Goal: Task Accomplishment & Management: Use online tool/utility

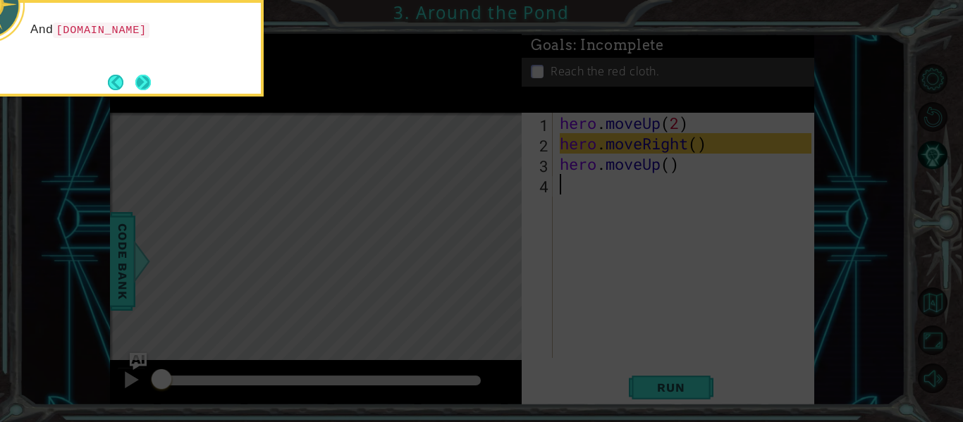
click at [144, 84] on button "Next" at bounding box center [143, 83] width 16 height 16
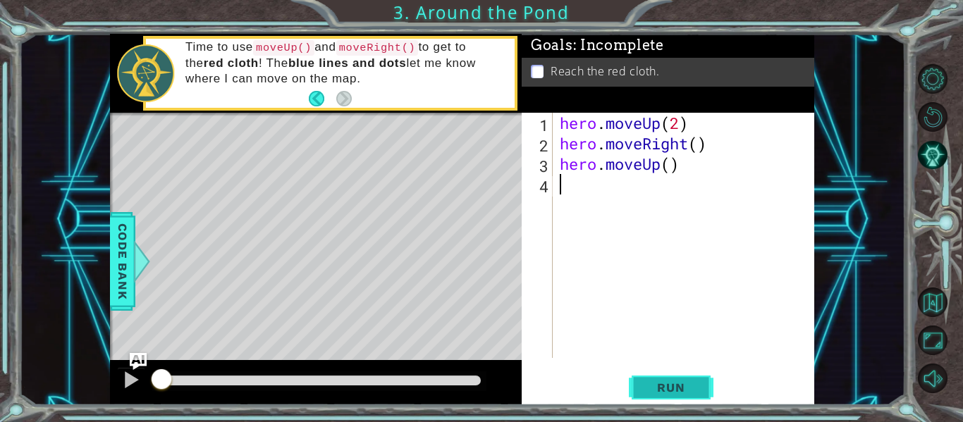
click at [690, 394] on span "Run" at bounding box center [671, 388] width 56 height 14
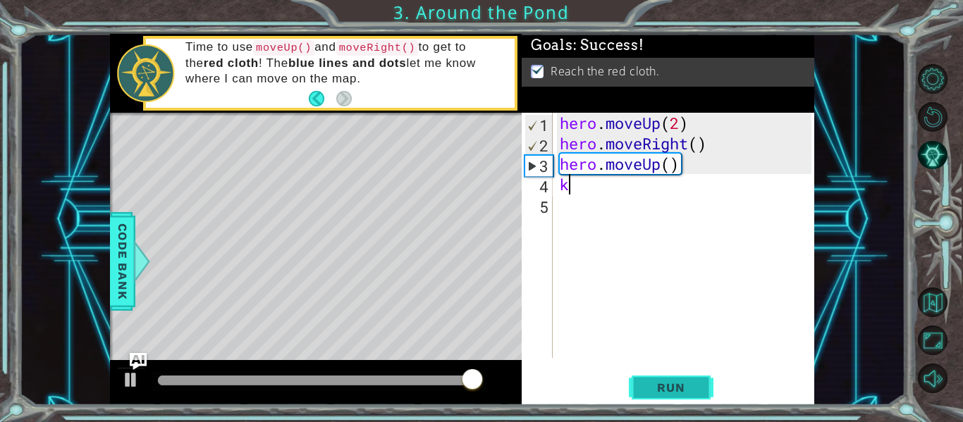
type textarea "k"
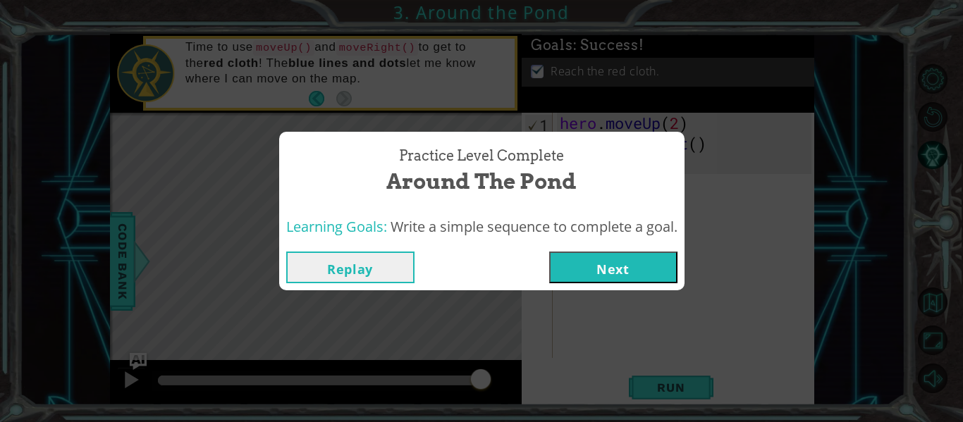
click at [626, 277] on button "Next" at bounding box center [613, 268] width 128 height 32
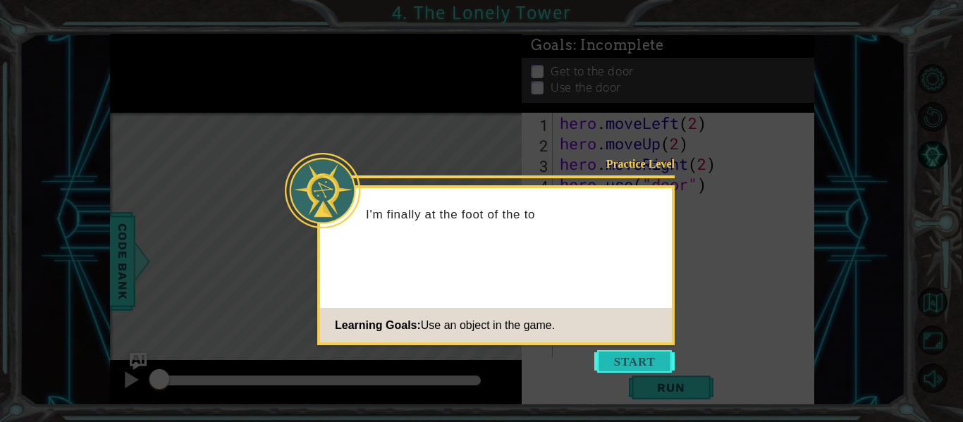
click at [648, 366] on button "Start" at bounding box center [634, 361] width 80 height 23
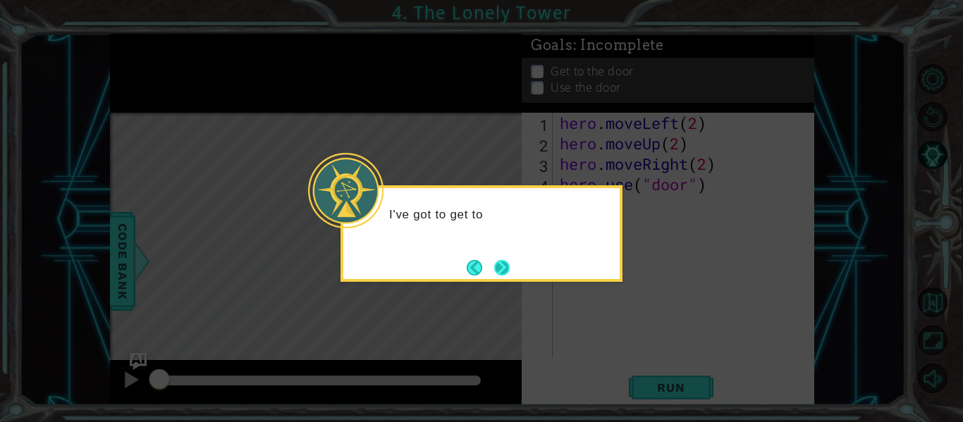
click at [510, 264] on button "Next" at bounding box center [502, 268] width 20 height 20
click at [510, 261] on button "Next" at bounding box center [502, 268] width 16 height 16
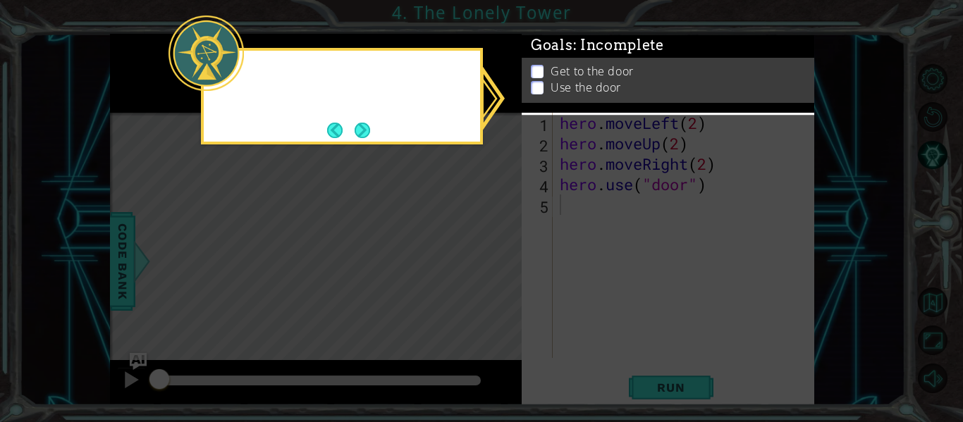
click at [510, 264] on icon at bounding box center [481, 211] width 963 height 422
click at [371, 123] on button "Next" at bounding box center [363, 130] width 16 height 16
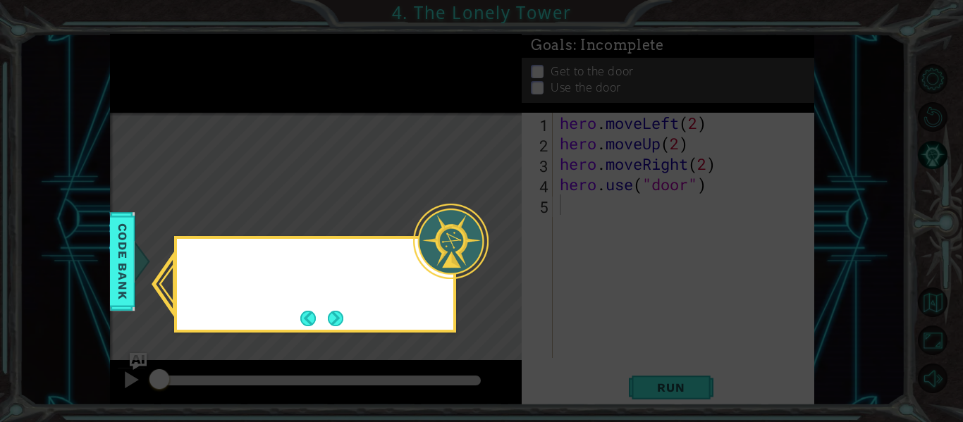
click at [379, 128] on icon at bounding box center [481, 211] width 963 height 422
click at [345, 311] on button "Next" at bounding box center [336, 318] width 18 height 18
click at [347, 321] on div "Level Map" at bounding box center [435, 320] width 651 height 415
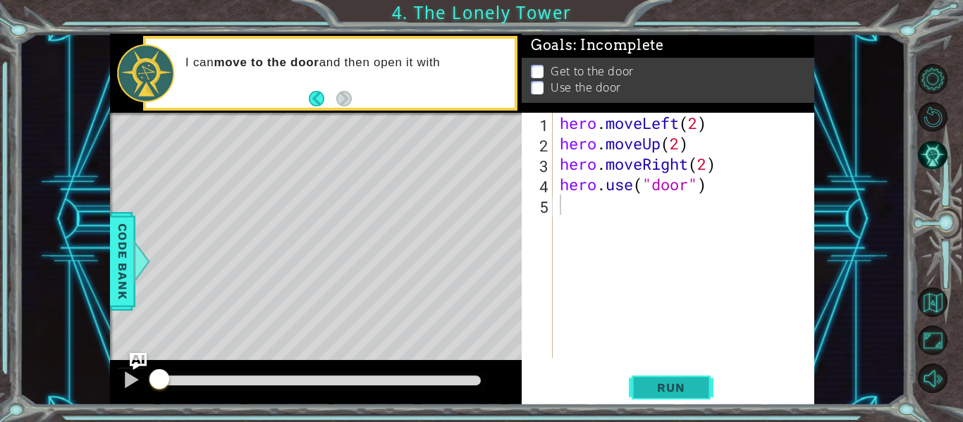
click at [682, 390] on span "Run" at bounding box center [671, 388] width 56 height 14
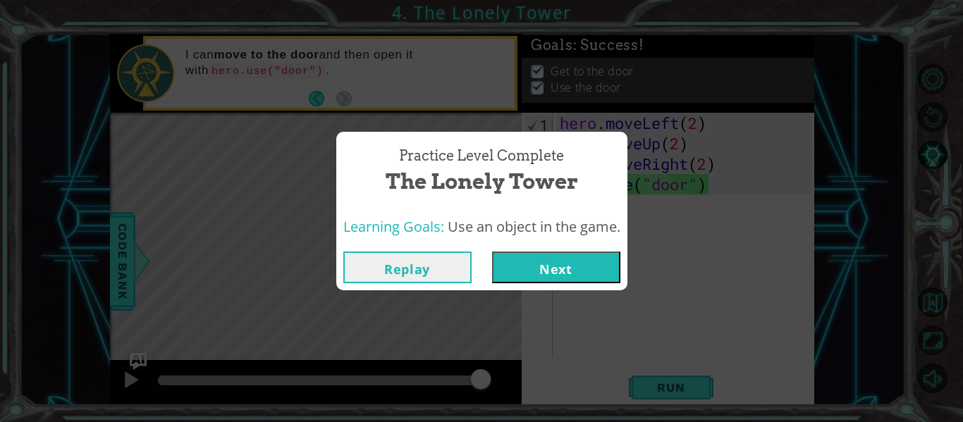
click at [605, 255] on button "Next" at bounding box center [556, 268] width 128 height 32
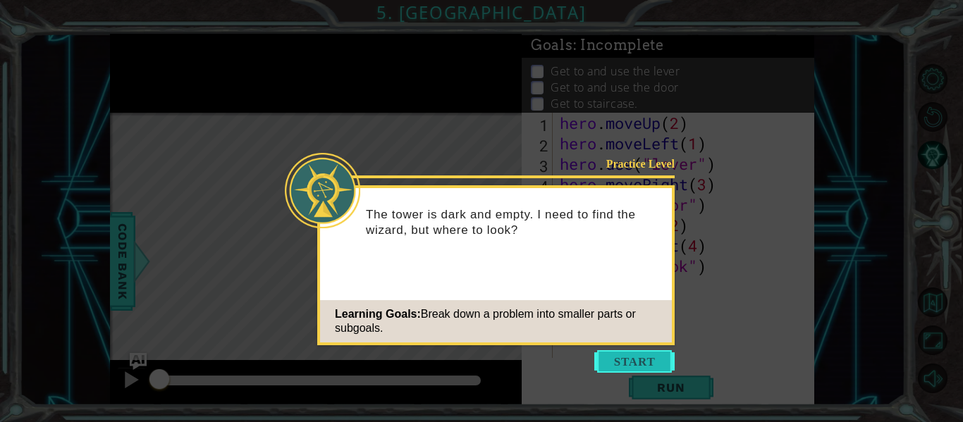
click at [635, 366] on button "Start" at bounding box center [634, 361] width 80 height 23
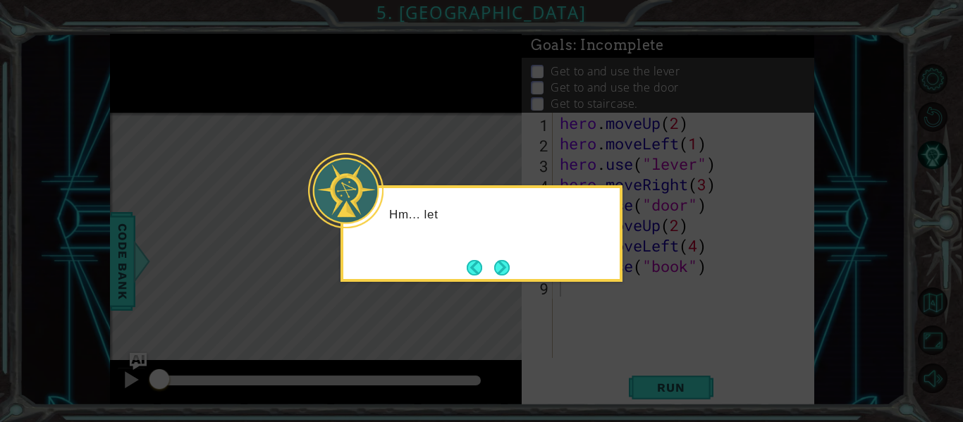
click at [520, 279] on div "Hm... let" at bounding box center [481, 233] width 282 height 97
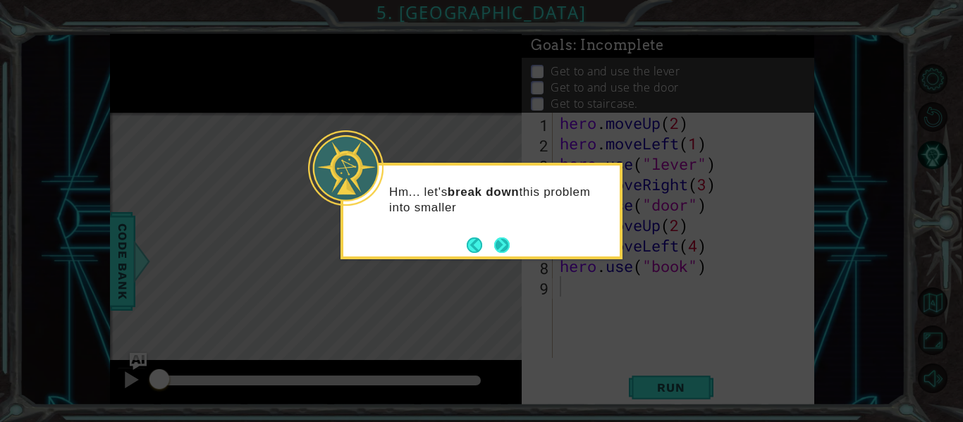
click at [510, 240] on button "Next" at bounding box center [502, 246] width 16 height 16
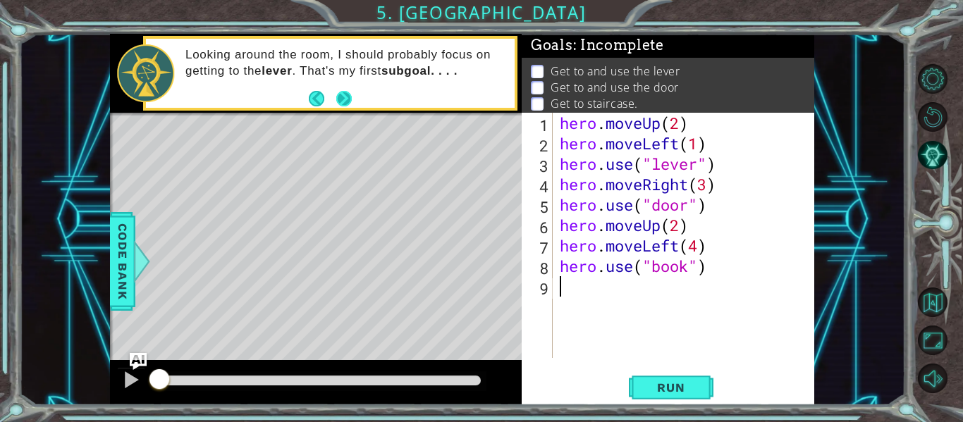
click at [342, 91] on button "Next" at bounding box center [344, 98] width 16 height 16
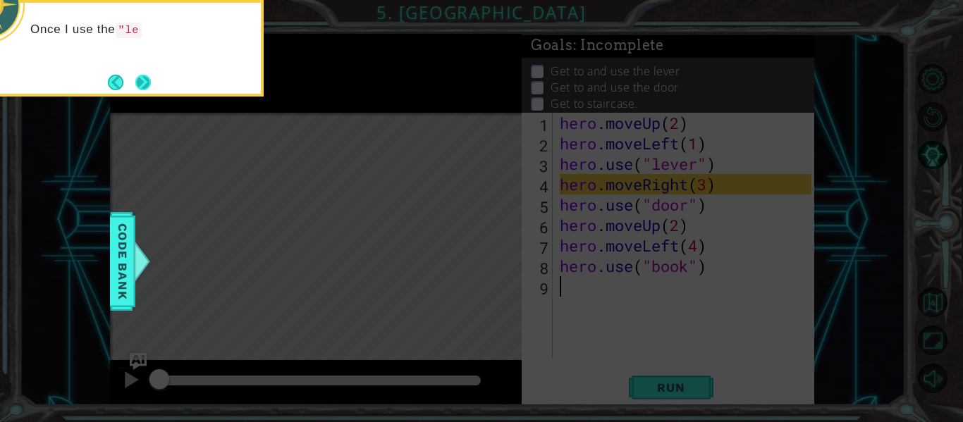
click at [146, 78] on button "Next" at bounding box center [143, 83] width 16 height 16
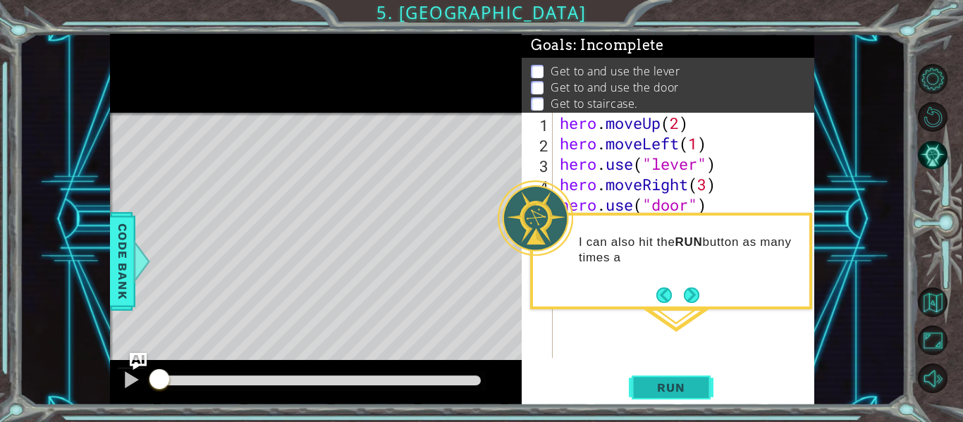
click at [698, 390] on span "Run" at bounding box center [671, 388] width 56 height 14
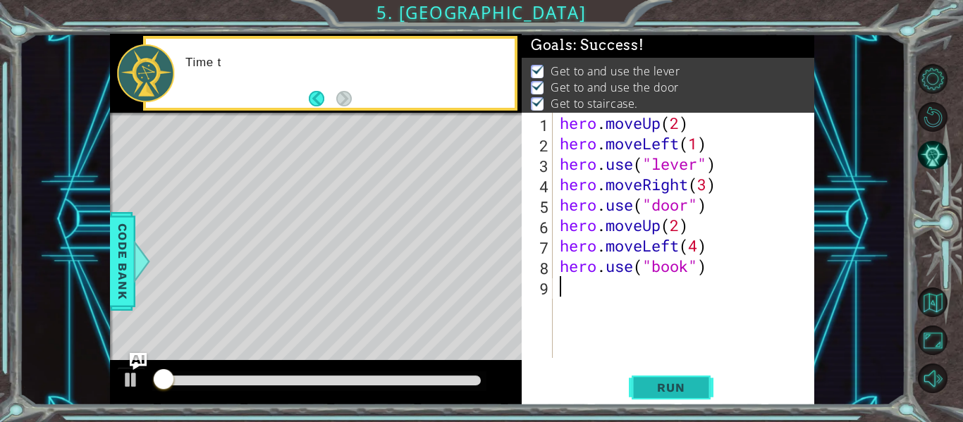
click at [698, 390] on span "Run" at bounding box center [671, 388] width 56 height 14
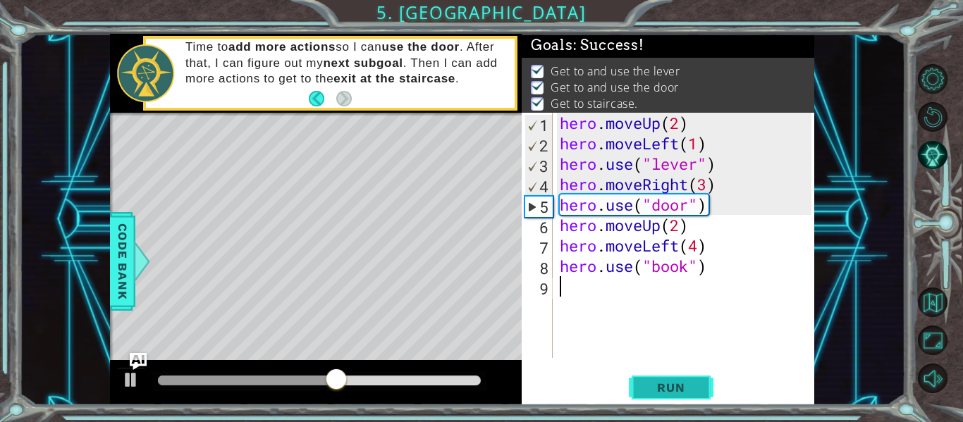
click at [679, 378] on button "Run" at bounding box center [671, 388] width 85 height 29
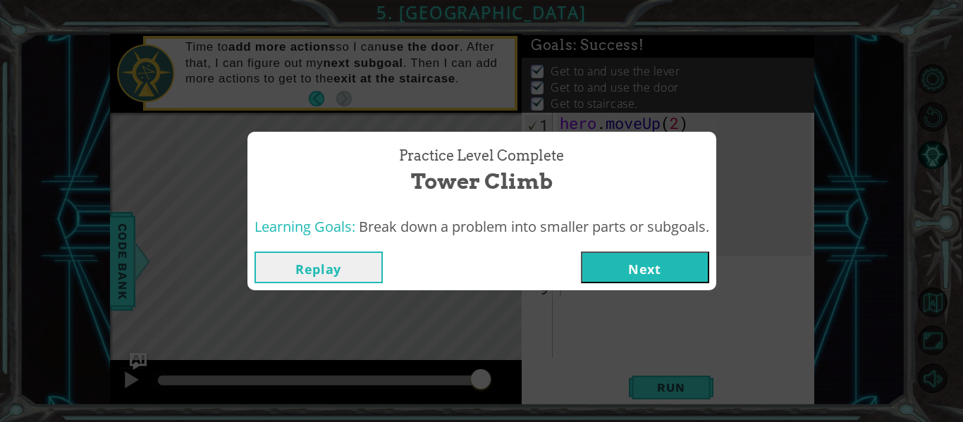
click at [678, 273] on button "Next" at bounding box center [645, 268] width 128 height 32
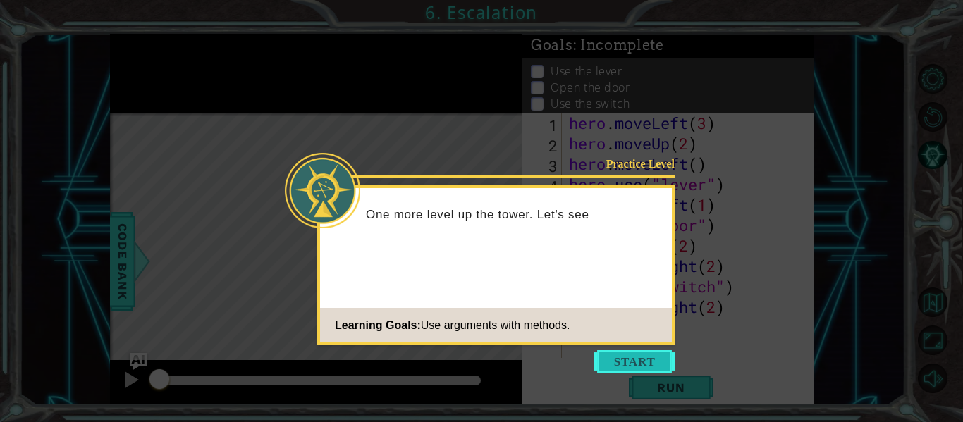
click at [646, 358] on button "Start" at bounding box center [634, 361] width 80 height 23
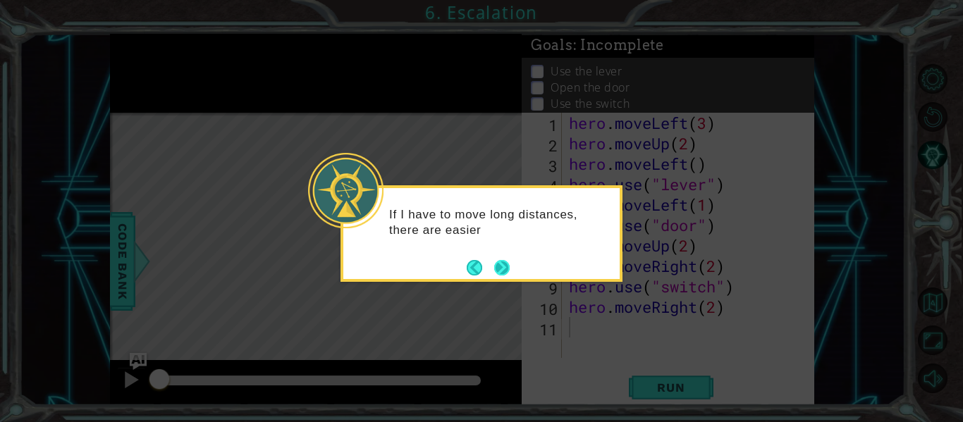
click at [503, 262] on button "Next" at bounding box center [502, 268] width 16 height 16
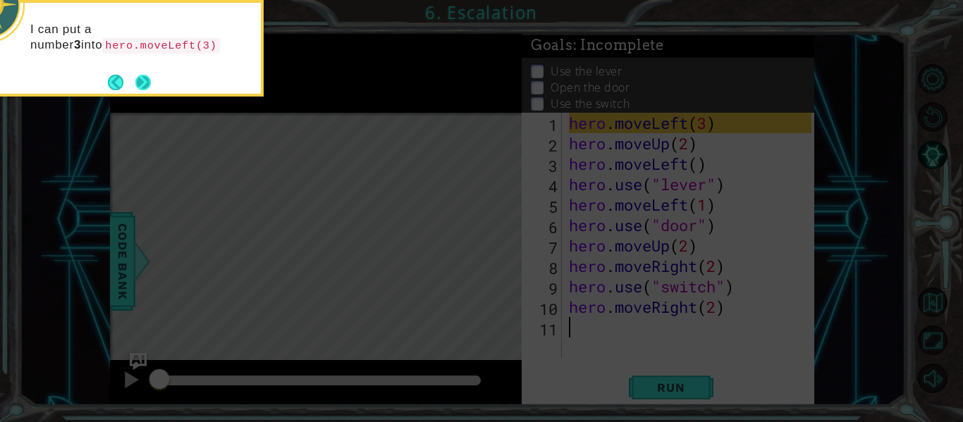
click at [138, 80] on button "Next" at bounding box center [143, 82] width 16 height 16
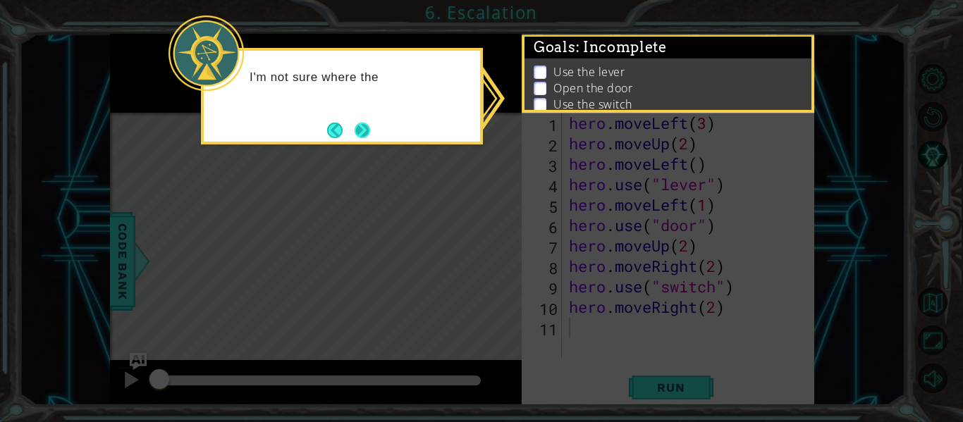
click at [363, 125] on button "Next" at bounding box center [363, 131] width 16 height 16
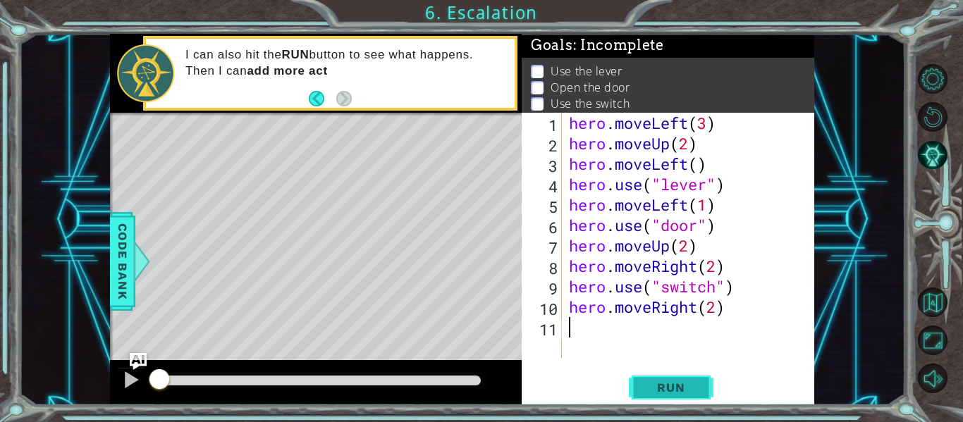
click at [680, 382] on span "Run" at bounding box center [671, 388] width 56 height 14
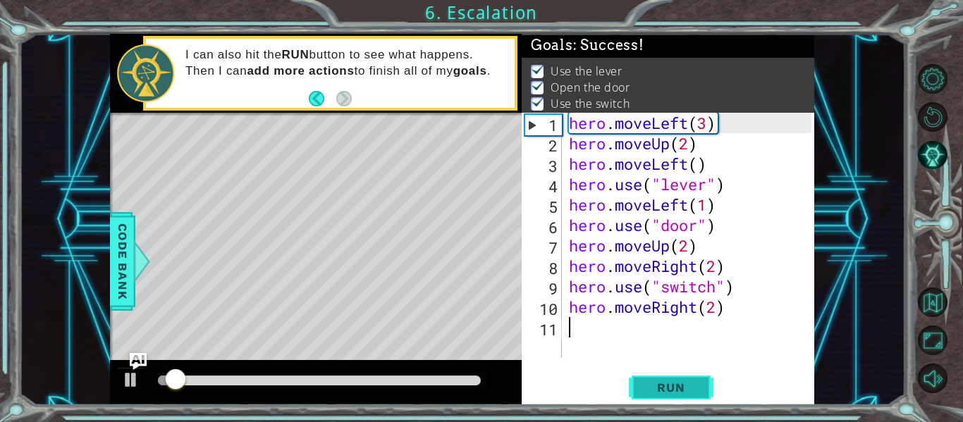
click at [680, 382] on span "Run" at bounding box center [671, 388] width 56 height 14
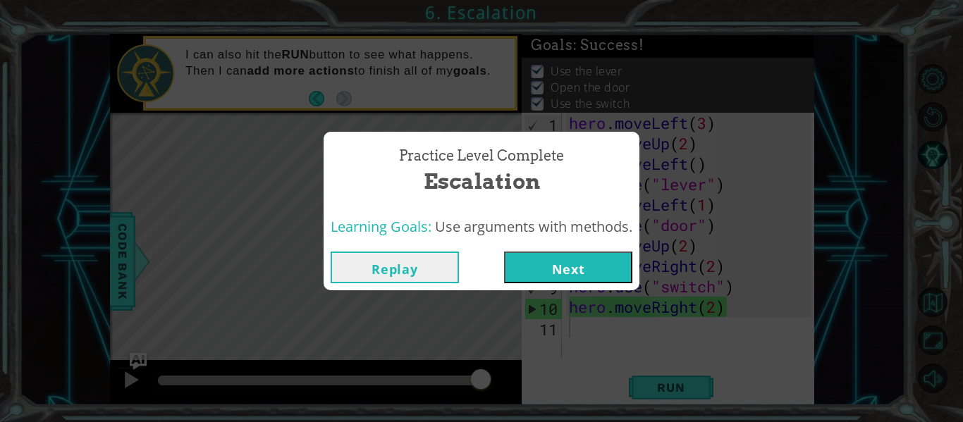
click at [604, 255] on button "Next" at bounding box center [568, 268] width 128 height 32
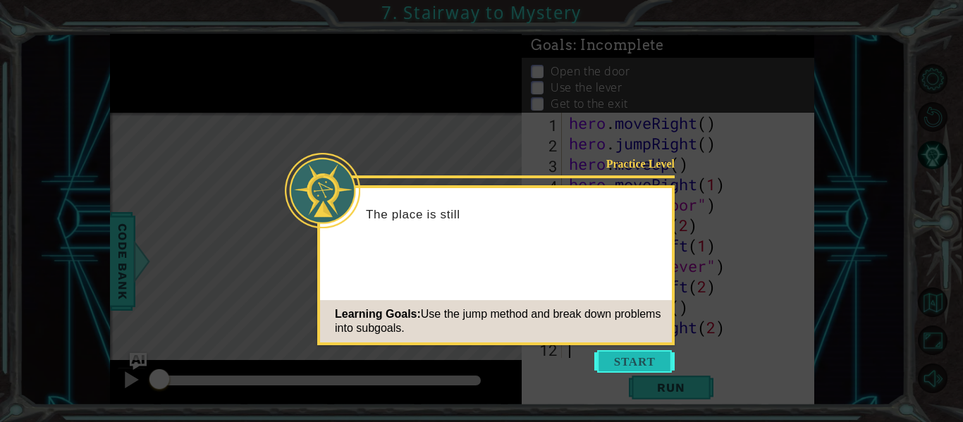
click at [629, 352] on button "Start" at bounding box center [634, 361] width 80 height 23
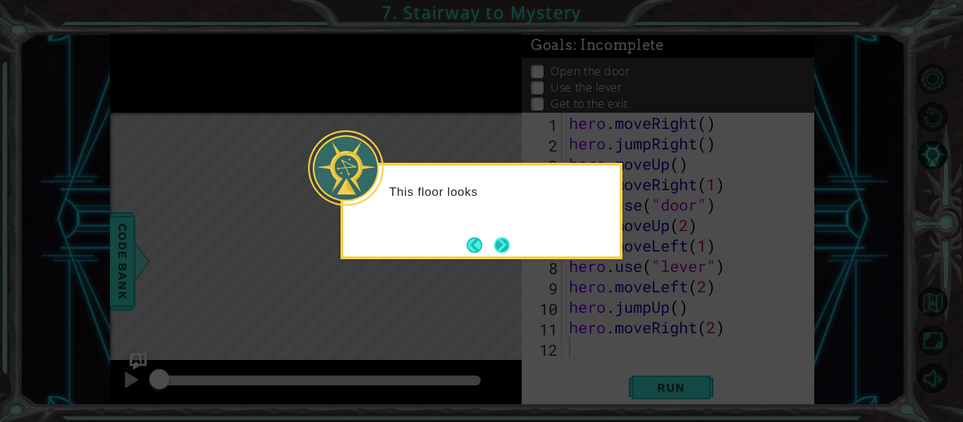
click at [502, 243] on button "Next" at bounding box center [502, 246] width 16 height 16
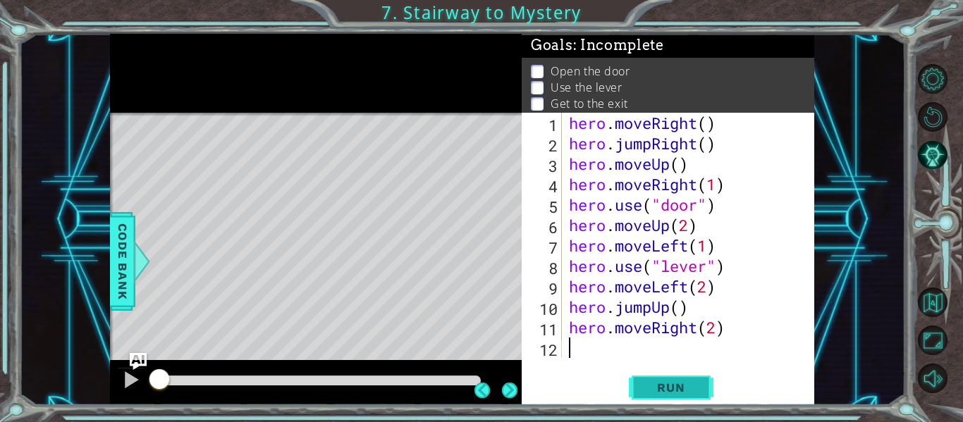
click at [681, 381] on span "Run" at bounding box center [671, 388] width 56 height 14
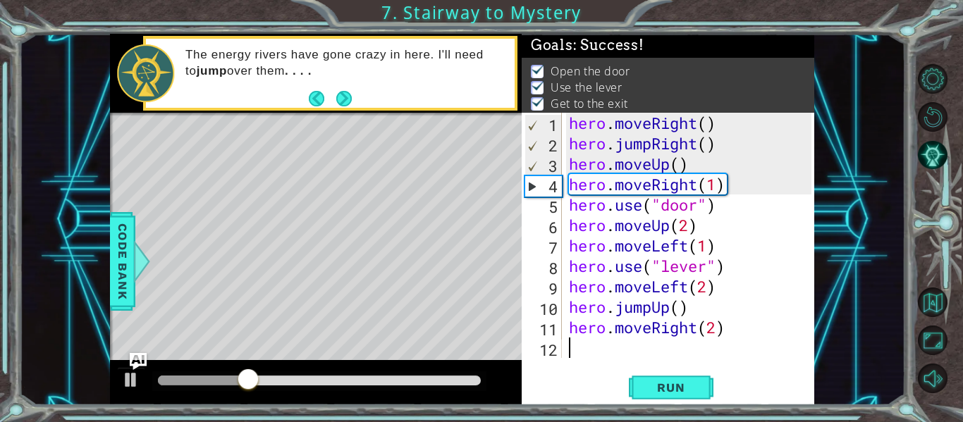
click at [350, 98] on button "Next" at bounding box center [344, 98] width 16 height 16
click at [0, 0] on icon at bounding box center [0, 0] width 0 height 0
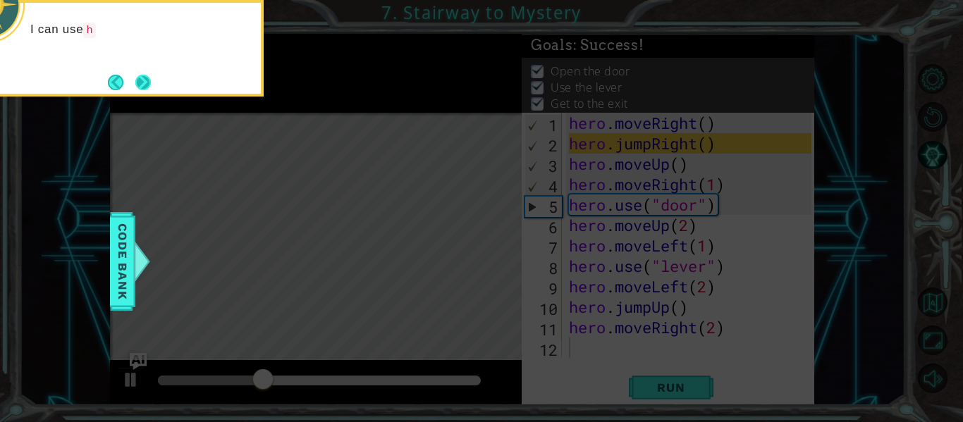
click at [144, 97] on icon at bounding box center [481, 63] width 963 height 718
click at [143, 90] on button "Next" at bounding box center [143, 83] width 16 height 16
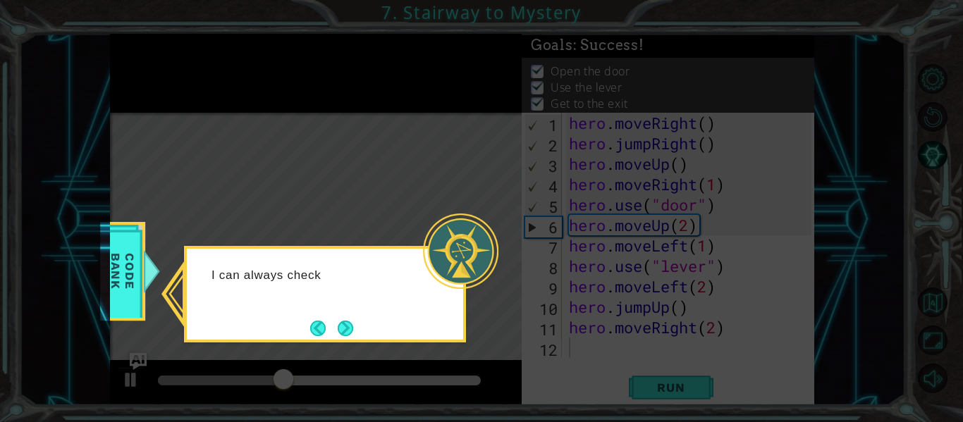
click at [342, 351] on icon at bounding box center [481, 211] width 963 height 422
click at [338, 321] on button "Next" at bounding box center [346, 329] width 16 height 16
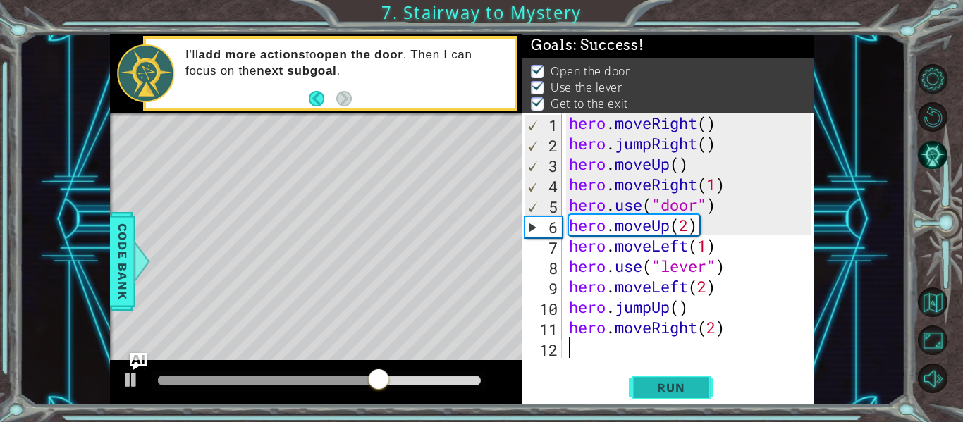
click at [674, 383] on span "Run" at bounding box center [671, 388] width 56 height 14
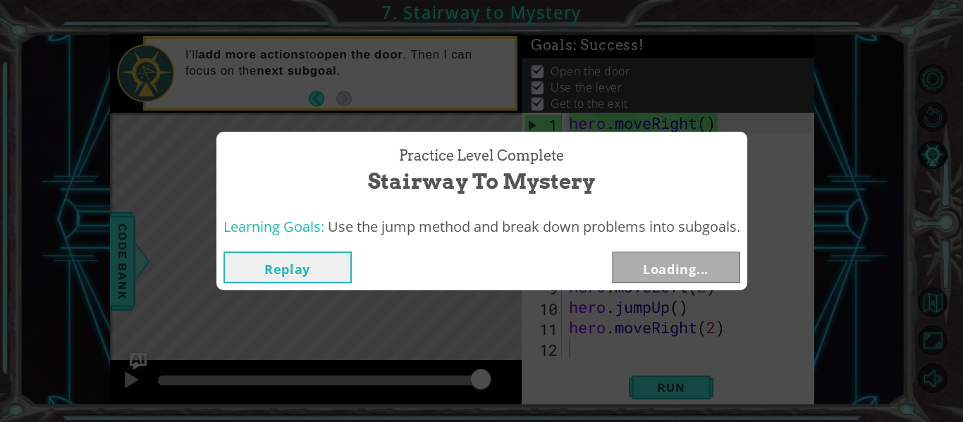
drag, startPoint x: 236, startPoint y: 372, endPoint x: 725, endPoint y: 324, distance: 490.8
click at [725, 324] on body "1 ההההההההההההההההההההההההההההההההההההההההההההההההההההההההההההההההההההההההההההה…" at bounding box center [481, 211] width 963 height 422
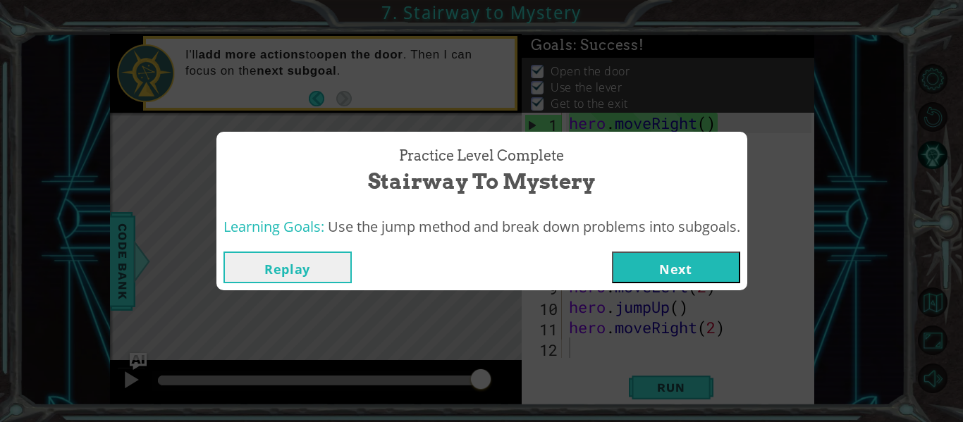
click at [728, 271] on button "Next" at bounding box center [676, 268] width 128 height 32
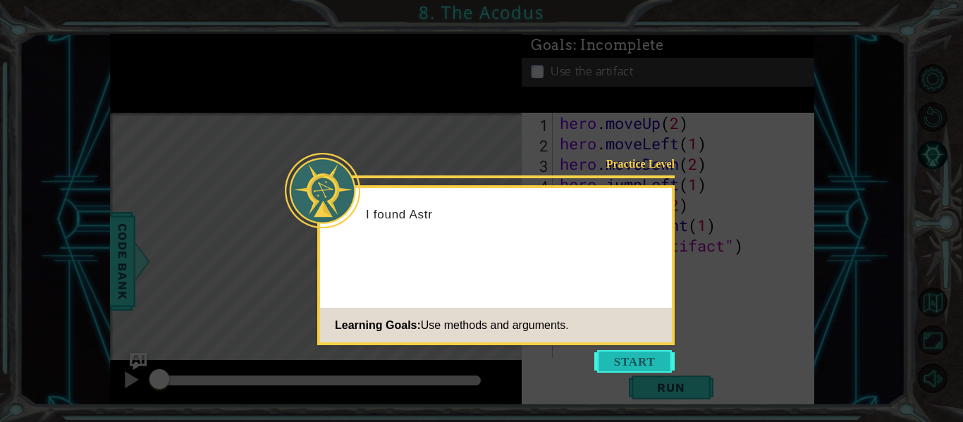
click at [619, 363] on button "Start" at bounding box center [634, 361] width 80 height 23
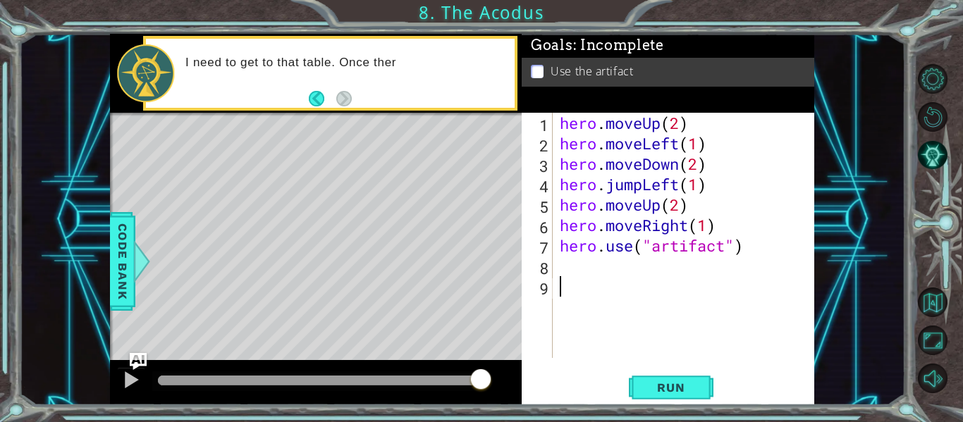
drag, startPoint x: 171, startPoint y: 378, endPoint x: 656, endPoint y: 359, distance: 485.3
click at [656, 359] on div "1 ההההההההההההההההההההההההההההההההההההההההההההההההההההההההההההההההההההההההההההה…" at bounding box center [462, 219] width 704 height 371
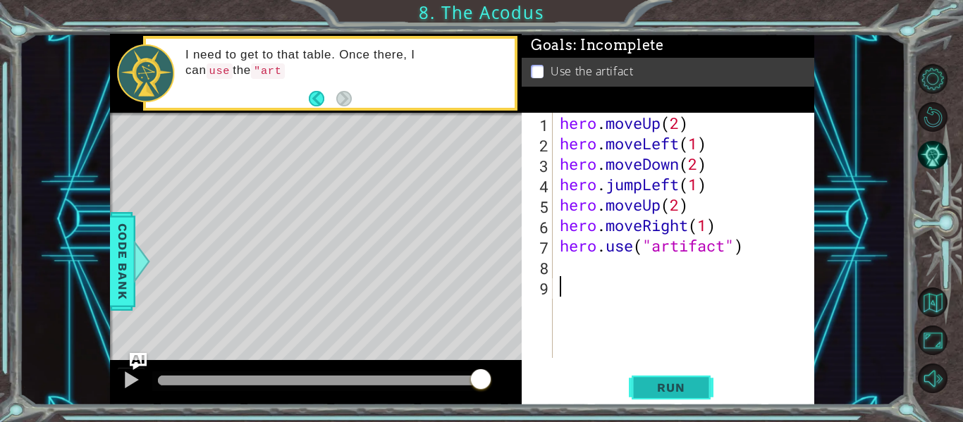
click at [658, 381] on span "Run" at bounding box center [671, 388] width 56 height 14
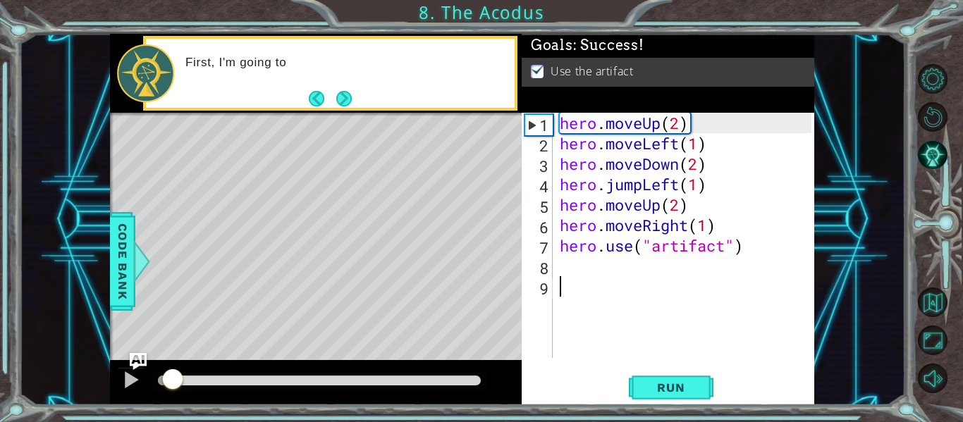
drag, startPoint x: 171, startPoint y: 383, endPoint x: 581, endPoint y: 331, distance: 413.5
click at [581, 331] on div "1 ההההההההההההההההההההההההההההההההההההההההההההההההההההההההההההההההההההההההההההה…" at bounding box center [462, 219] width 704 height 371
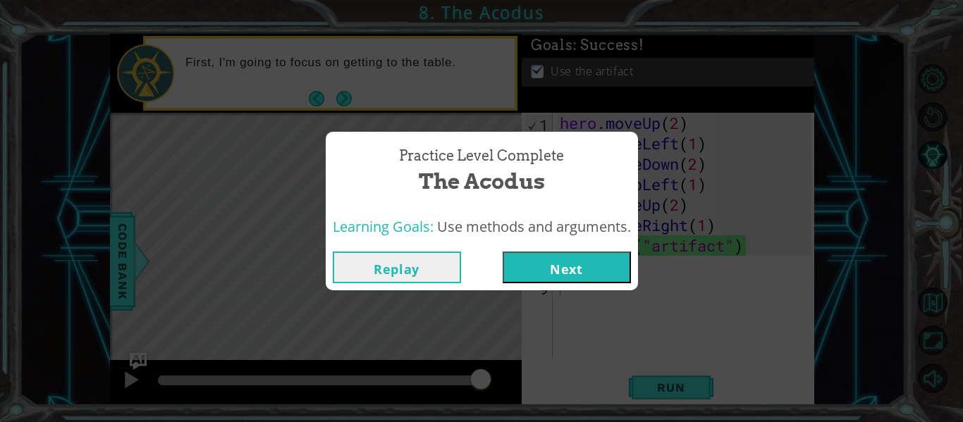
click at [581, 272] on button "Next" at bounding box center [567, 268] width 128 height 32
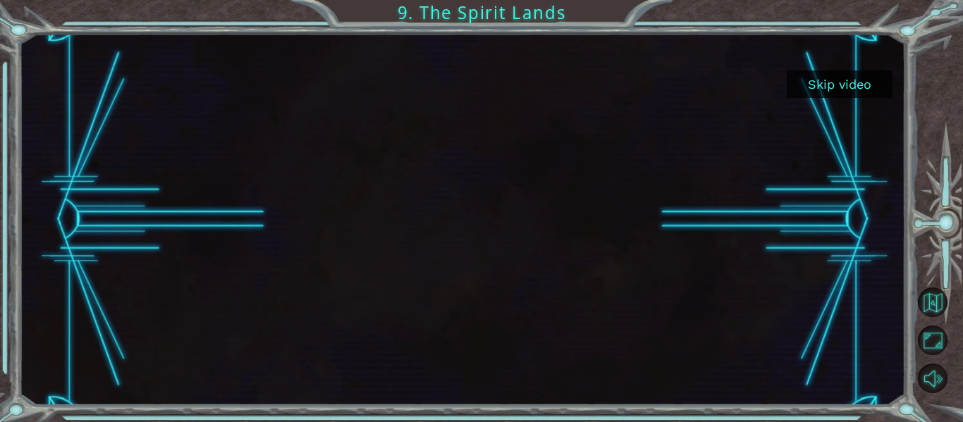
click at [820, 93] on button "Skip video" at bounding box center [840, 83] width 106 height 27
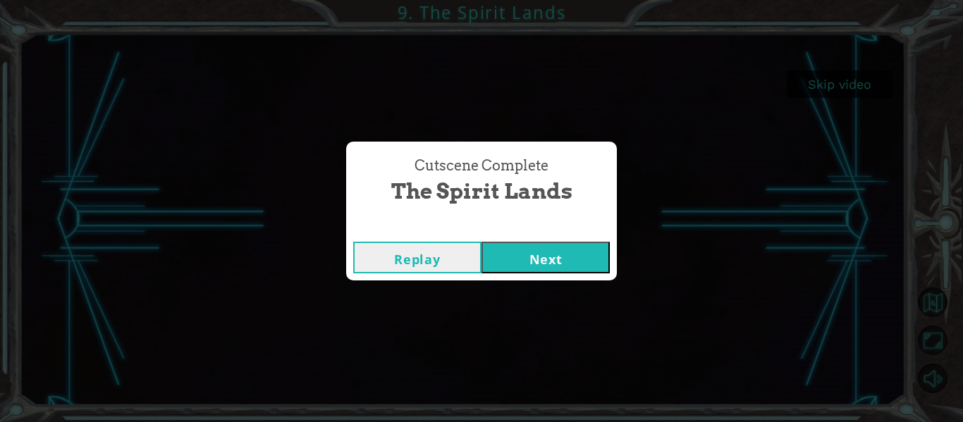
click at [553, 246] on button "Next" at bounding box center [545, 258] width 128 height 32
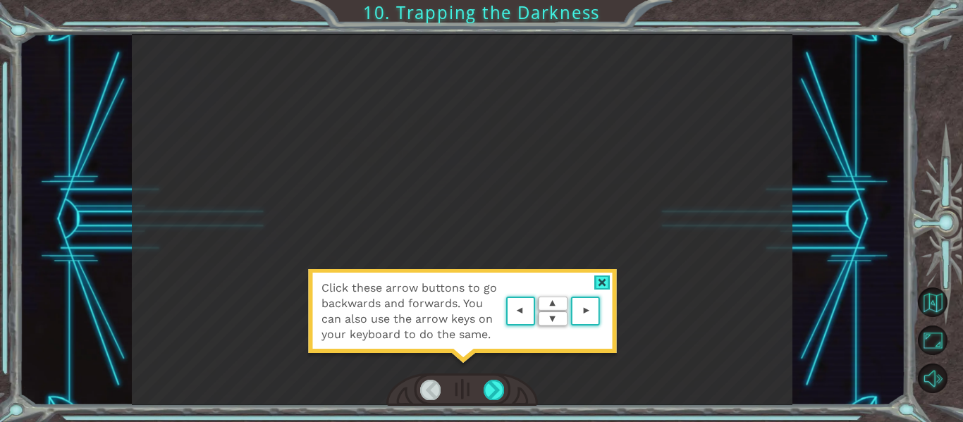
click at [603, 312] on area at bounding box center [603, 312] width 0 height 0
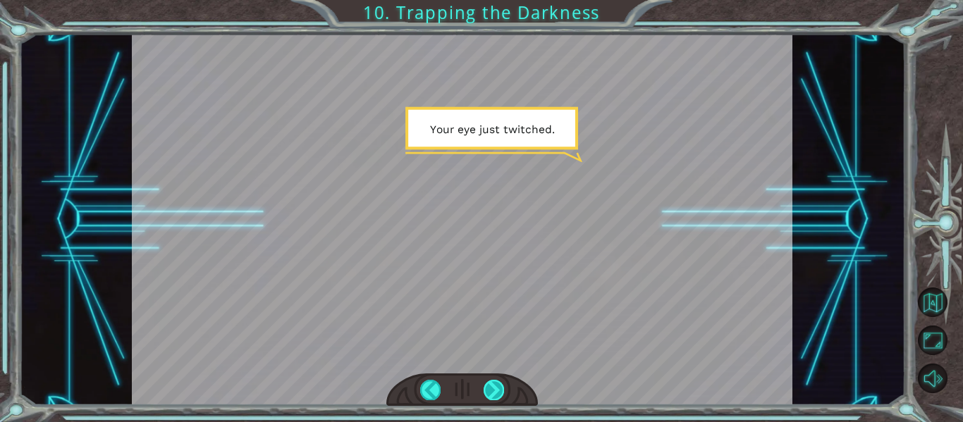
click at [495, 386] on div at bounding box center [493, 390] width 20 height 20
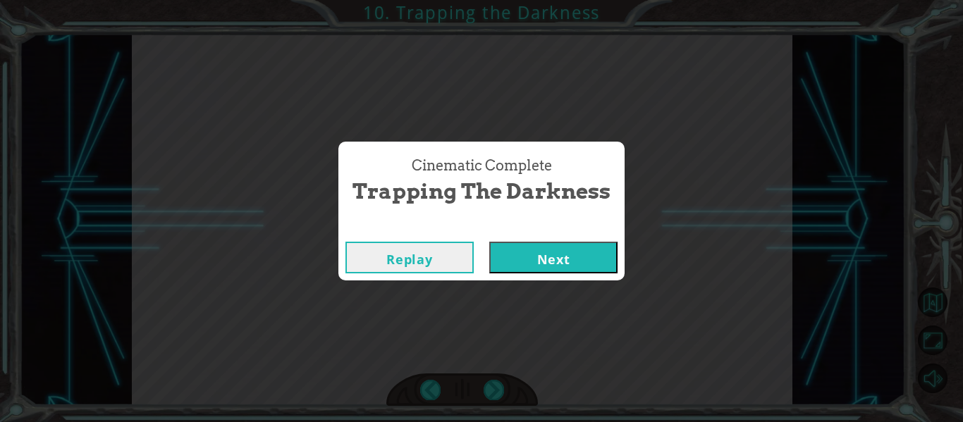
click at [583, 285] on div "Cinematic Complete Trapping the Darkness Replay Next" at bounding box center [481, 211] width 963 height 422
click at [583, 269] on button "Next" at bounding box center [553, 258] width 128 height 32
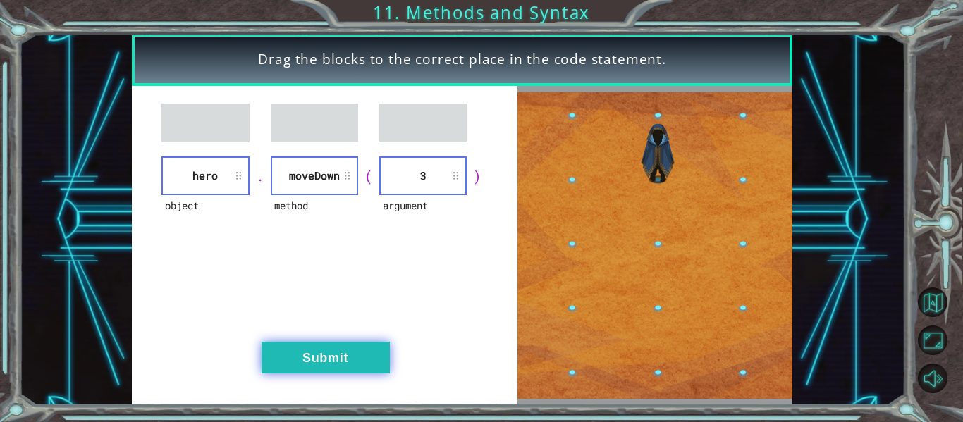
click at [361, 354] on button "Submit" at bounding box center [325, 358] width 128 height 32
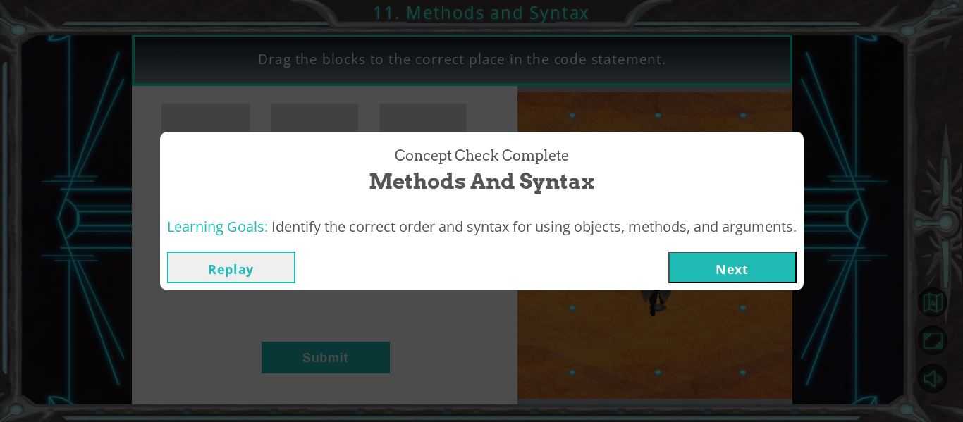
click at [707, 268] on button "Next" at bounding box center [732, 268] width 128 height 32
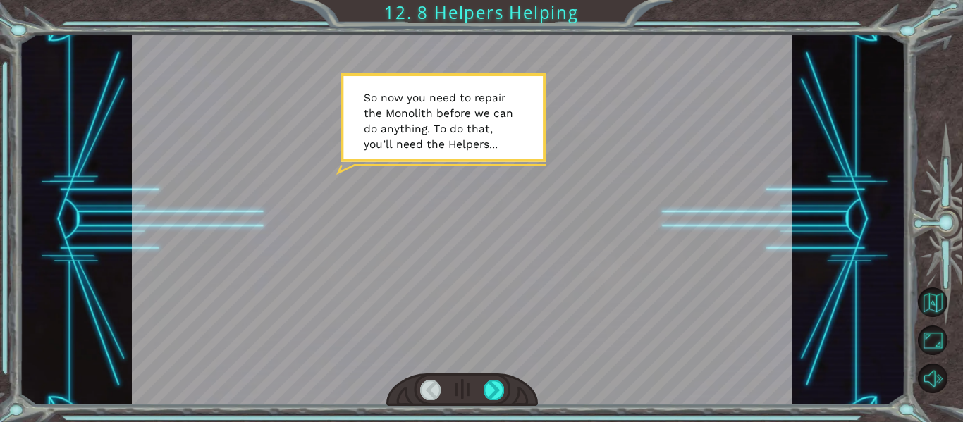
click at [485, 400] on div at bounding box center [462, 390] width 152 height 33
click at [493, 395] on div at bounding box center [493, 390] width 20 height 20
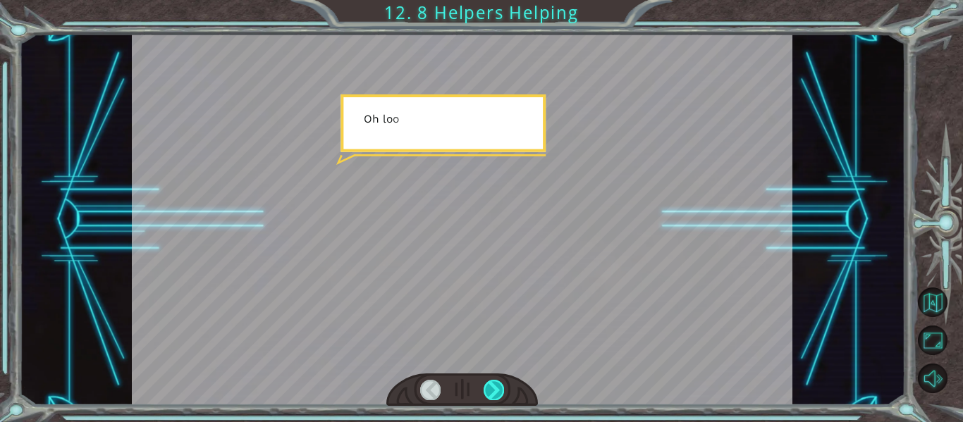
click at [495, 386] on div at bounding box center [493, 390] width 20 height 20
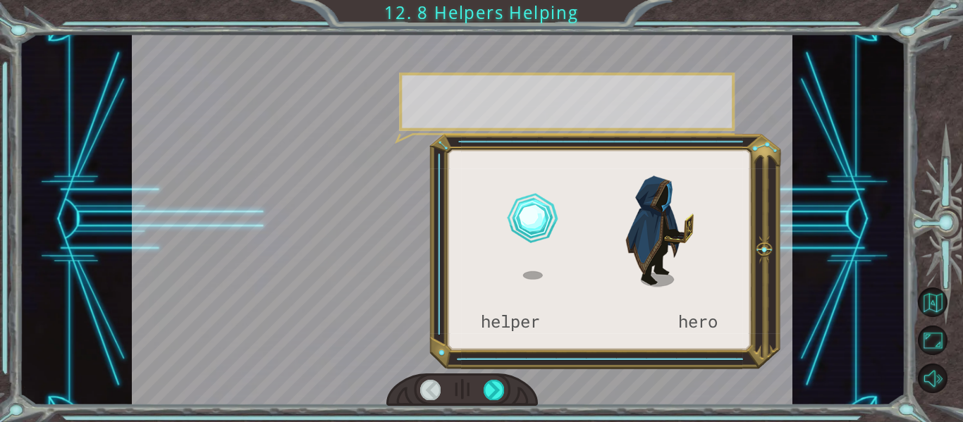
click at [503, 403] on div at bounding box center [462, 390] width 152 height 33
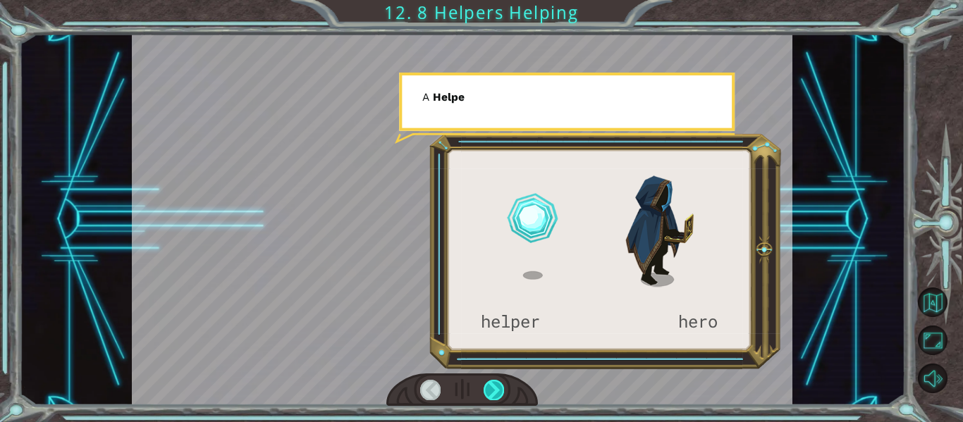
click at [494, 396] on div at bounding box center [493, 390] width 20 height 20
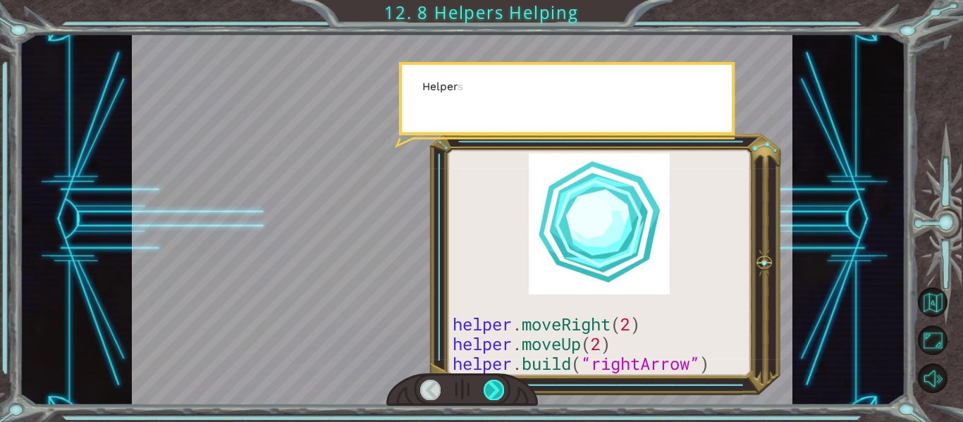
click at [498, 397] on div at bounding box center [493, 390] width 20 height 20
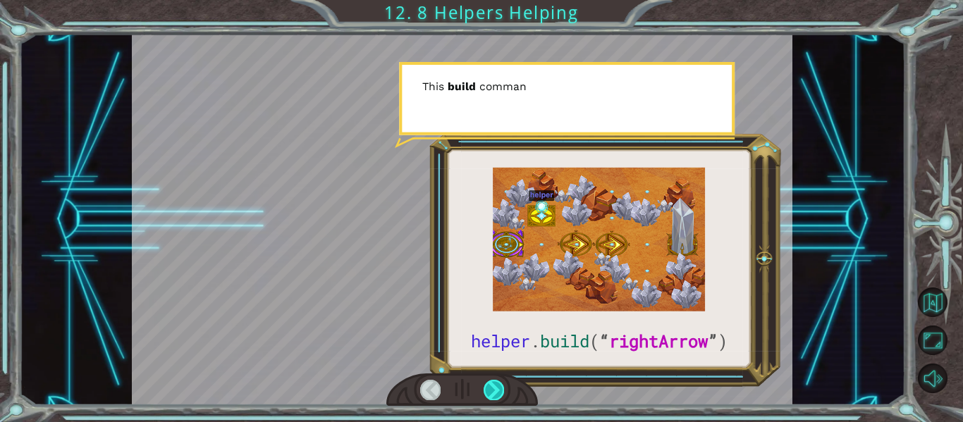
click at [502, 398] on div at bounding box center [493, 390] width 20 height 20
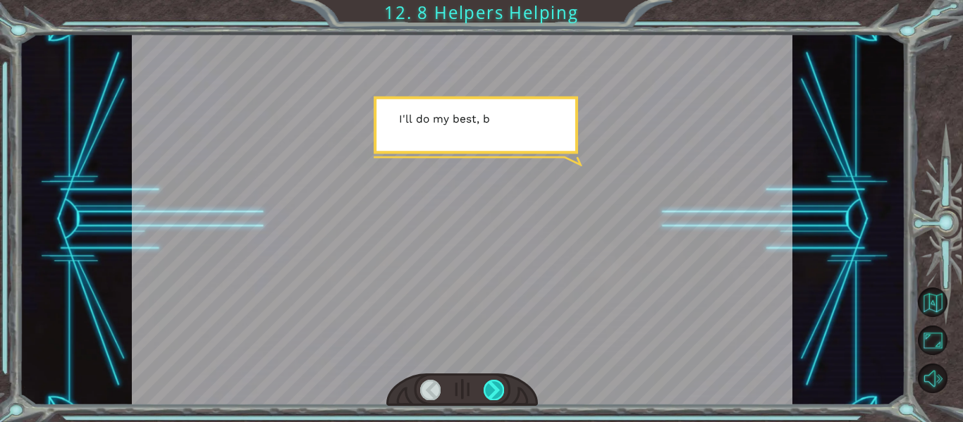
click at [501, 387] on div at bounding box center [493, 390] width 20 height 20
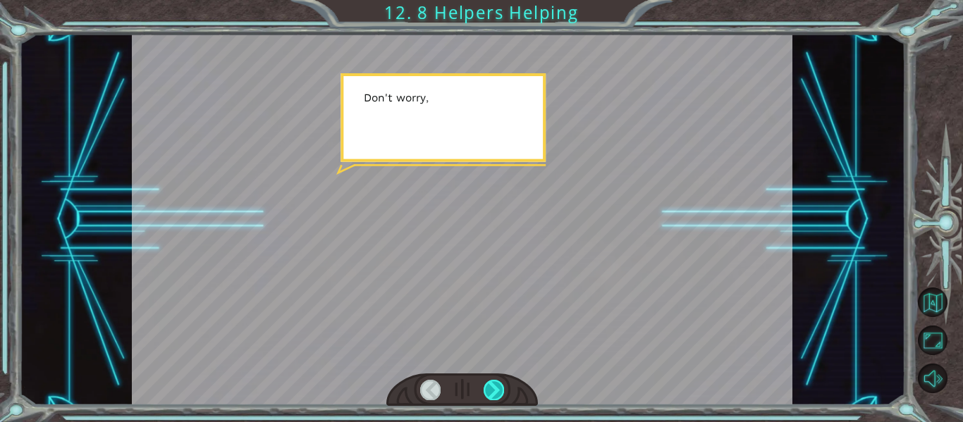
click at [502, 398] on div at bounding box center [493, 390] width 20 height 20
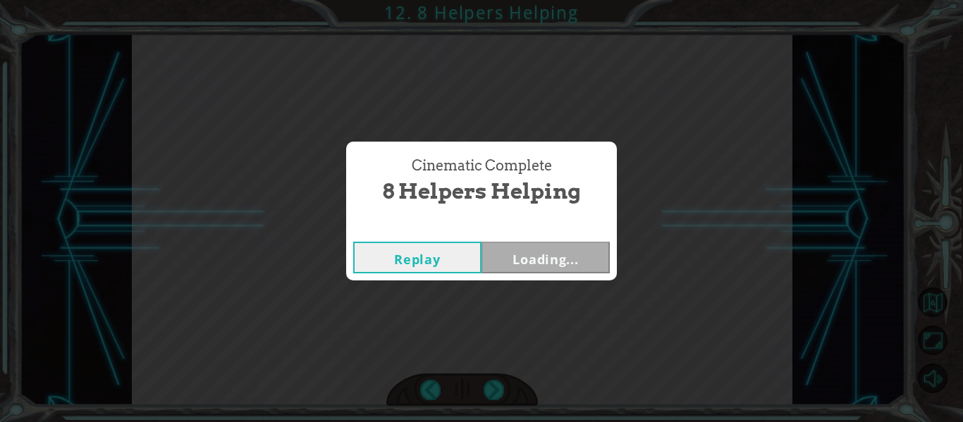
click at [503, 390] on div "Cinematic Complete 8 Helpers Helping Replay Loading..." at bounding box center [481, 211] width 963 height 422
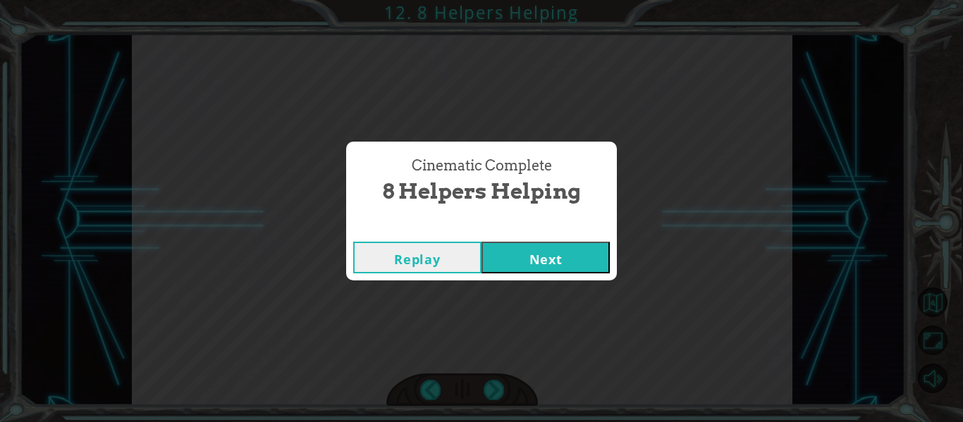
click at [585, 266] on button "Next" at bounding box center [545, 258] width 128 height 32
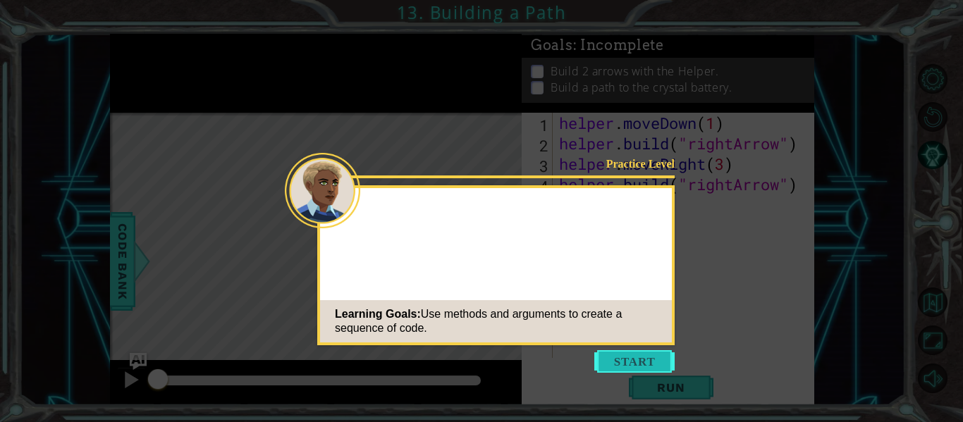
click at [658, 361] on button "Start" at bounding box center [634, 361] width 80 height 23
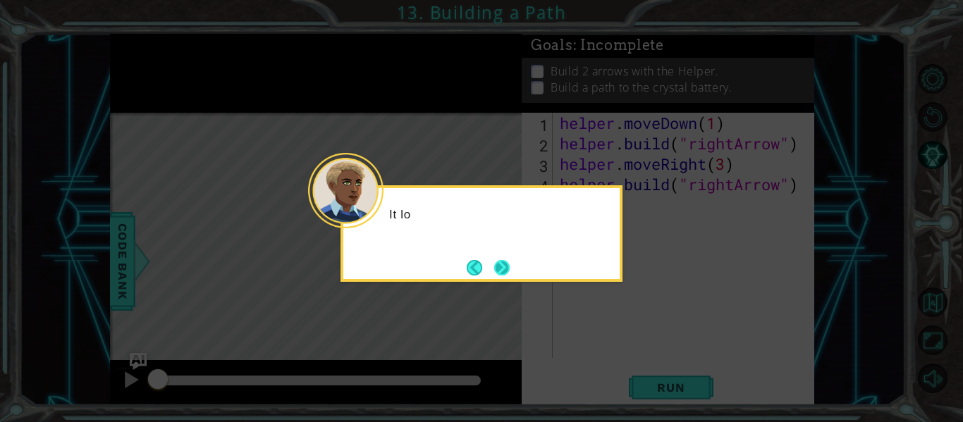
click at [510, 269] on button "Next" at bounding box center [502, 268] width 16 height 16
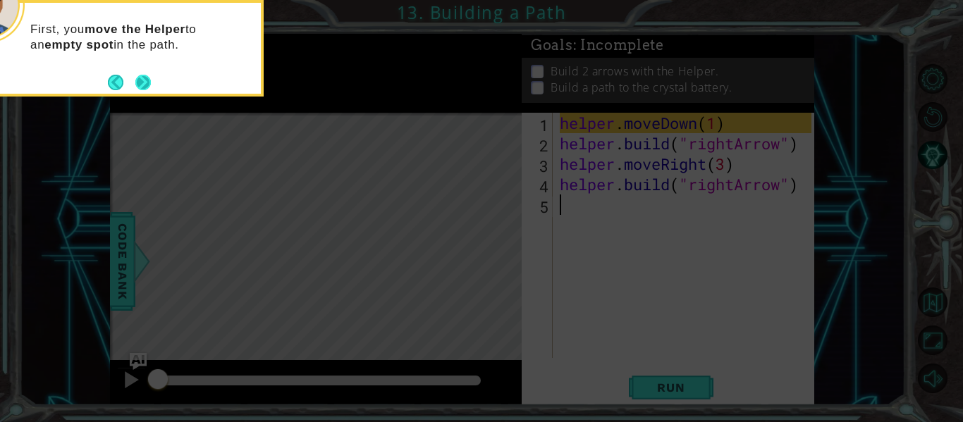
click at [137, 75] on button "Next" at bounding box center [143, 83] width 16 height 16
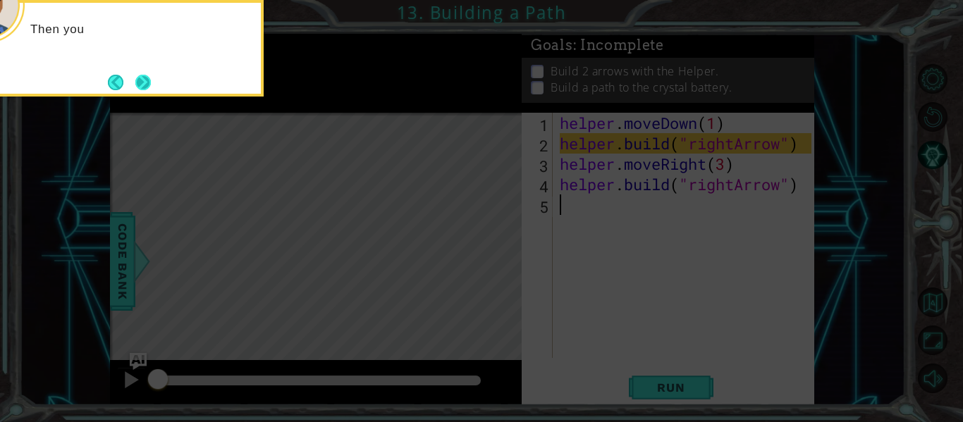
click at [151, 90] on button "Next" at bounding box center [143, 83] width 16 height 16
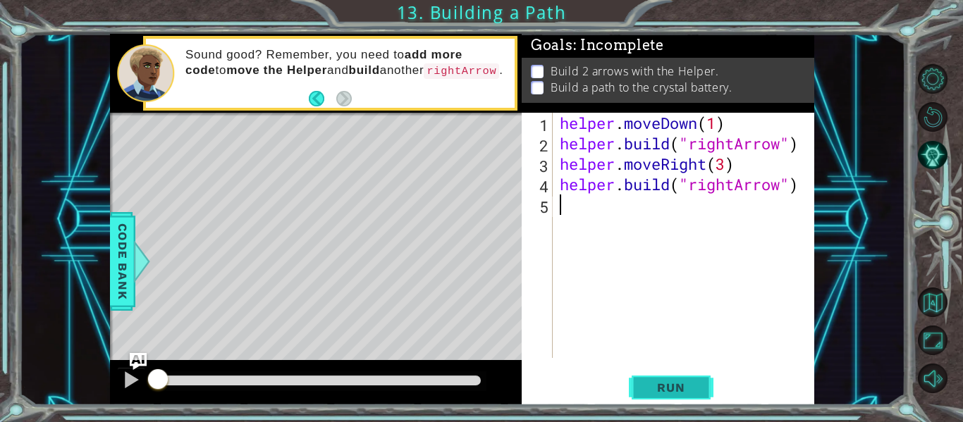
click at [665, 385] on span "Run" at bounding box center [671, 388] width 56 height 14
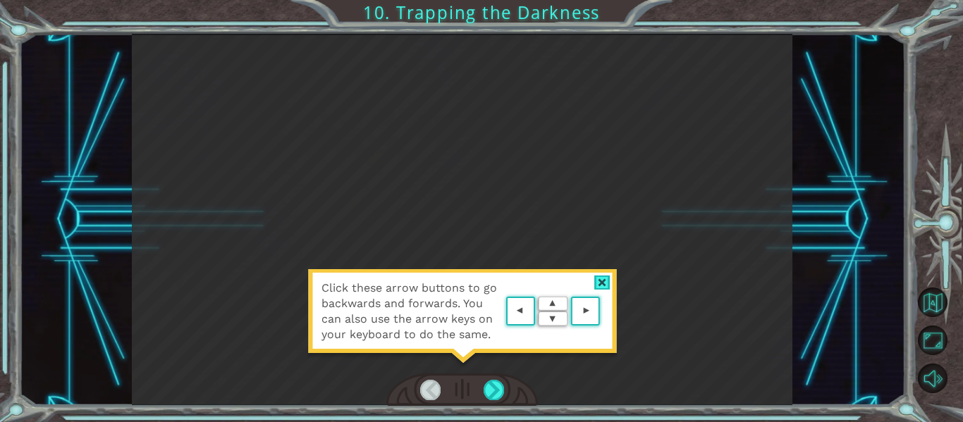
click at [603, 312] on area at bounding box center [603, 312] width 0 height 0
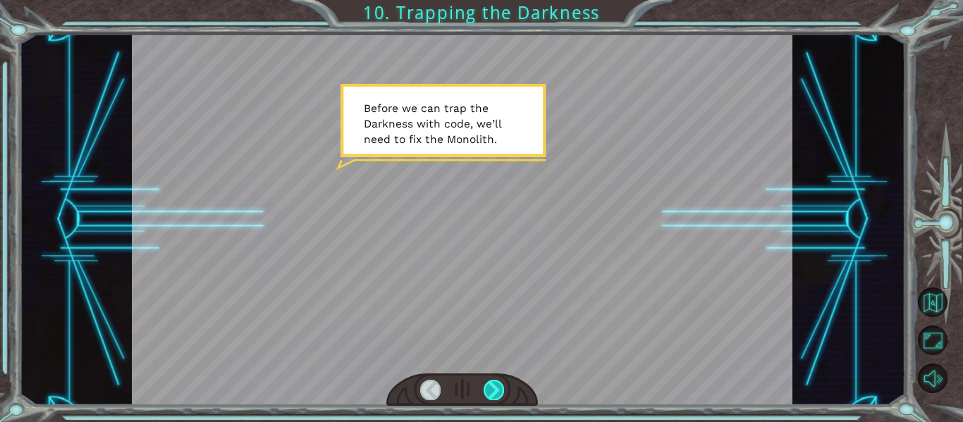
click at [495, 380] on div at bounding box center [493, 390] width 20 height 20
click at [486, 405] on div at bounding box center [462, 390] width 152 height 33
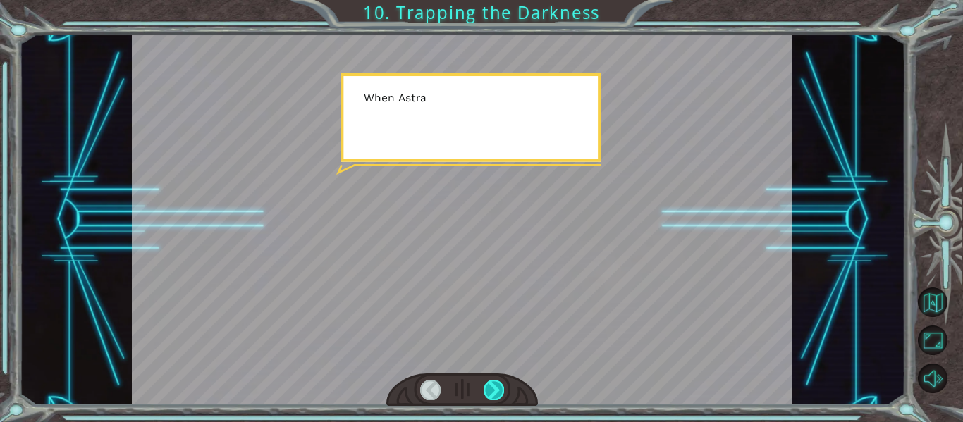
click at [495, 381] on div at bounding box center [493, 390] width 20 height 20
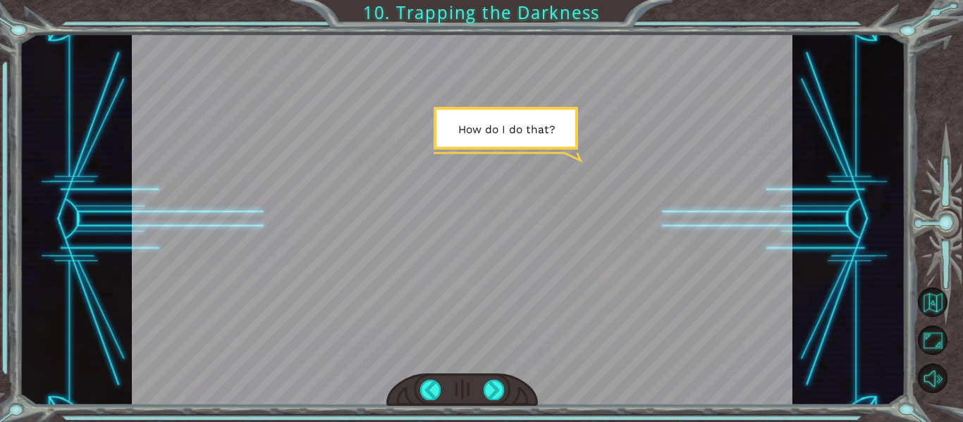
click at [517, 402] on div at bounding box center [462, 390] width 152 height 33
click at [500, 394] on div at bounding box center [493, 390] width 20 height 20
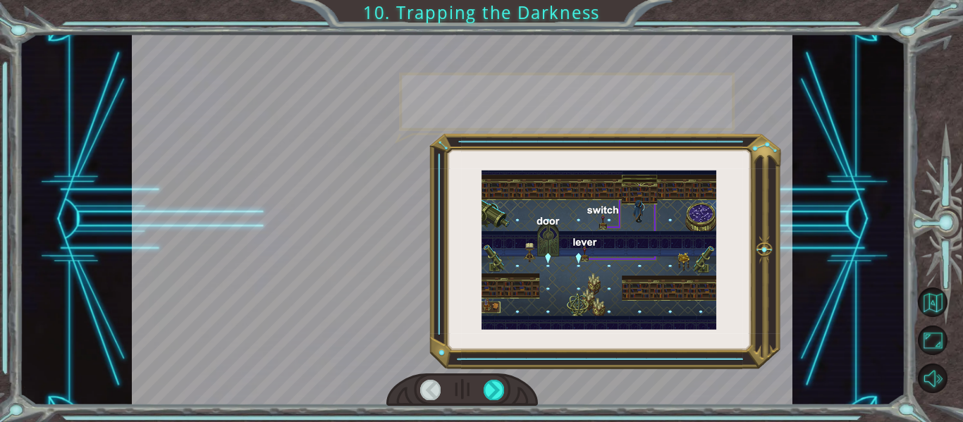
click at [514, 402] on div at bounding box center [462, 390] width 152 height 33
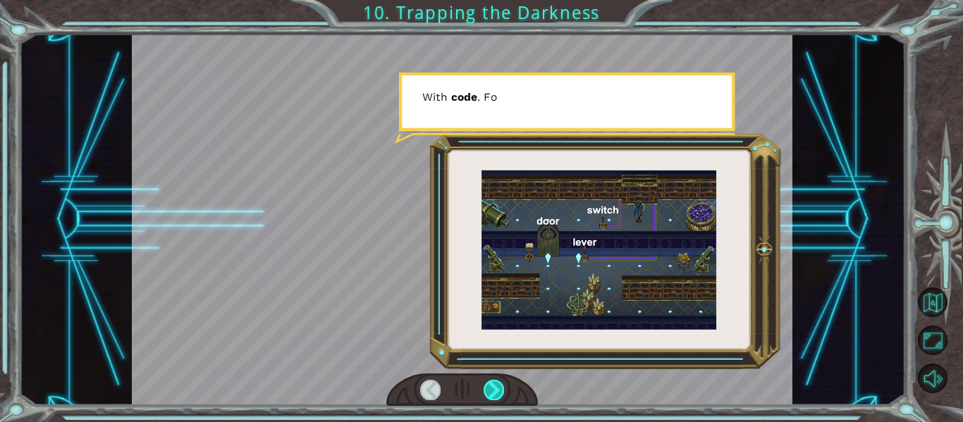
click at [486, 390] on div at bounding box center [493, 390] width 20 height 20
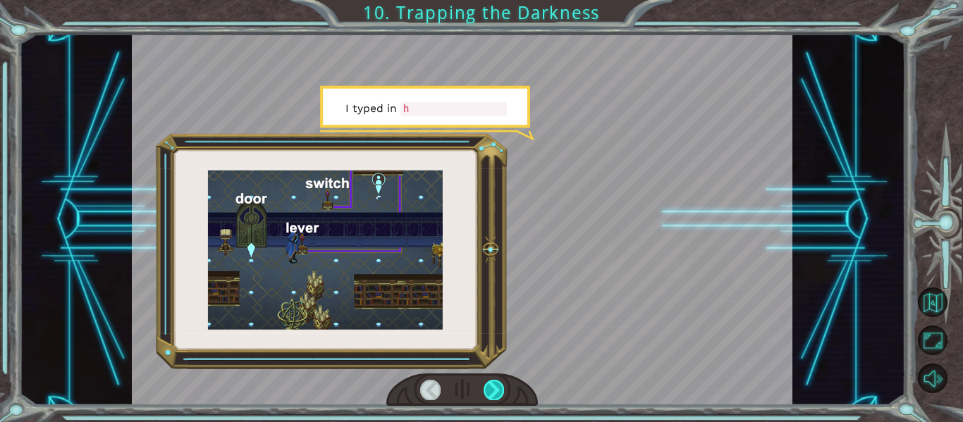
click at [488, 397] on div at bounding box center [493, 390] width 20 height 20
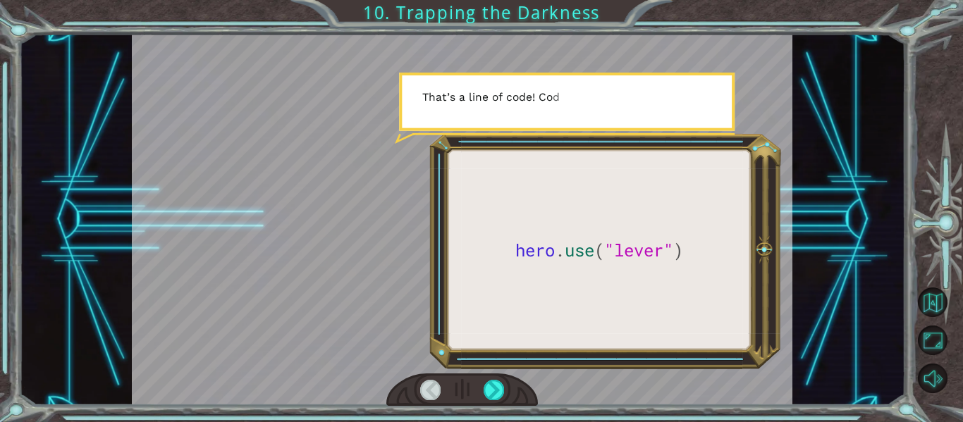
click at [490, 411] on div "hero . use ( "lever" ) B e f o r e w e c a n t r a p t h e D a r k n e s s w i …" at bounding box center [481, 211] width 963 height 422
click at [501, 389] on div at bounding box center [493, 390] width 20 height 20
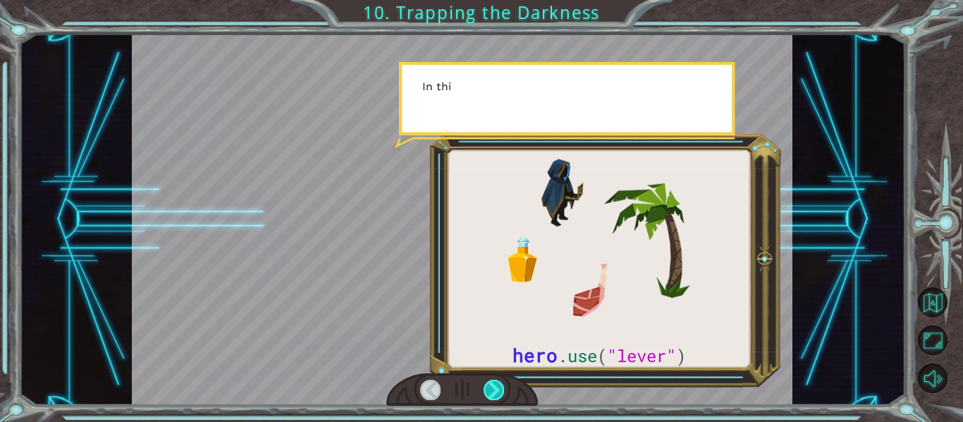
click at [500, 389] on div at bounding box center [493, 390] width 20 height 20
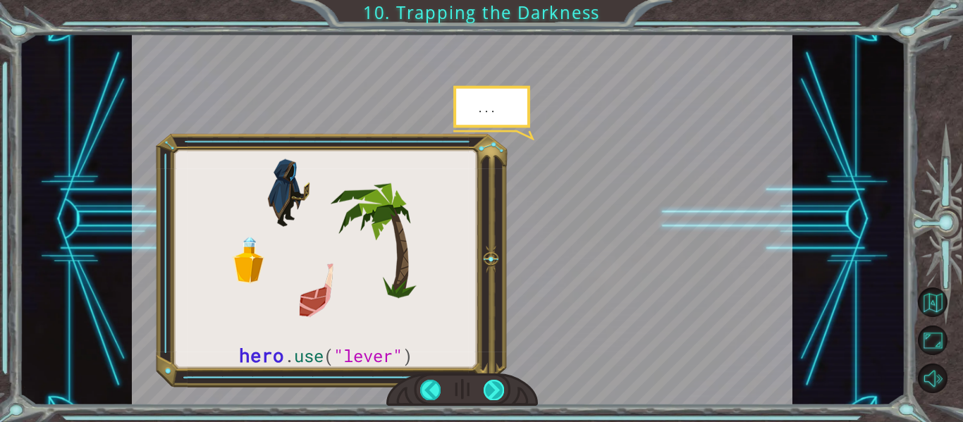
click at [500, 387] on div at bounding box center [493, 390] width 20 height 20
click at [499, 396] on div at bounding box center [493, 390] width 20 height 20
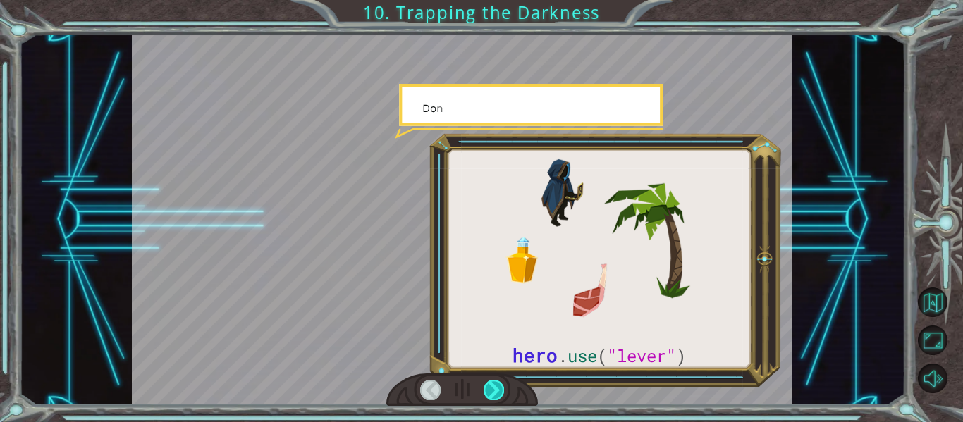
click at [498, 397] on div at bounding box center [493, 390] width 20 height 20
click at [497, 394] on div at bounding box center [493, 390] width 20 height 20
click at [497, 393] on div at bounding box center [493, 390] width 20 height 20
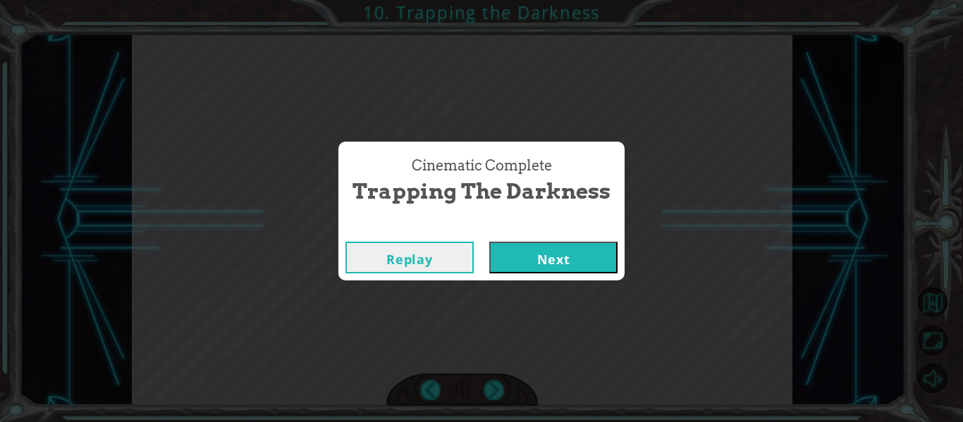
click at [609, 230] on div "Cinematic Complete" at bounding box center [481, 228] width 286 height 14
click at [590, 261] on button "Next" at bounding box center [553, 258] width 128 height 32
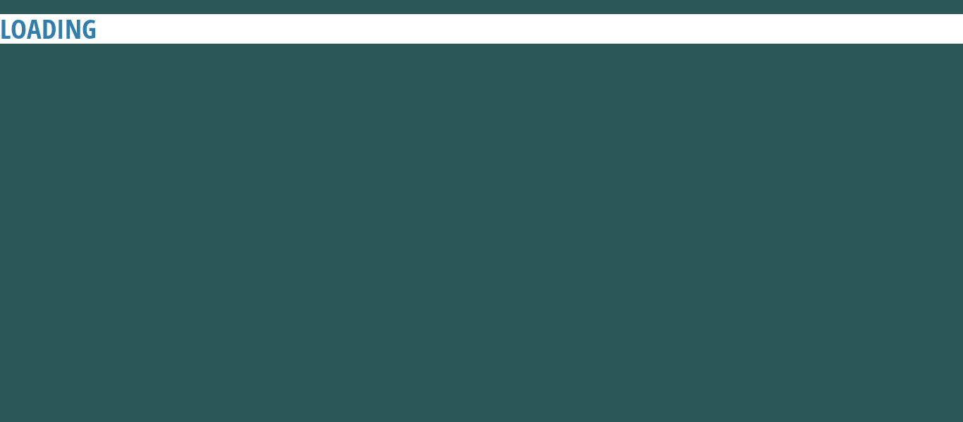
click at [589, 264] on button "Next" at bounding box center [553, 258] width 128 height 32
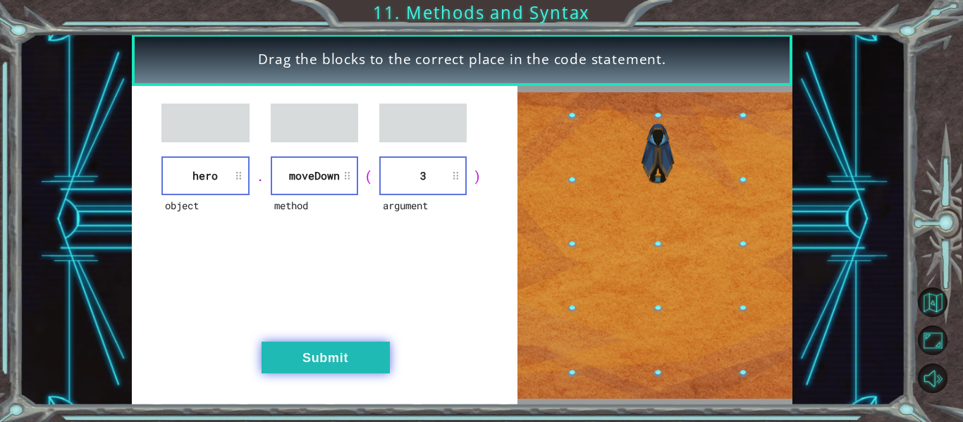
click at [370, 360] on button "Submit" at bounding box center [325, 358] width 128 height 32
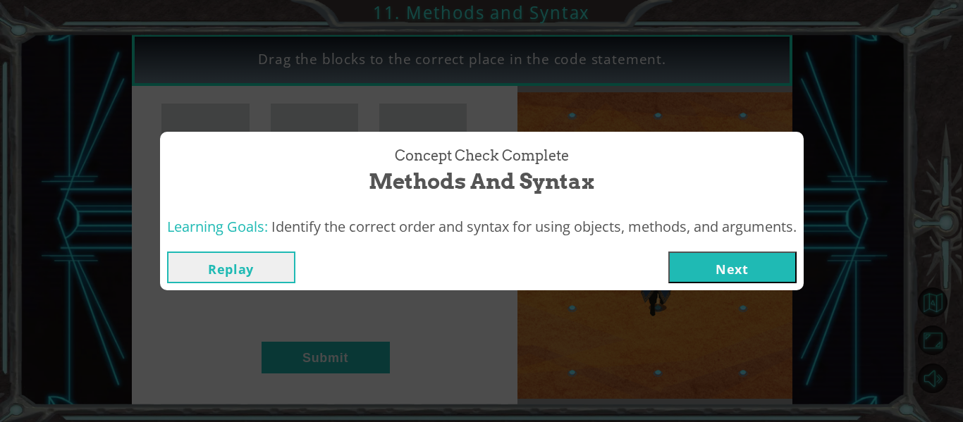
click at [705, 268] on button "Next" at bounding box center [732, 268] width 128 height 32
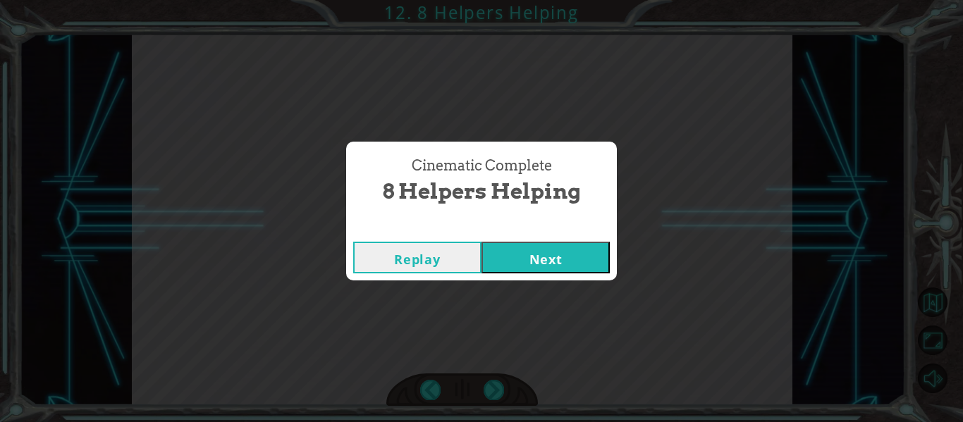
click at [591, 252] on button "Next" at bounding box center [545, 258] width 128 height 32
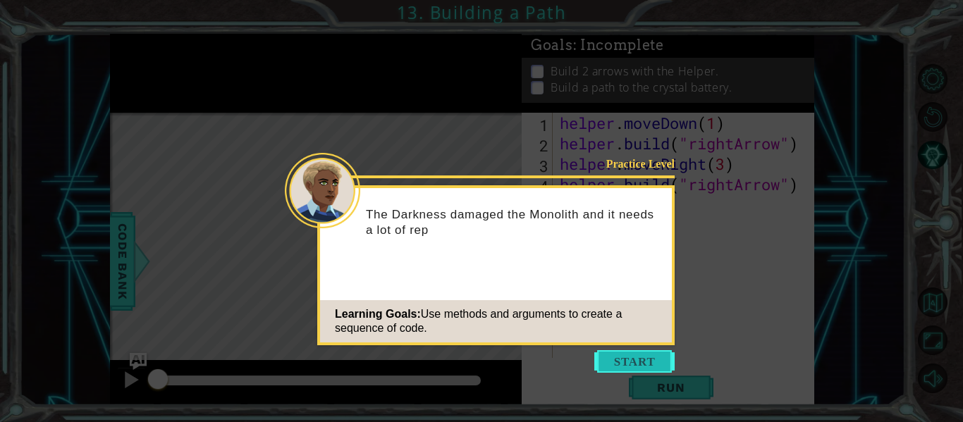
click at [646, 351] on button "Start" at bounding box center [634, 361] width 80 height 23
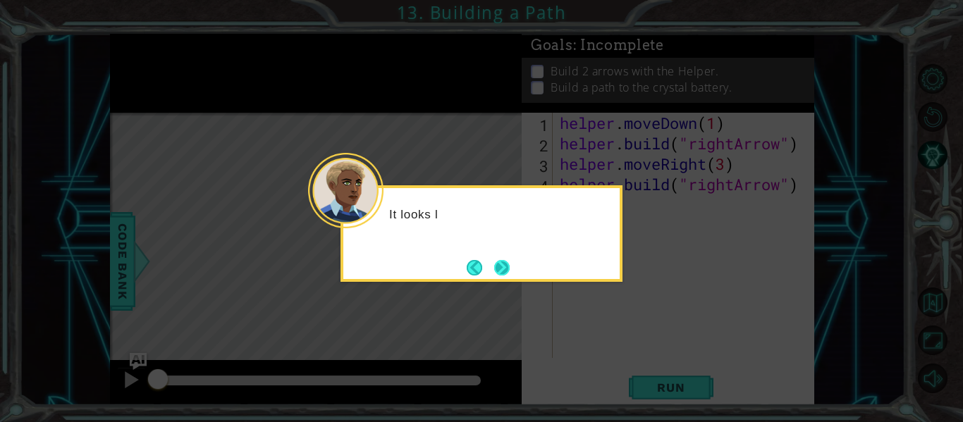
click at [510, 260] on button "Next" at bounding box center [502, 268] width 16 height 16
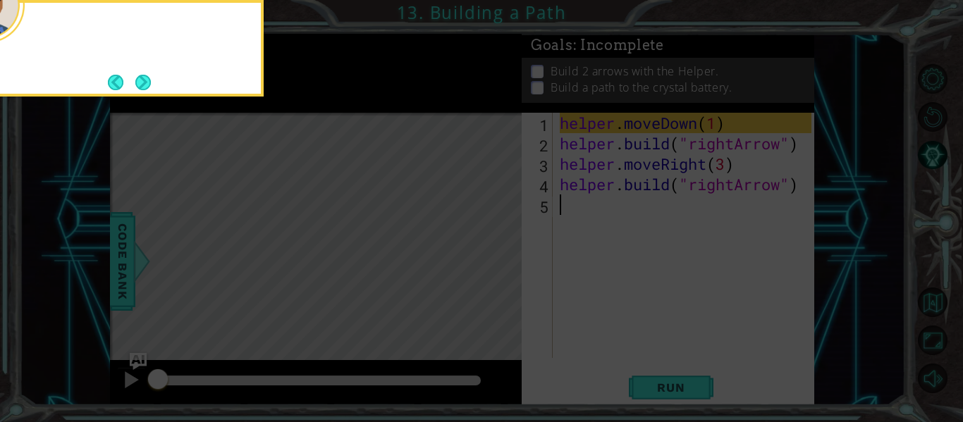
click at [507, 276] on icon at bounding box center [481, 63] width 963 height 718
click at [152, 80] on button "Next" at bounding box center [143, 82] width 16 height 16
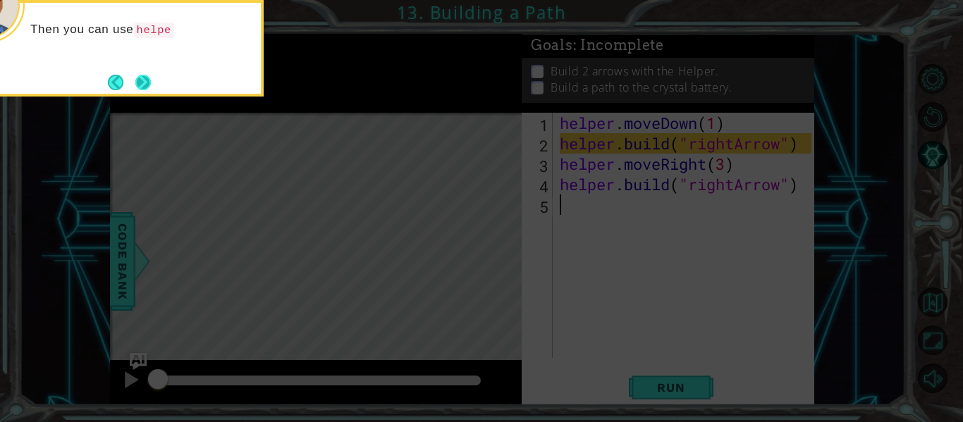
click at [151, 86] on button "Next" at bounding box center [143, 83] width 16 height 16
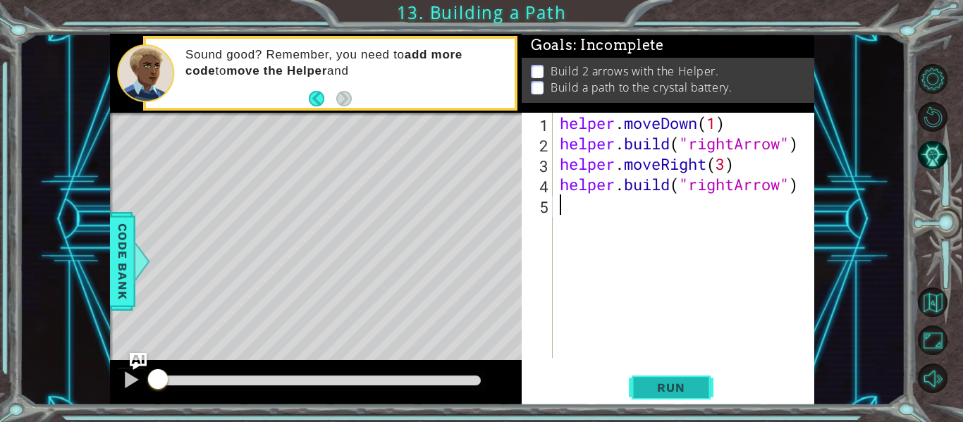
click at [684, 387] on span "Run" at bounding box center [671, 388] width 56 height 14
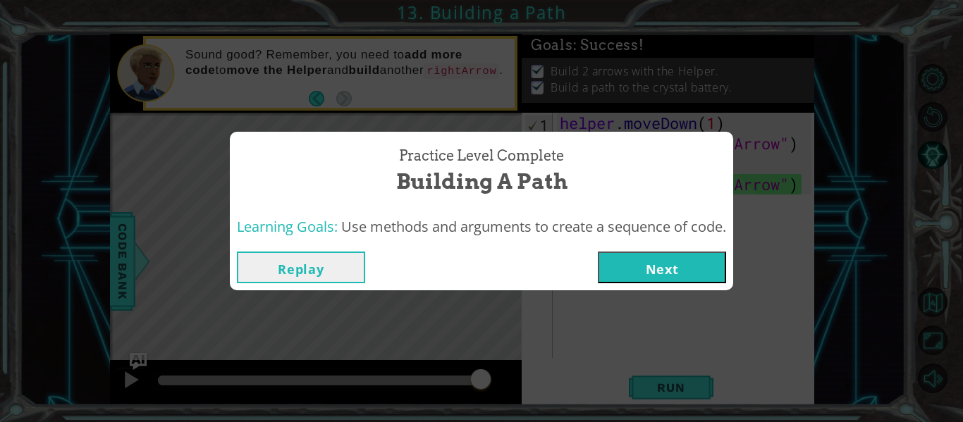
click at [681, 267] on button "Next" at bounding box center [662, 268] width 128 height 32
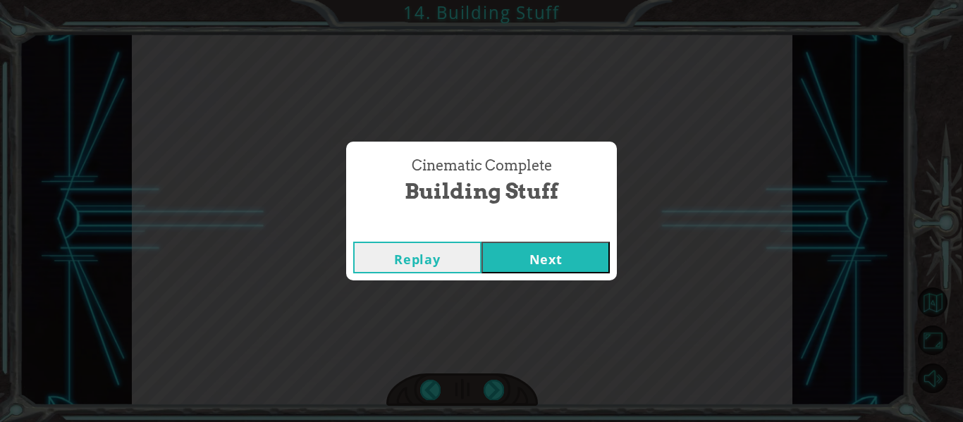
click at [579, 255] on button "Next" at bounding box center [545, 258] width 128 height 32
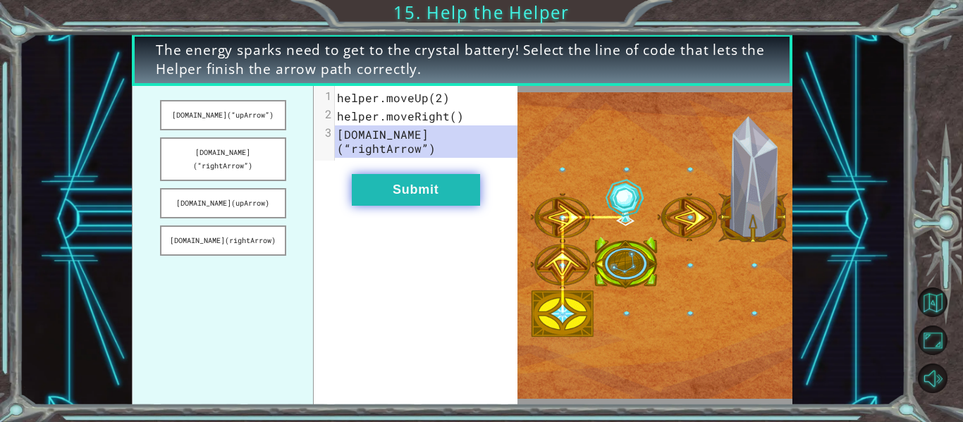
click at [455, 190] on button "Submit" at bounding box center [416, 190] width 128 height 32
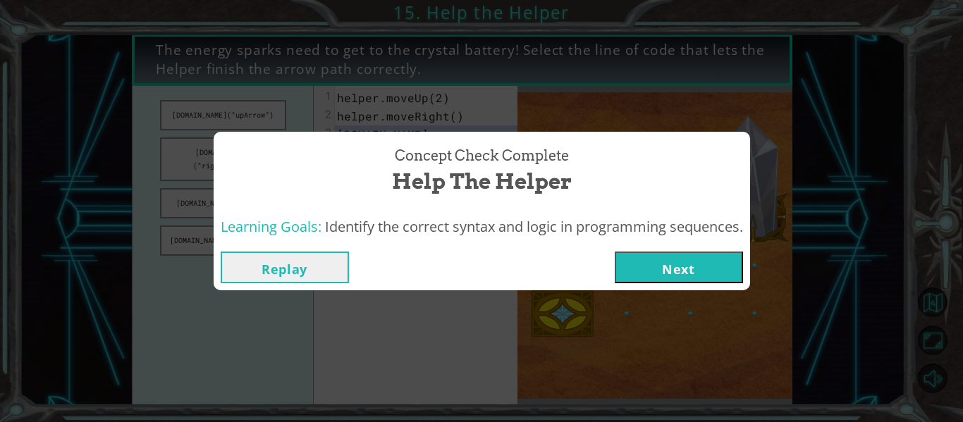
click at [678, 290] on div "Concept Check Complete Help the Helper Learning Goals: Identify the correct syn…" at bounding box center [481, 211] width 963 height 422
click at [697, 281] on button "Next" at bounding box center [679, 268] width 128 height 32
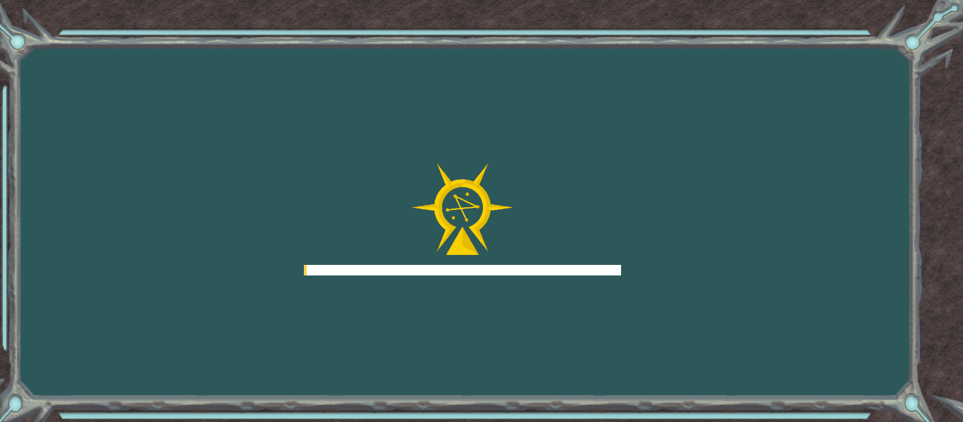
click at [692, 274] on div "Goals Error loading from server. Try refreshing the page. You'll need to join a…" at bounding box center [481, 211] width 963 height 422
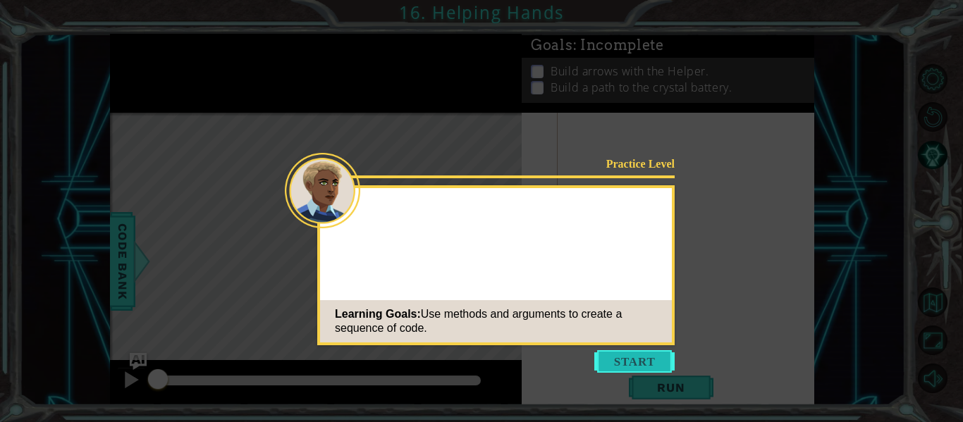
click at [644, 377] on icon at bounding box center [481, 211] width 963 height 422
click at [641, 366] on button "Start" at bounding box center [634, 361] width 80 height 23
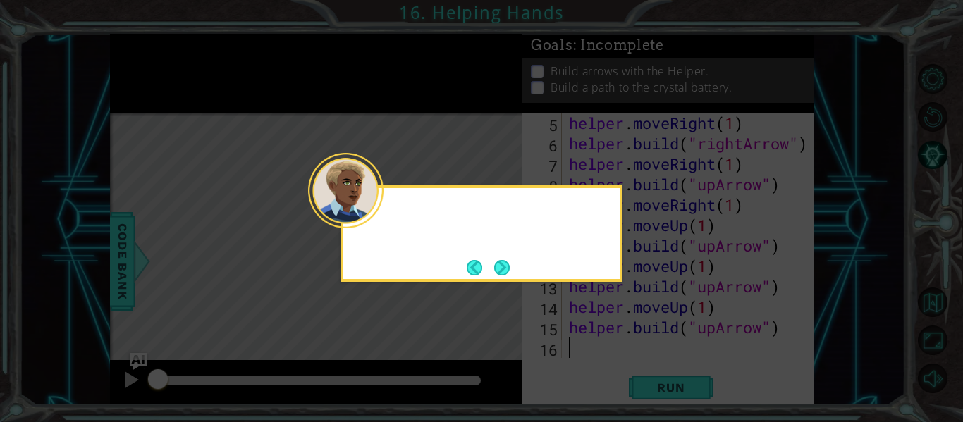
scroll to position [82, 0]
click at [508, 260] on button "Next" at bounding box center [502, 268] width 16 height 16
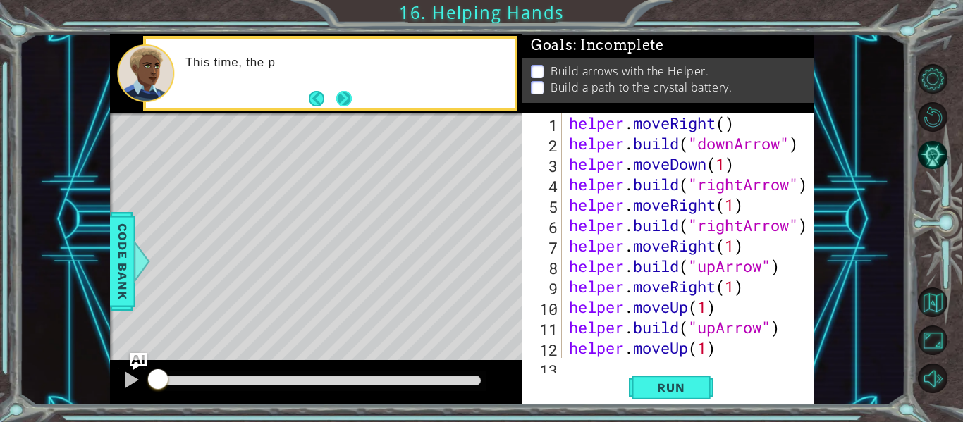
click at [346, 100] on button "Next" at bounding box center [344, 98] width 16 height 16
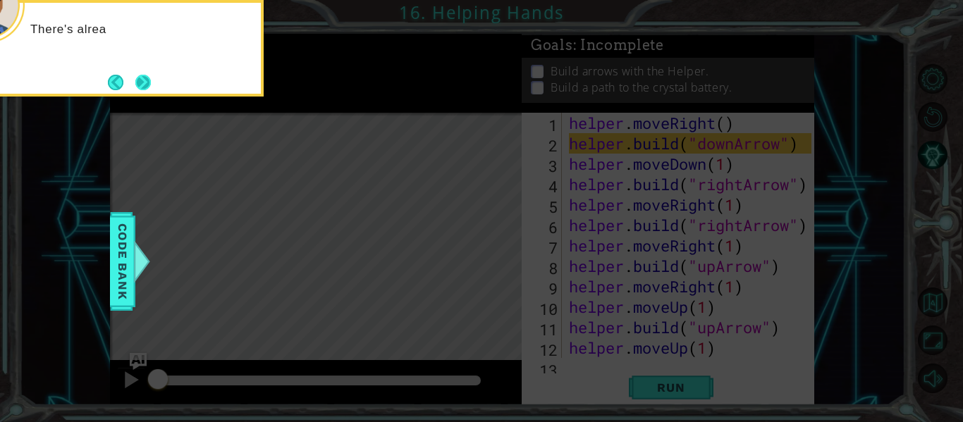
click at [147, 75] on button "Next" at bounding box center [143, 83] width 16 height 16
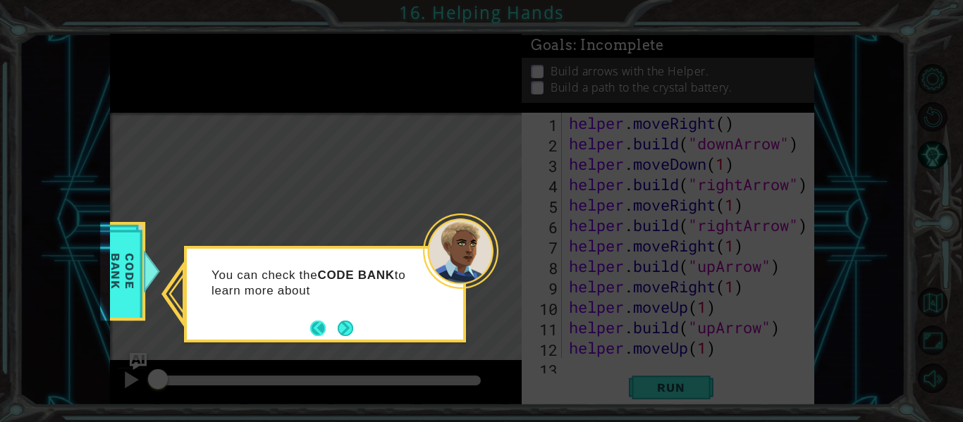
click at [332, 333] on button "Back" at bounding box center [323, 329] width 27 height 16
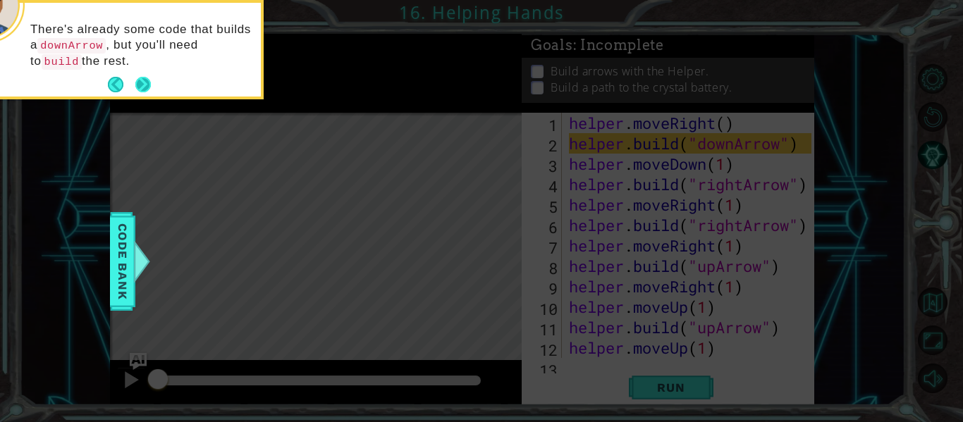
click at [136, 85] on button "Next" at bounding box center [143, 85] width 16 height 16
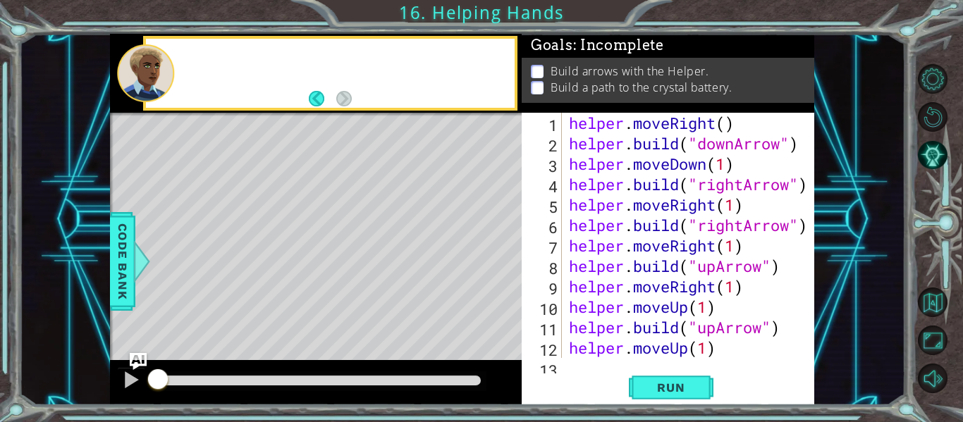
scroll to position [82, 0]
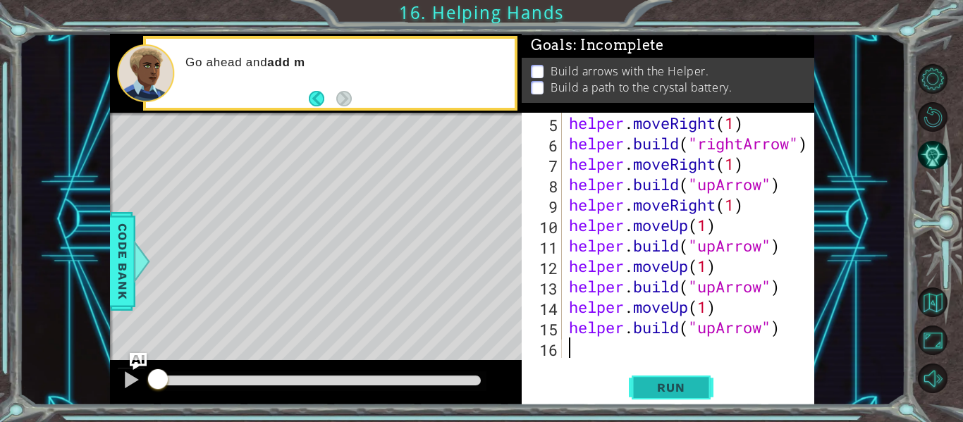
click at [708, 402] on button "Run" at bounding box center [671, 388] width 85 height 29
click at [682, 415] on div "1 ההההההההההההההההההההההההההההההההההההההההההההההההההההההההההההההההההההההההההההה…" at bounding box center [481, 211] width 963 height 422
click at [679, 399] on button "Run" at bounding box center [671, 388] width 85 height 29
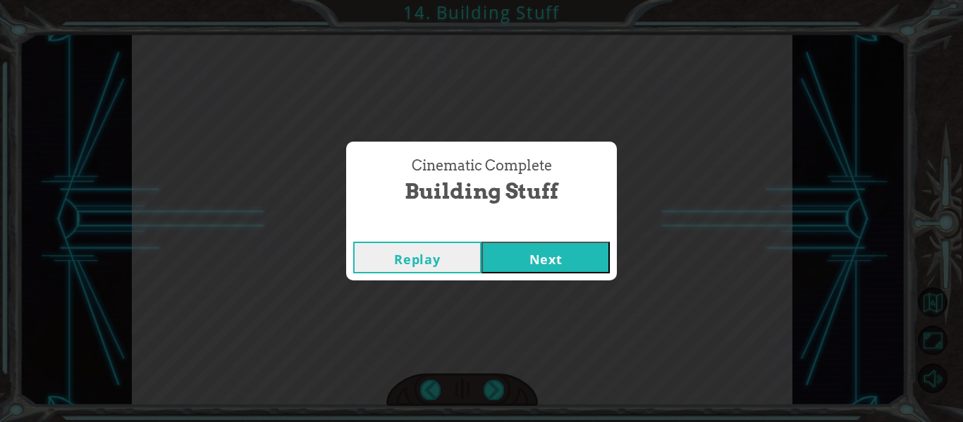
click at [585, 259] on button "Next" at bounding box center [545, 258] width 128 height 32
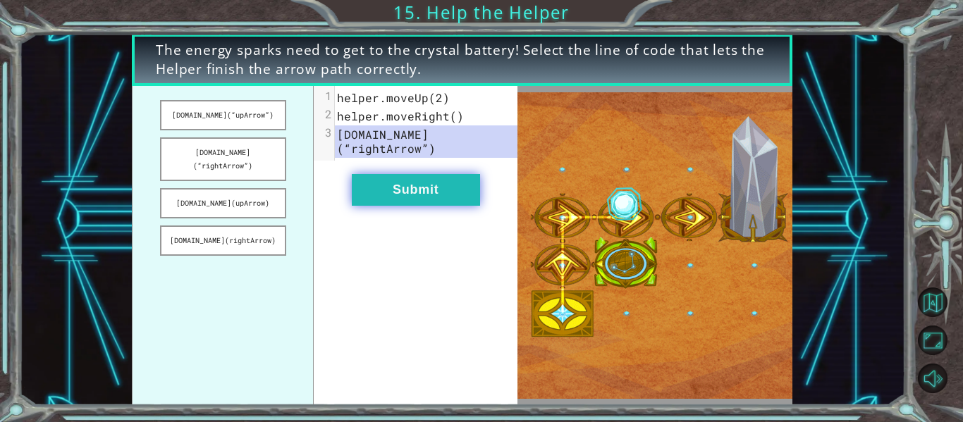
click at [456, 174] on button "Submit" at bounding box center [416, 190] width 128 height 32
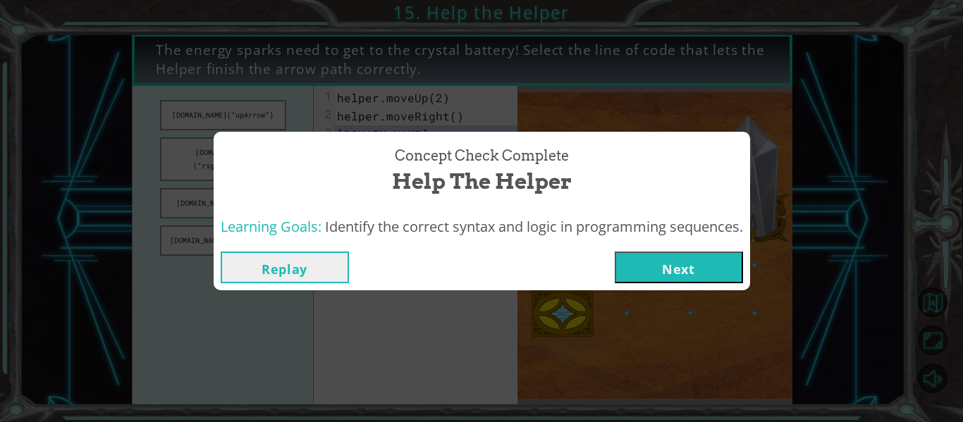
click at [675, 279] on button "Next" at bounding box center [679, 268] width 128 height 32
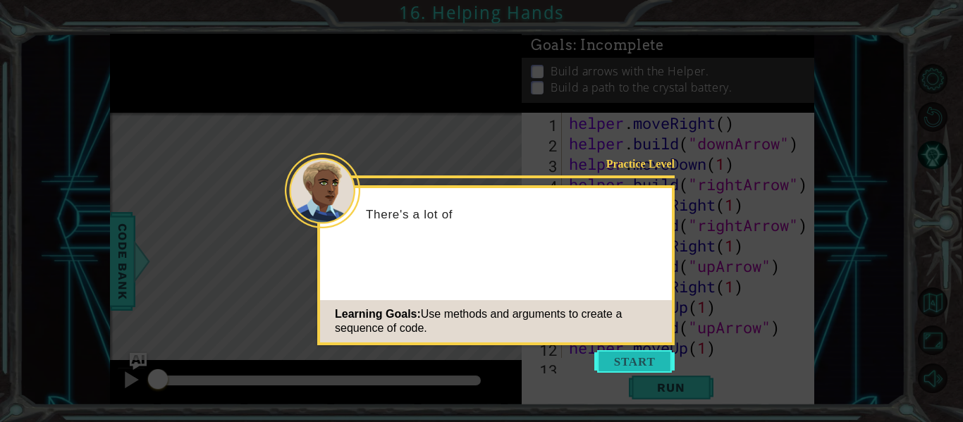
click at [641, 356] on button "Start" at bounding box center [634, 361] width 80 height 23
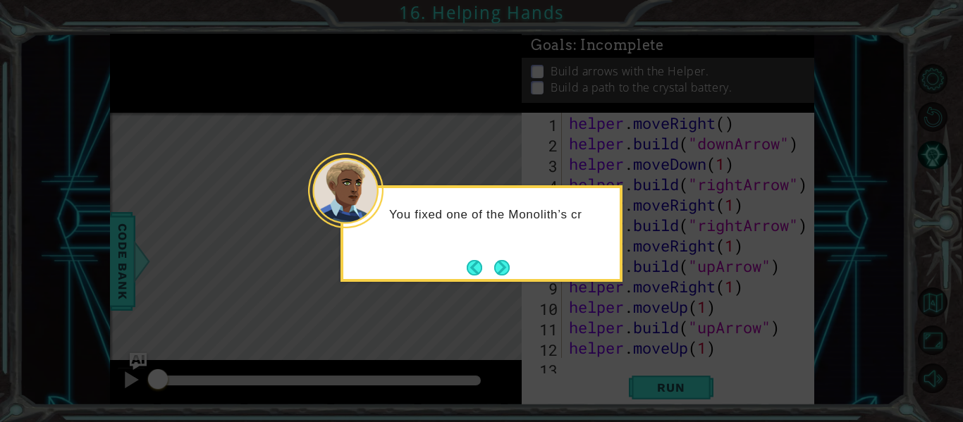
click at [513, 281] on div "You fixed one of the Monolith’s cr" at bounding box center [481, 233] width 282 height 97
click at [510, 272] on button "Next" at bounding box center [502, 267] width 20 height 20
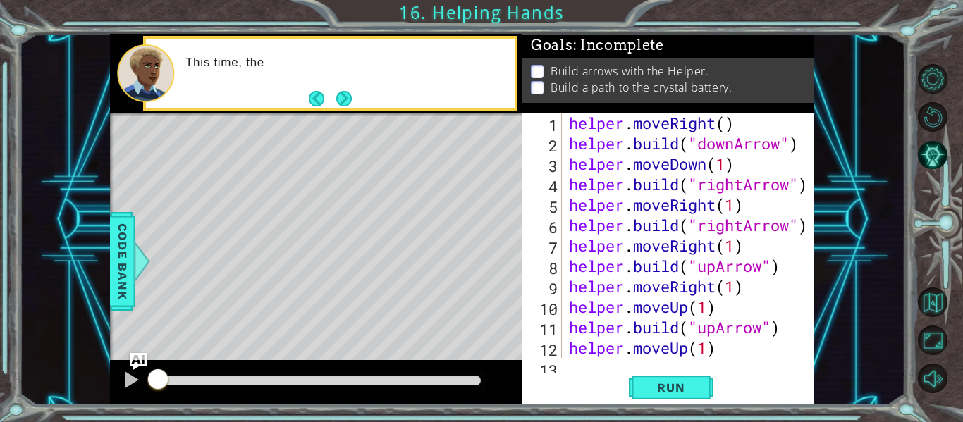
click at [374, 100] on div "This time, the" at bounding box center [330, 73] width 369 height 69
click at [352, 101] on button "Next" at bounding box center [344, 98] width 16 height 16
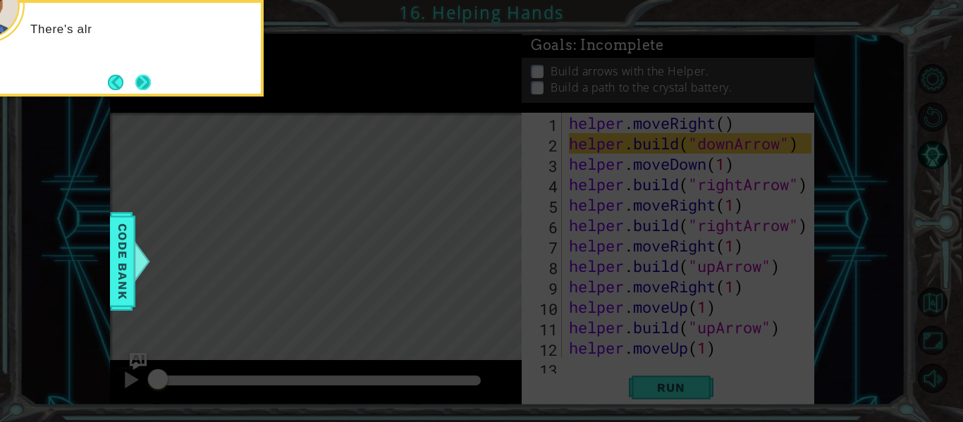
click at [151, 77] on button "Next" at bounding box center [143, 83] width 16 height 16
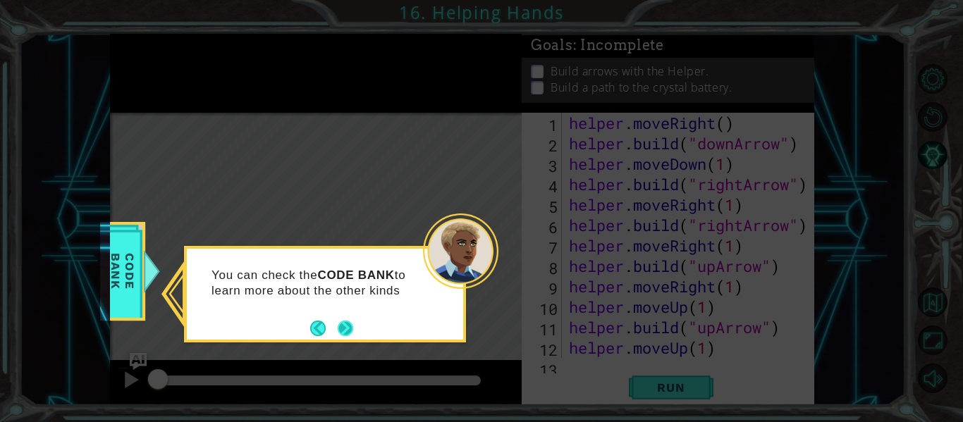
click at [350, 325] on button "Next" at bounding box center [346, 329] width 16 height 16
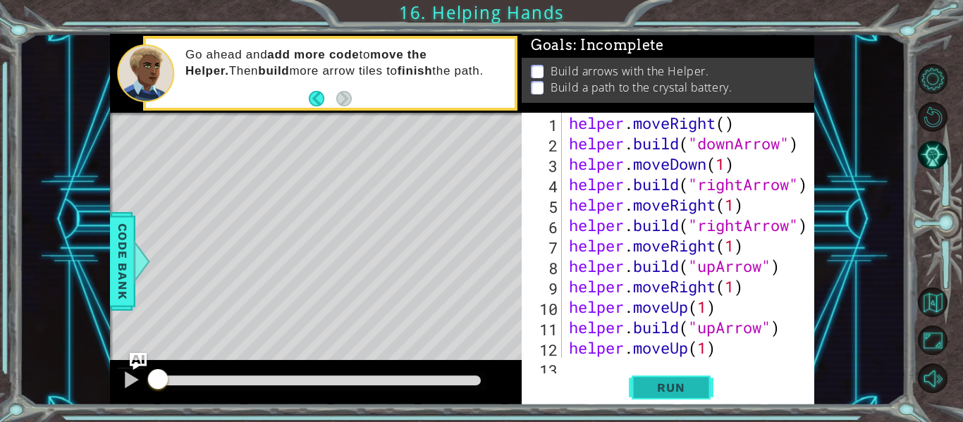
click at [663, 381] on span "Run" at bounding box center [671, 388] width 56 height 14
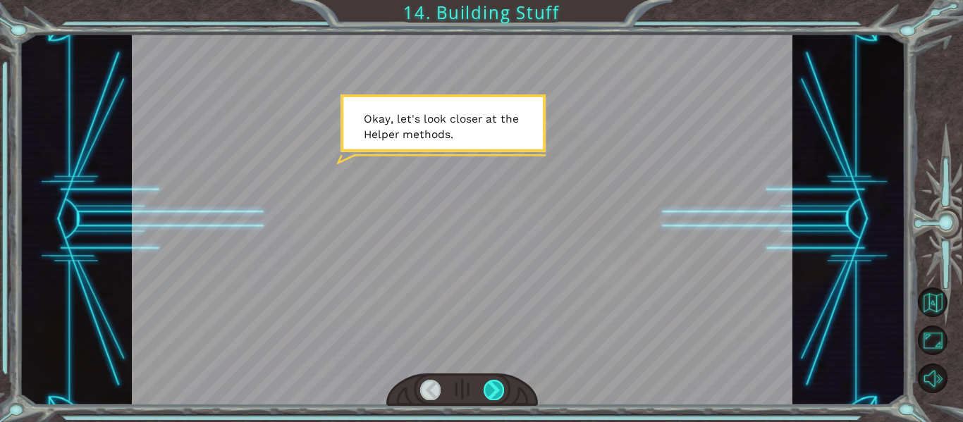
click at [496, 385] on div at bounding box center [493, 390] width 20 height 20
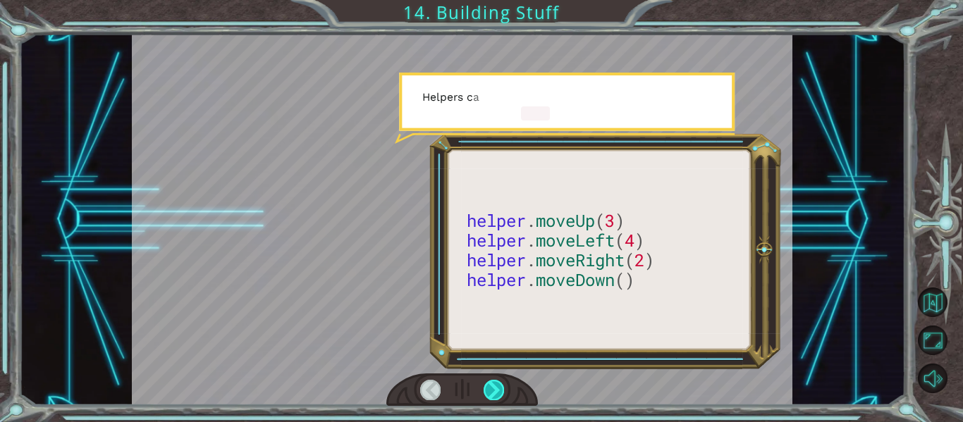
click at [496, 385] on div at bounding box center [493, 390] width 20 height 20
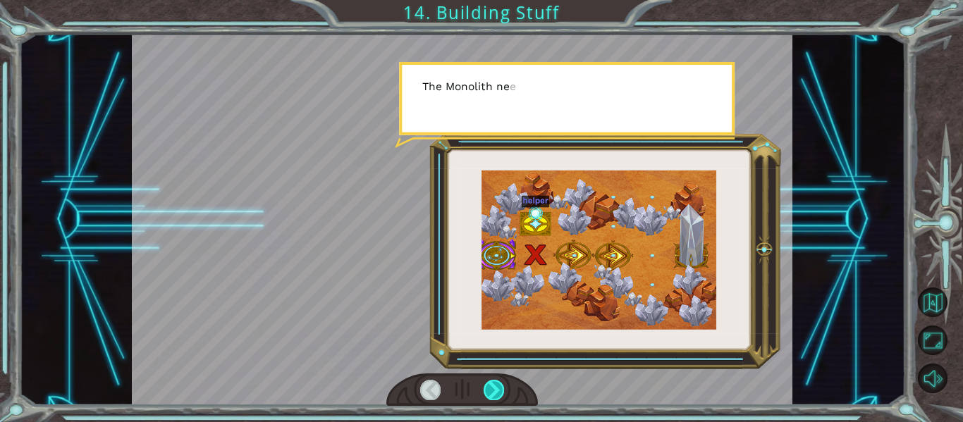
click at [496, 385] on div at bounding box center [493, 390] width 20 height 20
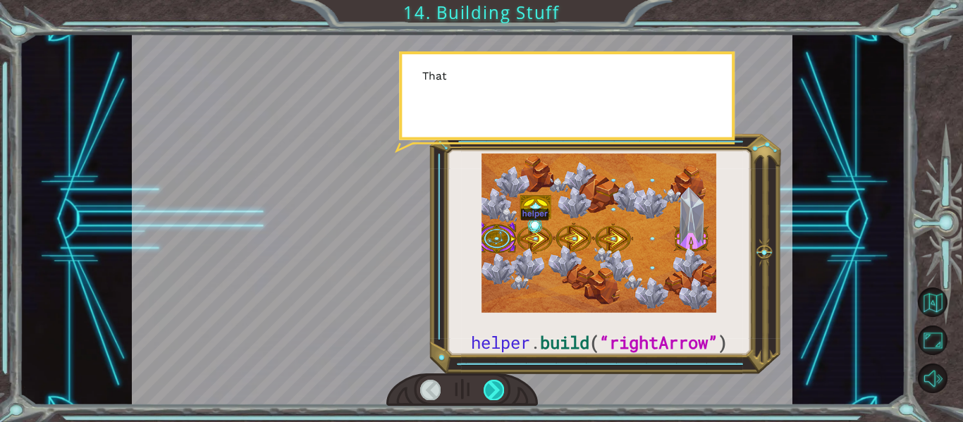
click at [496, 385] on div at bounding box center [493, 390] width 20 height 20
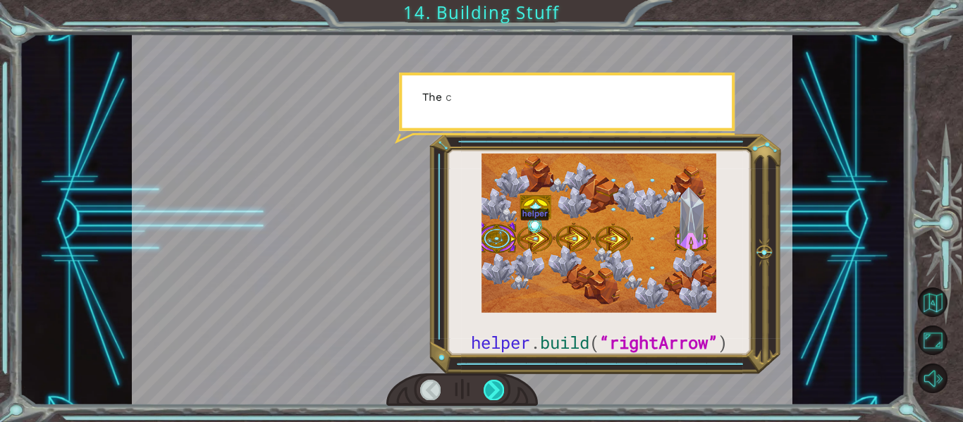
click at [496, 385] on div at bounding box center [493, 390] width 20 height 20
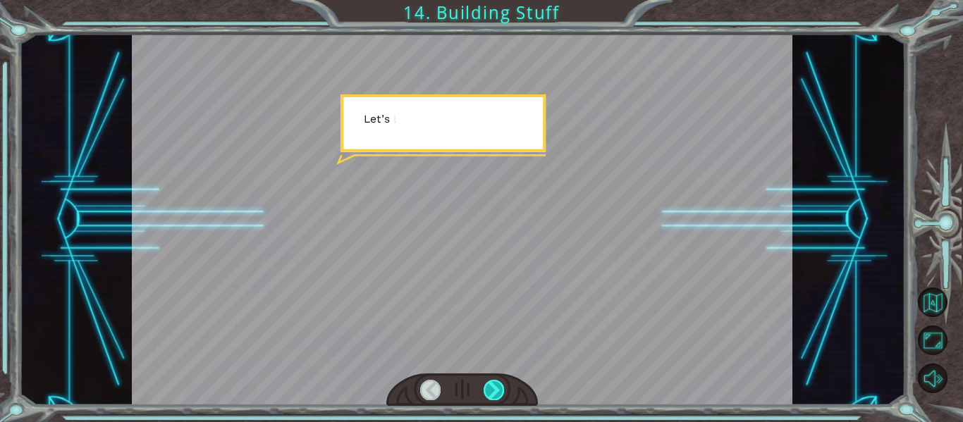
click at [496, 385] on div at bounding box center [493, 390] width 20 height 20
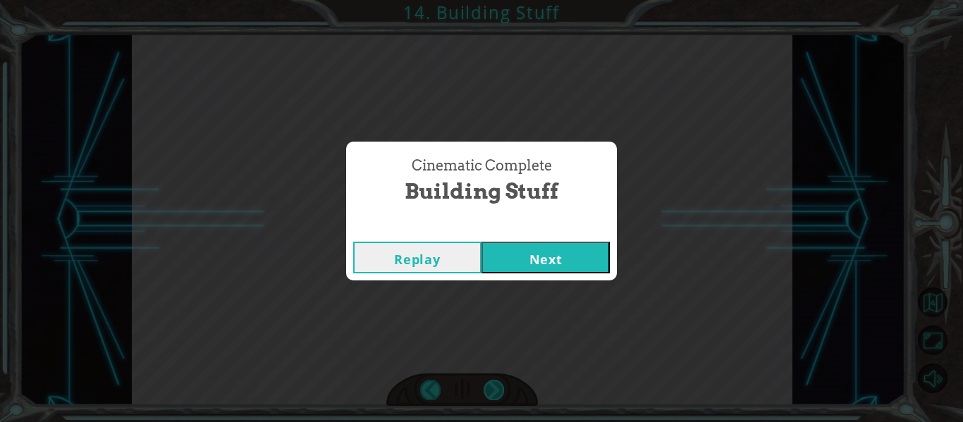
click at [496, 385] on div "Cinematic Complete Building Stuff Replay Next" at bounding box center [481, 211] width 963 height 422
click at [555, 272] on button "Next" at bounding box center [545, 258] width 128 height 32
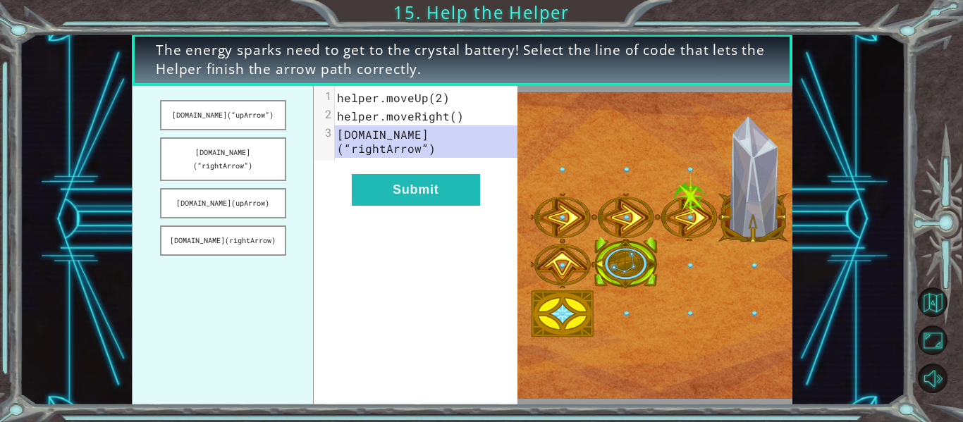
click at [454, 154] on div "xxxxxxxxxx 3 1 helper.moveUp(2) 2 helper.moveRight() 3 [DOMAIN_NAME](“rightArro…" at bounding box center [416, 245] width 204 height 319
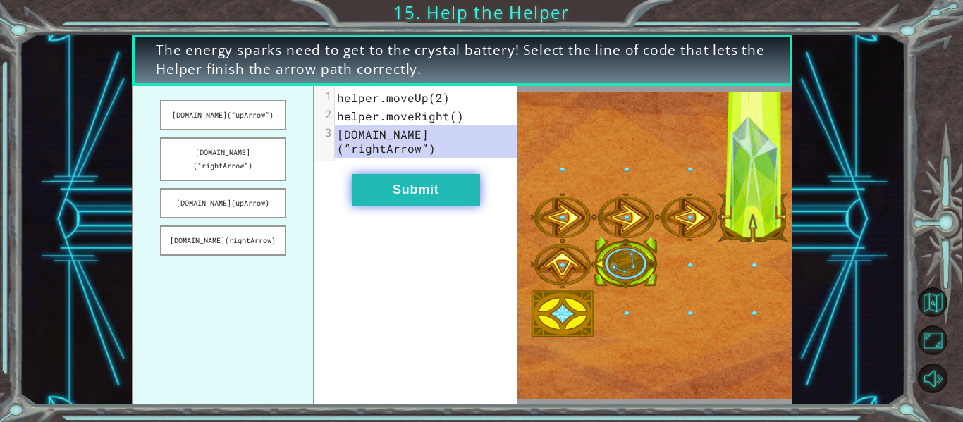
click at [461, 174] on button "Submit" at bounding box center [416, 190] width 128 height 32
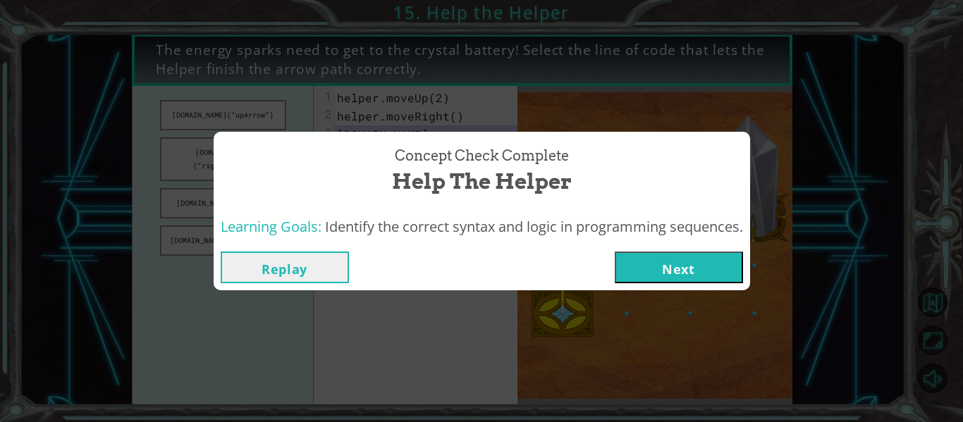
click at [720, 273] on button "Next" at bounding box center [679, 268] width 128 height 32
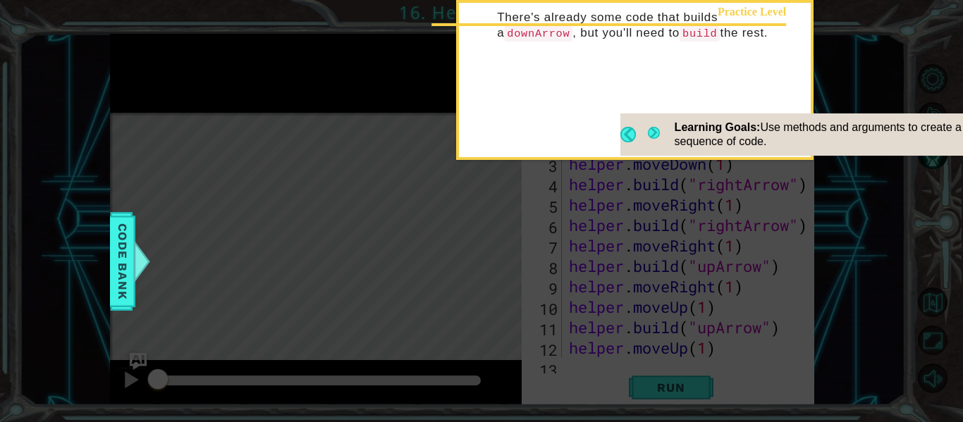
click at [199, 140] on icon at bounding box center [481, 63] width 963 height 718
click at [680, 135] on span "Use methods and arguments to create a sequence of code." at bounding box center [817, 134] width 287 height 26
click at [667, 142] on div "Learning Goals: Use methods and arguments to create a sequence of code." at bounding box center [816, 134] width 312 height 42
click at [658, 140] on button "Next" at bounding box center [654, 135] width 16 height 20
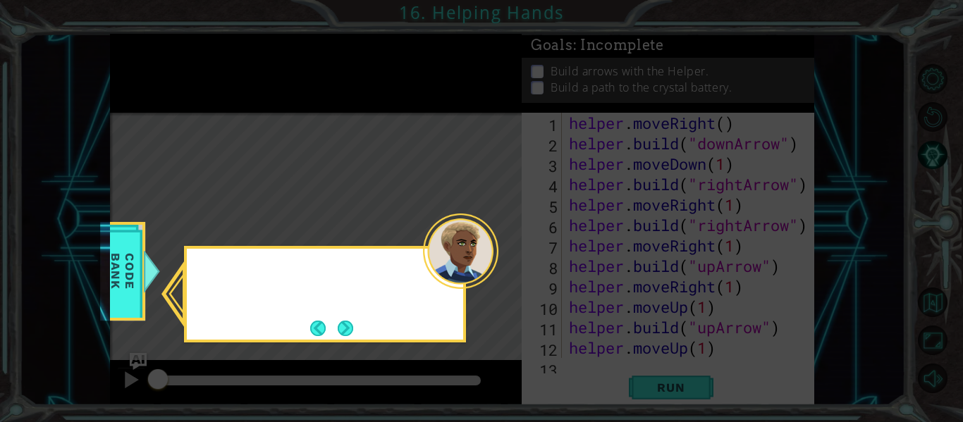
click at [663, 137] on icon at bounding box center [481, 211] width 963 height 422
click at [346, 336] on button "Next" at bounding box center [346, 328] width 16 height 16
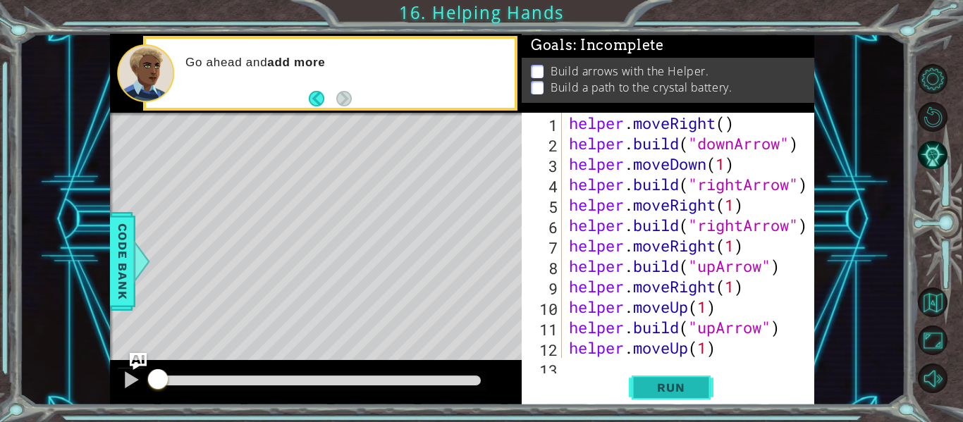
click at [696, 388] on span "Run" at bounding box center [671, 388] width 56 height 14
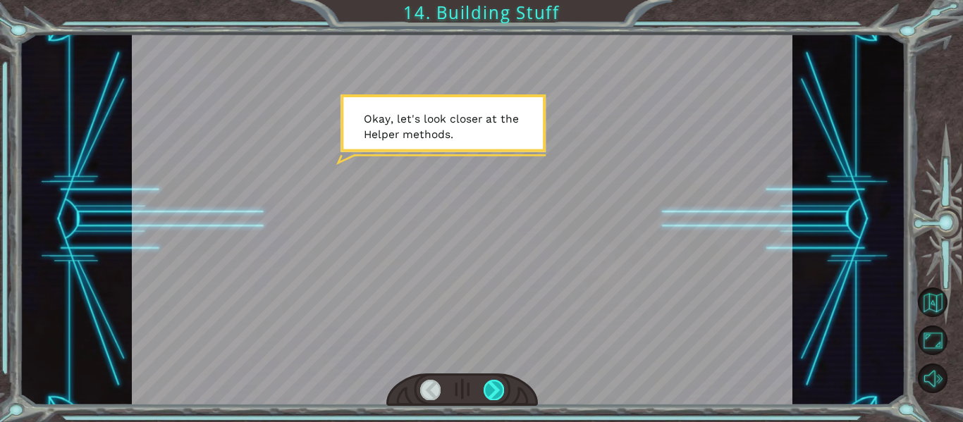
click at [493, 397] on div at bounding box center [493, 390] width 20 height 20
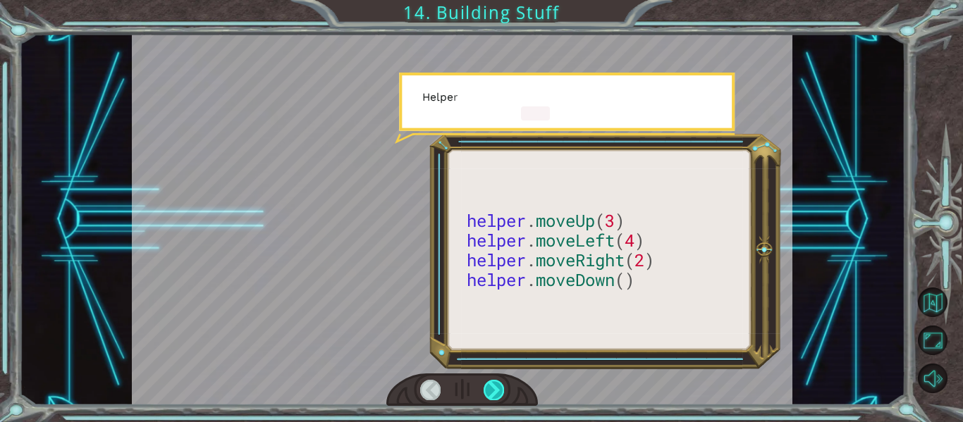
click at [493, 397] on div at bounding box center [493, 390] width 20 height 20
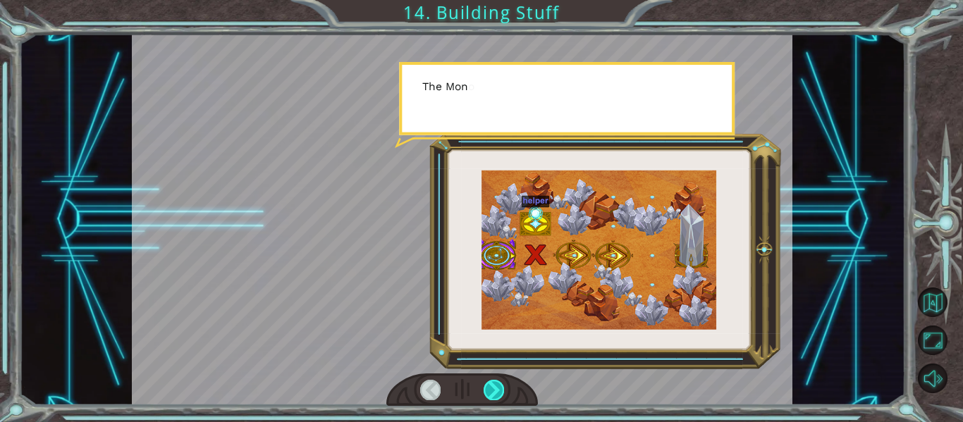
click at [493, 397] on div at bounding box center [493, 390] width 20 height 20
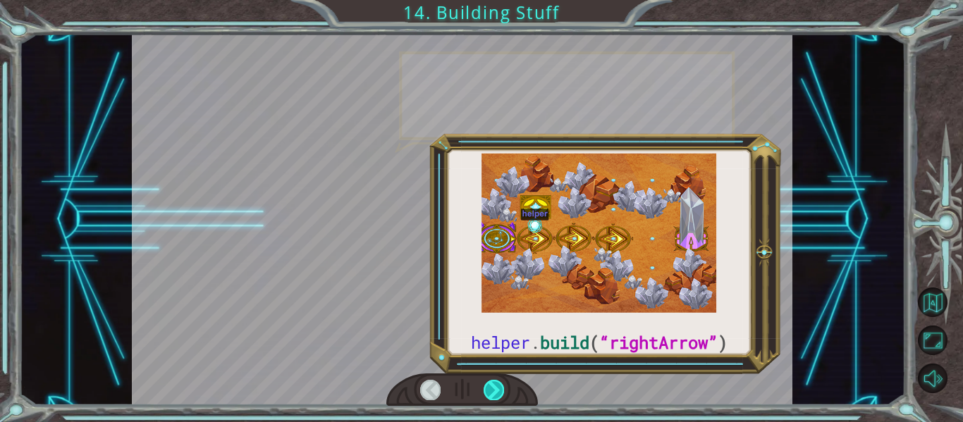
click at [493, 397] on div at bounding box center [493, 390] width 20 height 20
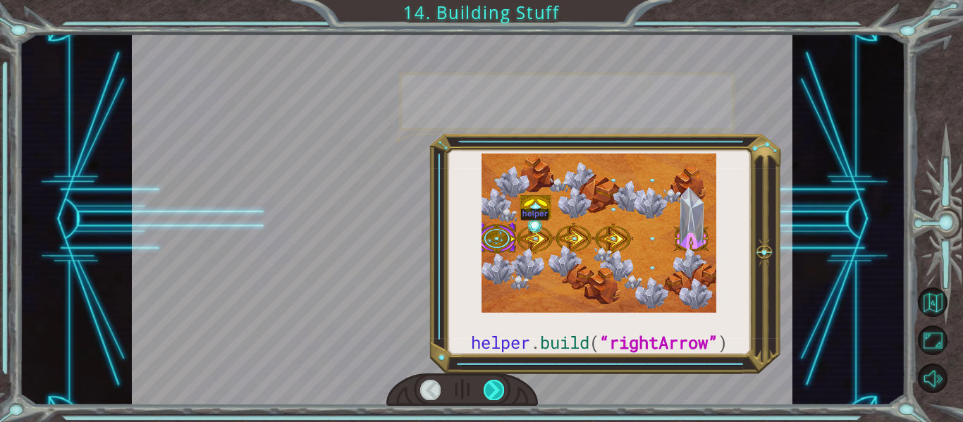
click at [493, 397] on div at bounding box center [493, 390] width 20 height 20
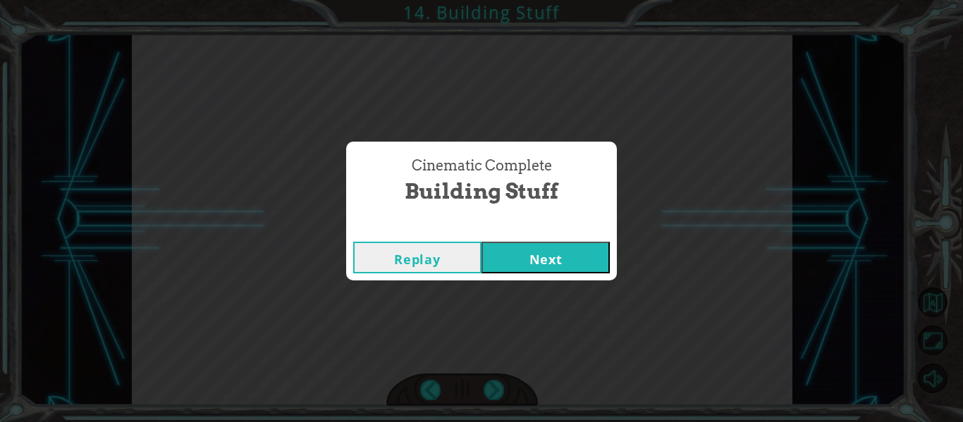
click at [524, 247] on button "Next" at bounding box center [545, 258] width 128 height 32
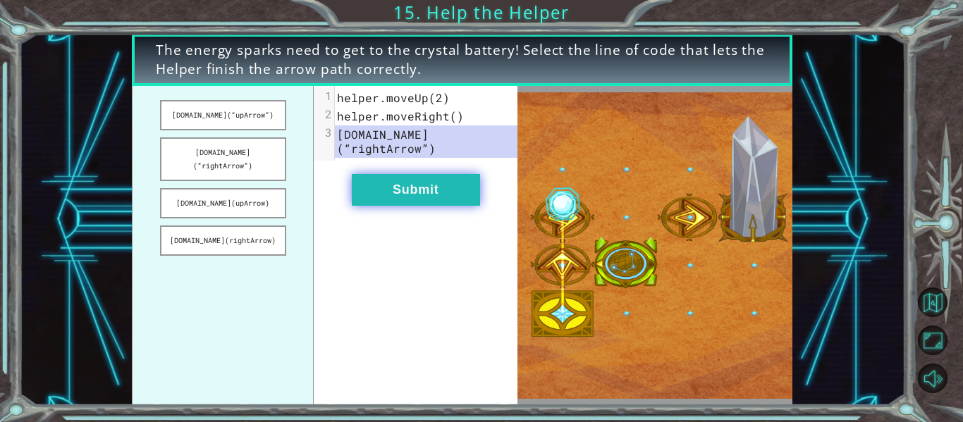
click at [456, 177] on button "Submit" at bounding box center [416, 190] width 128 height 32
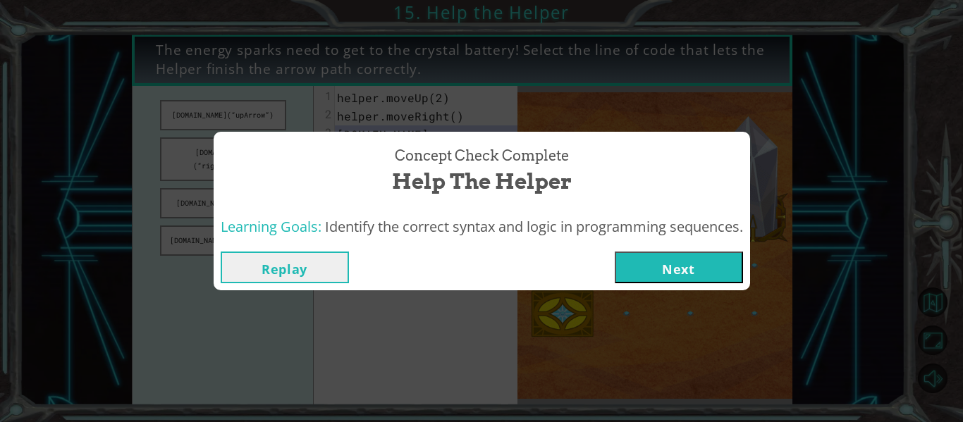
click at [679, 271] on button "Next" at bounding box center [679, 268] width 128 height 32
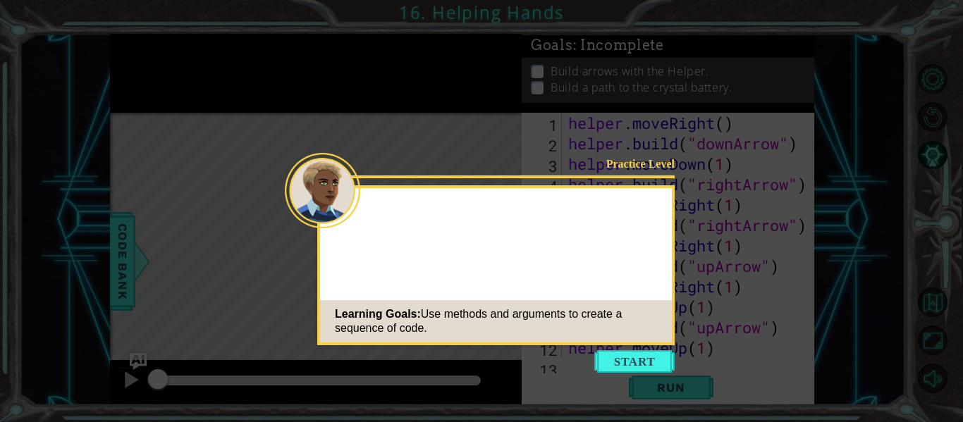
click at [634, 347] on icon at bounding box center [481, 211] width 963 height 422
click at [665, 362] on button "Start" at bounding box center [634, 361] width 80 height 23
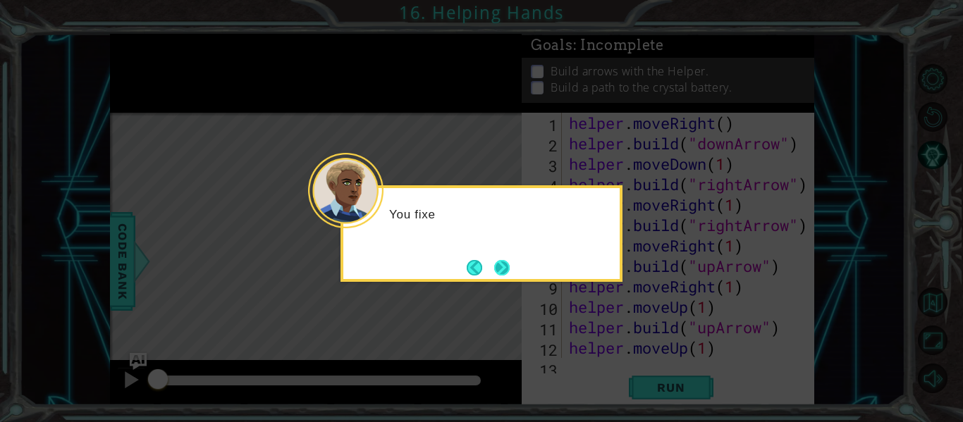
click at [499, 266] on button "Next" at bounding box center [502, 268] width 16 height 16
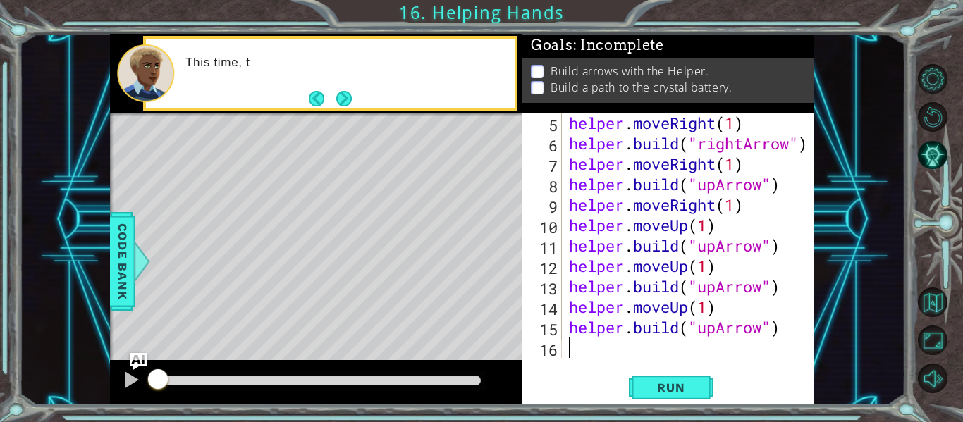
scroll to position [82, 0]
click at [358, 117] on div "Level Map" at bounding box center [435, 320] width 651 height 415
click at [350, 104] on button "Next" at bounding box center [344, 98] width 16 height 16
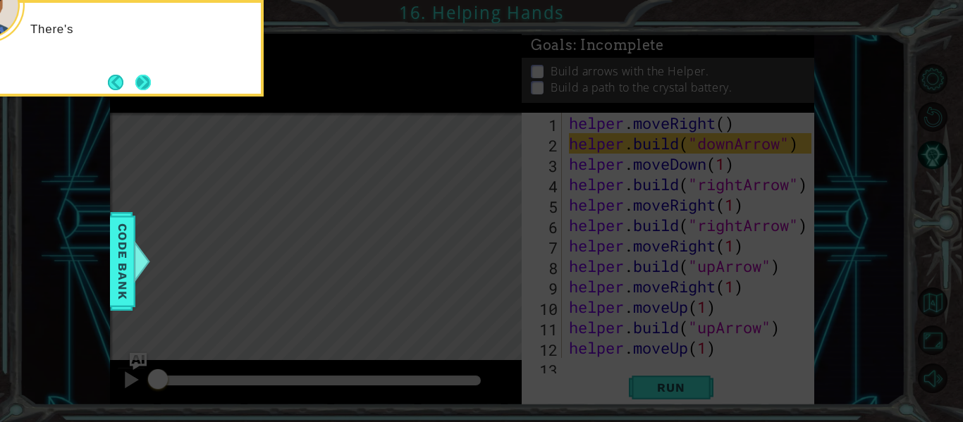
click at [139, 78] on button "Next" at bounding box center [143, 82] width 16 height 16
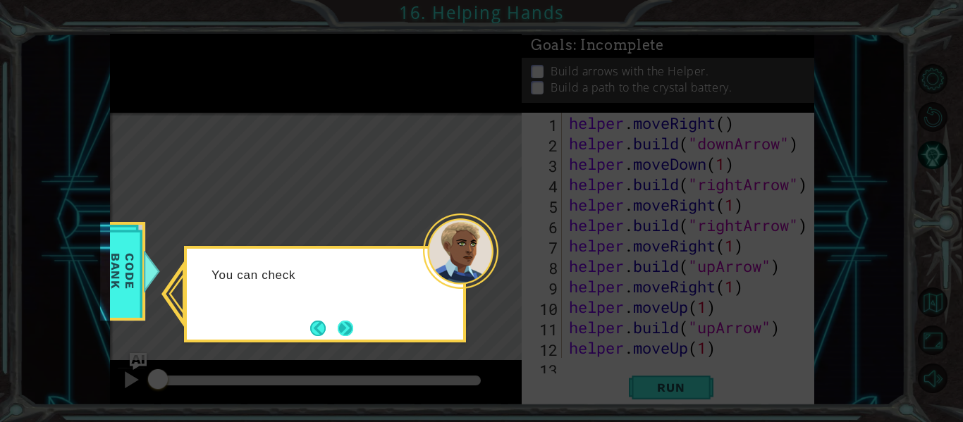
click at [353, 334] on button "Next" at bounding box center [345, 328] width 16 height 16
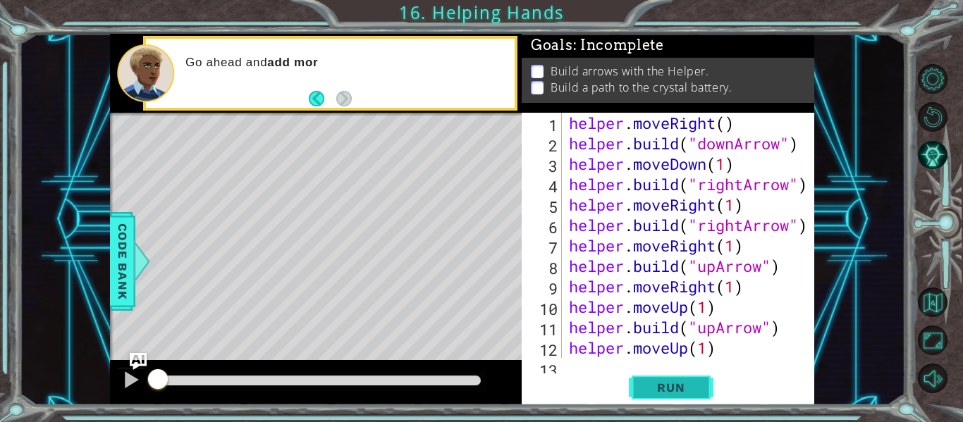
click at [686, 378] on button "Run" at bounding box center [671, 388] width 85 height 29
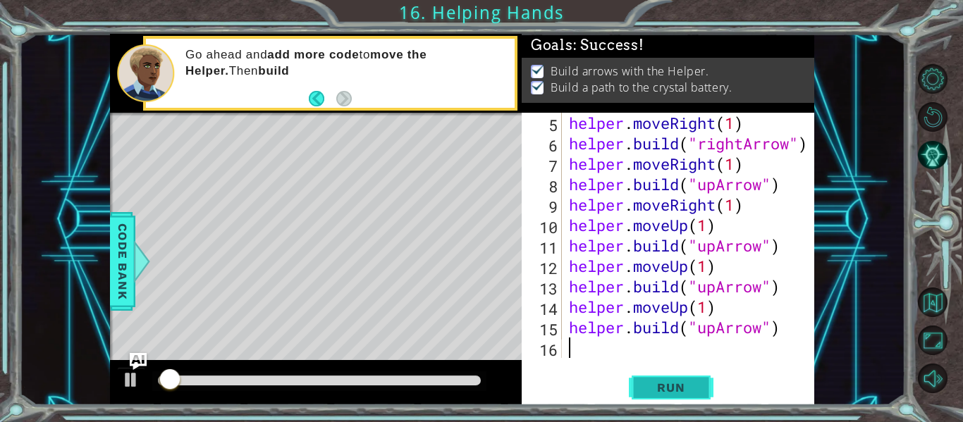
scroll to position [82, 0]
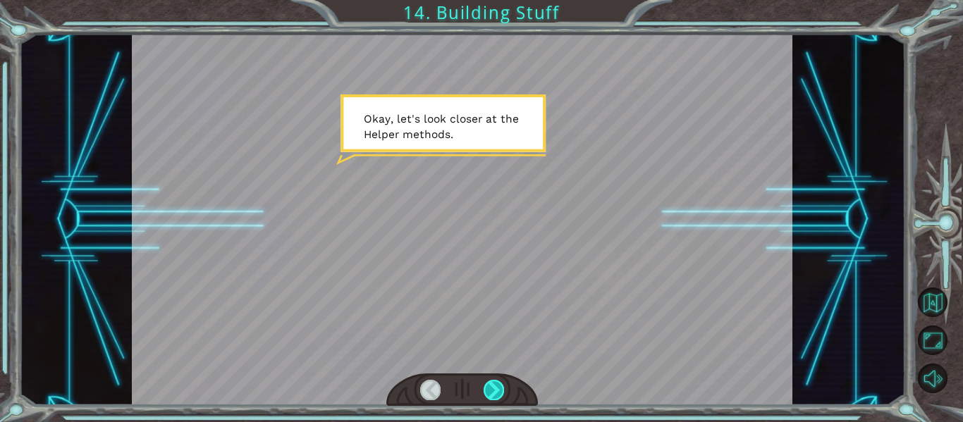
click at [497, 381] on div at bounding box center [493, 390] width 20 height 20
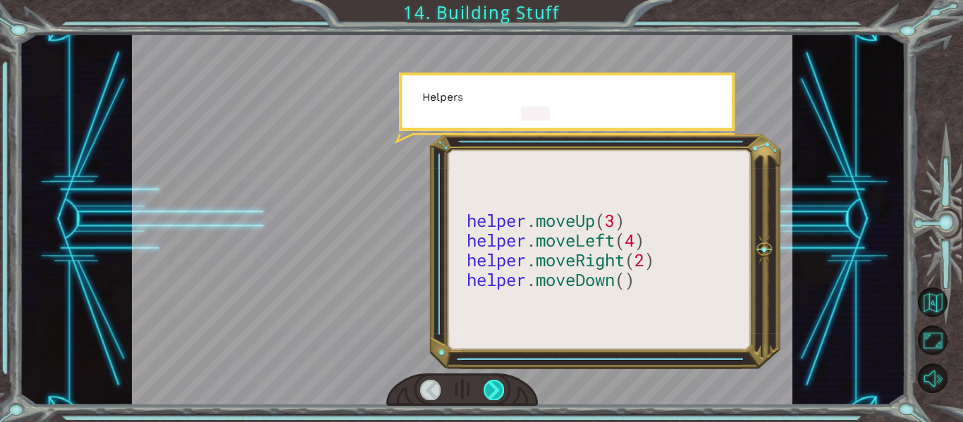
click at [497, 381] on div at bounding box center [493, 390] width 20 height 20
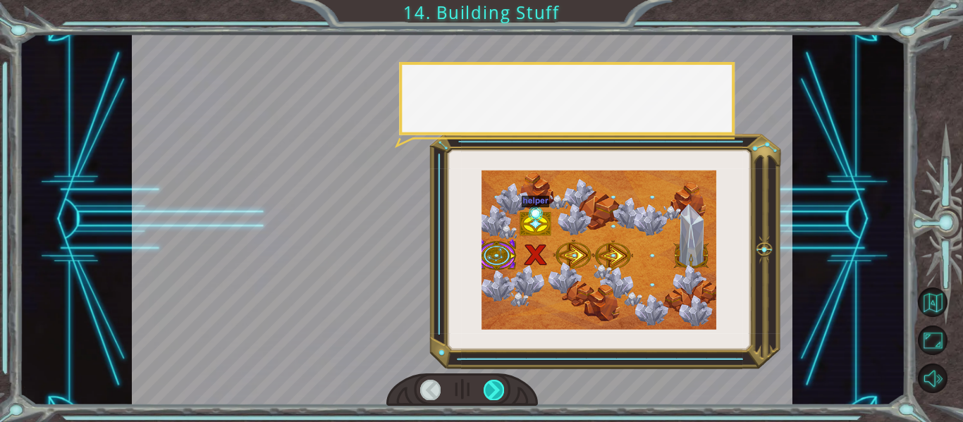
click at [497, 381] on div at bounding box center [493, 390] width 20 height 20
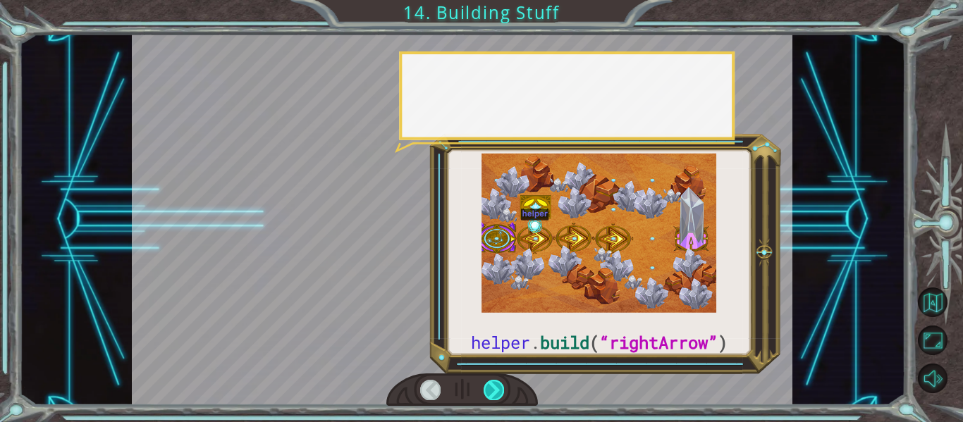
click at [497, 381] on div at bounding box center [493, 390] width 20 height 20
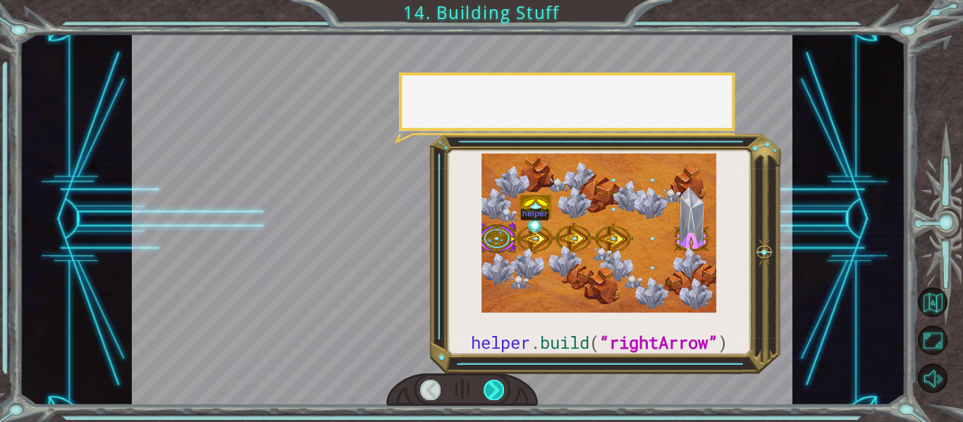
click at [497, 381] on div at bounding box center [493, 390] width 20 height 20
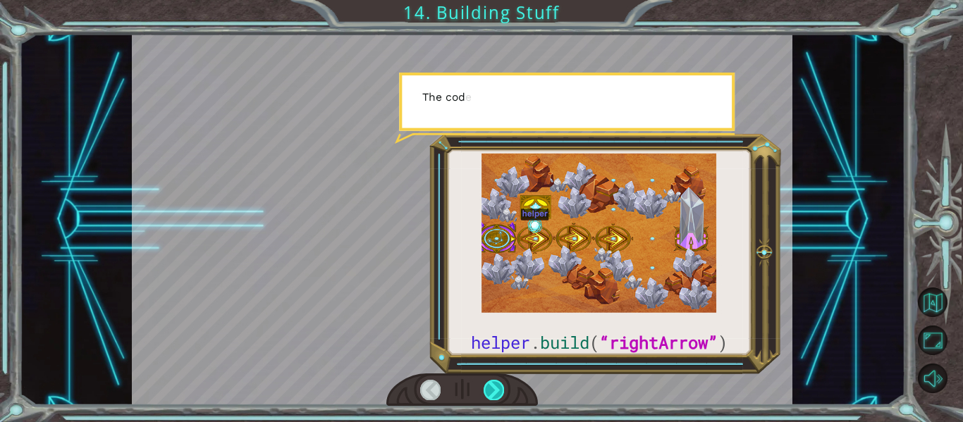
click at [497, 381] on div at bounding box center [493, 390] width 20 height 20
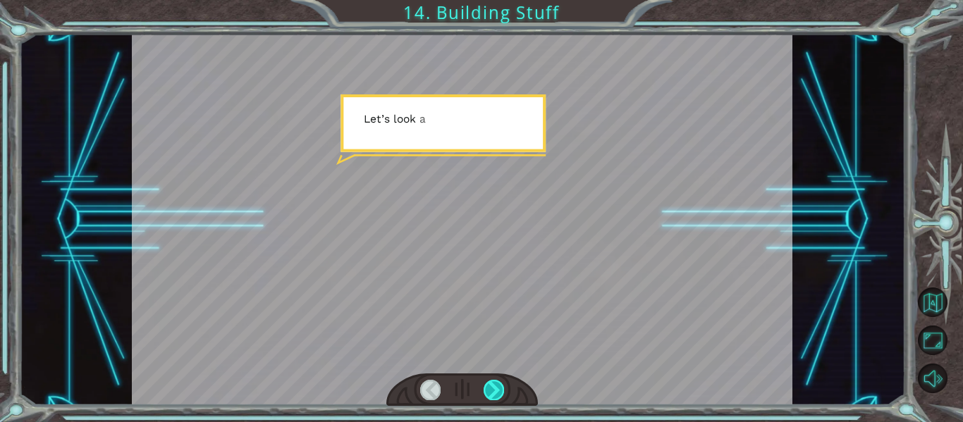
click at [497, 381] on div at bounding box center [493, 390] width 20 height 20
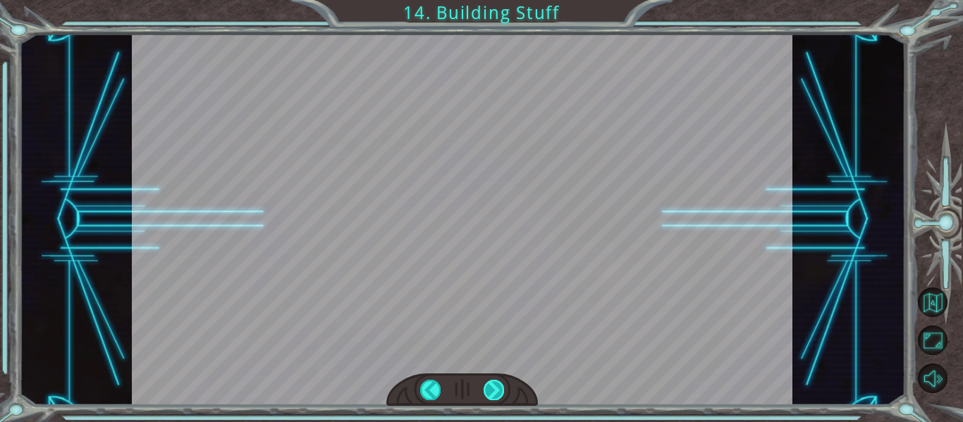
click at [497, 381] on div at bounding box center [493, 390] width 20 height 20
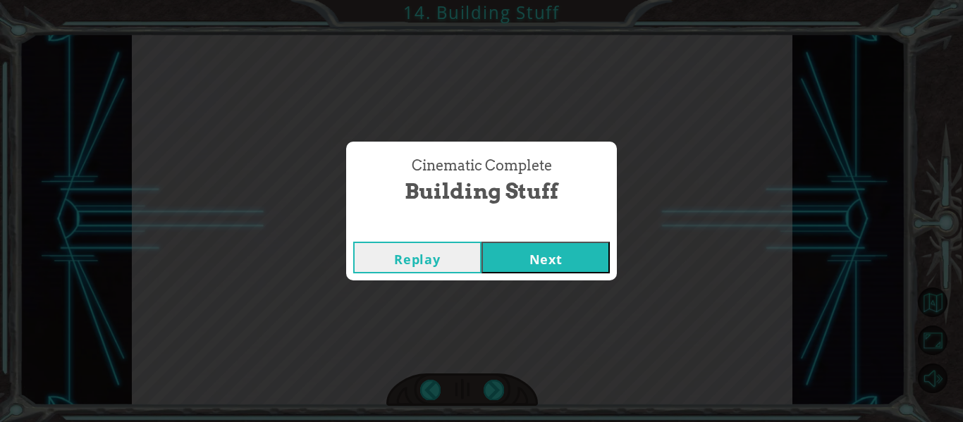
click at [497, 381] on div "Cinematic Complete Building Stuff Replay Next" at bounding box center [481, 211] width 963 height 422
click at [561, 247] on button "Next" at bounding box center [545, 258] width 128 height 32
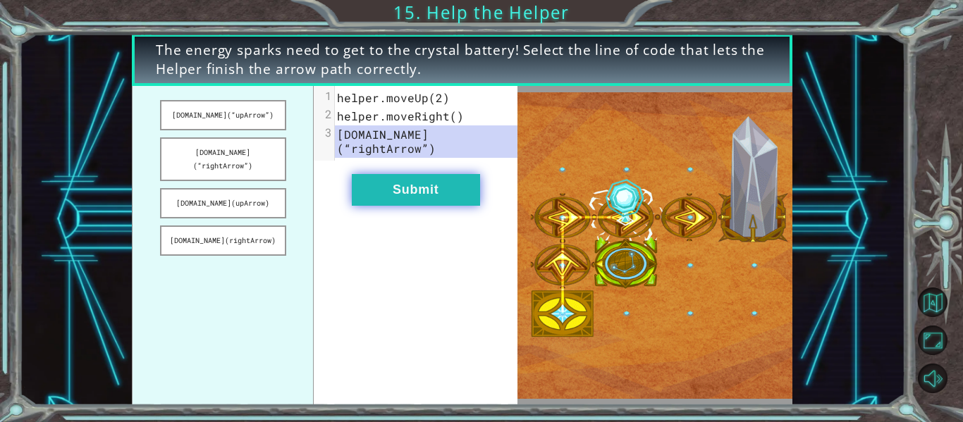
click at [448, 183] on button "Submit" at bounding box center [416, 190] width 128 height 32
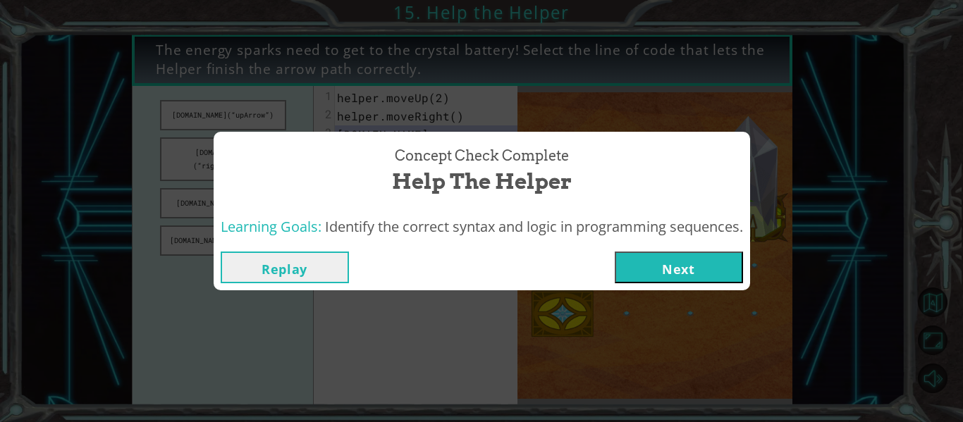
click at [696, 256] on button "Next" at bounding box center [679, 268] width 128 height 32
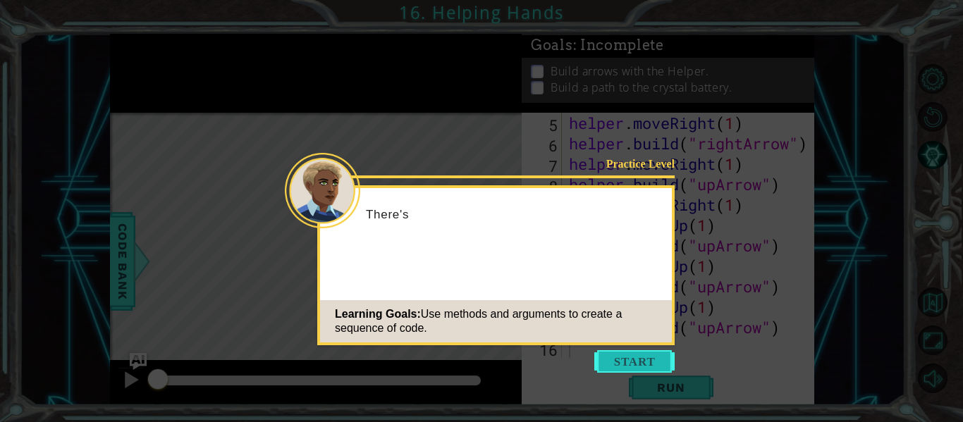
click at [631, 369] on button "Start" at bounding box center [634, 361] width 80 height 23
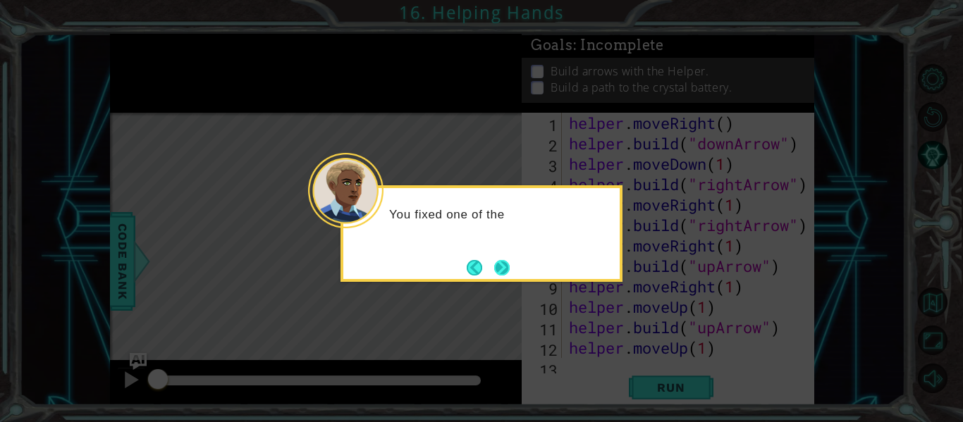
click at [503, 261] on button "Next" at bounding box center [502, 268] width 16 height 16
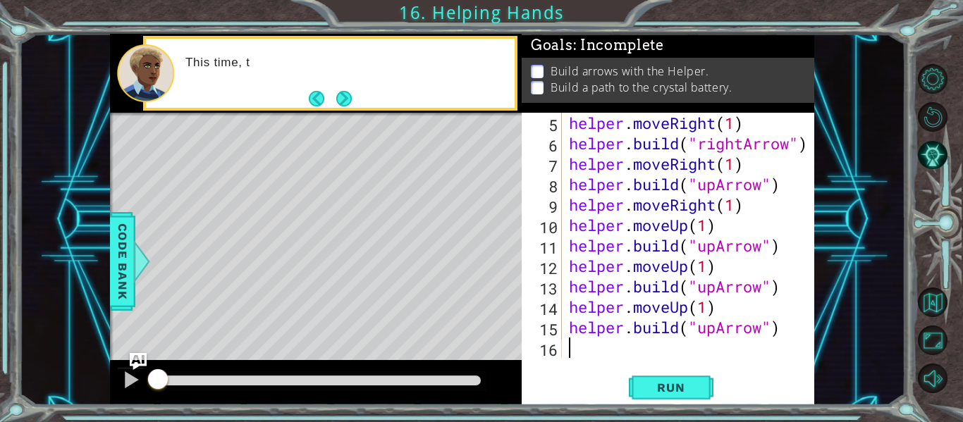
scroll to position [82, 0]
click at [684, 365] on div "5 6 7 8 9 10 11 12 13 14 15 16 helper . moveRight ( 1 ) helper . build ( "right…" at bounding box center [668, 259] width 292 height 292
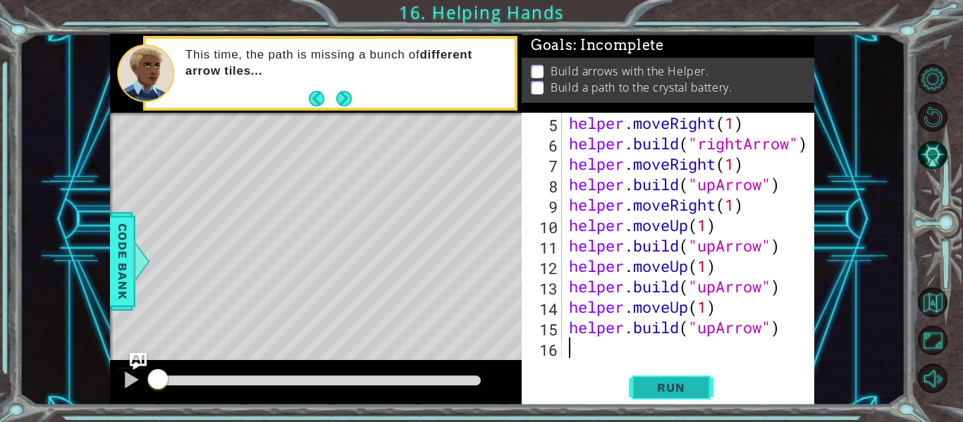
click at [672, 383] on span "Run" at bounding box center [671, 388] width 56 height 14
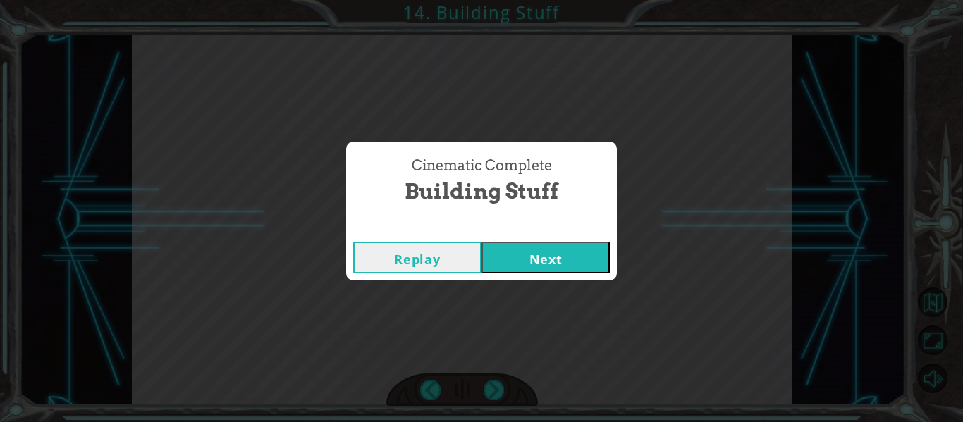
click at [570, 259] on button "Next" at bounding box center [545, 258] width 128 height 32
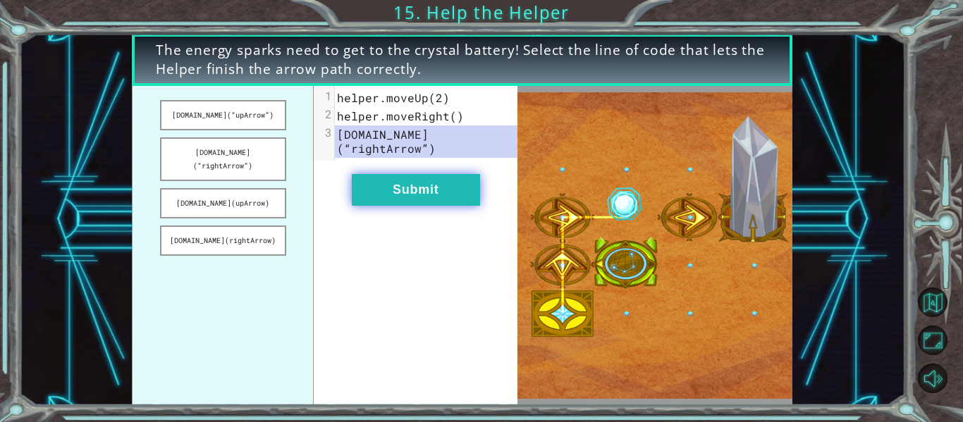
click at [355, 174] on button "Submit" at bounding box center [416, 190] width 128 height 32
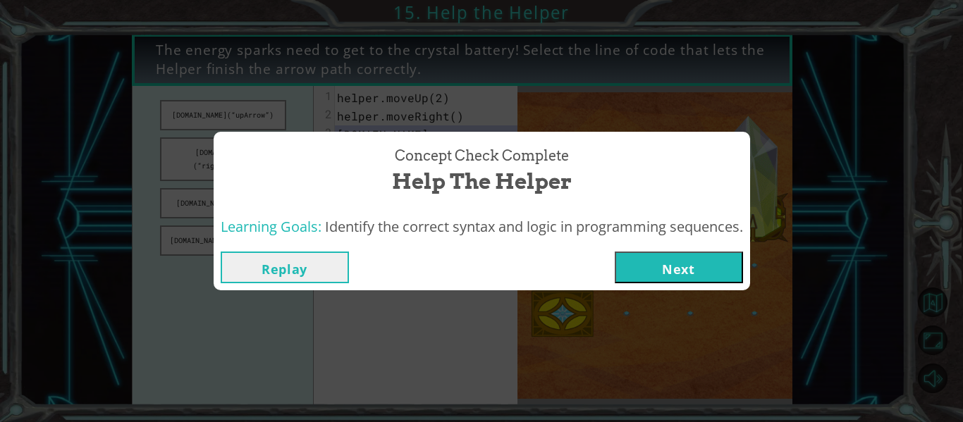
click at [680, 259] on button "Next" at bounding box center [679, 268] width 128 height 32
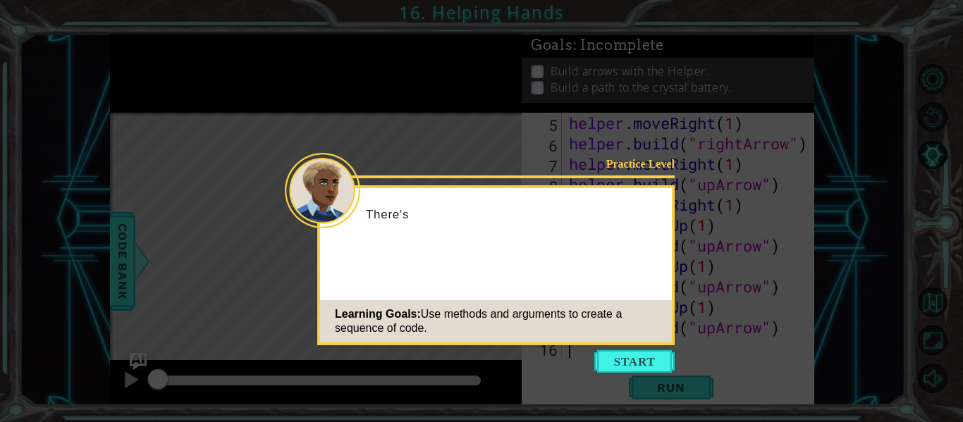
scroll to position [82, 0]
click at [680, 259] on icon at bounding box center [481, 211] width 963 height 422
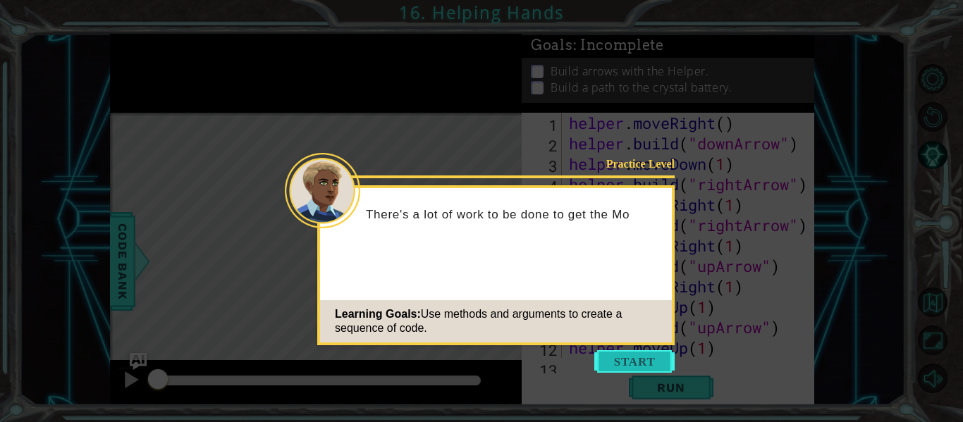
click at [622, 360] on button "Start" at bounding box center [634, 361] width 80 height 23
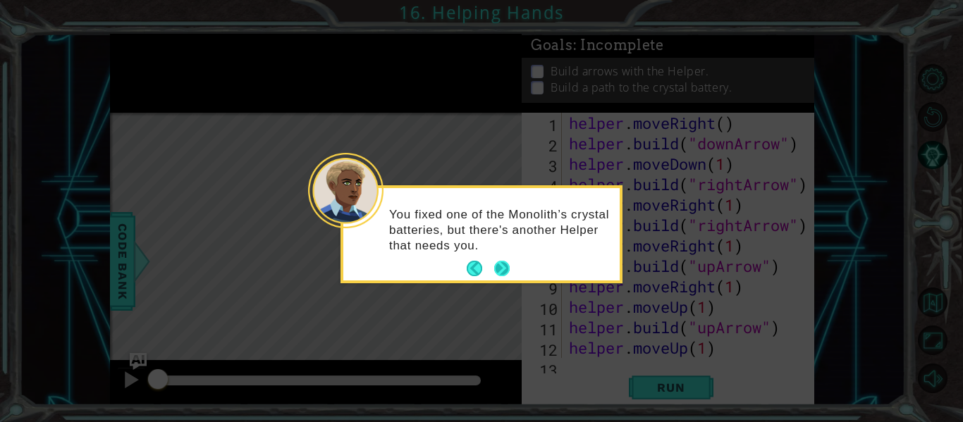
click at [490, 256] on div "You fixed one of the Monolith’s crystal batteries, but there's another Helper t…" at bounding box center [481, 237] width 276 height 87
click at [499, 262] on button "Next" at bounding box center [502, 269] width 16 height 16
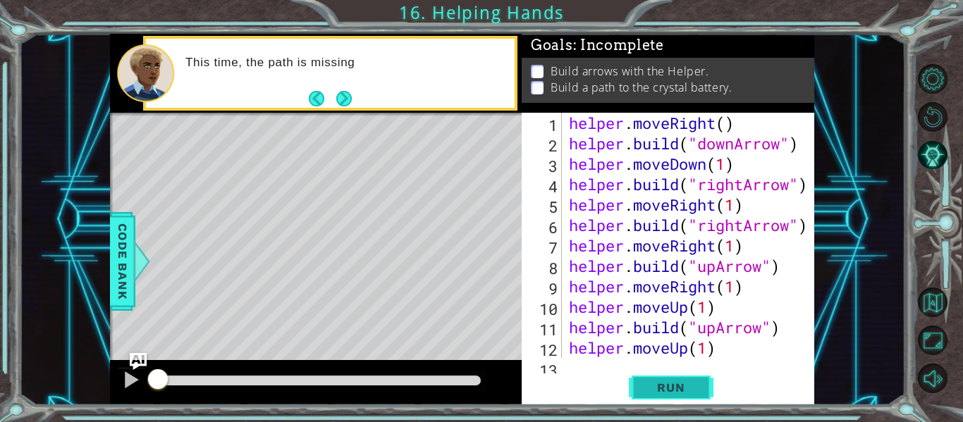
click at [706, 383] on button "Run" at bounding box center [671, 388] width 85 height 29
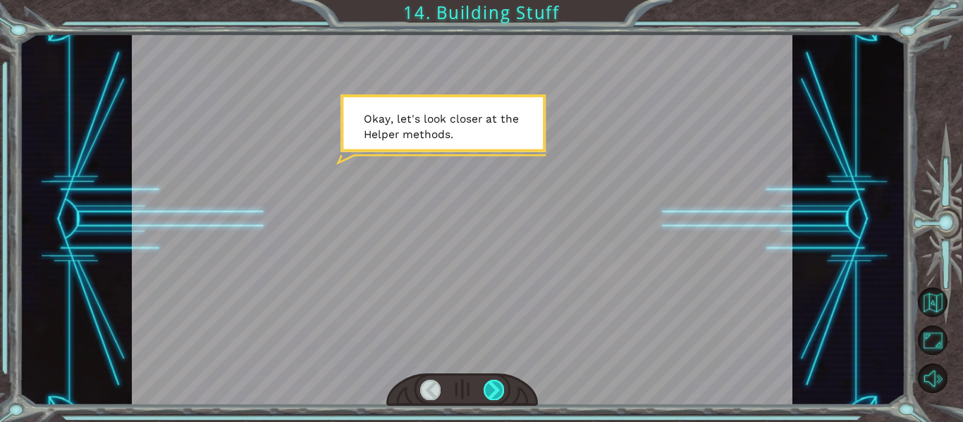
click at [489, 390] on div at bounding box center [493, 390] width 20 height 20
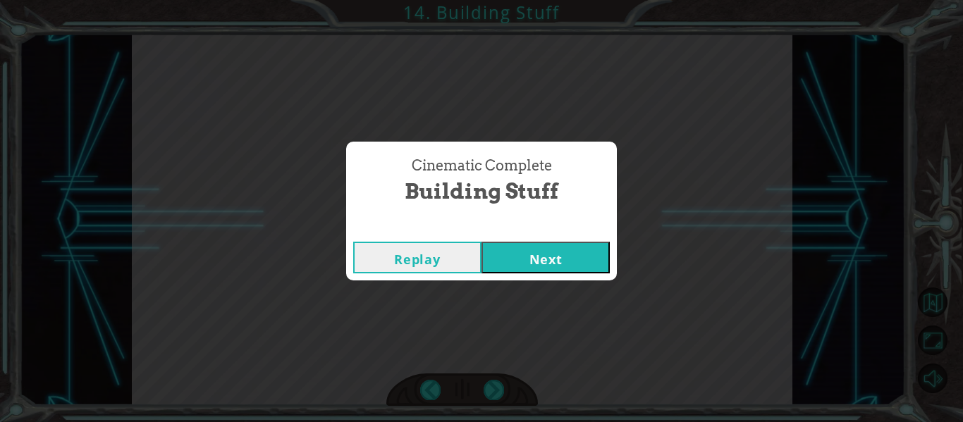
click at [565, 262] on button "Next" at bounding box center [545, 258] width 128 height 32
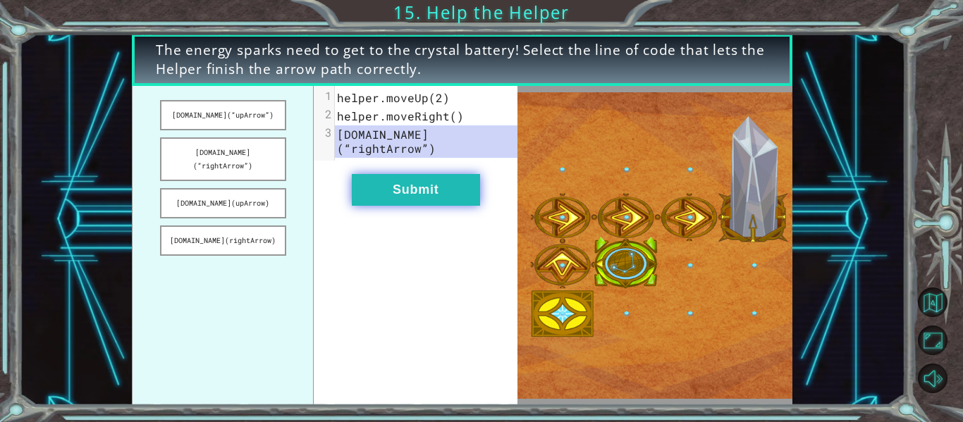
click at [399, 187] on button "Submit" at bounding box center [416, 190] width 128 height 32
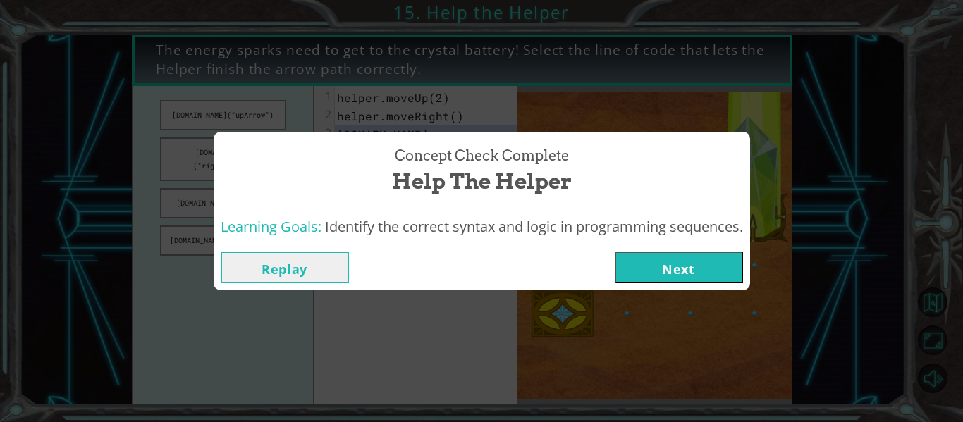
click at [678, 264] on button "Next" at bounding box center [679, 268] width 128 height 32
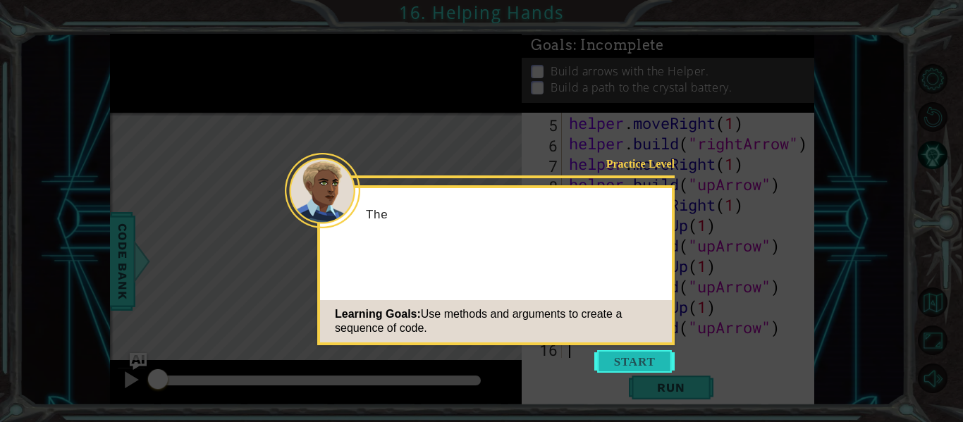
click at [637, 367] on button "Start" at bounding box center [634, 361] width 80 height 23
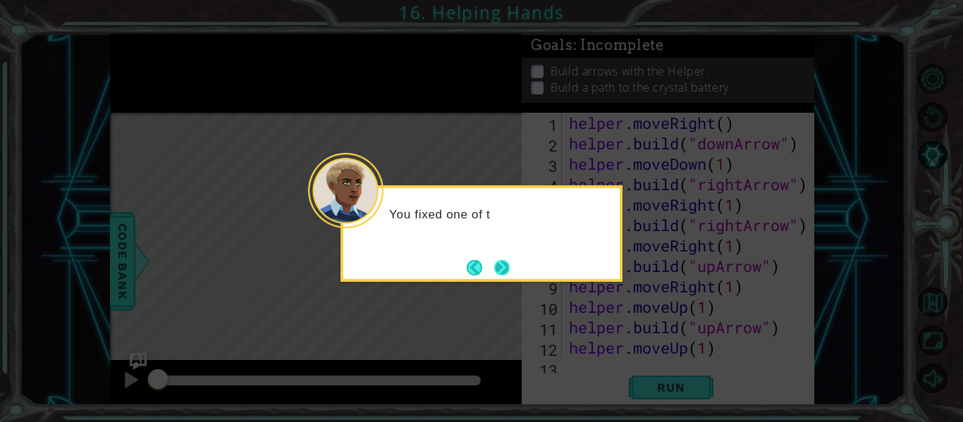
click at [501, 272] on button "Next" at bounding box center [502, 268] width 16 height 16
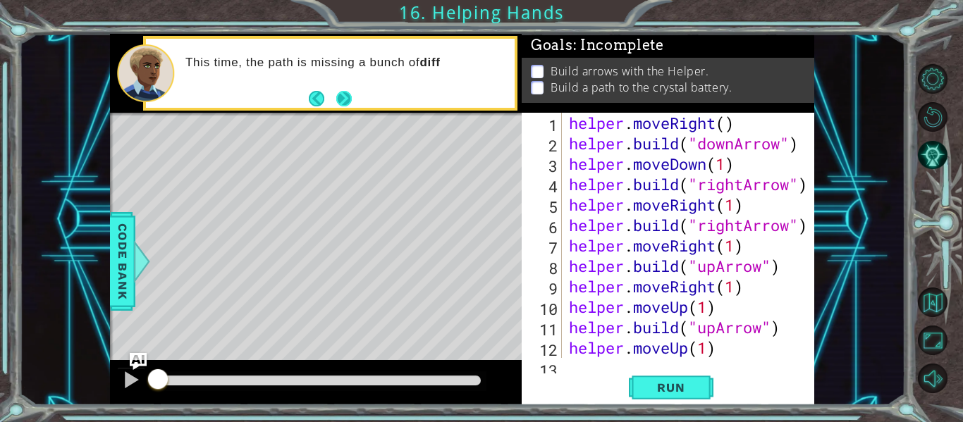
click at [340, 106] on button "Next" at bounding box center [344, 98] width 16 height 16
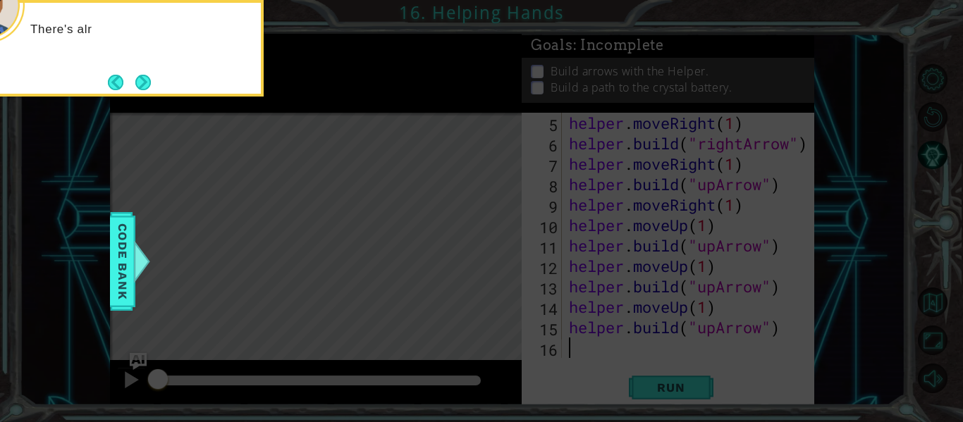
scroll to position [82, 0]
click at [145, 90] on button "Next" at bounding box center [143, 82] width 16 height 16
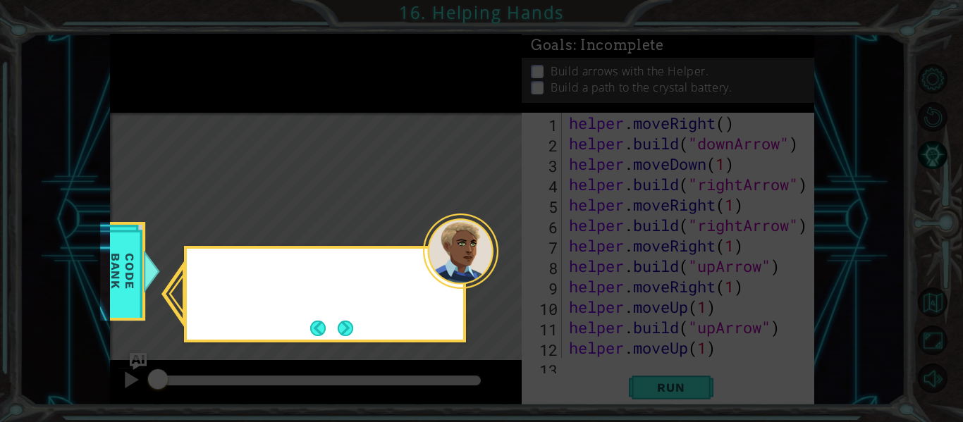
scroll to position [0, 0]
click at [348, 333] on button "Next" at bounding box center [346, 329] width 16 height 16
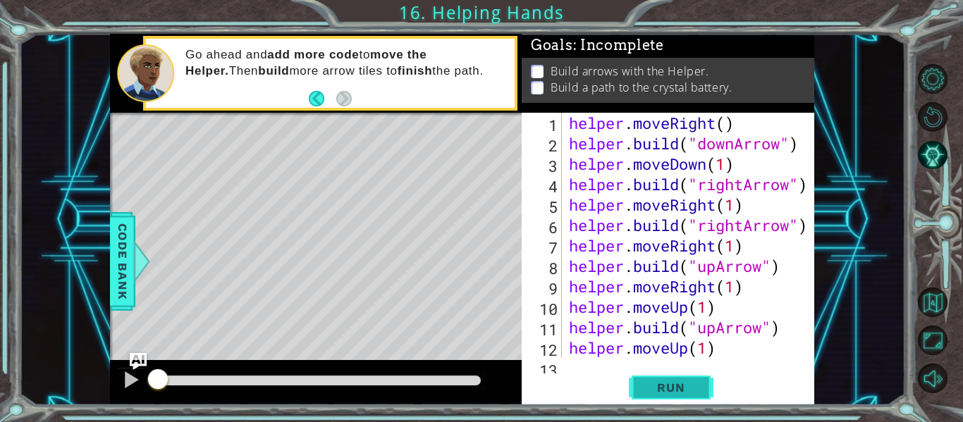
click at [660, 398] on button "Run" at bounding box center [671, 388] width 85 height 29
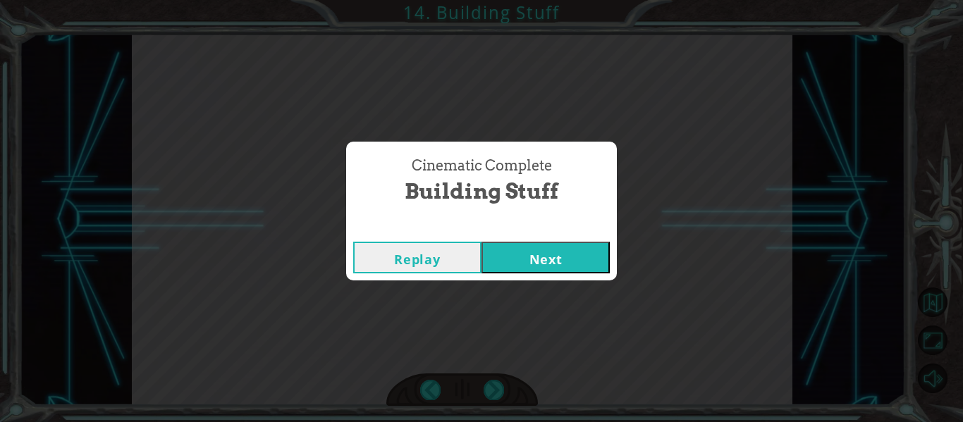
click at [579, 254] on button "Next" at bounding box center [545, 258] width 128 height 32
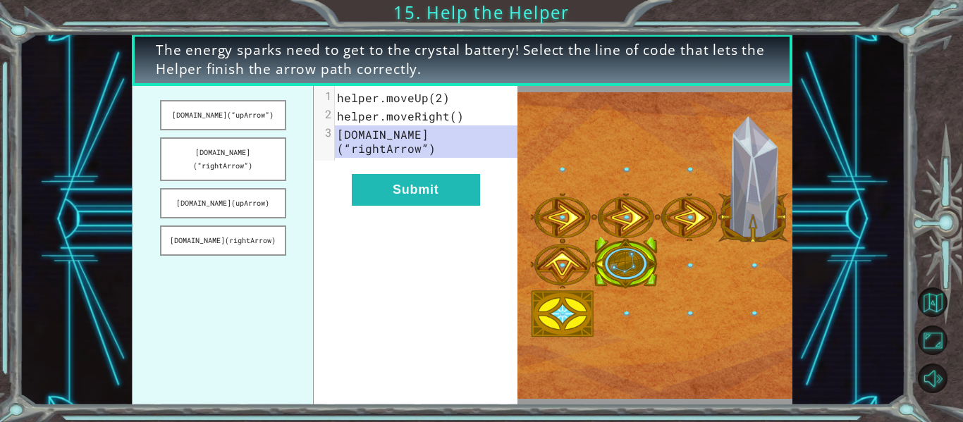
click at [382, 192] on div "xxxxxxxxxx 3 1 helper.moveUp(2) 2 helper.moveRight() 3 [DOMAIN_NAME](“rightArro…" at bounding box center [416, 245] width 204 height 319
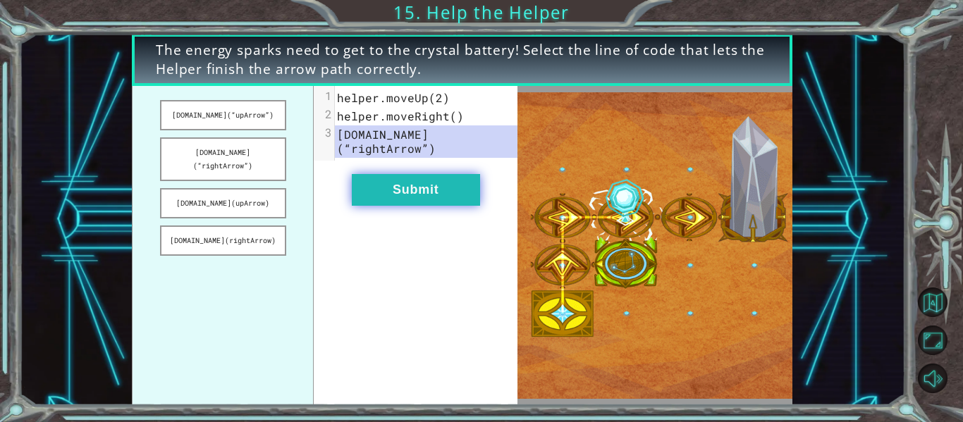
click at [402, 180] on button "Submit" at bounding box center [416, 190] width 128 height 32
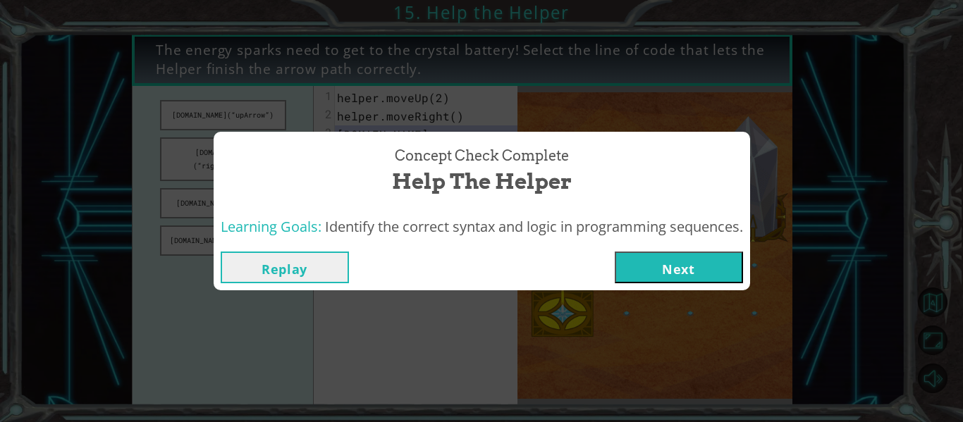
click at [402, 180] on span "Help the Helper" at bounding box center [482, 181] width 180 height 30
click at [693, 271] on button "Next" at bounding box center [679, 268] width 128 height 32
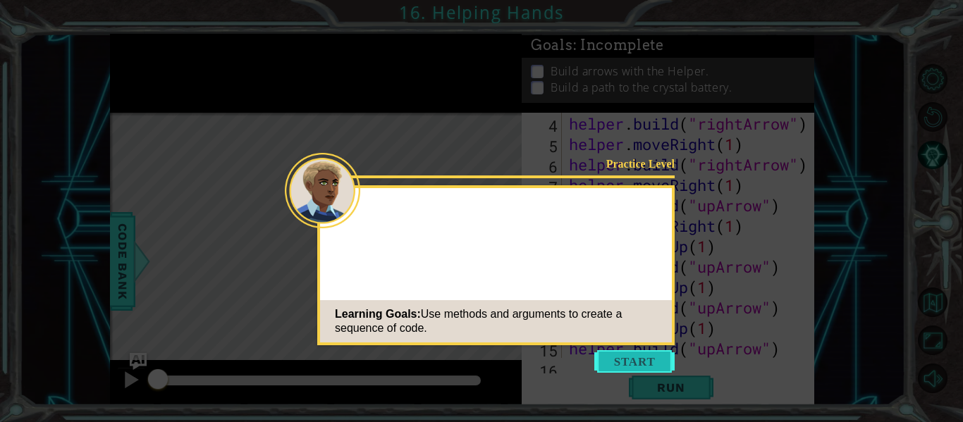
click at [649, 357] on button "Start" at bounding box center [634, 361] width 80 height 23
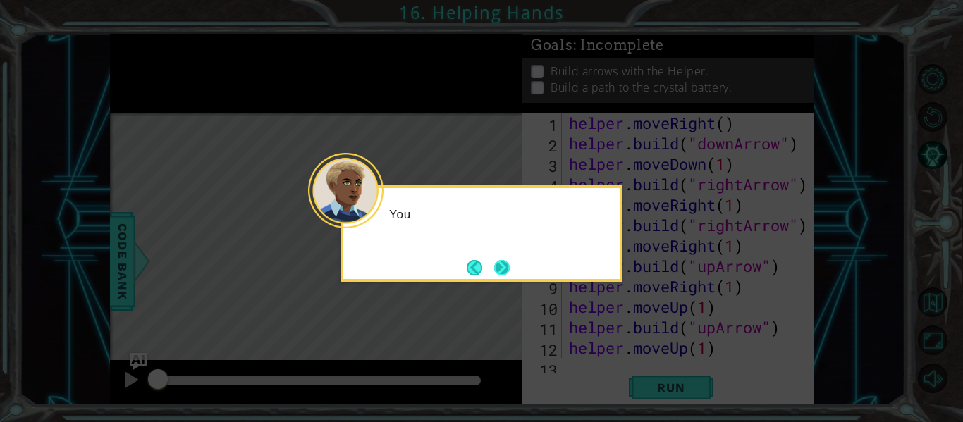
click at [497, 273] on button "Next" at bounding box center [502, 268] width 18 height 18
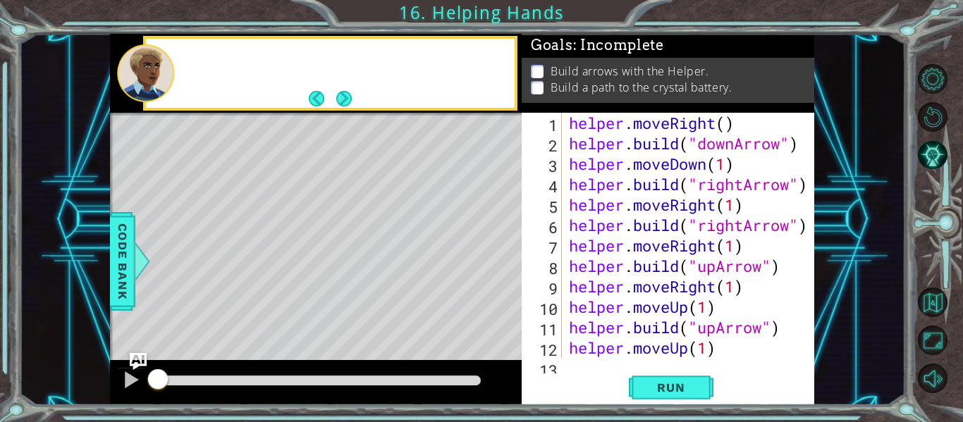
click at [499, 271] on div "Level Map" at bounding box center [435, 320] width 651 height 415
click at [352, 106] on button "Next" at bounding box center [344, 98] width 16 height 16
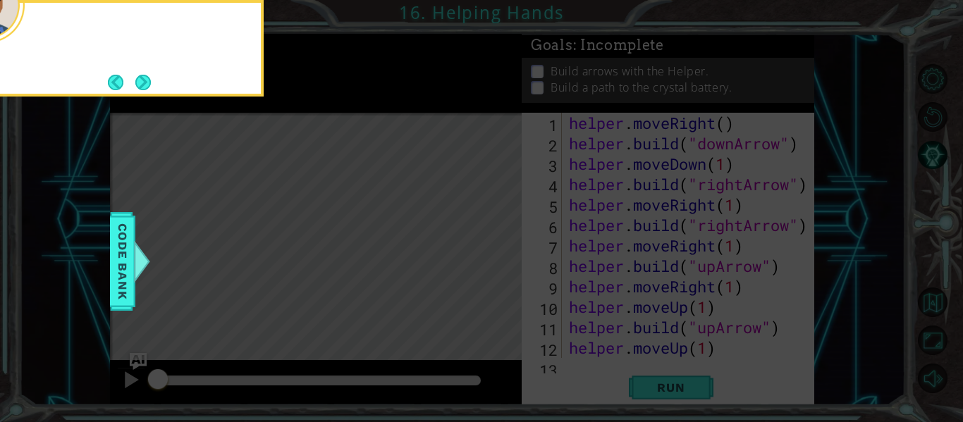
click at [357, 99] on icon at bounding box center [481, 63] width 963 height 718
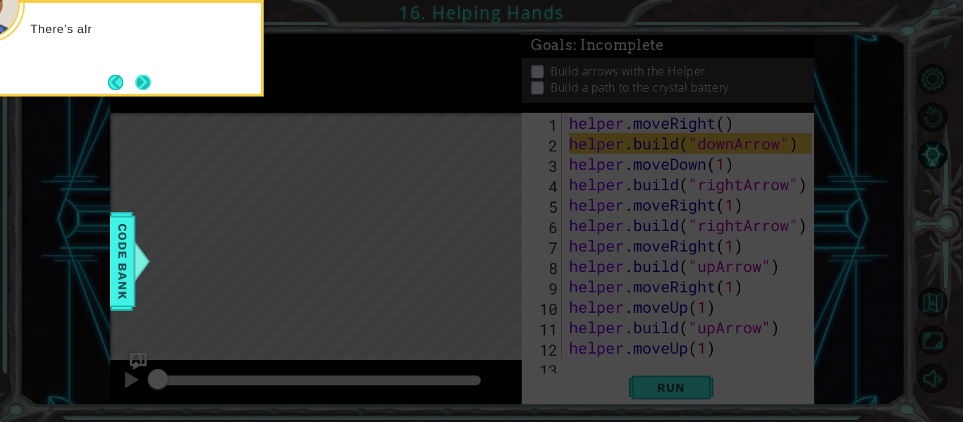
click at [150, 82] on button "Next" at bounding box center [143, 83] width 16 height 16
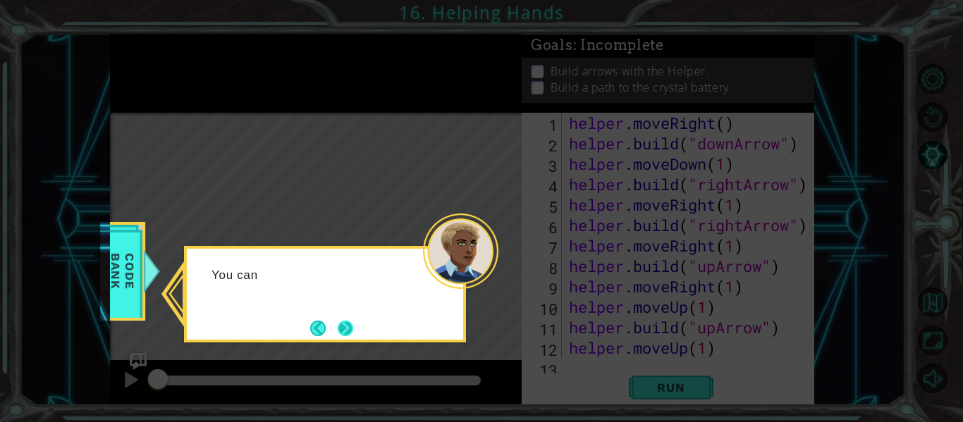
click at [354, 331] on button "Next" at bounding box center [346, 328] width 16 height 16
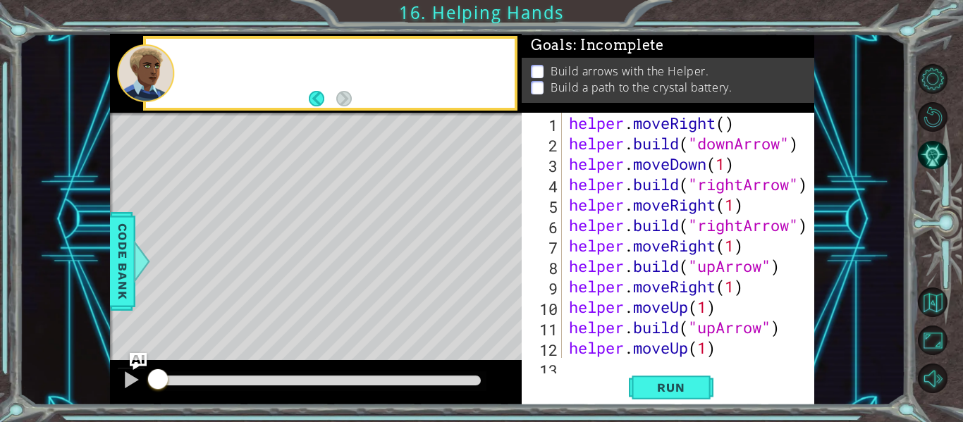
click at [348, 329] on div "Level Map" at bounding box center [435, 320] width 651 height 415
click at [357, 117] on div "Level Map" at bounding box center [435, 320] width 651 height 415
click at [700, 394] on button "Run" at bounding box center [671, 388] width 85 height 29
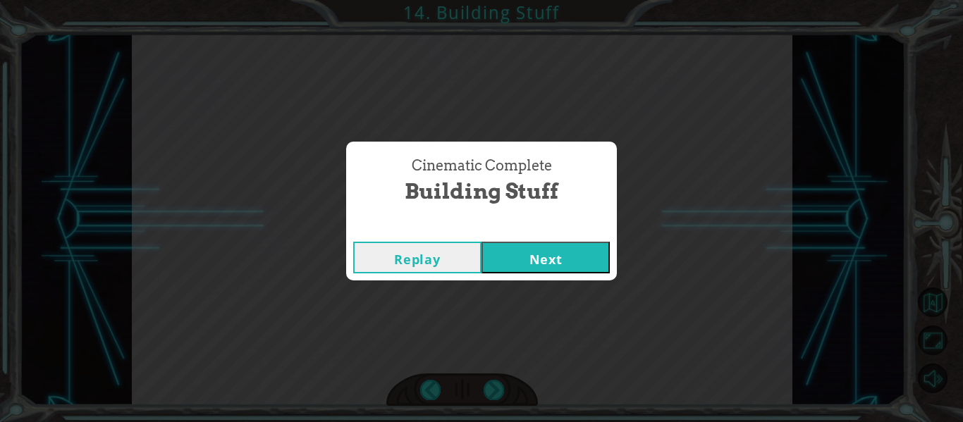
click at [553, 264] on button "Next" at bounding box center [545, 258] width 128 height 32
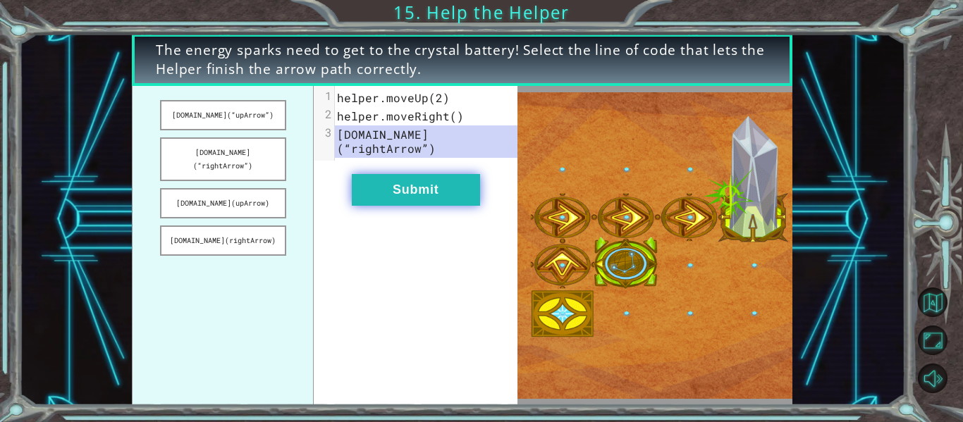
click at [412, 178] on button "Submit" at bounding box center [416, 190] width 128 height 32
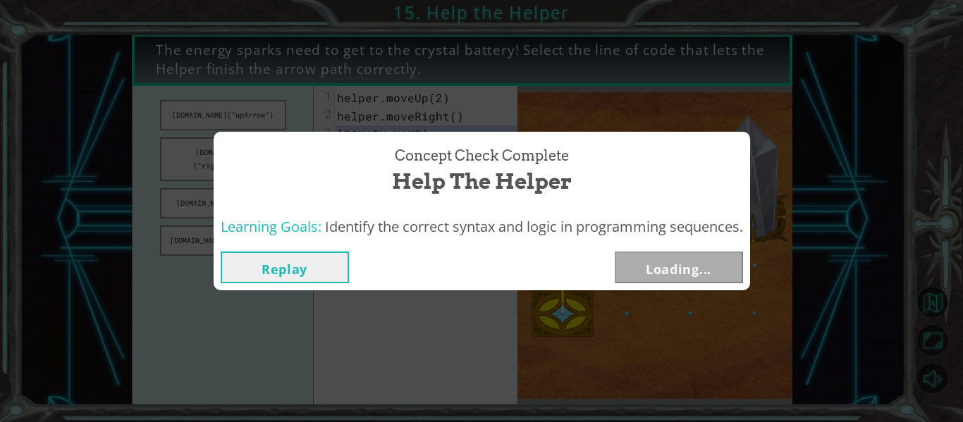
click at [660, 282] on button "Loading..." at bounding box center [679, 268] width 128 height 32
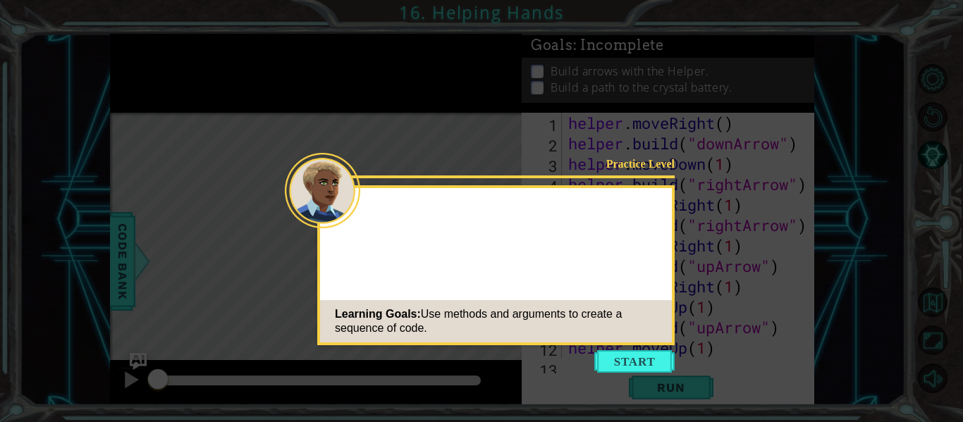
click at [674, 251] on icon at bounding box center [481, 211] width 963 height 422
click at [623, 353] on button "Start" at bounding box center [634, 361] width 80 height 23
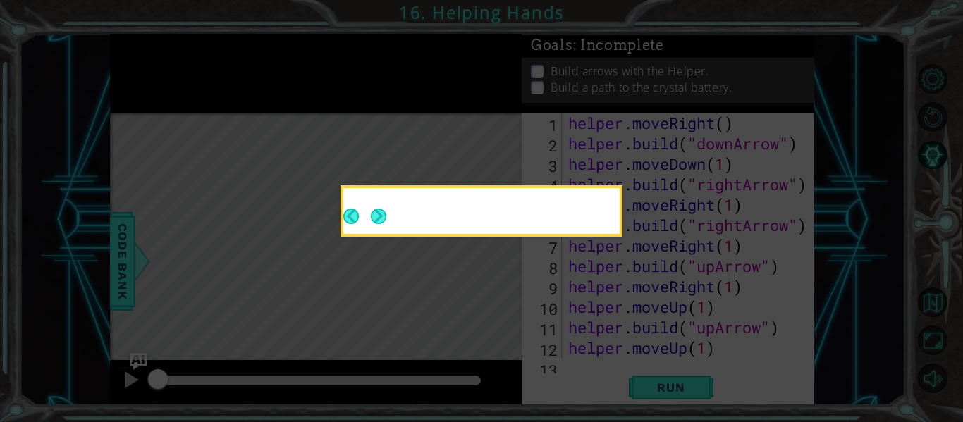
click at [631, 374] on icon at bounding box center [481, 211] width 963 height 422
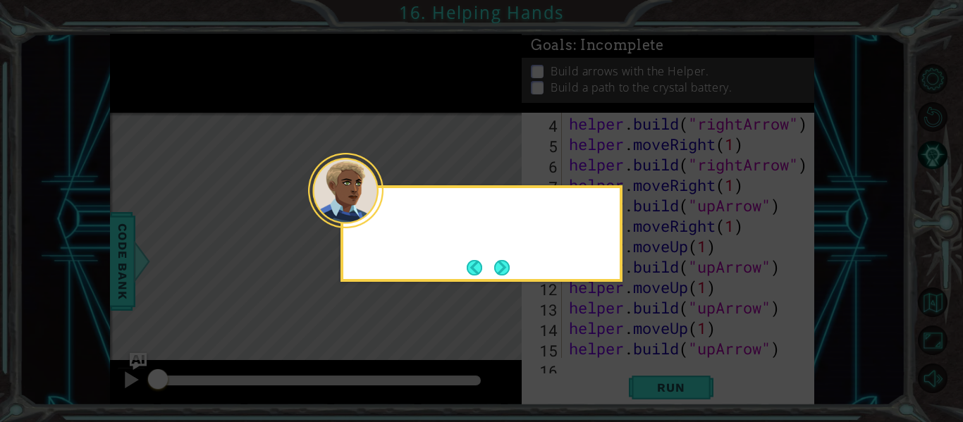
click at [454, 226] on div at bounding box center [481, 214] width 276 height 40
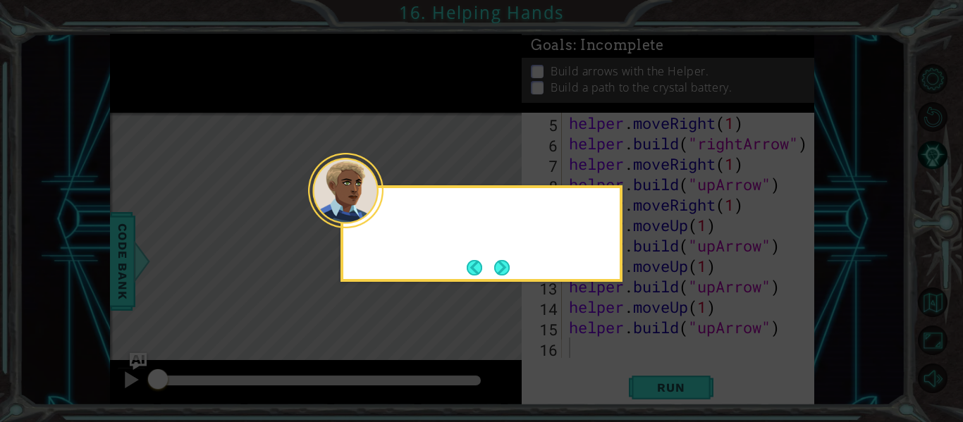
scroll to position [82, 0]
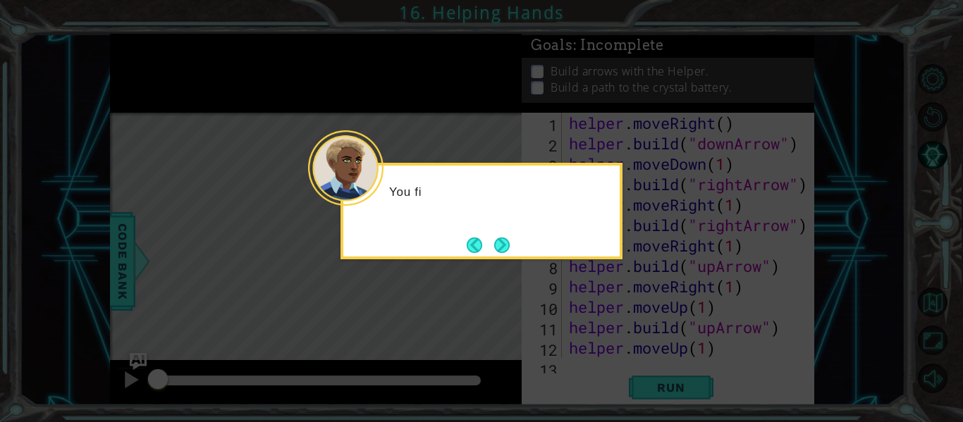
click at [515, 253] on div "You fi" at bounding box center [481, 211] width 282 height 97
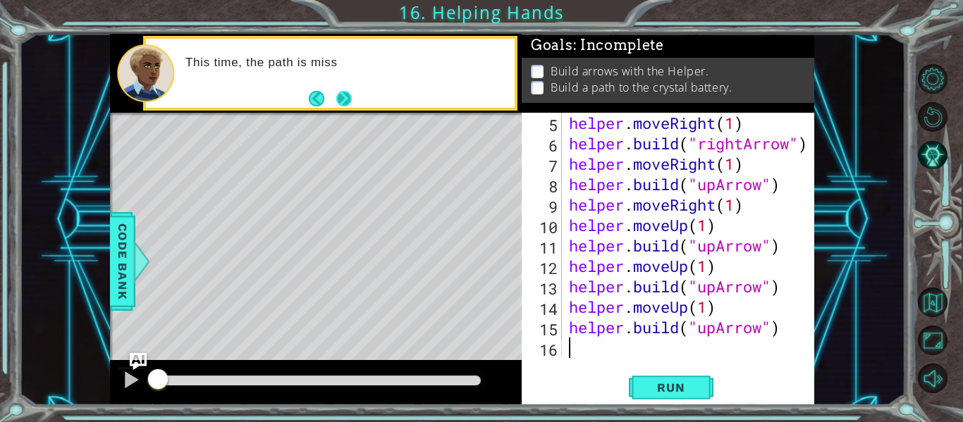
click at [346, 101] on button "Next" at bounding box center [344, 99] width 16 height 16
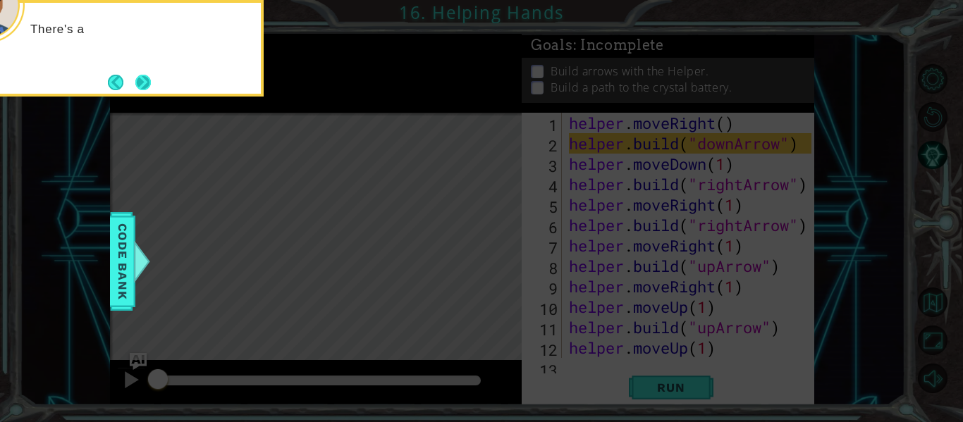
click at [138, 75] on button "Next" at bounding box center [143, 83] width 16 height 16
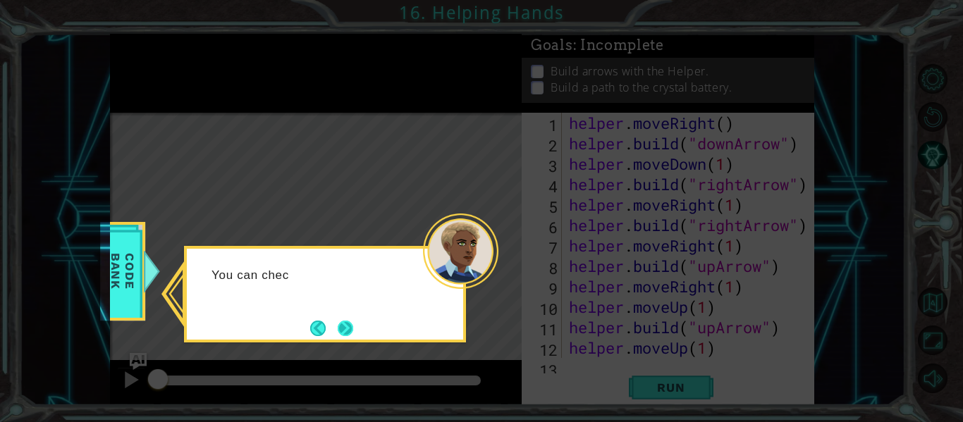
click at [352, 325] on button "Next" at bounding box center [345, 328] width 18 height 18
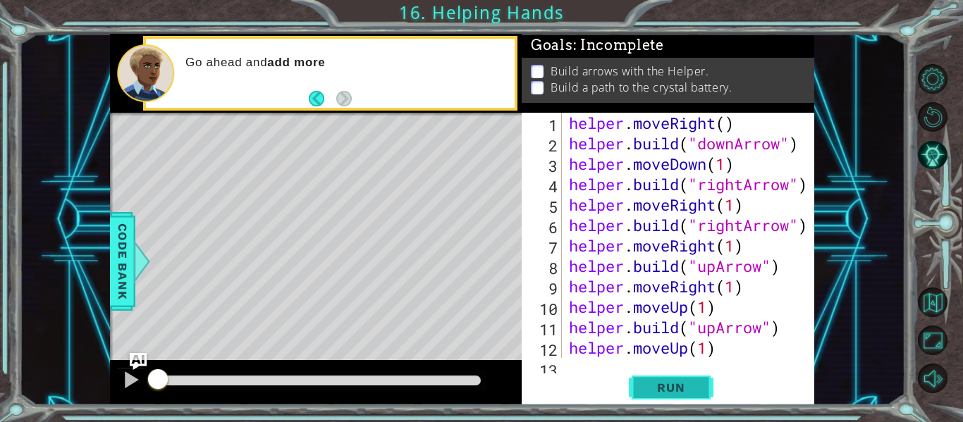
click at [697, 402] on button "Run" at bounding box center [671, 388] width 85 height 29
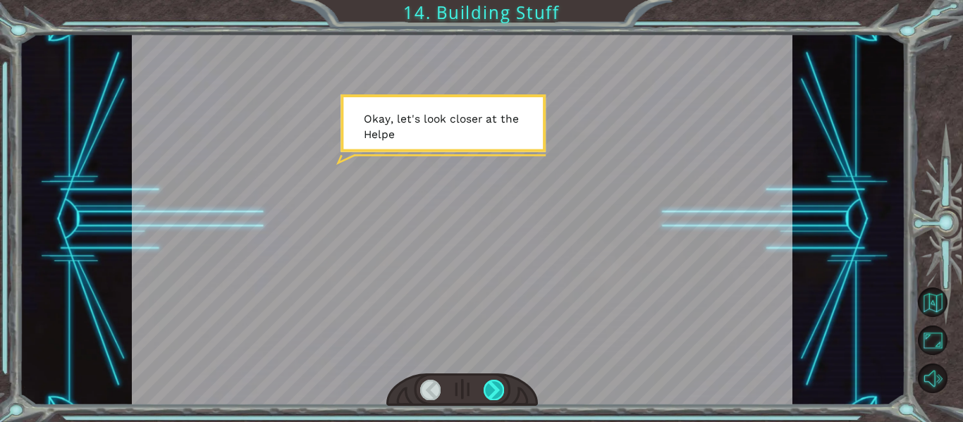
click at [487, 386] on div at bounding box center [493, 390] width 20 height 20
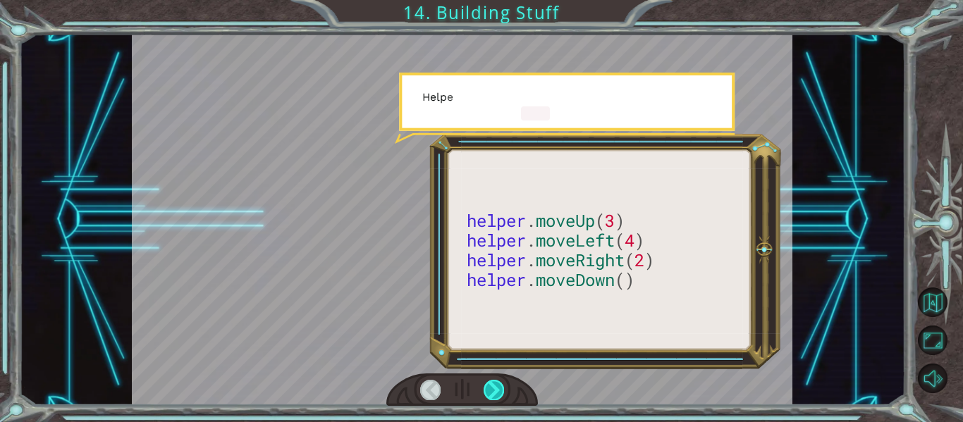
click at [503, 397] on div at bounding box center [493, 390] width 20 height 20
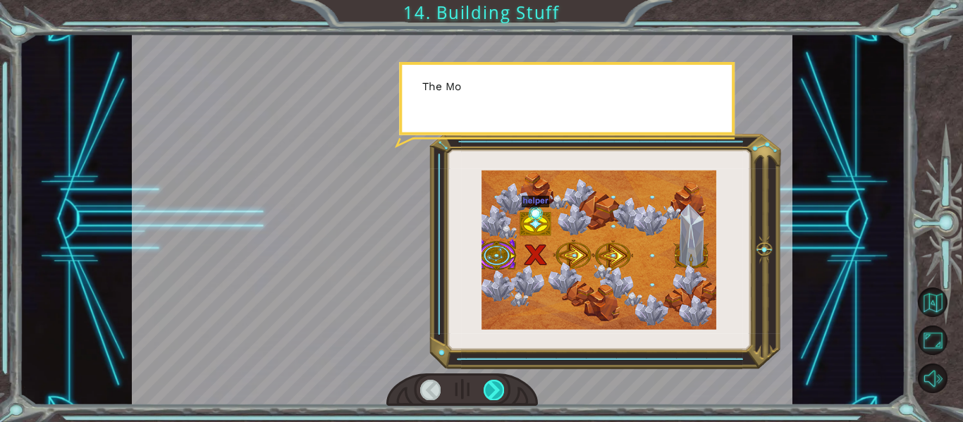
click at [500, 395] on div at bounding box center [493, 390] width 20 height 20
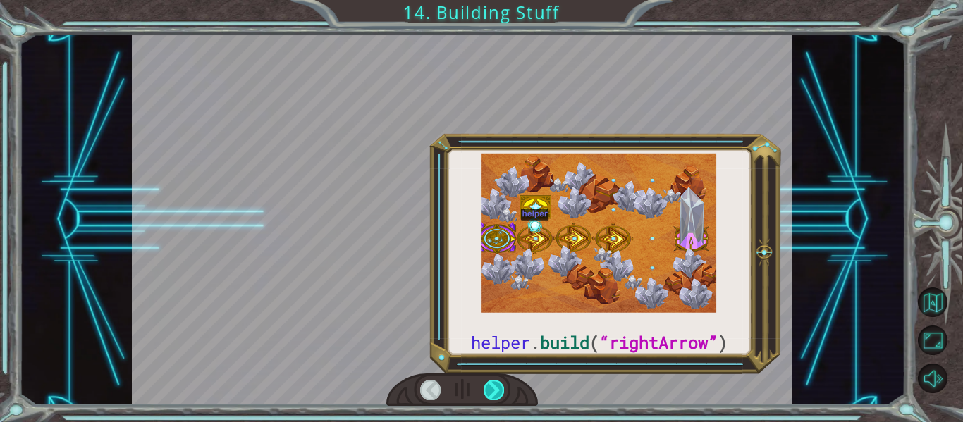
click at [503, 400] on div at bounding box center [493, 390] width 20 height 20
click at [503, 395] on div at bounding box center [493, 390] width 20 height 20
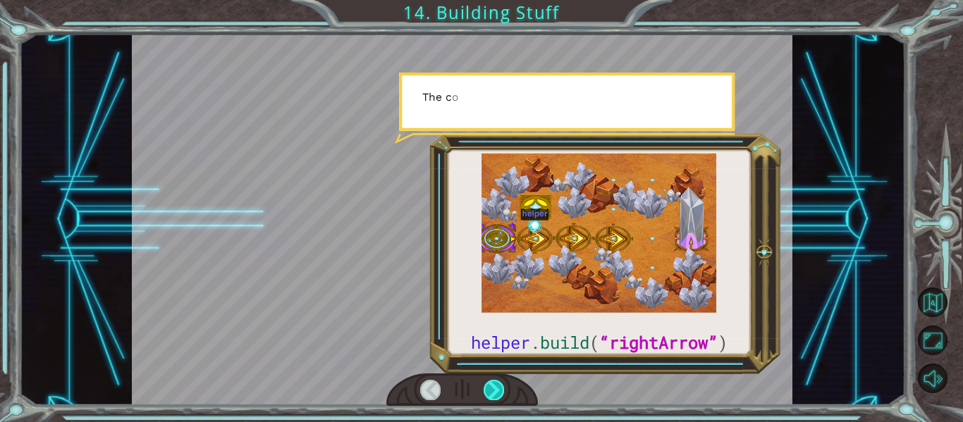
click at [499, 400] on div at bounding box center [493, 390] width 20 height 20
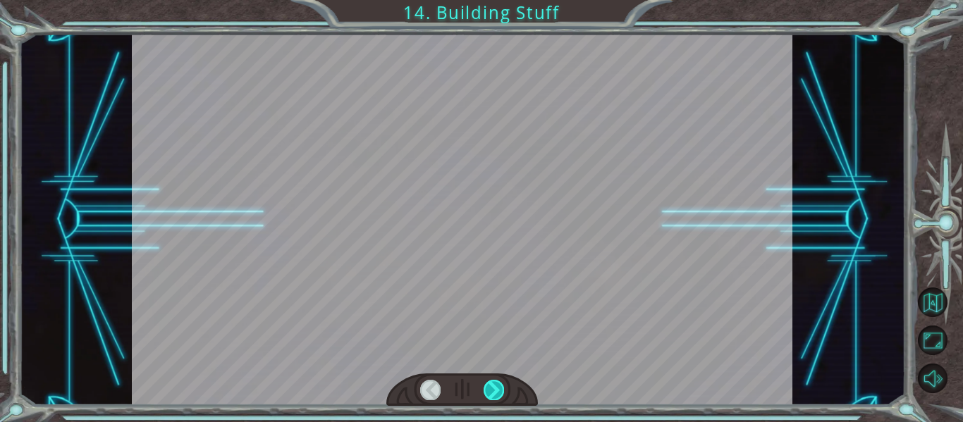
click at [500, 394] on div at bounding box center [493, 390] width 20 height 20
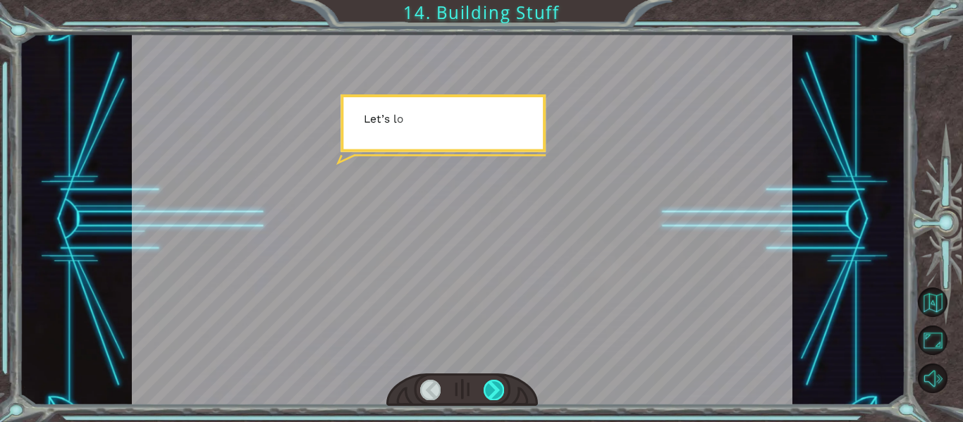
click at [500, 393] on div at bounding box center [493, 390] width 20 height 20
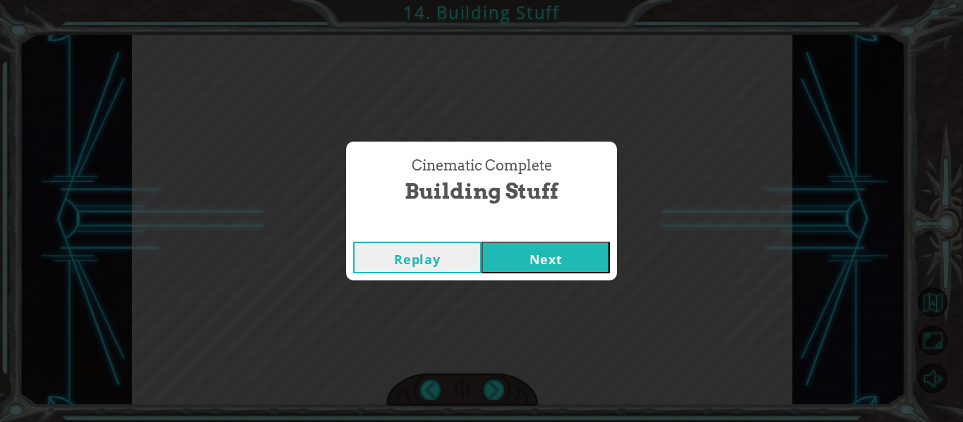
click at [506, 392] on div "Cinematic Complete Building Stuff Replay Next" at bounding box center [481, 211] width 963 height 422
click at [552, 259] on button "Next" at bounding box center [545, 258] width 128 height 32
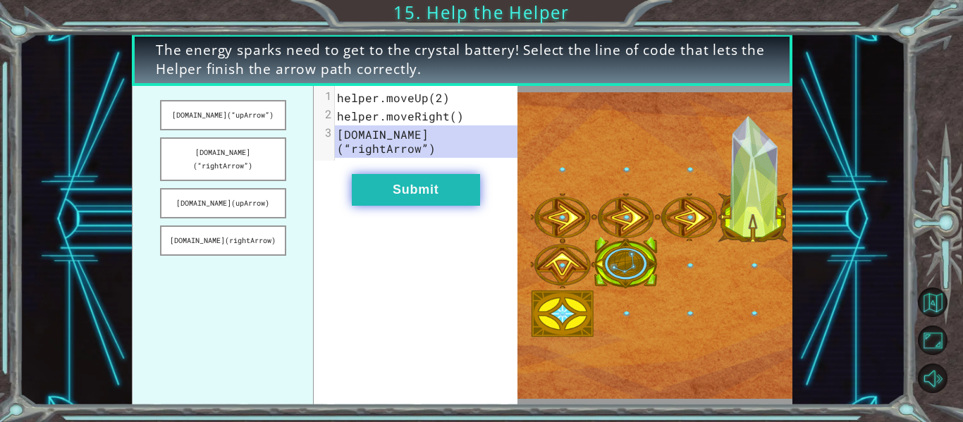
click at [467, 183] on button "Submit" at bounding box center [416, 190] width 128 height 32
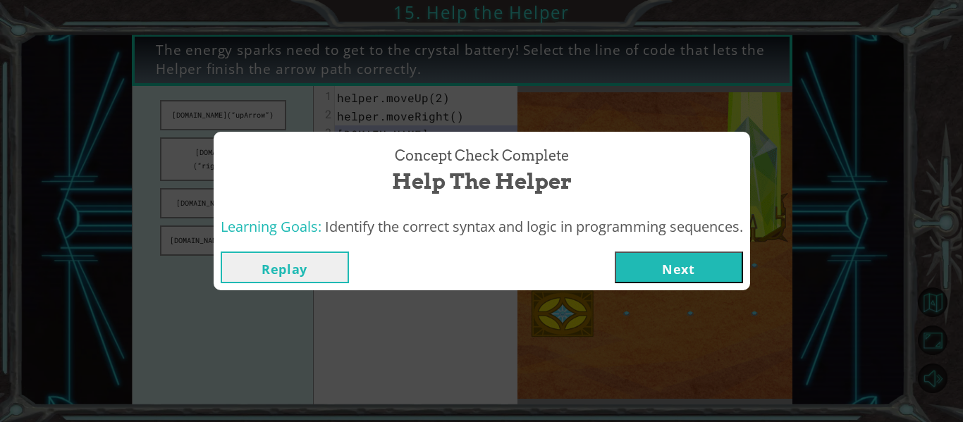
click at [669, 280] on button "Next" at bounding box center [679, 268] width 128 height 32
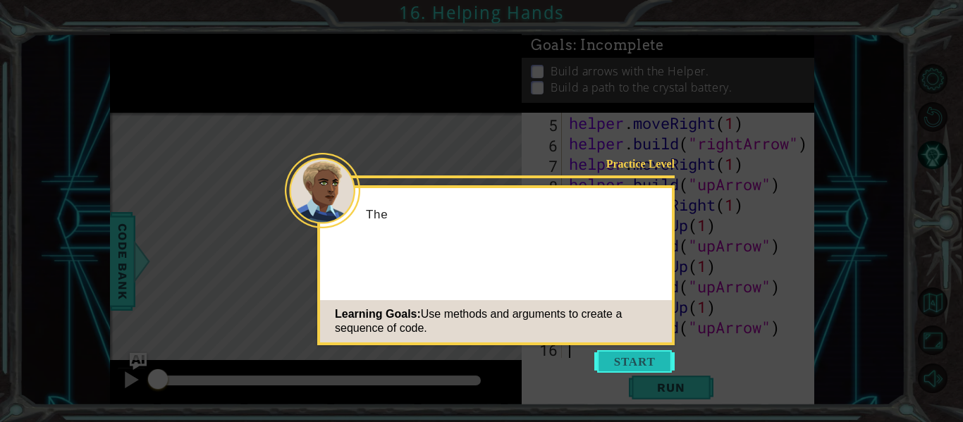
scroll to position [82, 0]
click at [658, 371] on button "Start" at bounding box center [634, 361] width 80 height 23
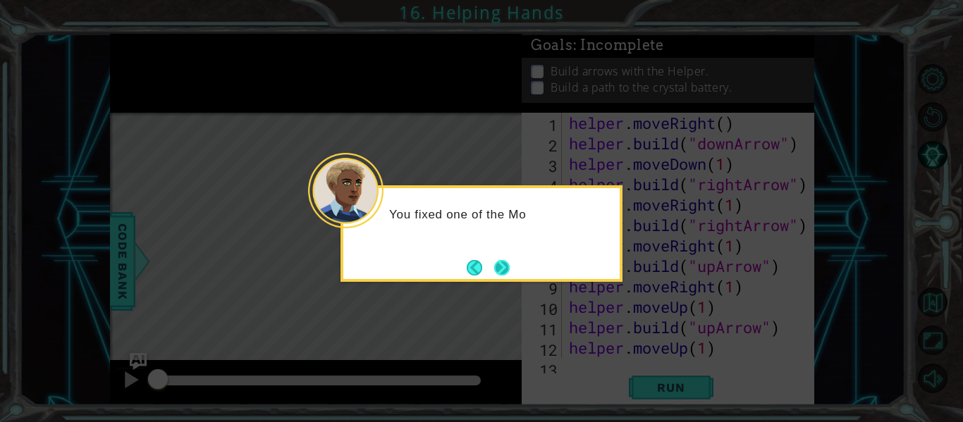
click at [504, 271] on button "Next" at bounding box center [502, 268] width 16 height 16
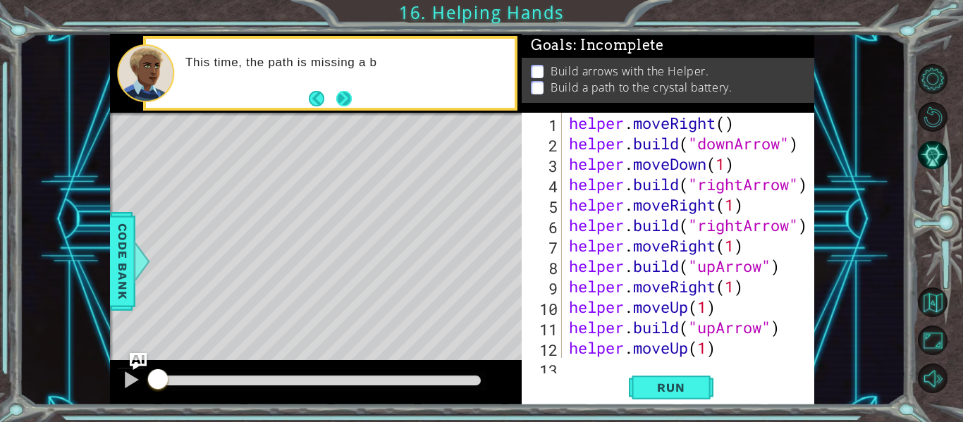
click at [340, 91] on button "Next" at bounding box center [344, 98] width 16 height 16
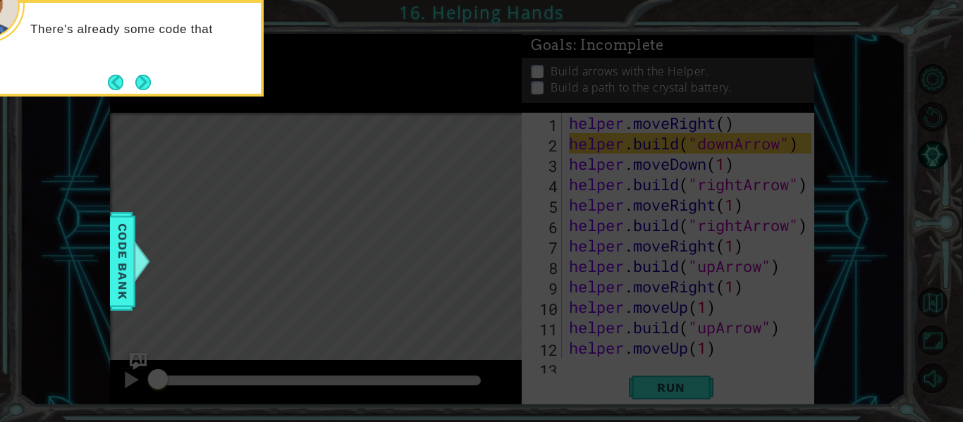
click at [152, 124] on icon at bounding box center [481, 63] width 963 height 718
click at [137, 90] on footer at bounding box center [129, 82] width 43 height 21
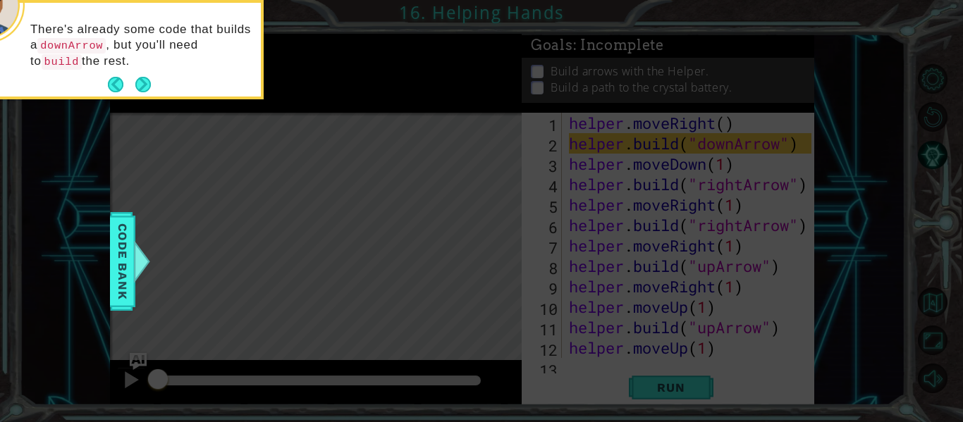
click at [143, 71] on div "There's already some code that builds a downArrow , but you'll need to build th…" at bounding box center [122, 52] width 276 height 88
click at [144, 77] on button "Next" at bounding box center [144, 85] width 18 height 18
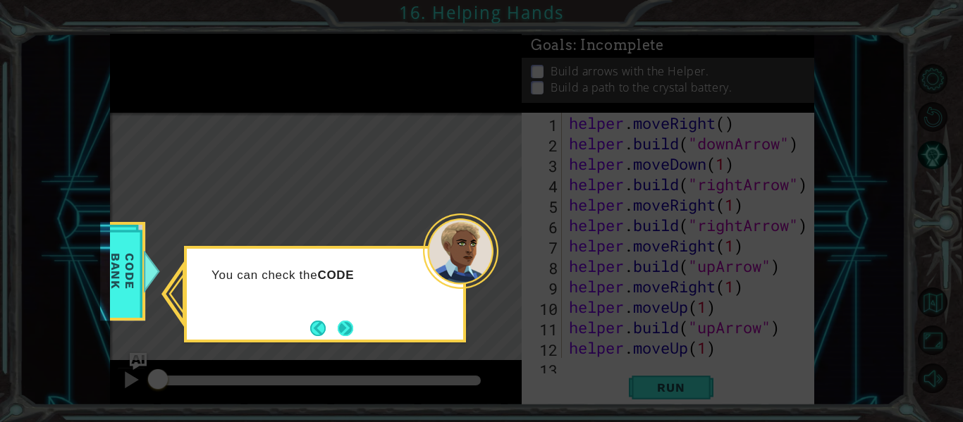
click at [340, 323] on button "Next" at bounding box center [346, 329] width 16 height 16
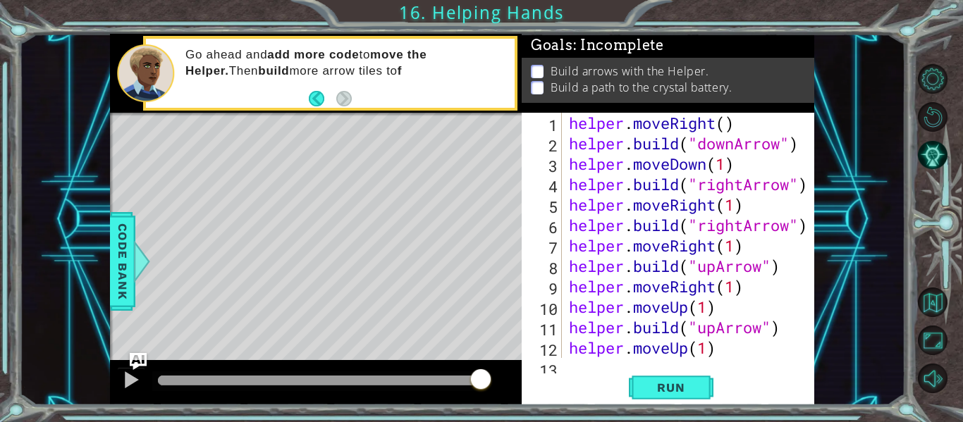
drag, startPoint x: 160, startPoint y: 369, endPoint x: 536, endPoint y: 400, distance: 377.6
click at [536, 400] on div "1 ההההההההההההההההההההההההההההההההההההההההההההההההההההההההההההההההההההההההההההה…" at bounding box center [462, 219] width 704 height 371
click at [664, 376] on button "Run" at bounding box center [671, 388] width 85 height 29
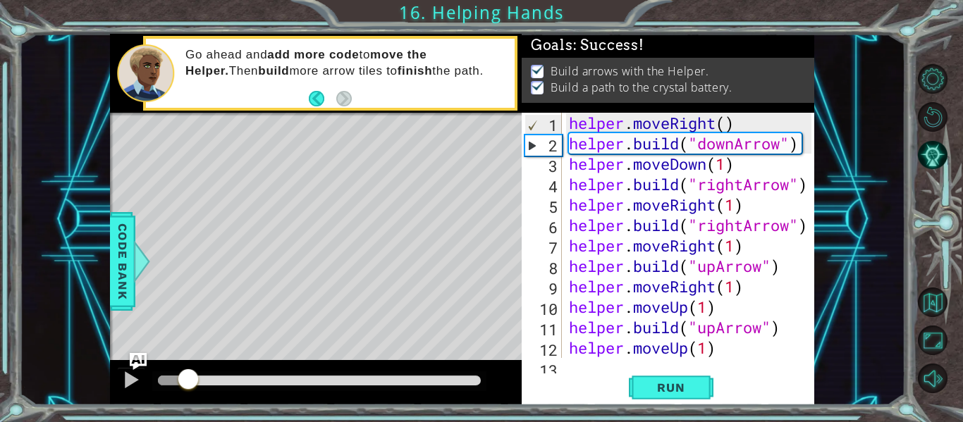
drag, startPoint x: 189, startPoint y: 378, endPoint x: 487, endPoint y: 399, distance: 298.8
click at [487, 399] on div at bounding box center [316, 382] width 412 height 45
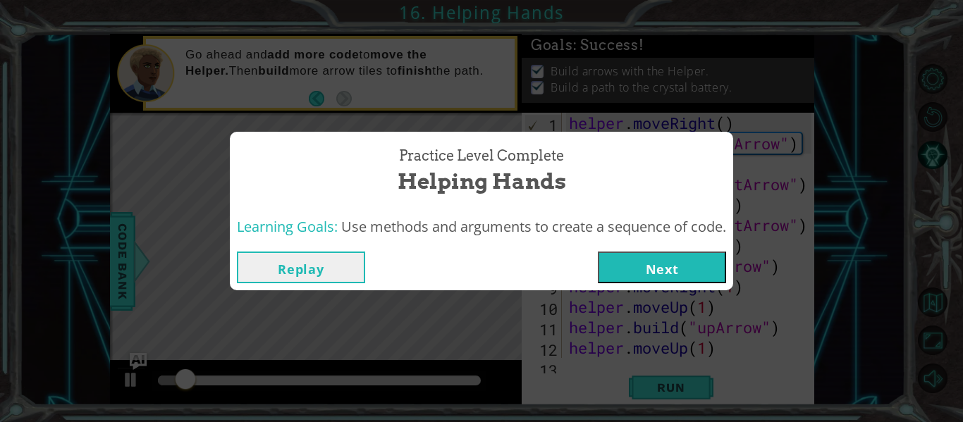
click at [655, 275] on button "Next" at bounding box center [662, 268] width 128 height 32
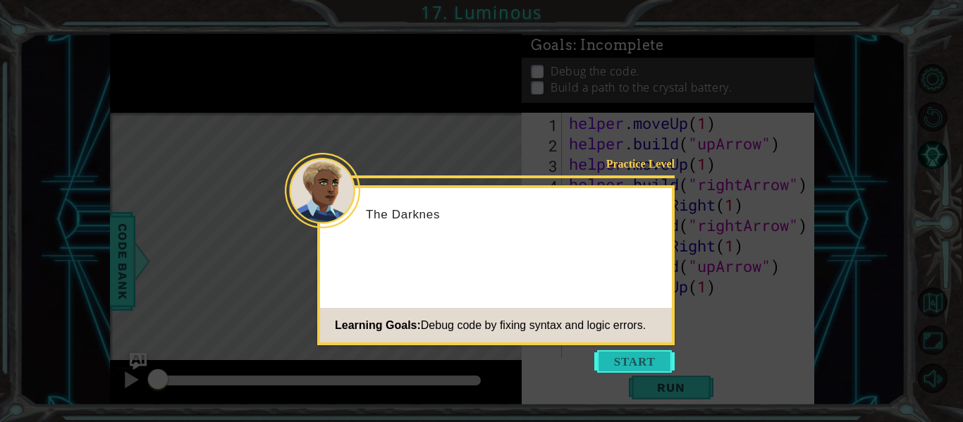
click at [641, 353] on button "Start" at bounding box center [634, 361] width 80 height 23
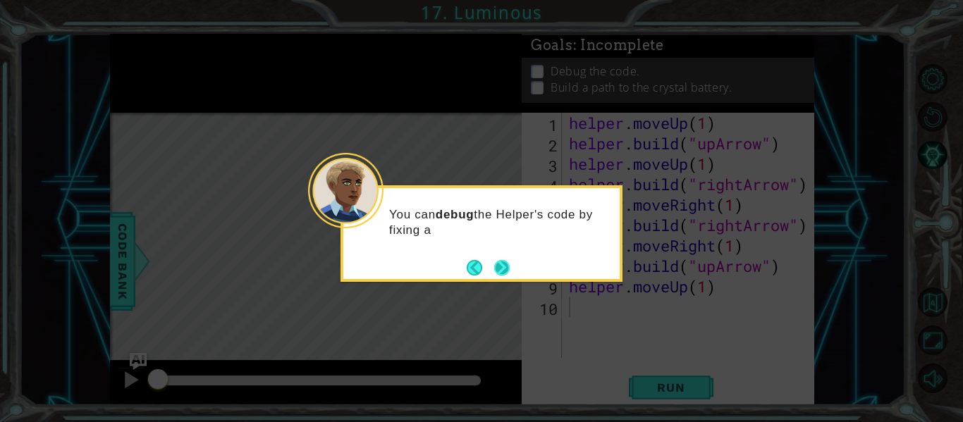
click at [510, 273] on button "Next" at bounding box center [502, 268] width 16 height 16
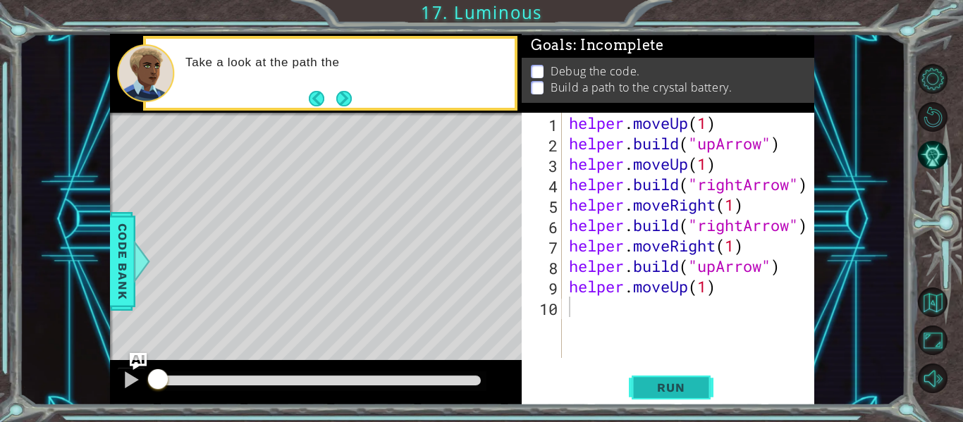
click at [666, 384] on span "Run" at bounding box center [671, 388] width 56 height 14
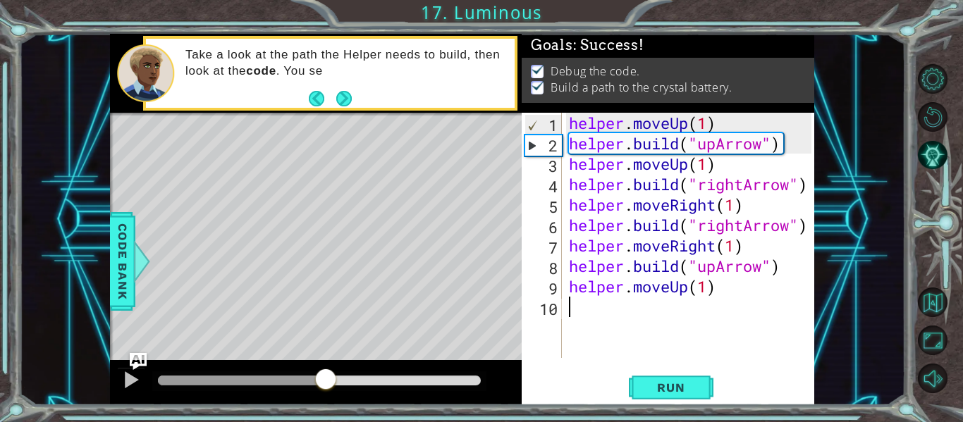
drag, startPoint x: 177, startPoint y: 376, endPoint x: 609, endPoint y: 326, distance: 434.9
click at [609, 326] on div "1 ההההההההההההההההההההההההההההההההההההההההההההההההההההההההההההההההההההההההההההה…" at bounding box center [462, 219] width 704 height 371
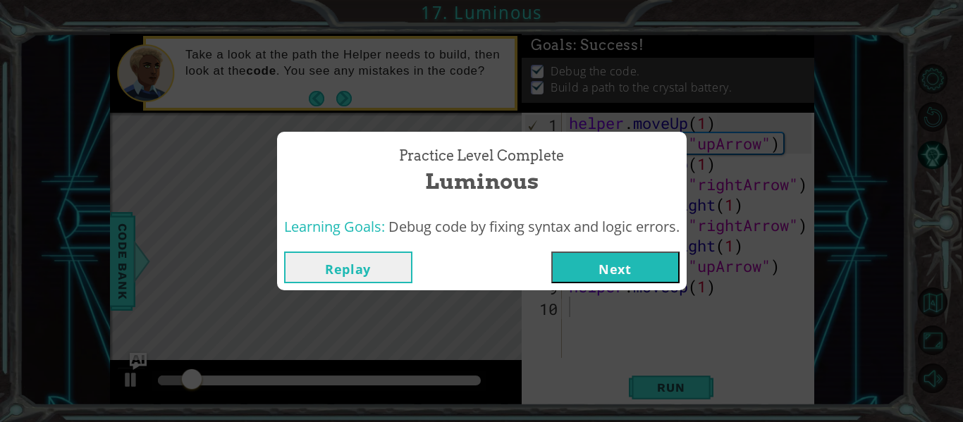
click at [663, 261] on button "Next" at bounding box center [615, 268] width 128 height 32
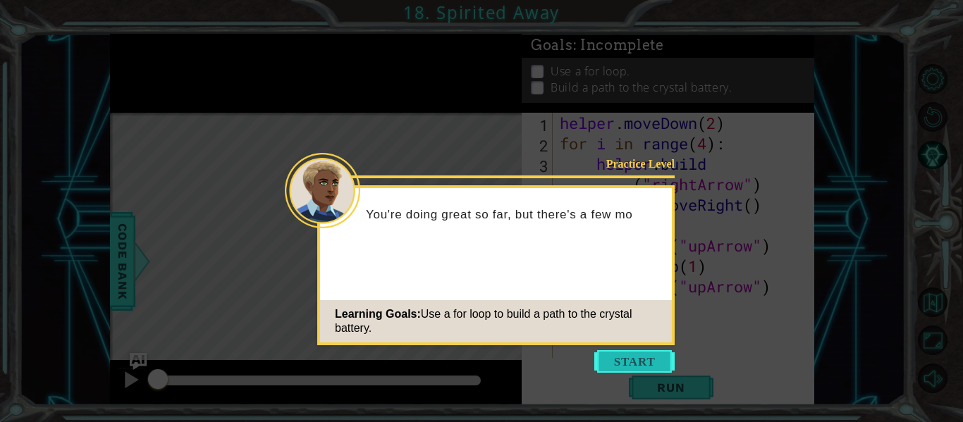
click at [648, 361] on button "Start" at bounding box center [634, 361] width 80 height 23
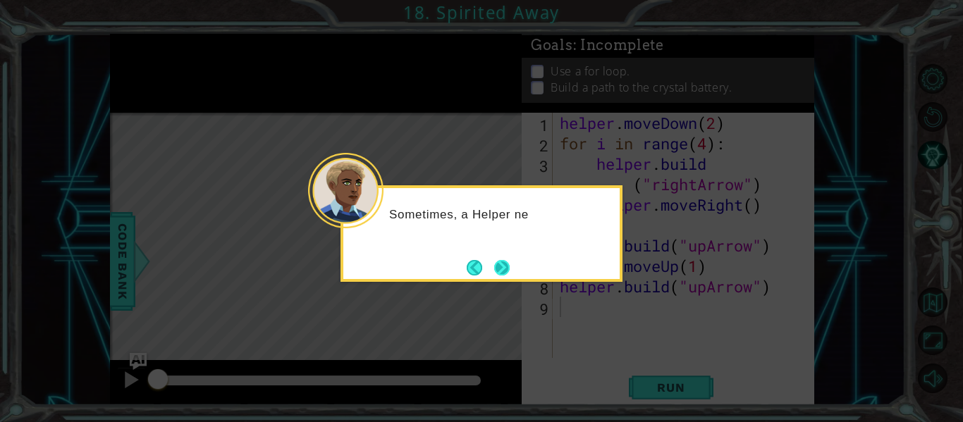
click at [507, 266] on button "Next" at bounding box center [502, 268] width 16 height 16
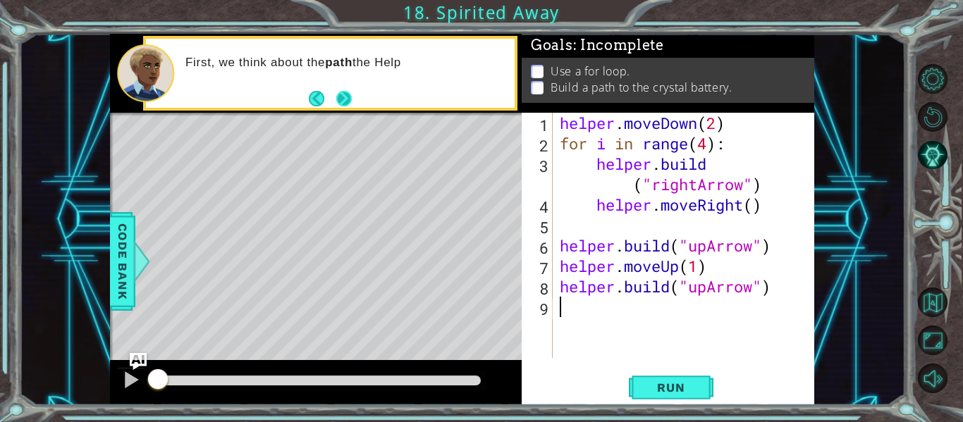
click at [346, 91] on button "Next" at bounding box center [344, 99] width 16 height 16
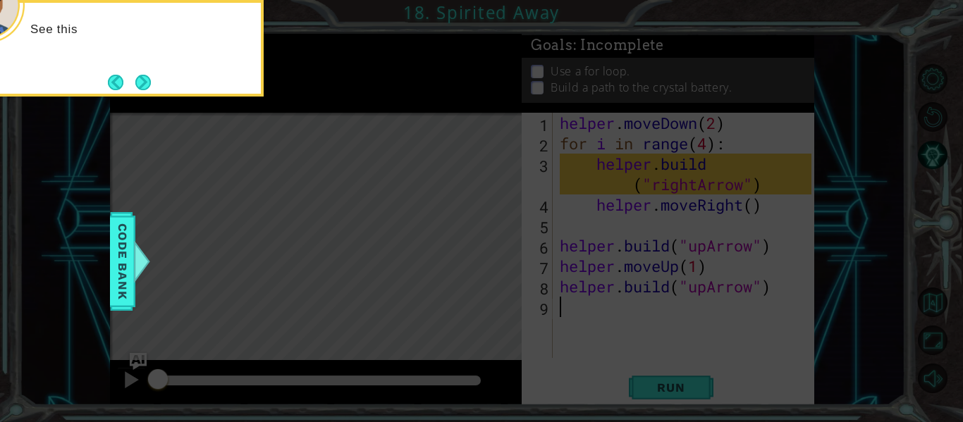
click at [168, 92] on div "See this" at bounding box center [123, 48] width 282 height 97
click at [149, 90] on button "Next" at bounding box center [143, 83] width 16 height 16
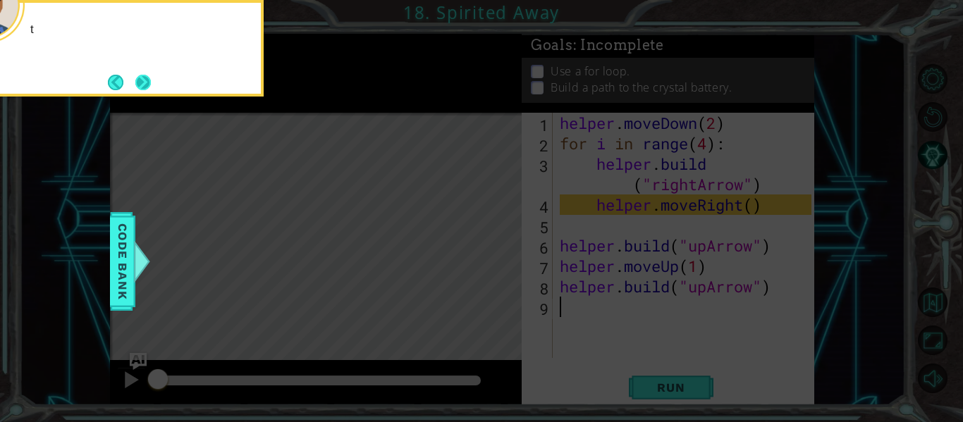
click at [145, 86] on button "Next" at bounding box center [143, 83] width 16 height 16
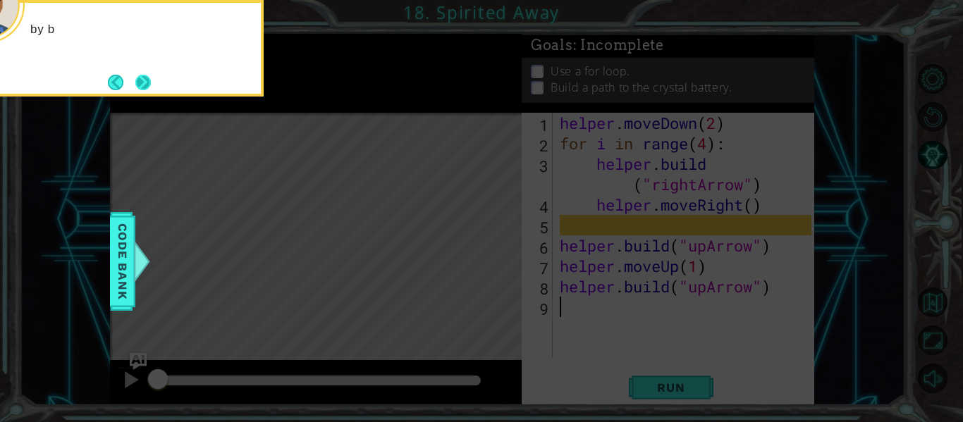
click at [147, 78] on button "Next" at bounding box center [143, 83] width 16 height 16
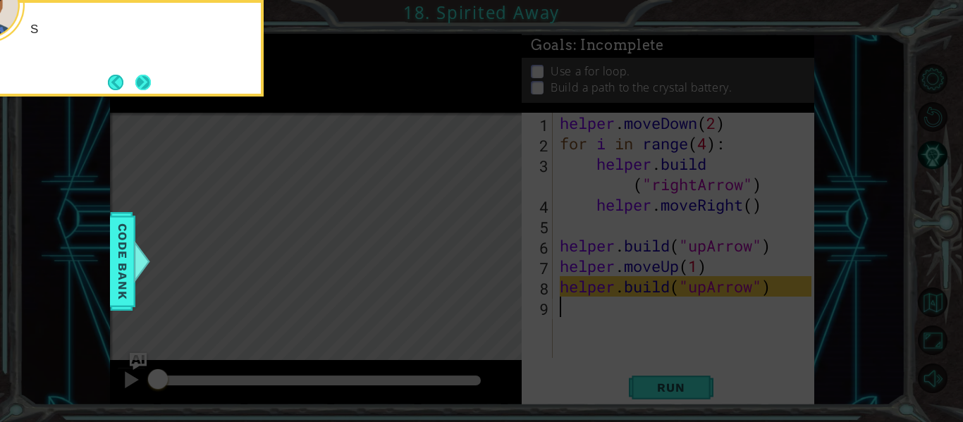
click at [151, 77] on button "Next" at bounding box center [143, 83] width 16 height 16
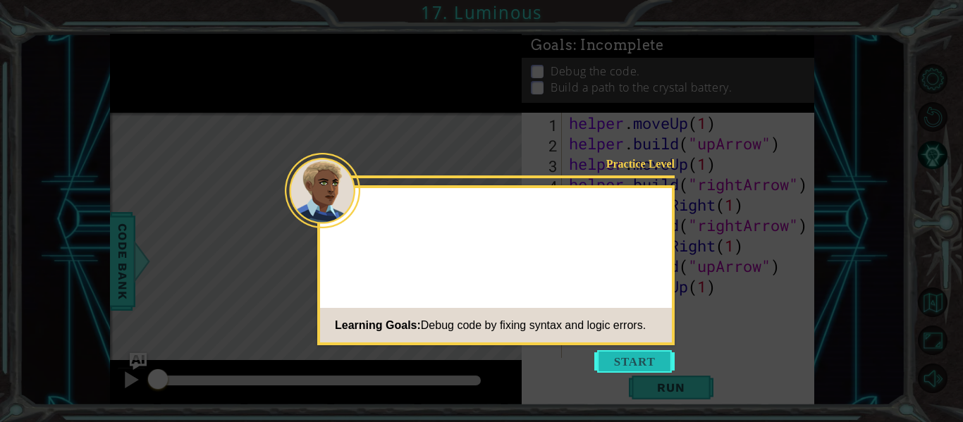
click at [644, 355] on button "Start" at bounding box center [634, 361] width 80 height 23
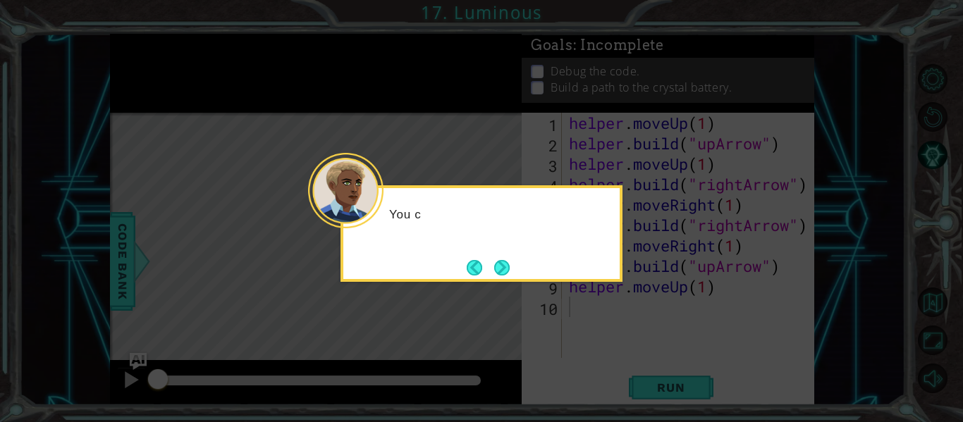
click at [517, 287] on icon at bounding box center [481, 211] width 963 height 422
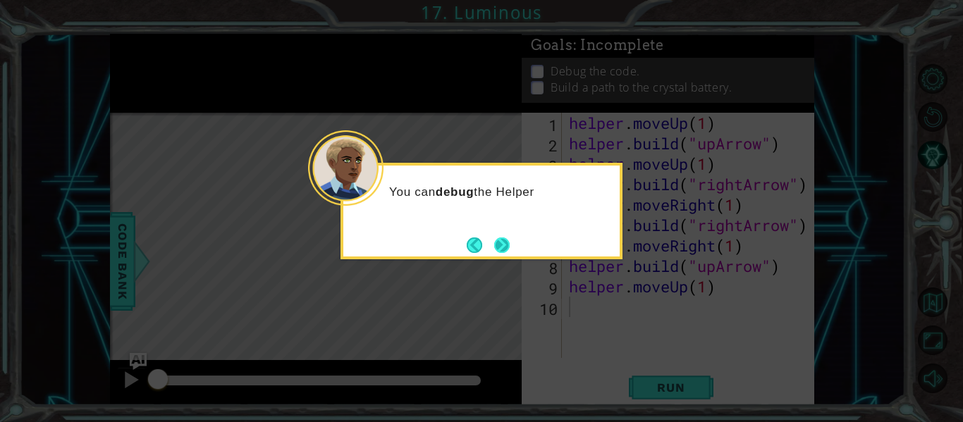
click at [510, 253] on button "Next" at bounding box center [502, 246] width 16 height 16
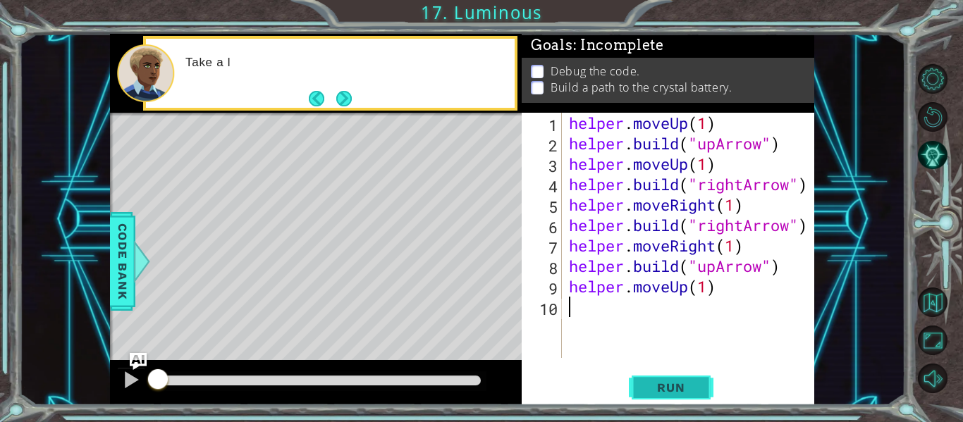
click at [659, 383] on span "Run" at bounding box center [671, 388] width 56 height 14
click at [665, 387] on span "Run" at bounding box center [671, 388] width 56 height 14
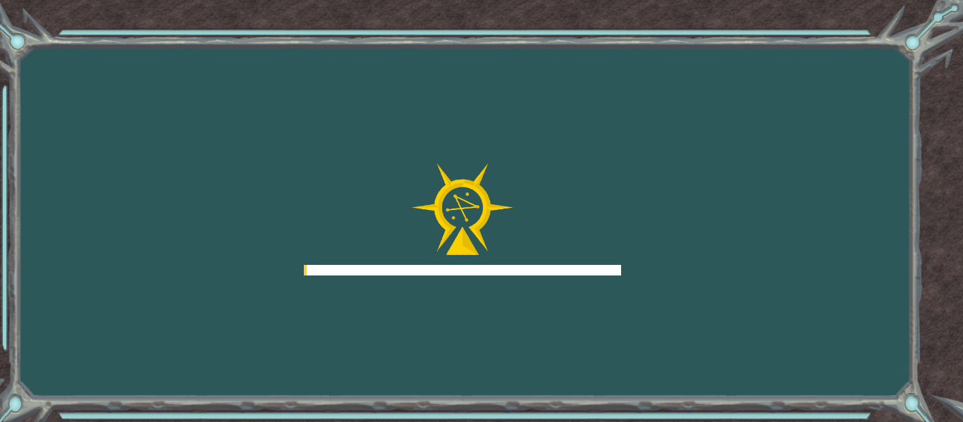
click at [679, 402] on div "Goals Error loading from server. Try refreshing the page. You'll need to join a…" at bounding box center [481, 211] width 963 height 422
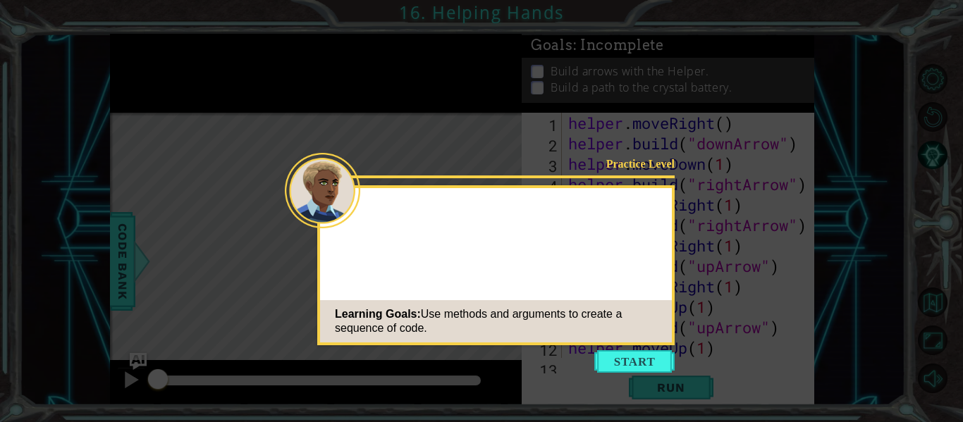
click at [618, 349] on icon at bounding box center [481, 211] width 963 height 422
click at [648, 369] on button "Start" at bounding box center [634, 361] width 80 height 23
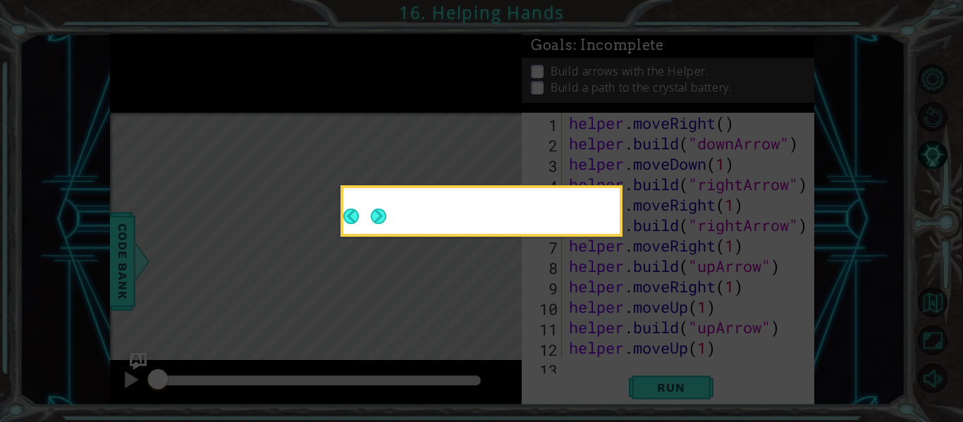
scroll to position [0, 0]
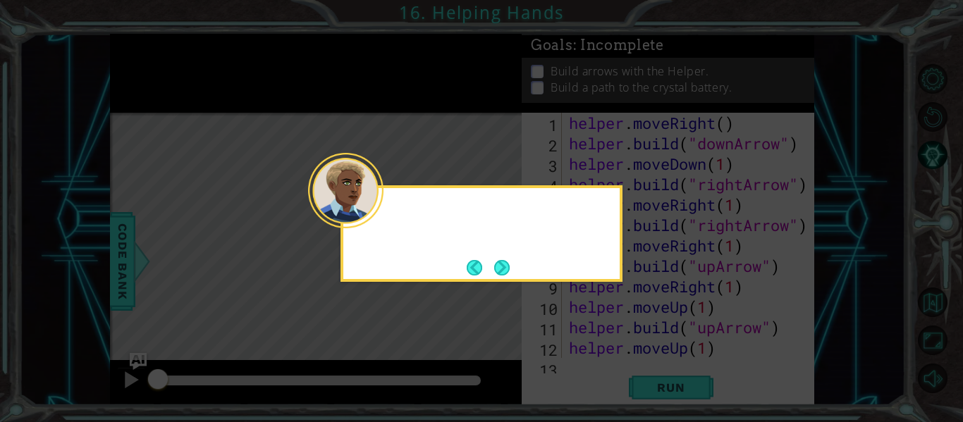
click at [646, 374] on icon at bounding box center [481, 211] width 963 height 422
click at [522, 285] on icon at bounding box center [481, 211] width 963 height 422
click at [510, 269] on button "Next" at bounding box center [502, 268] width 16 height 16
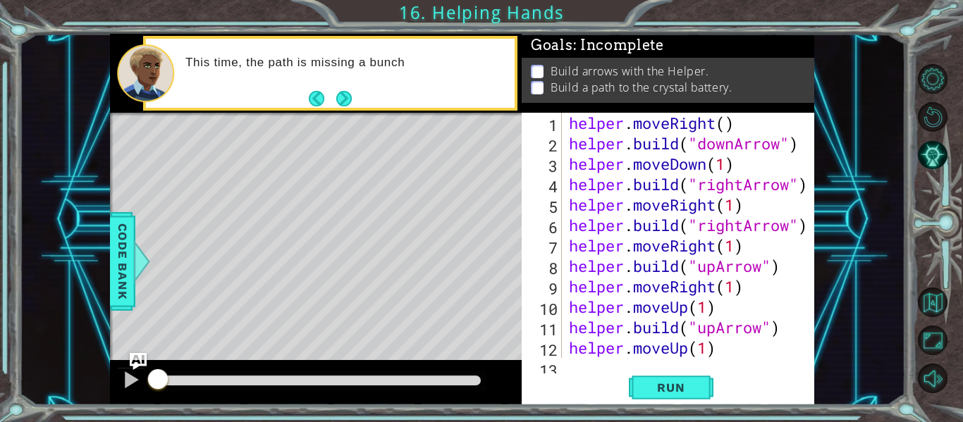
click at [652, 402] on div "1 2 3 4 5 6 7 8 9 10 11 12 13 helper . moveRight ( ) helper . build ( "downArro…" at bounding box center [668, 259] width 292 height 292
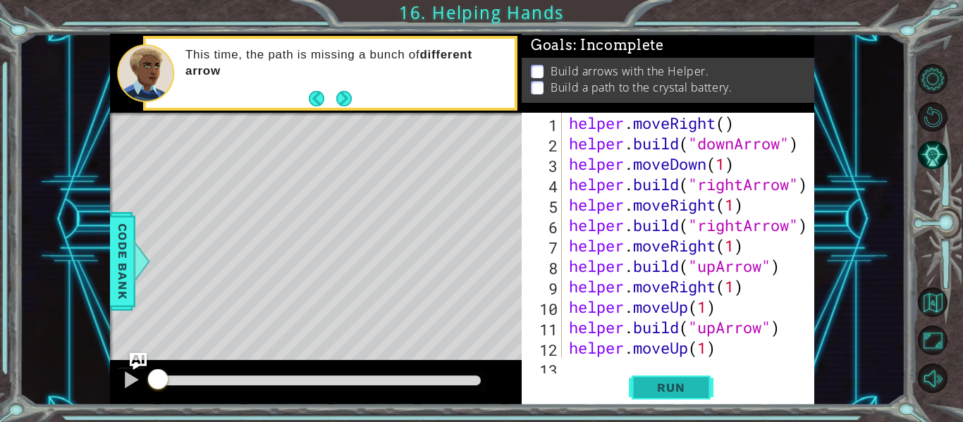
click at [655, 396] on button "Run" at bounding box center [671, 388] width 85 height 29
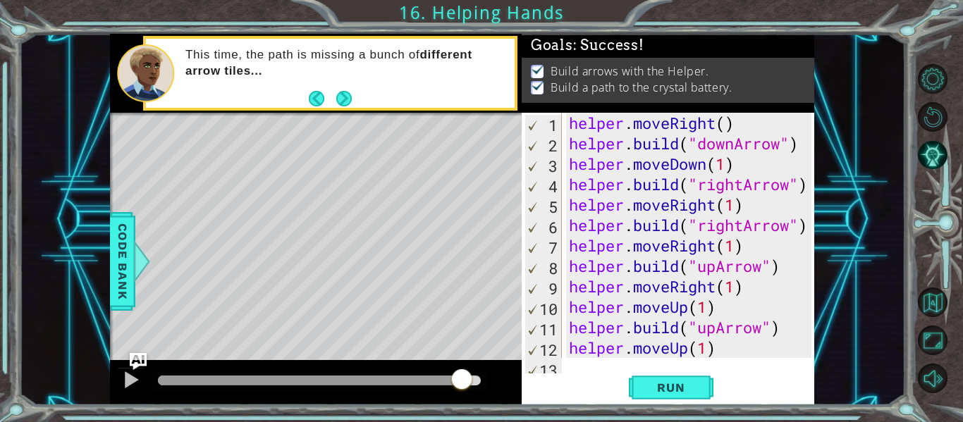
drag, startPoint x: 202, startPoint y: 374, endPoint x: 503, endPoint y: 338, distance: 302.4
click at [503, 338] on div "methods helper moveUp() moveDown() moveLeft() moveRight() build(item) tools for…" at bounding box center [462, 219] width 704 height 371
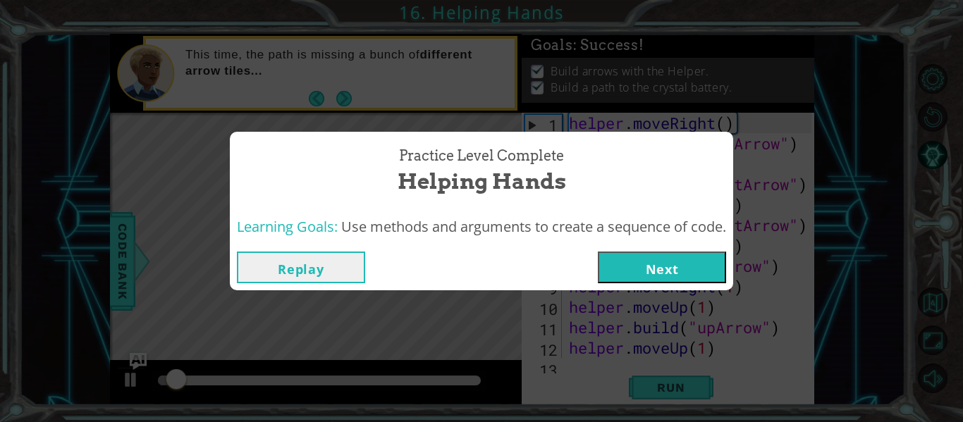
click at [658, 252] on button "Next" at bounding box center [662, 268] width 128 height 32
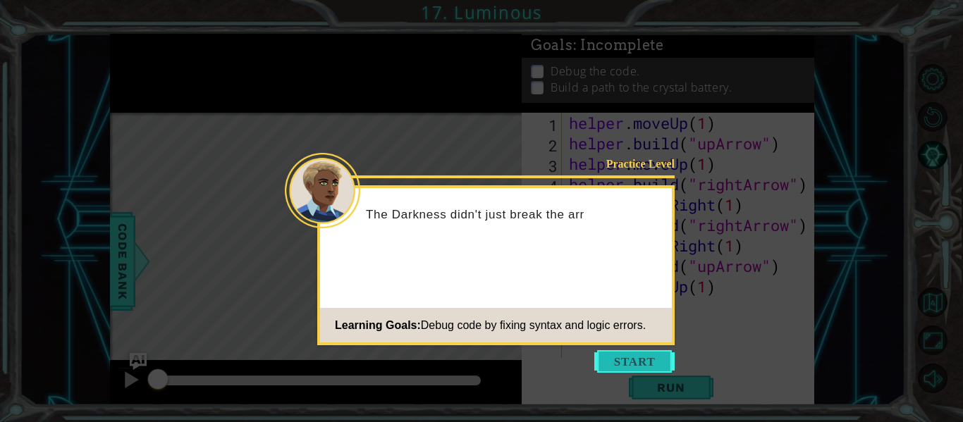
click at [637, 357] on button "Start" at bounding box center [634, 361] width 80 height 23
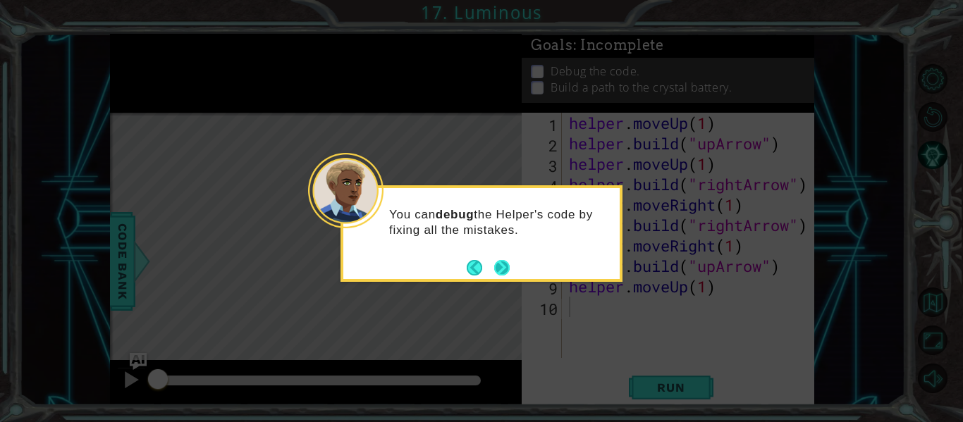
click at [498, 261] on button "Next" at bounding box center [502, 268] width 16 height 16
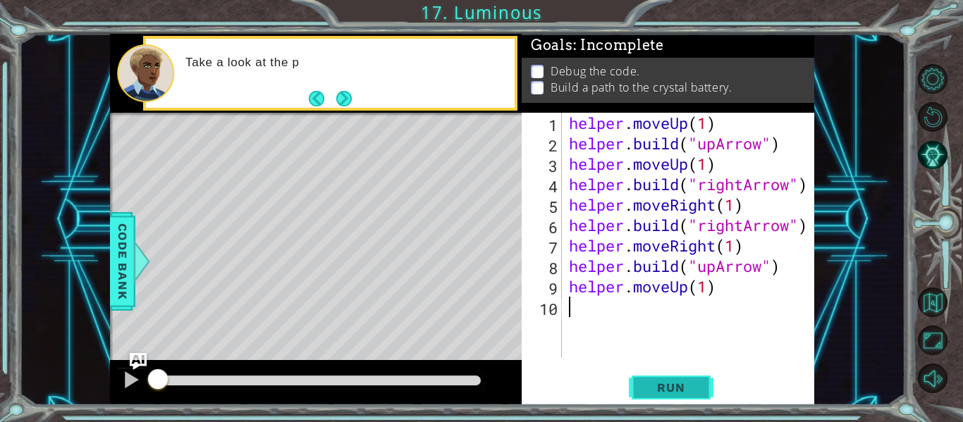
click at [684, 377] on button "Run" at bounding box center [671, 388] width 85 height 29
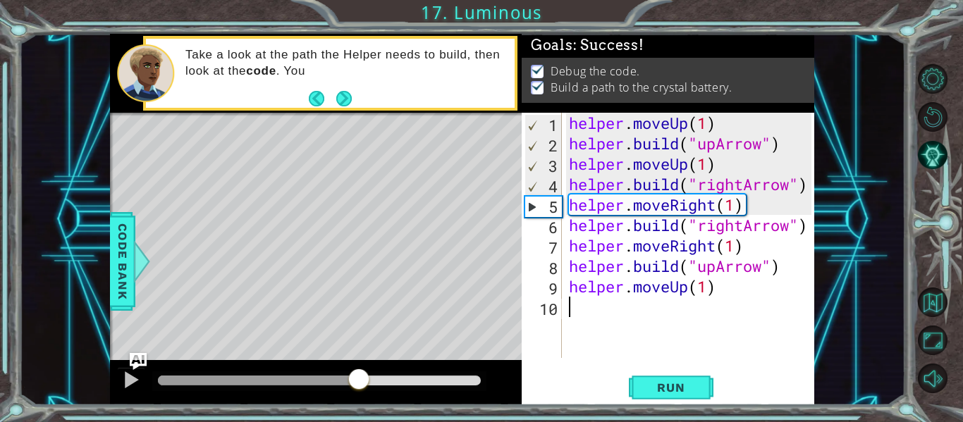
drag, startPoint x: 192, startPoint y: 375, endPoint x: 551, endPoint y: 393, distance: 359.2
click at [551, 393] on div "1 ההההההההההההההההההההההההההההההההההההההההההההההההההההההההההההההההההההההההההההה…" at bounding box center [462, 219] width 704 height 371
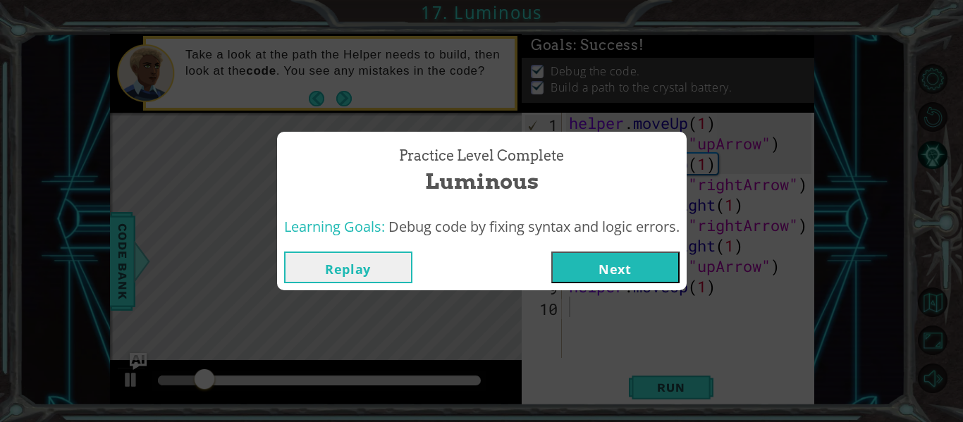
click at [610, 277] on button "Next" at bounding box center [615, 268] width 128 height 32
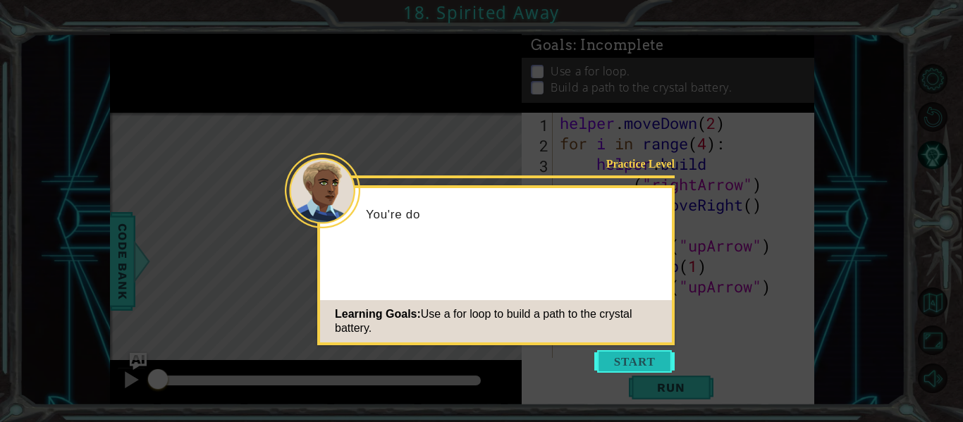
click at [620, 362] on button "Start" at bounding box center [634, 361] width 80 height 23
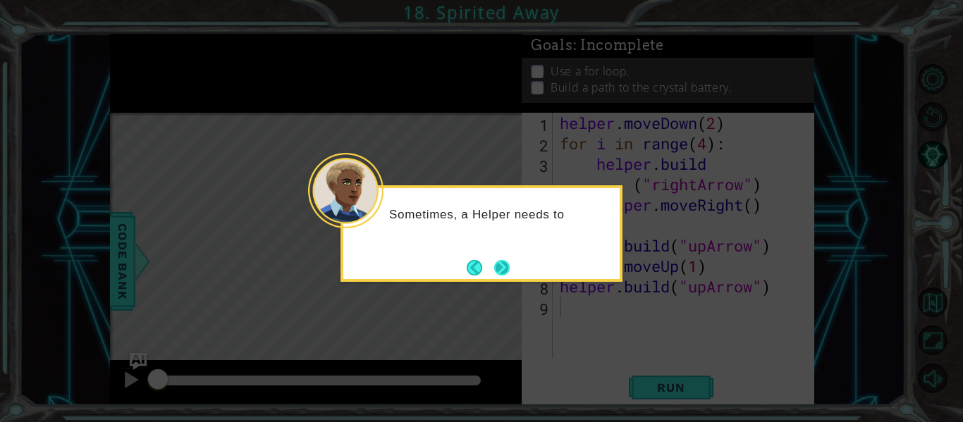
click at [501, 261] on button "Next" at bounding box center [502, 268] width 16 height 16
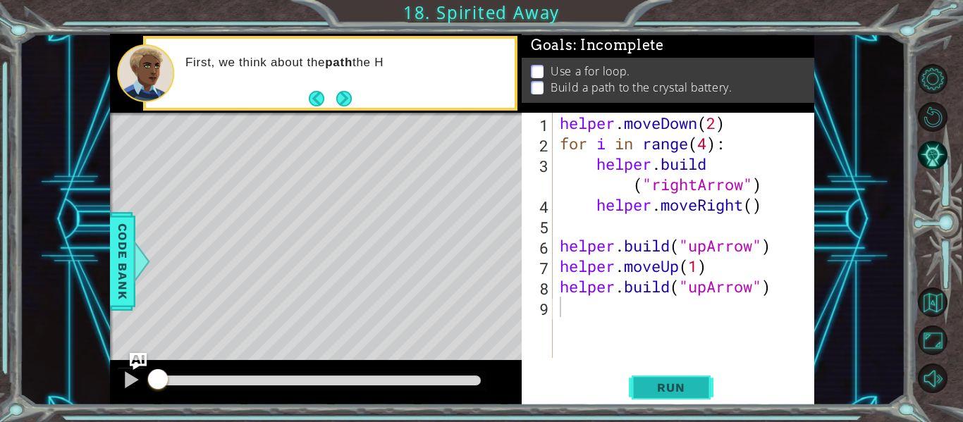
click at [689, 374] on button "Run" at bounding box center [671, 388] width 85 height 29
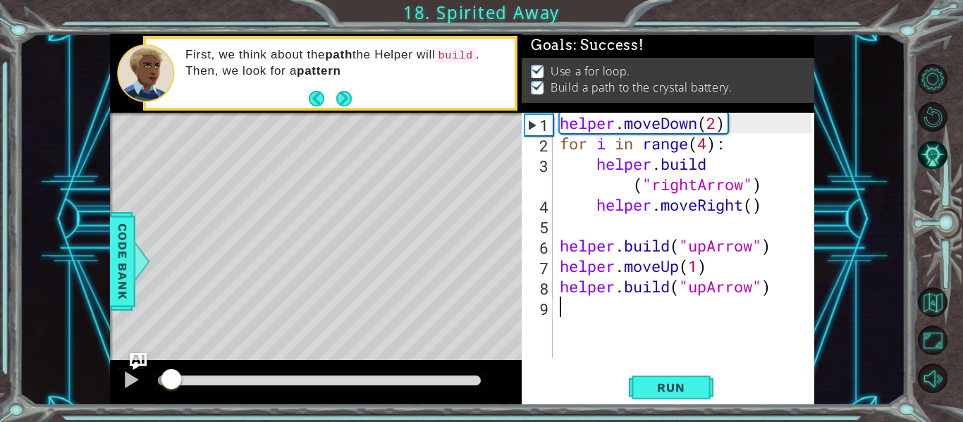
drag, startPoint x: 171, startPoint y: 375, endPoint x: 321, endPoint y: 376, distance: 149.4
click at [184, 376] on div at bounding box center [171, 380] width 25 height 25
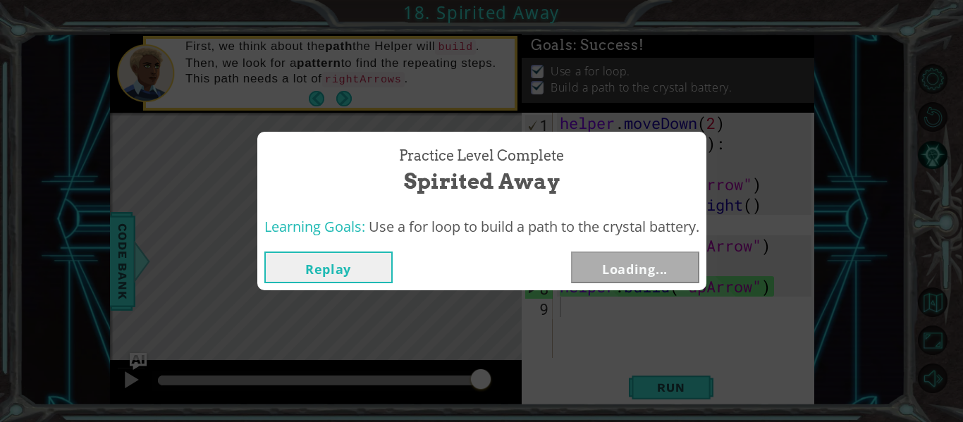
drag, startPoint x: 342, startPoint y: 378, endPoint x: 511, endPoint y: 363, distance: 169.8
click at [511, 363] on body "1 ההההההההההההההההההההההההההההההההההההההההההההההההההההההההההההההההההההההההההההה…" at bounding box center [481, 211] width 963 height 422
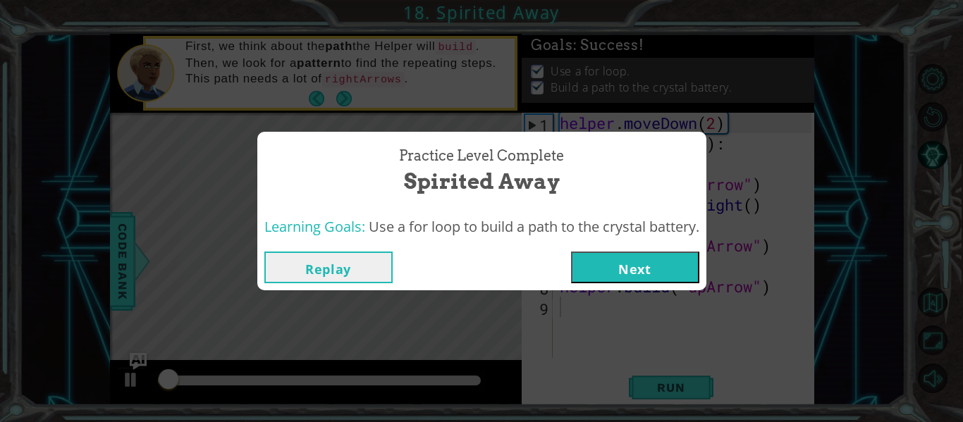
click at [647, 268] on button "Next" at bounding box center [635, 268] width 128 height 32
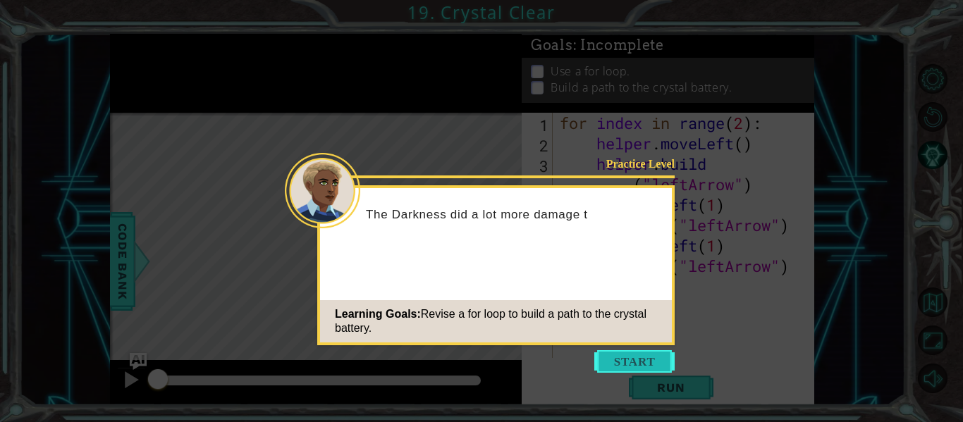
click at [631, 355] on button "Start" at bounding box center [634, 361] width 80 height 23
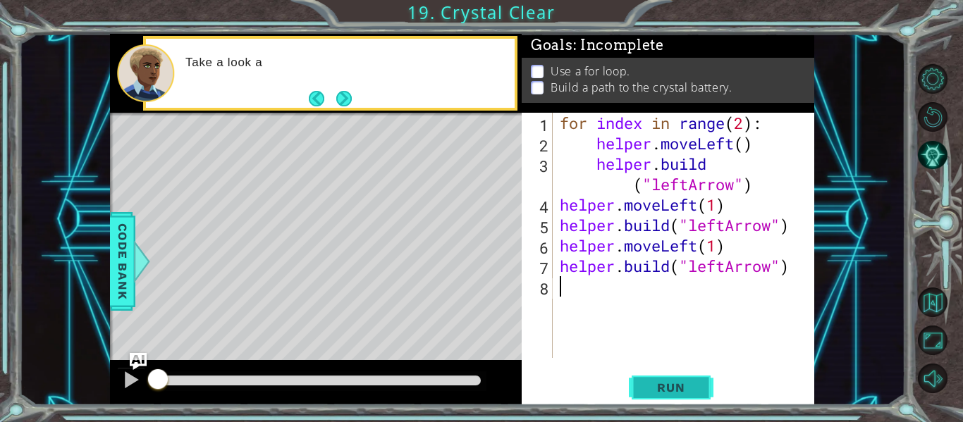
click at [652, 376] on button "Run" at bounding box center [671, 388] width 85 height 29
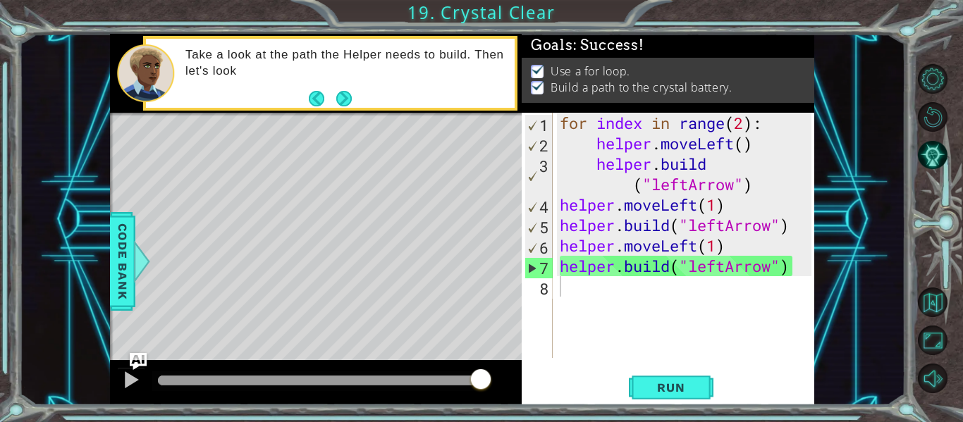
drag, startPoint x: 184, startPoint y: 372, endPoint x: 654, endPoint y: 344, distance: 470.9
click at [654, 344] on body "1 ההההההההההההההההההההההההההההההההההההההההההההההההההההההההההההההההההההההההההההה…" at bounding box center [481, 211] width 963 height 422
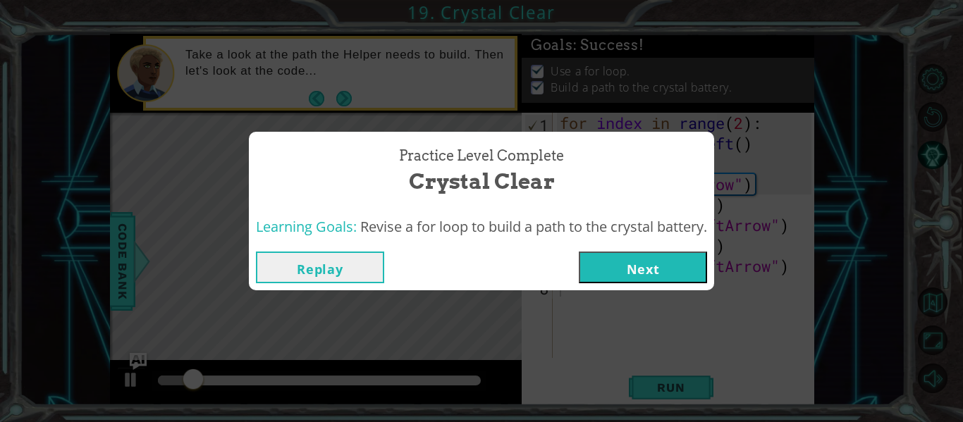
click at [687, 257] on button "Next" at bounding box center [643, 268] width 128 height 32
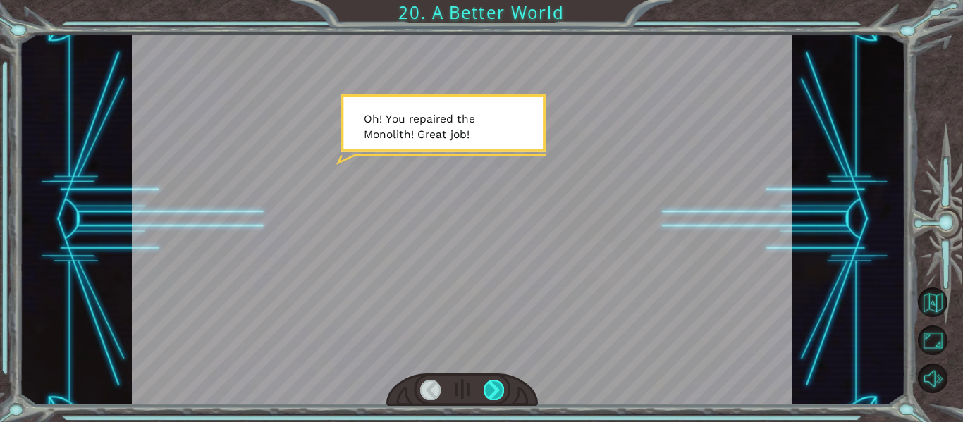
click at [492, 396] on div at bounding box center [493, 390] width 20 height 20
click at [496, 376] on div at bounding box center [462, 390] width 152 height 33
click at [495, 393] on div at bounding box center [493, 390] width 20 height 20
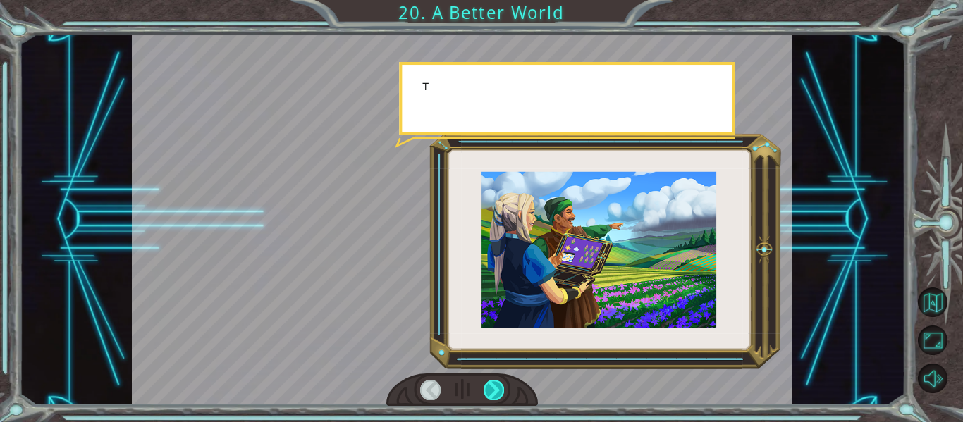
click at [495, 393] on div at bounding box center [493, 390] width 20 height 20
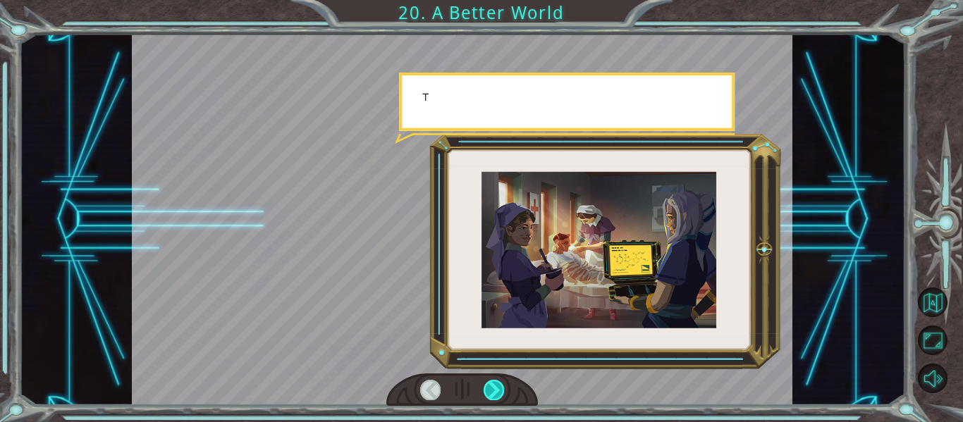
click at [495, 393] on div at bounding box center [493, 390] width 20 height 20
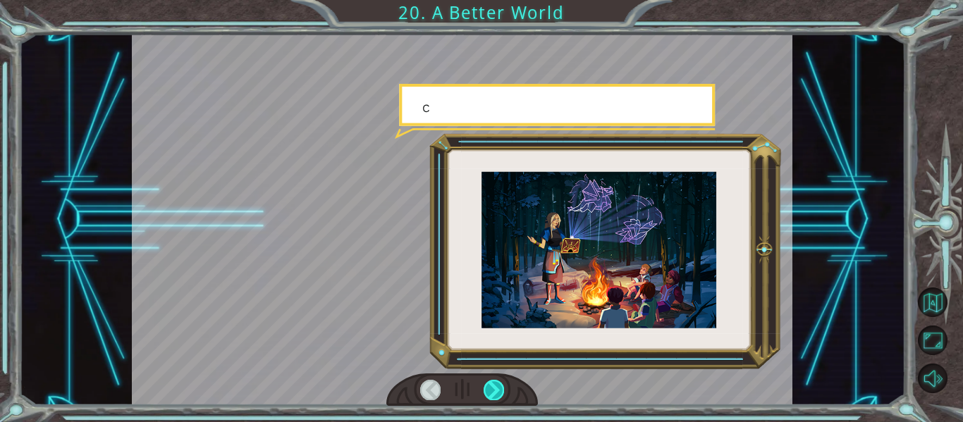
click at [495, 393] on div at bounding box center [493, 390] width 20 height 20
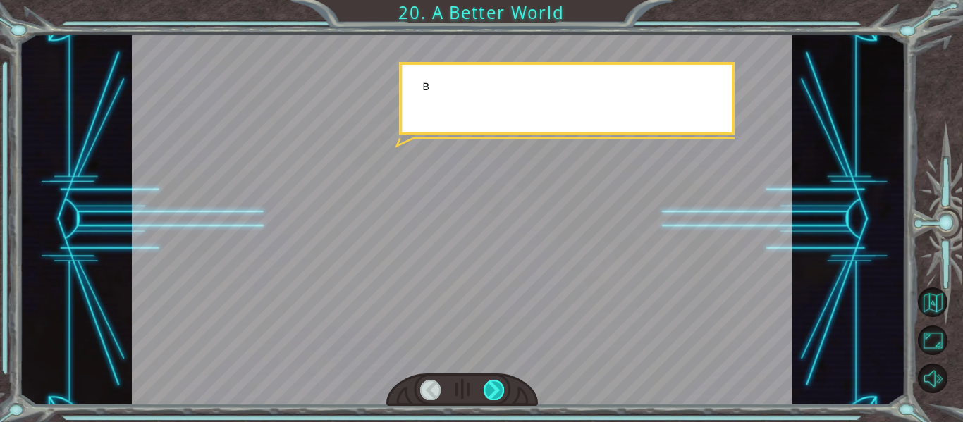
click at [495, 393] on div at bounding box center [493, 390] width 20 height 20
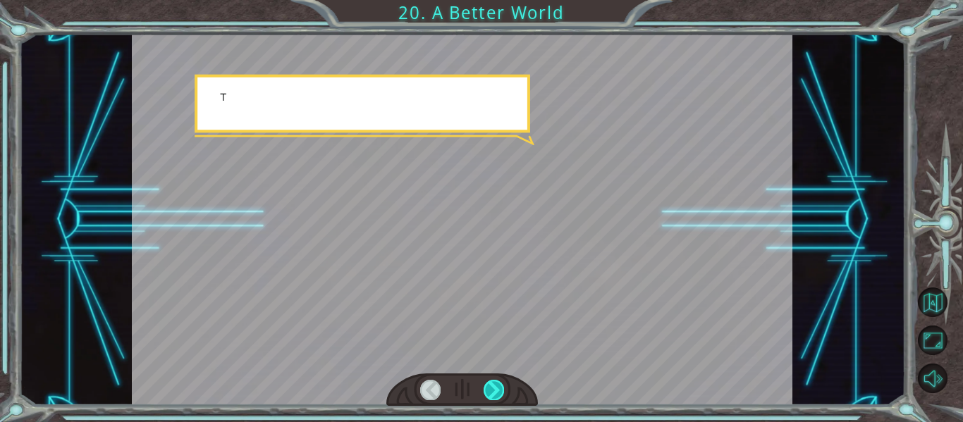
click at [495, 393] on div at bounding box center [493, 390] width 20 height 20
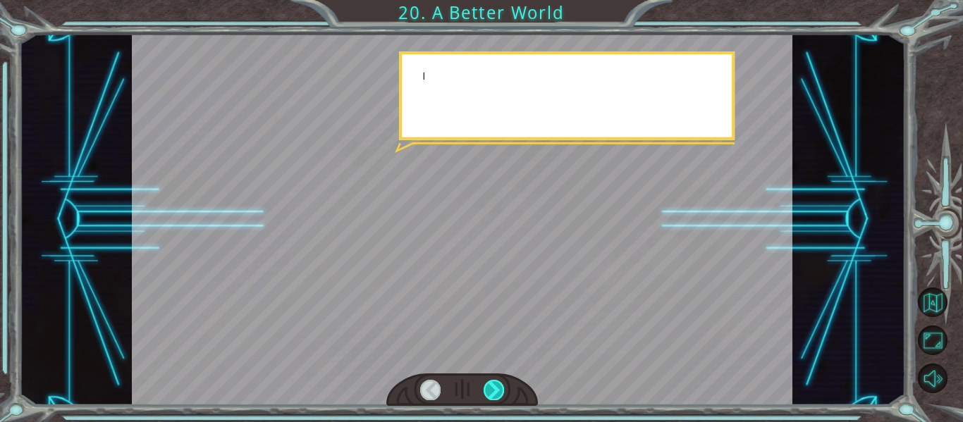
click at [495, 393] on div at bounding box center [493, 390] width 20 height 20
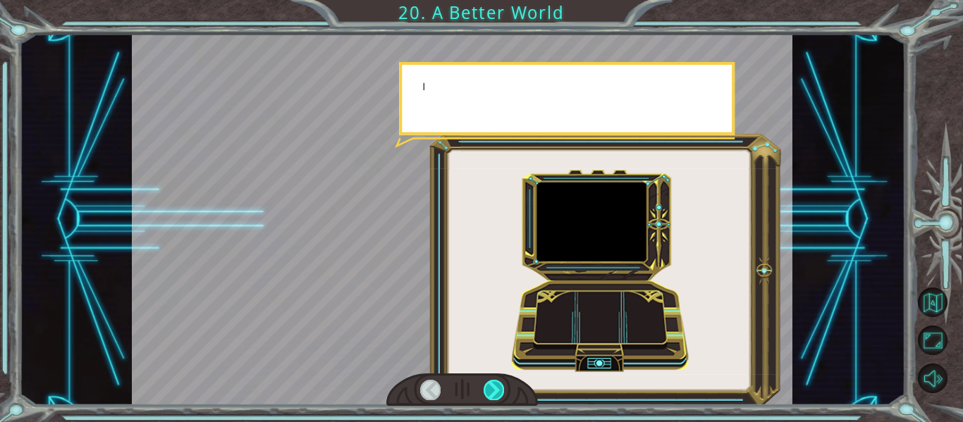
click at [495, 393] on div at bounding box center [493, 390] width 20 height 20
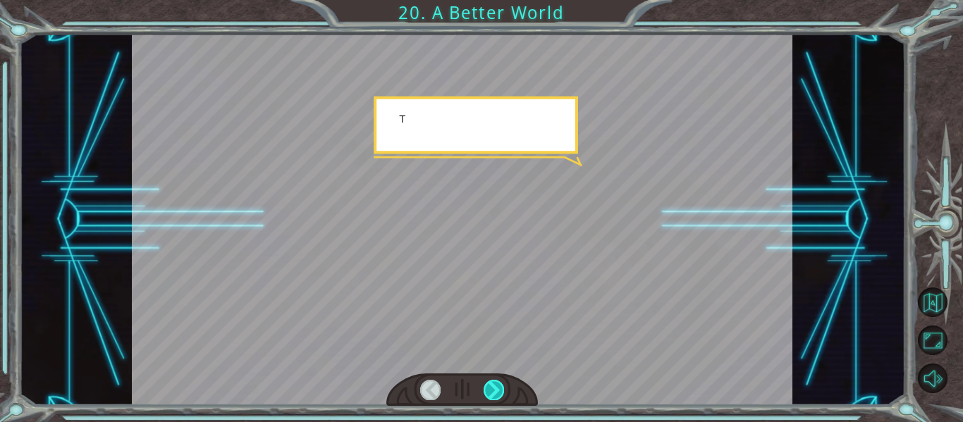
click at [495, 393] on div at bounding box center [493, 390] width 20 height 20
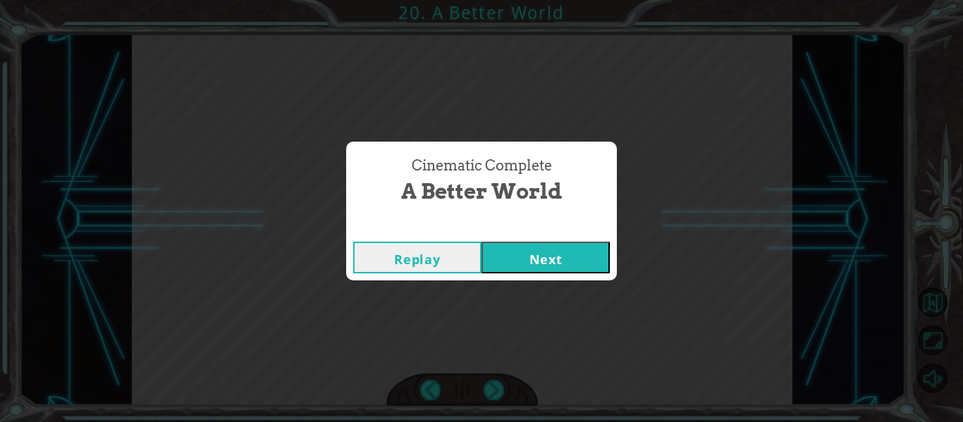
click at [522, 261] on button "Next" at bounding box center [545, 258] width 128 height 32
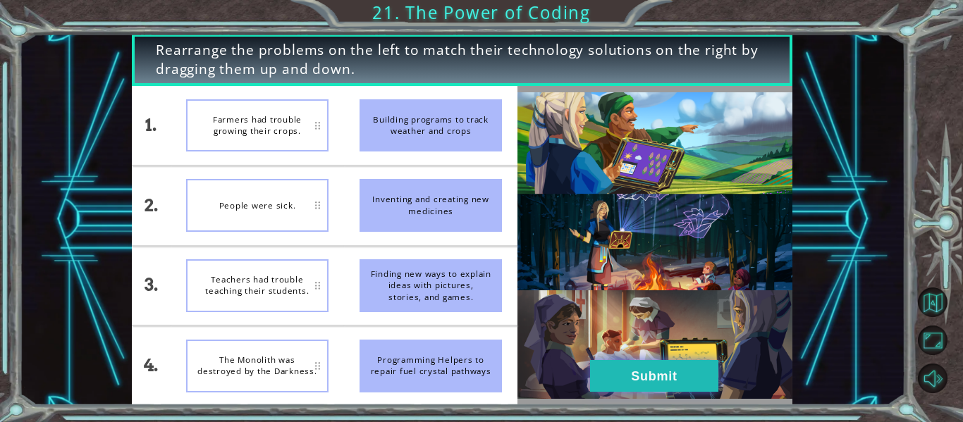
click at [643, 365] on button "Submit" at bounding box center [654, 376] width 128 height 32
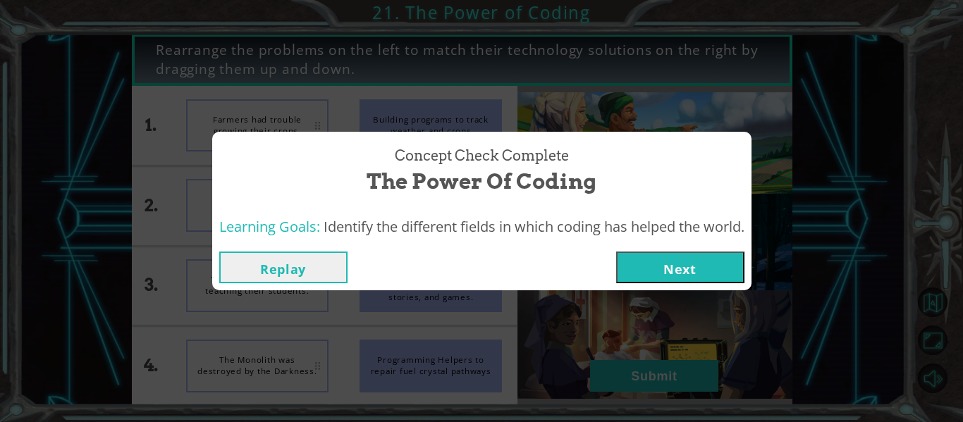
click at [674, 280] on button "Next" at bounding box center [680, 268] width 128 height 32
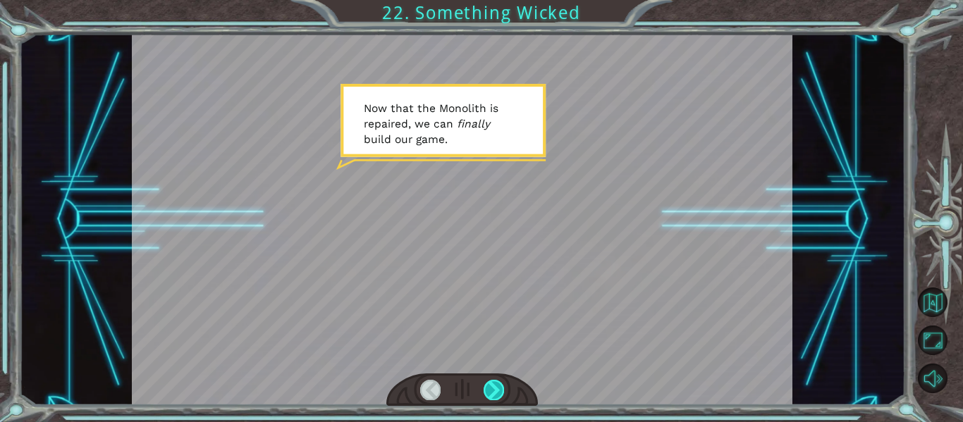
click at [488, 388] on div at bounding box center [493, 390] width 20 height 20
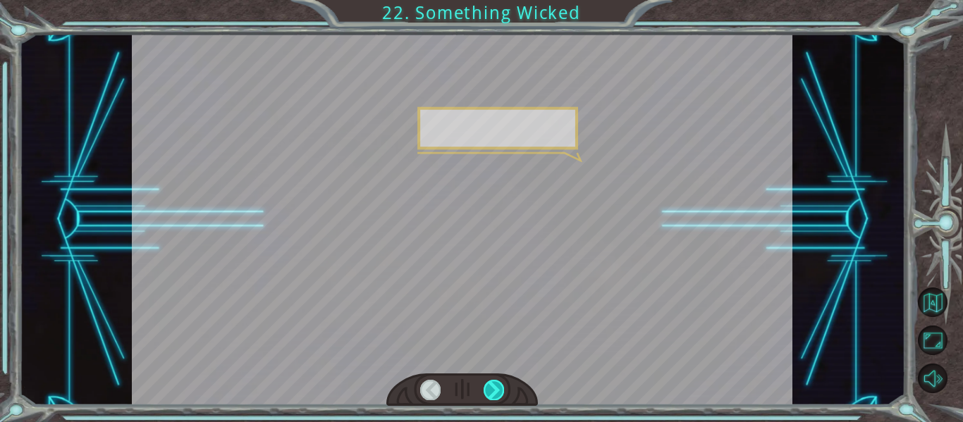
click at [488, 388] on div at bounding box center [493, 390] width 20 height 20
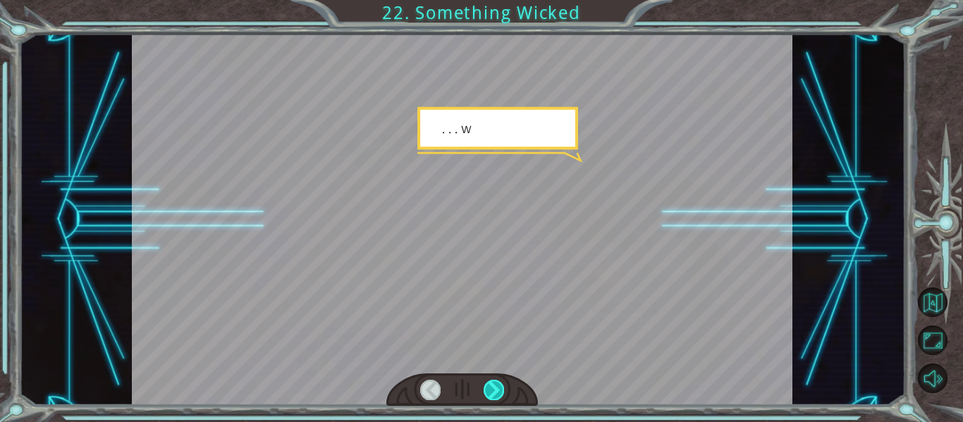
click at [488, 388] on div at bounding box center [493, 390] width 20 height 20
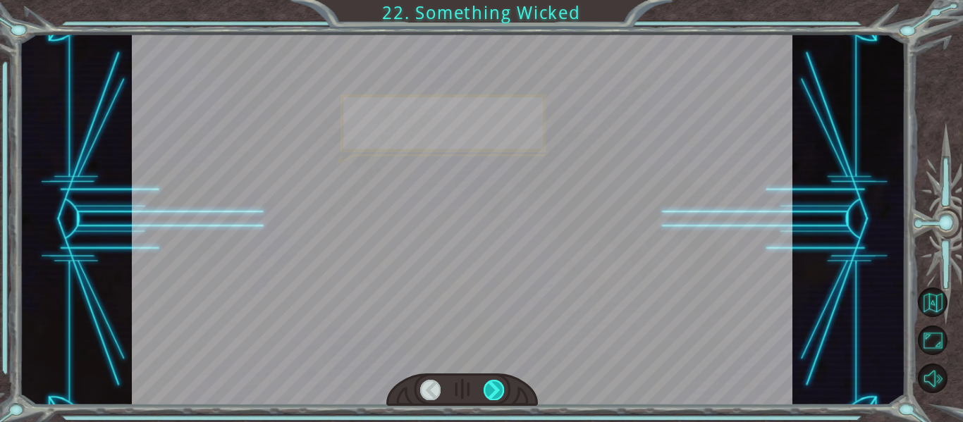
click at [488, 388] on div at bounding box center [493, 390] width 20 height 20
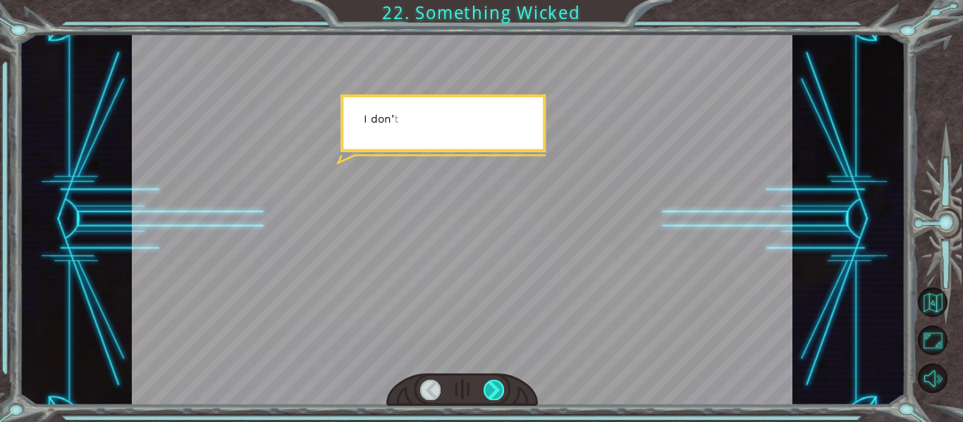
click at [488, 388] on div at bounding box center [493, 390] width 20 height 20
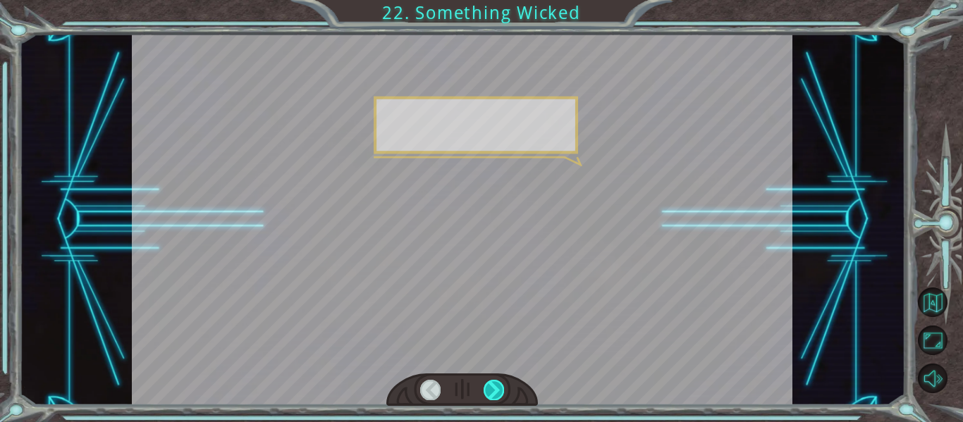
click at [488, 388] on div at bounding box center [493, 390] width 20 height 20
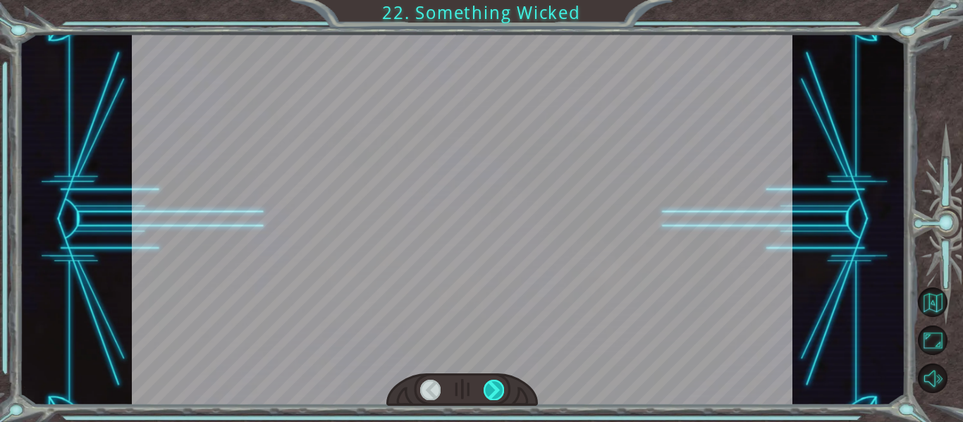
click at [488, 388] on div at bounding box center [493, 390] width 20 height 20
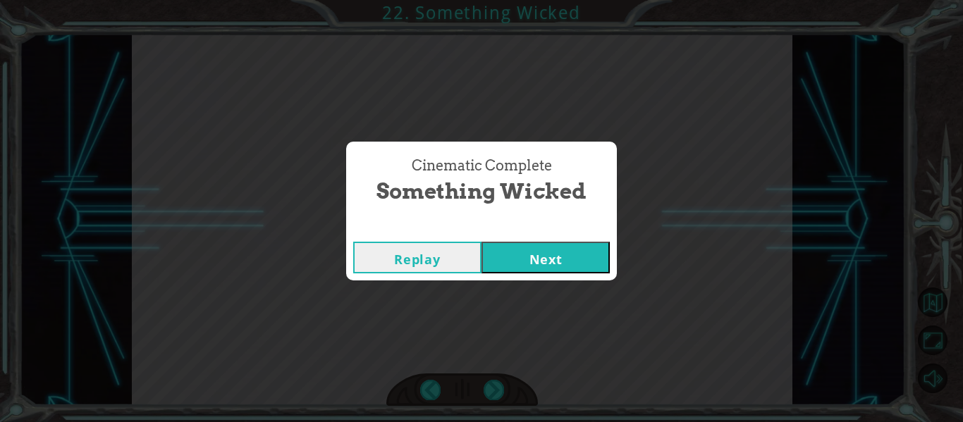
click at [598, 249] on button "Next" at bounding box center [545, 258] width 128 height 32
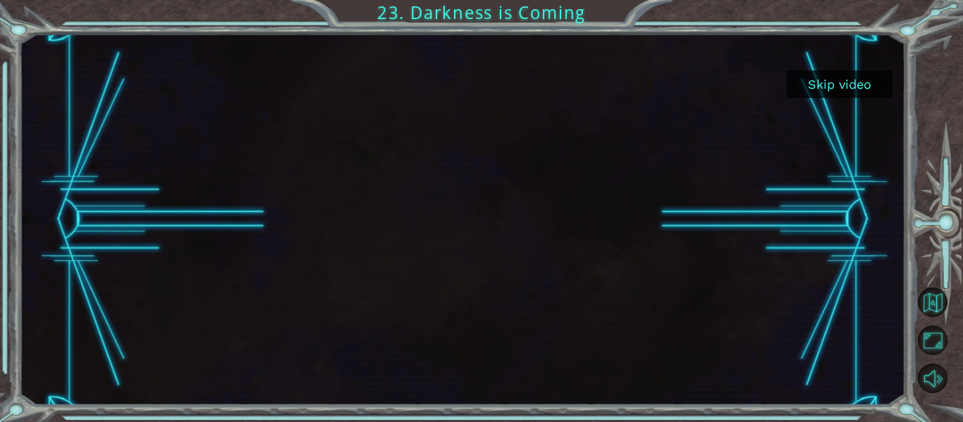
click at [829, 83] on button "Skip video" at bounding box center [840, 83] width 106 height 27
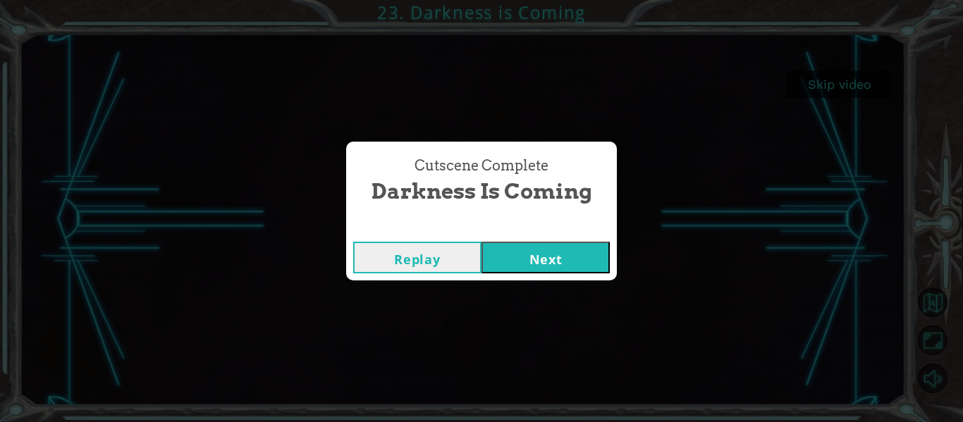
click at [581, 245] on button "Next" at bounding box center [545, 258] width 128 height 32
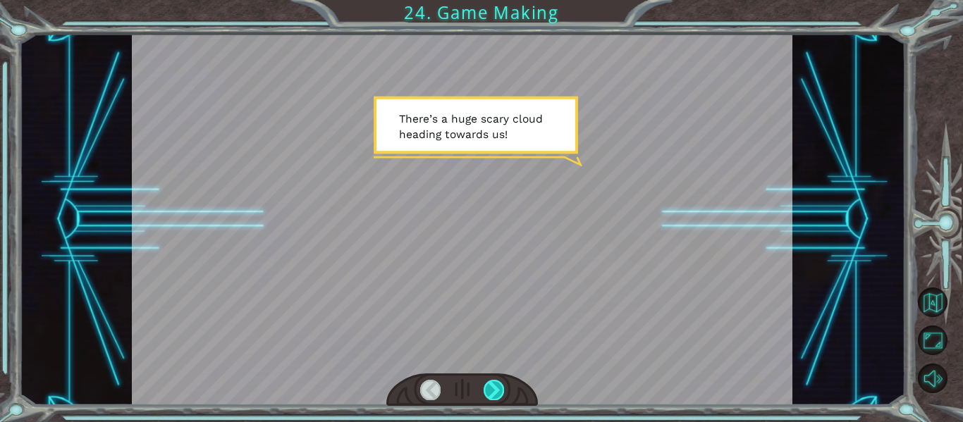
click at [491, 395] on div at bounding box center [493, 390] width 20 height 20
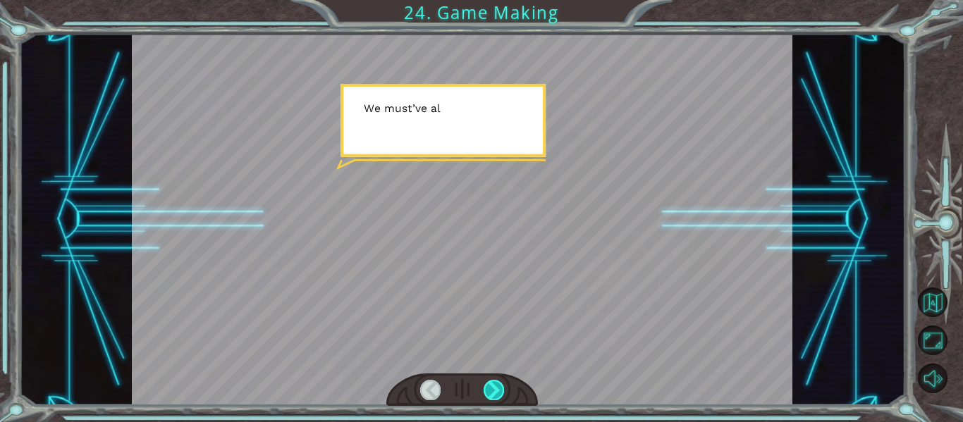
click at [490, 384] on div at bounding box center [493, 390] width 20 height 20
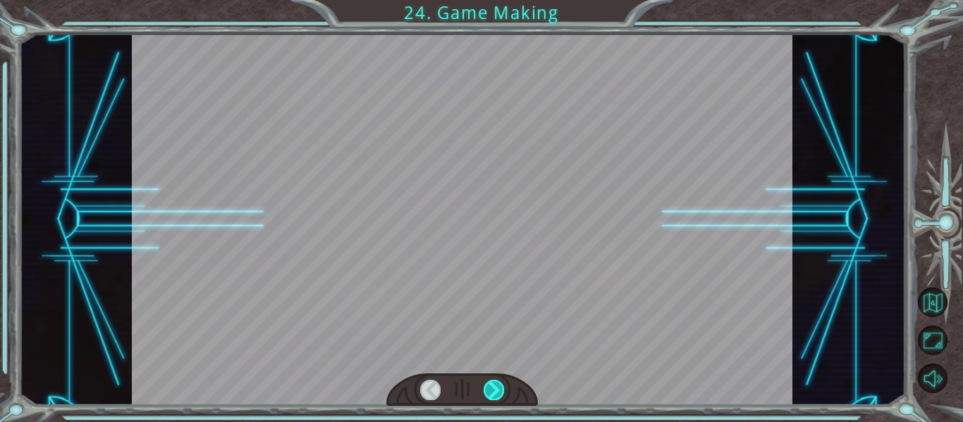
click at [498, 397] on div at bounding box center [493, 390] width 20 height 20
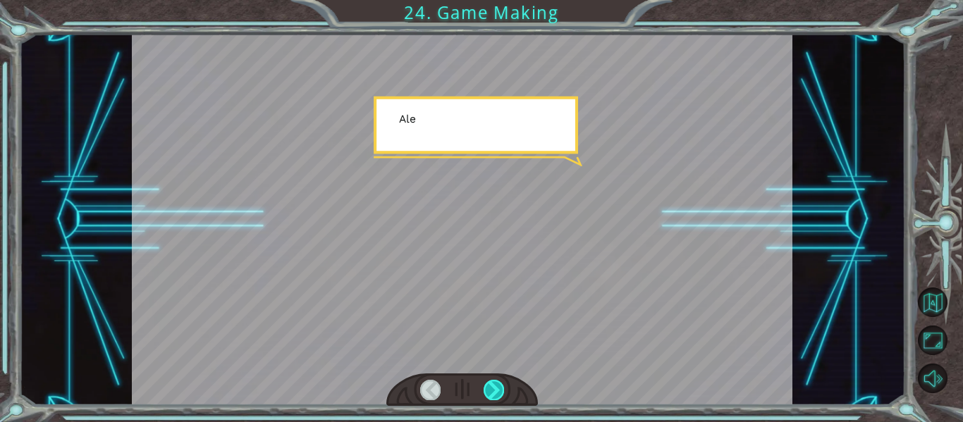
click at [498, 393] on div at bounding box center [493, 390] width 20 height 20
click at [499, 395] on div at bounding box center [493, 390] width 20 height 20
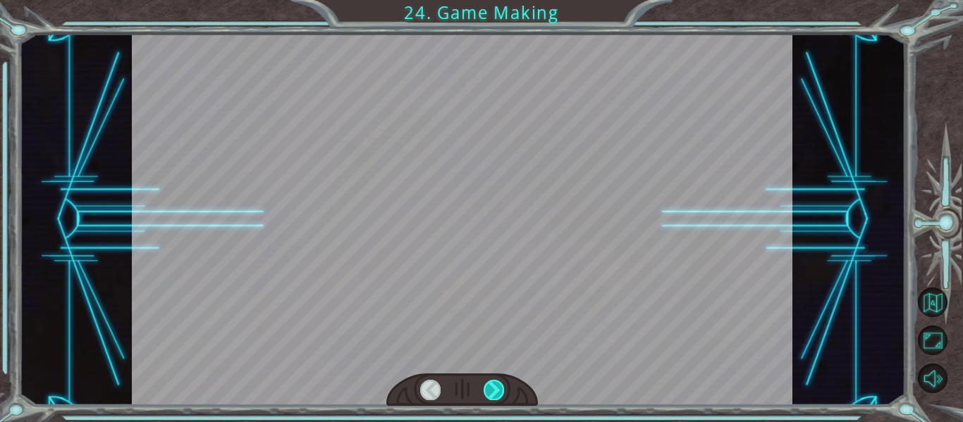
click at [500, 389] on div at bounding box center [493, 390] width 20 height 20
click at [500, 396] on div at bounding box center [493, 390] width 20 height 20
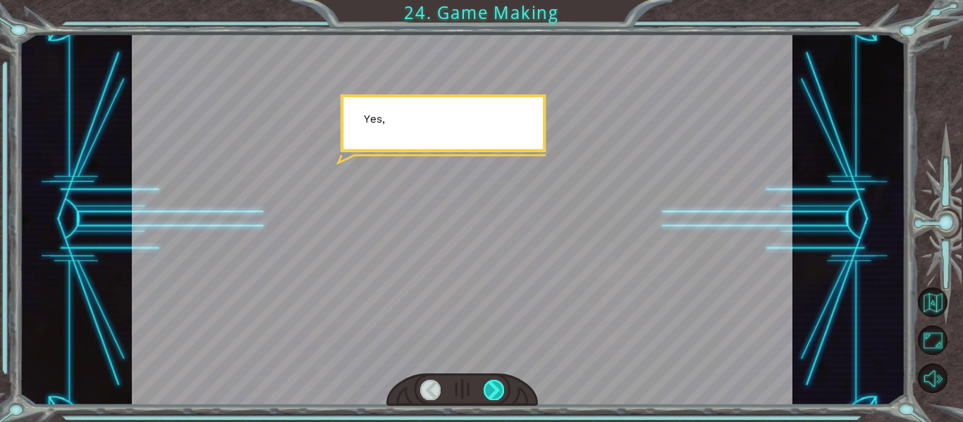
click at [502, 388] on div at bounding box center [493, 390] width 20 height 20
click at [499, 392] on div at bounding box center [493, 390] width 20 height 20
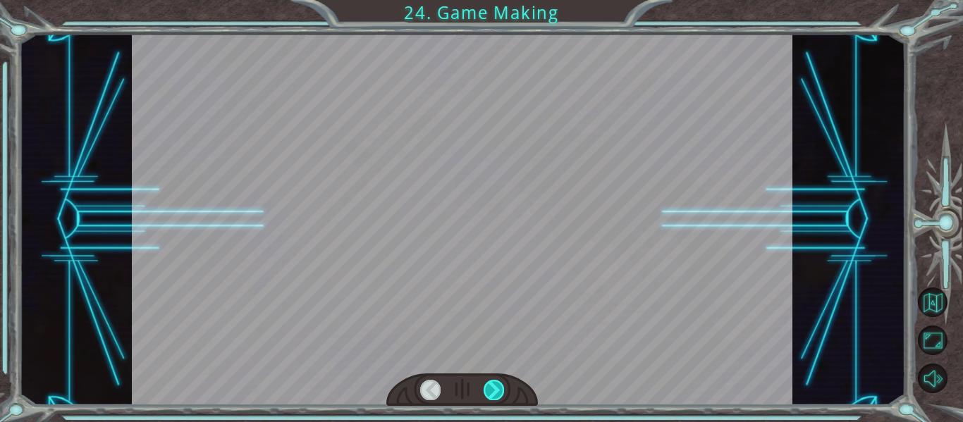
click at [498, 393] on div at bounding box center [493, 390] width 20 height 20
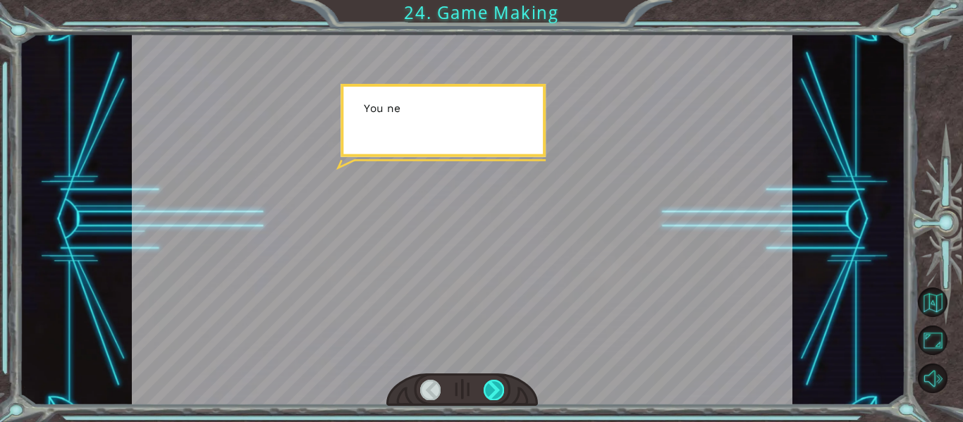
click at [499, 391] on div at bounding box center [493, 390] width 20 height 20
click at [503, 389] on div at bounding box center [493, 390] width 20 height 20
click at [500, 390] on div at bounding box center [493, 390] width 20 height 20
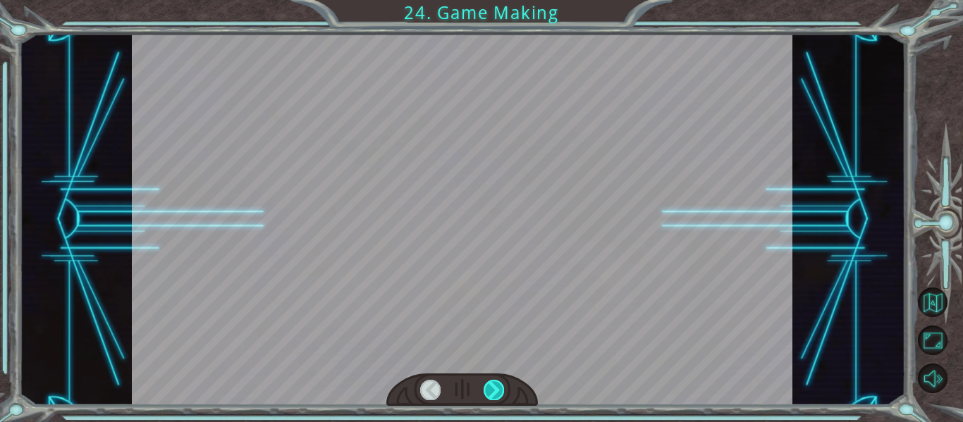
click at [500, 394] on div at bounding box center [493, 390] width 20 height 20
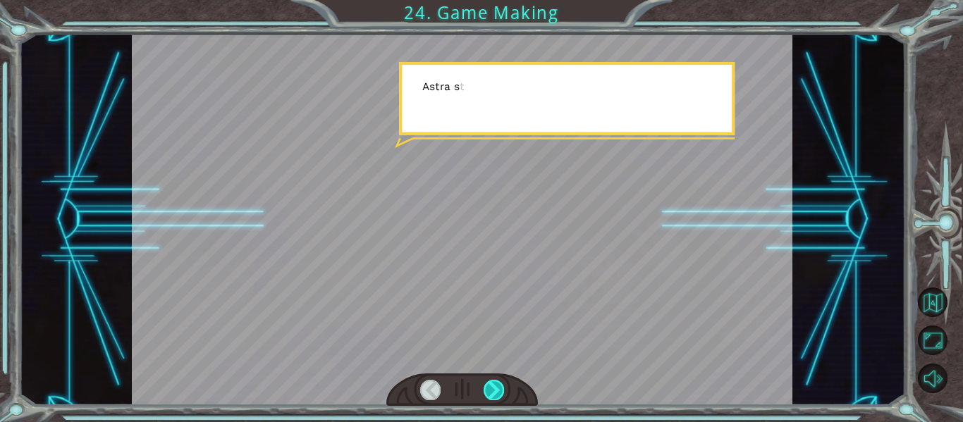
click at [499, 397] on div at bounding box center [493, 390] width 20 height 20
click at [500, 400] on div at bounding box center [493, 390] width 20 height 20
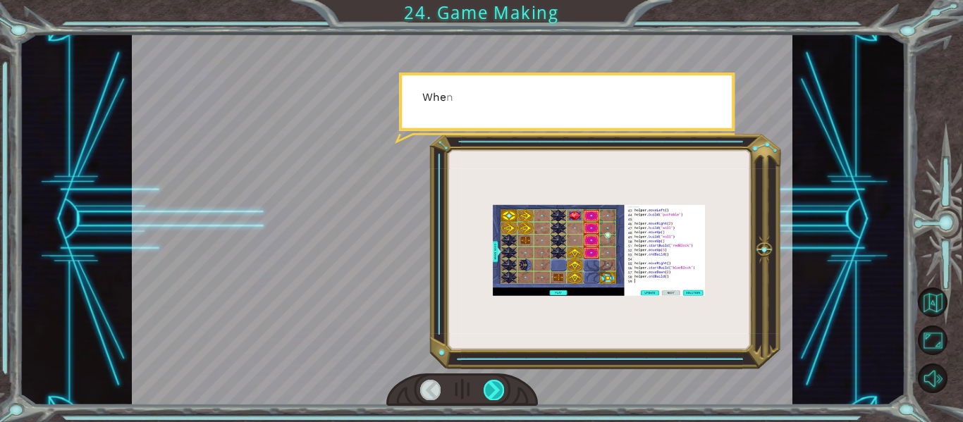
click at [500, 395] on div at bounding box center [493, 390] width 20 height 20
click at [505, 402] on div at bounding box center [462, 390] width 152 height 33
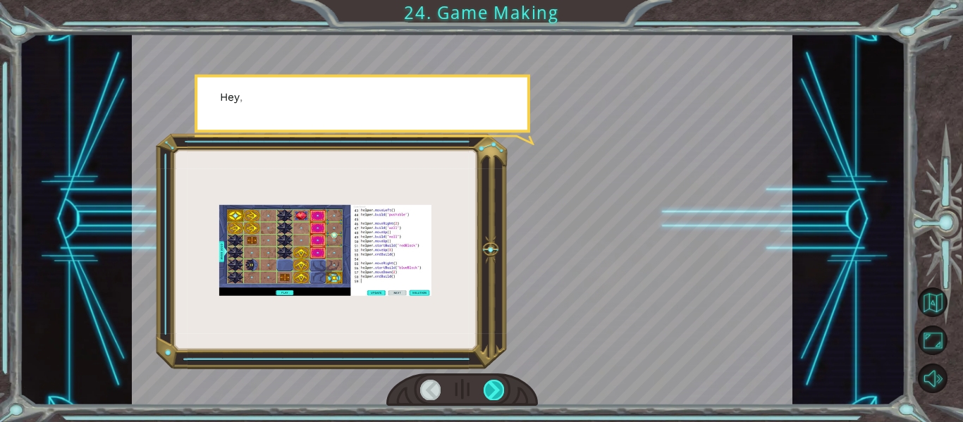
click at [500, 395] on div at bounding box center [493, 390] width 20 height 20
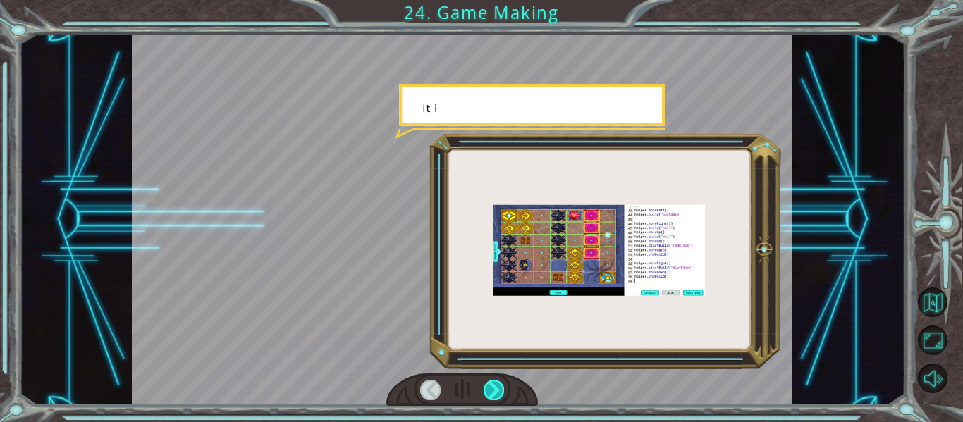
click at [503, 390] on div at bounding box center [493, 390] width 20 height 20
click at [503, 389] on div at bounding box center [493, 390] width 20 height 20
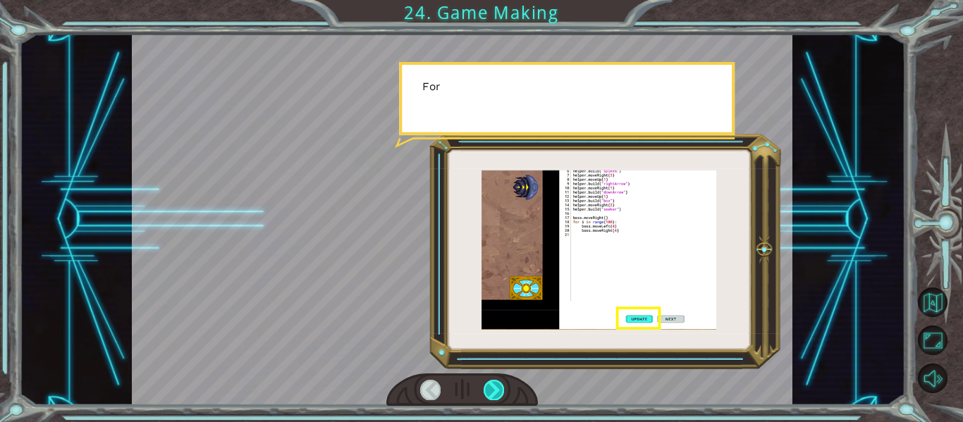
click at [503, 390] on div at bounding box center [493, 390] width 20 height 20
click at [502, 391] on div at bounding box center [493, 390] width 20 height 20
click at [502, 388] on div at bounding box center [493, 390] width 20 height 20
click at [502, 387] on div at bounding box center [493, 390] width 20 height 20
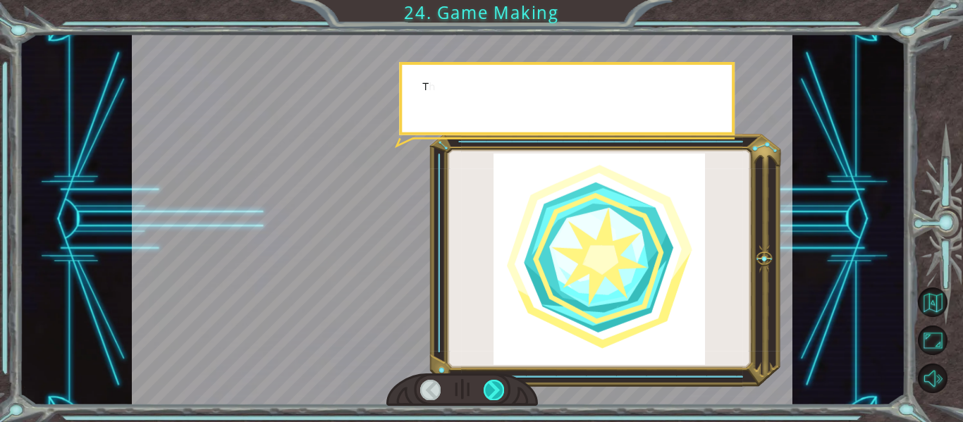
click at [502, 390] on div at bounding box center [493, 390] width 20 height 20
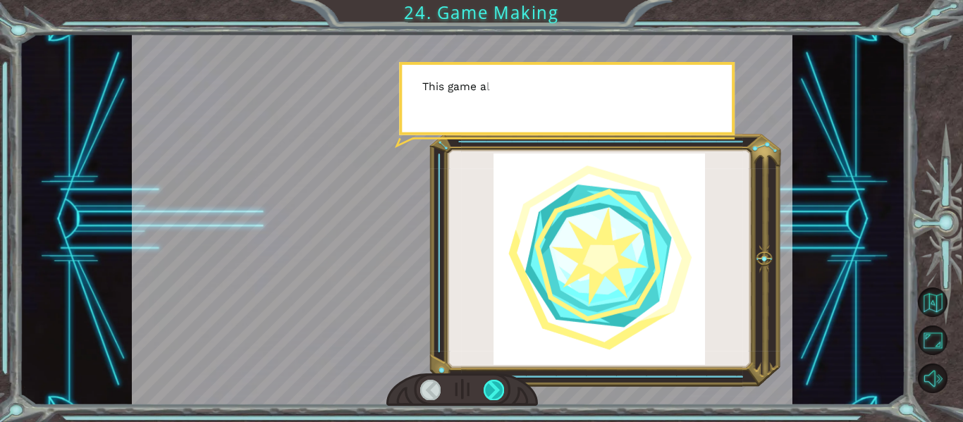
click at [502, 395] on div at bounding box center [493, 390] width 20 height 20
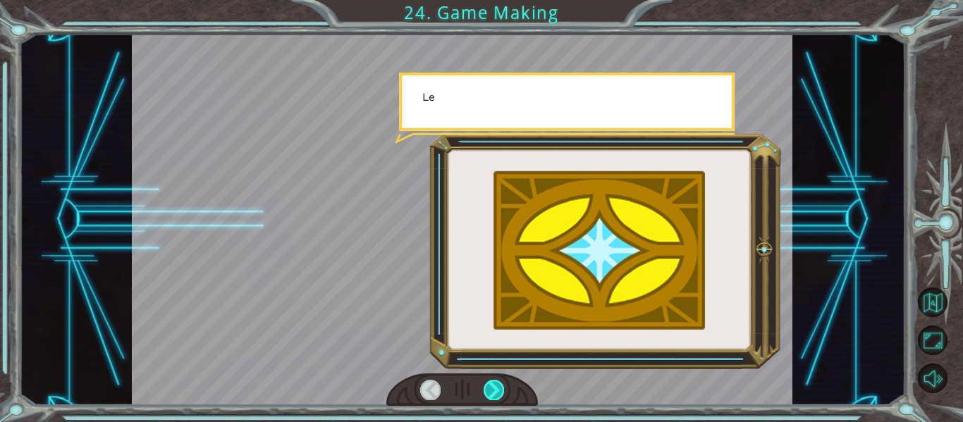
click at [502, 393] on div at bounding box center [493, 390] width 20 height 20
click at [503, 393] on div at bounding box center [493, 390] width 20 height 20
click at [502, 397] on div at bounding box center [493, 390] width 20 height 20
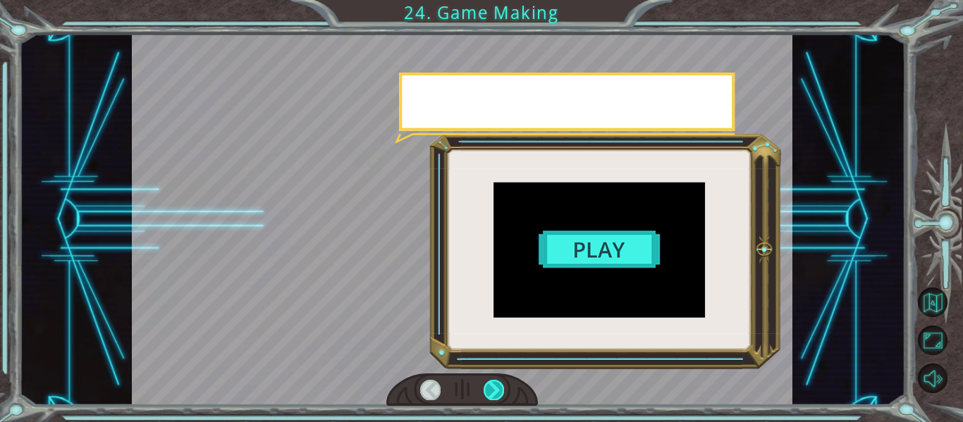
click at [501, 395] on div at bounding box center [493, 390] width 20 height 20
click at [502, 397] on div at bounding box center [493, 390] width 20 height 20
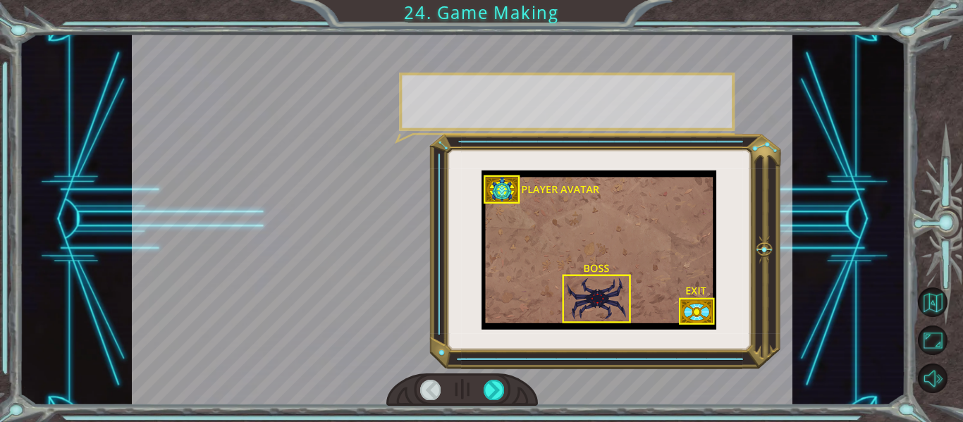
click at [514, 402] on div at bounding box center [462, 390] width 152 height 33
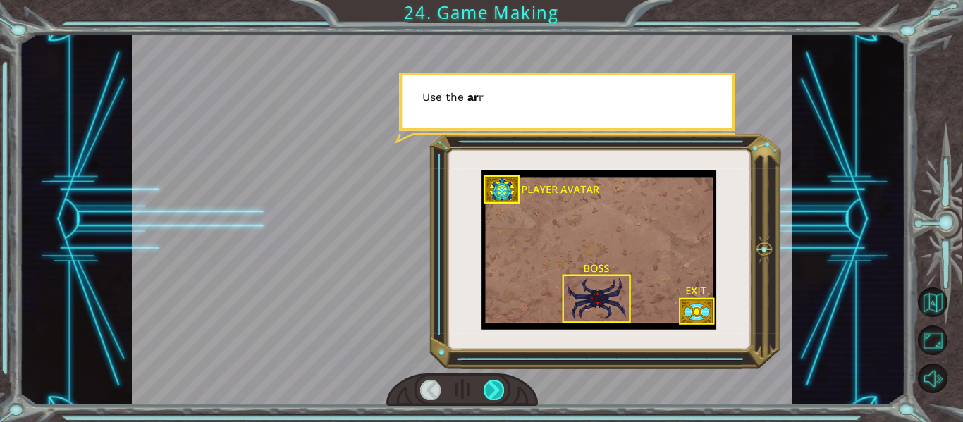
click at [501, 397] on div at bounding box center [493, 390] width 20 height 20
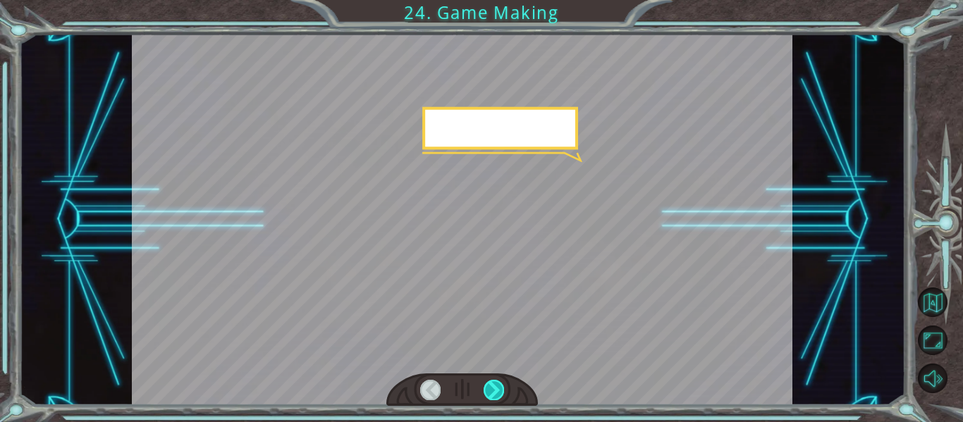
click at [501, 397] on div at bounding box center [493, 390] width 20 height 20
click at [502, 394] on div at bounding box center [493, 390] width 20 height 20
click at [512, 392] on div at bounding box center [462, 390] width 152 height 33
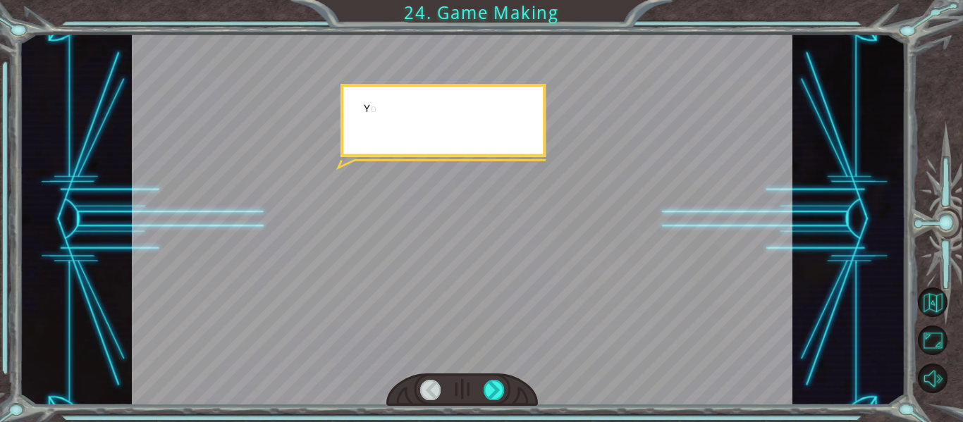
click at [514, 395] on div at bounding box center [462, 390] width 152 height 33
click at [513, 394] on div at bounding box center [462, 390] width 152 height 33
click at [508, 402] on div at bounding box center [462, 390] width 152 height 33
click at [501, 403] on div at bounding box center [462, 390] width 152 height 33
click at [499, 402] on div at bounding box center [462, 390] width 152 height 33
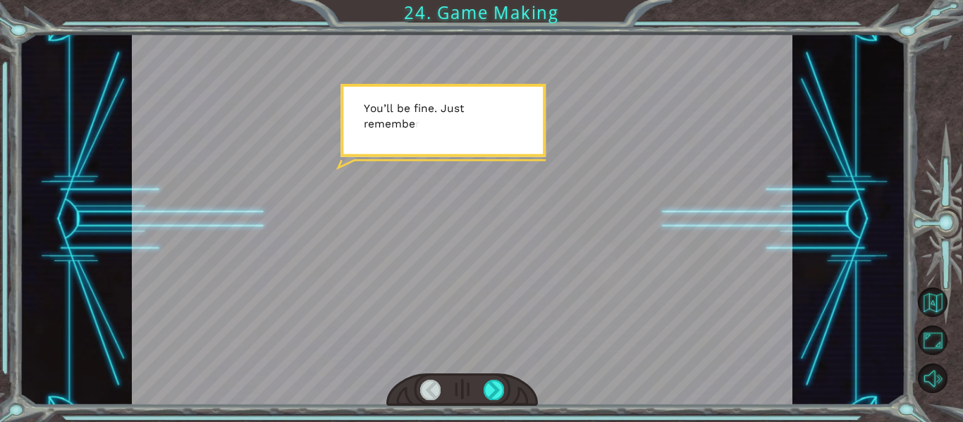
click at [500, 402] on div at bounding box center [462, 390] width 152 height 33
click at [505, 402] on div at bounding box center [462, 390] width 152 height 33
click at [502, 395] on div at bounding box center [493, 390] width 20 height 20
click at [503, 388] on div at bounding box center [493, 390] width 20 height 20
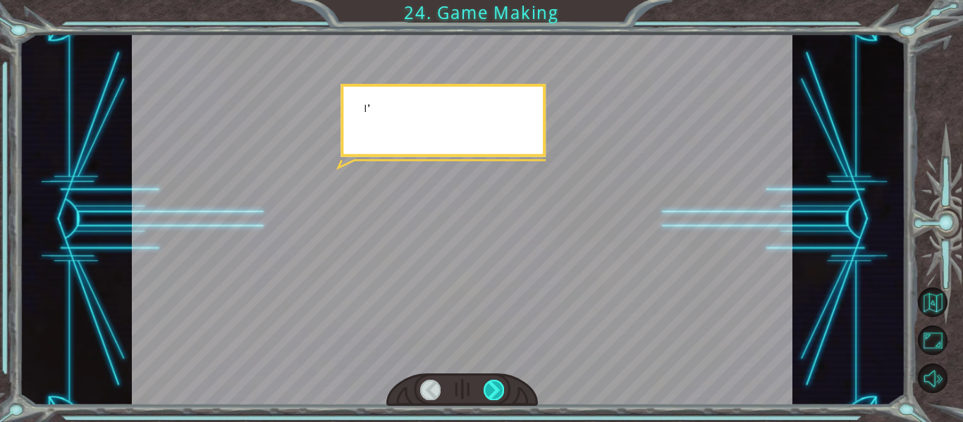
click at [499, 396] on div at bounding box center [493, 390] width 20 height 20
click at [496, 400] on div at bounding box center [462, 390] width 152 height 33
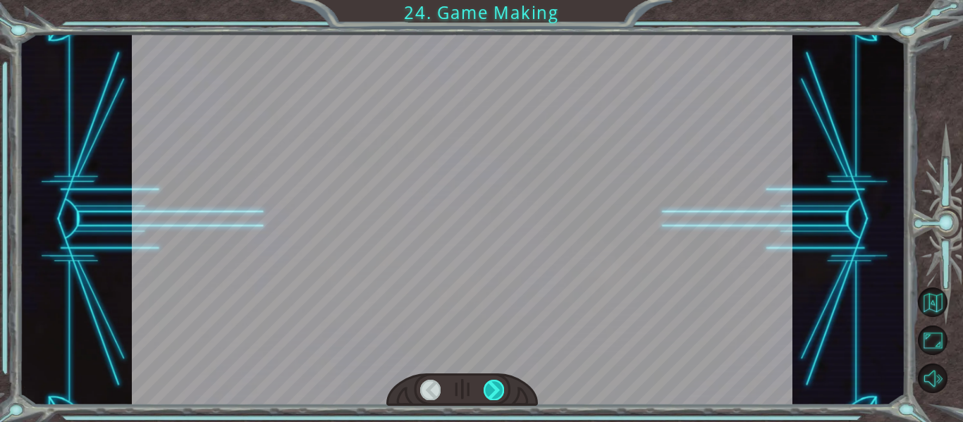
click at [499, 398] on div at bounding box center [493, 390] width 20 height 20
click at [498, 393] on div at bounding box center [493, 390] width 20 height 20
click at [500, 398] on div at bounding box center [493, 390] width 20 height 20
click at [498, 402] on div at bounding box center [462, 390] width 152 height 33
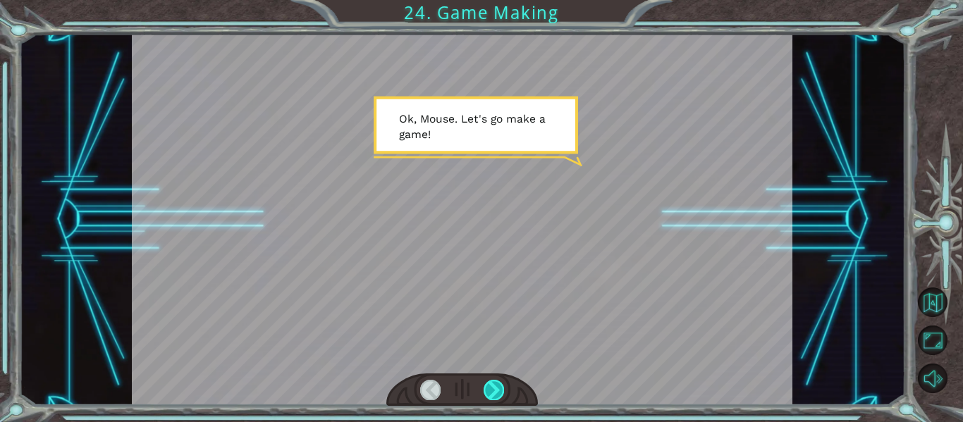
click at [497, 386] on div at bounding box center [493, 390] width 20 height 20
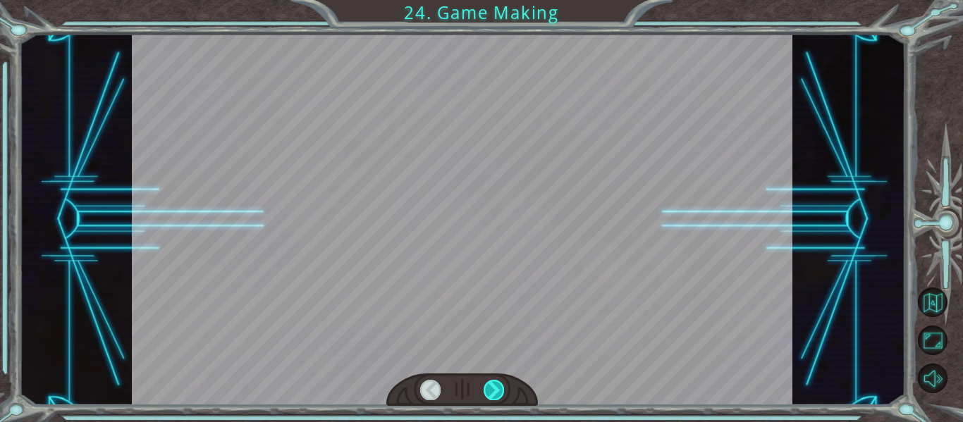
click at [497, 386] on div at bounding box center [493, 390] width 20 height 20
click at [495, 386] on div at bounding box center [493, 390] width 20 height 20
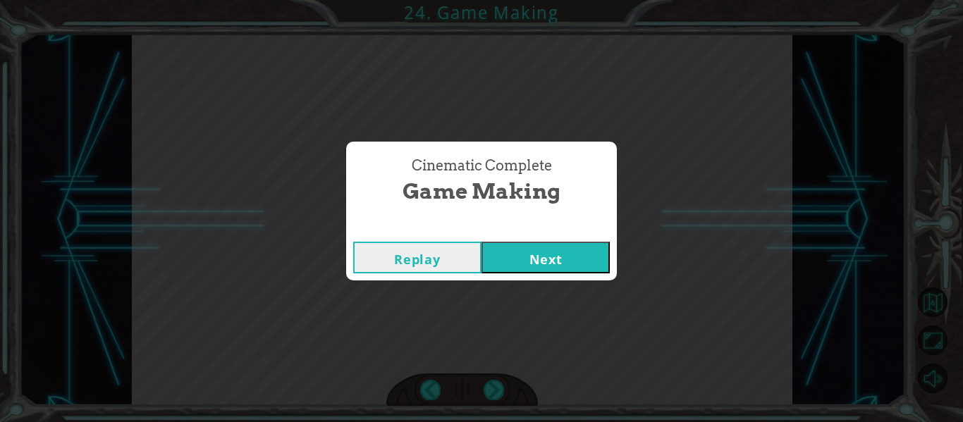
click at [558, 256] on button "Next" at bounding box center [545, 258] width 128 height 32
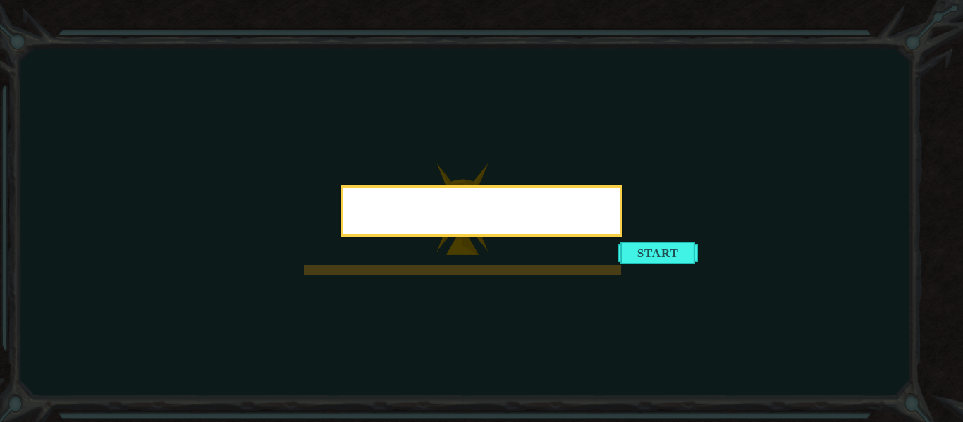
click at [674, 251] on icon at bounding box center [481, 211] width 963 height 422
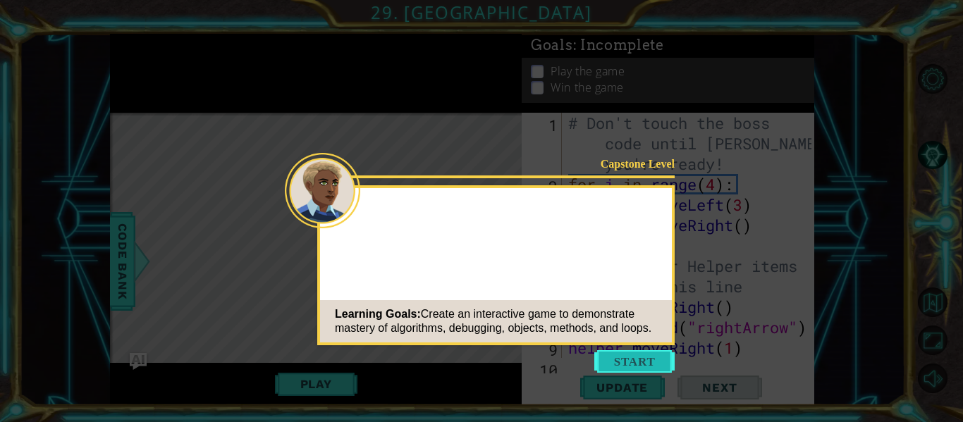
click at [600, 359] on button "Start" at bounding box center [634, 361] width 80 height 23
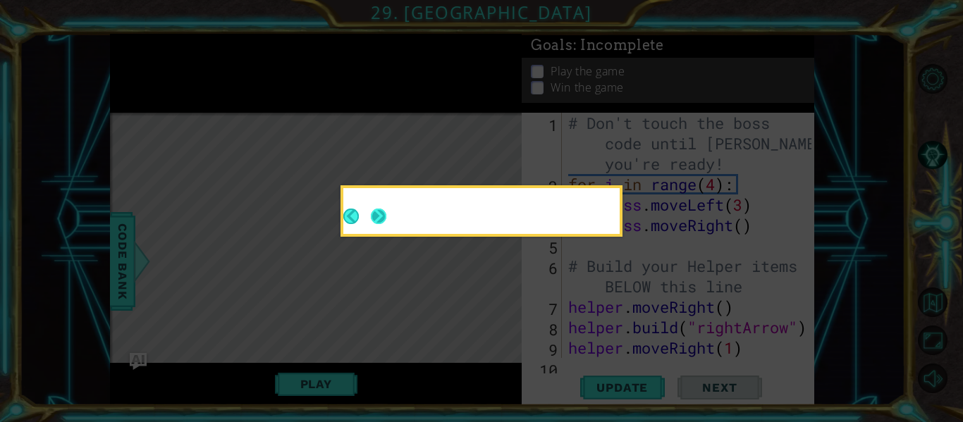
click at [371, 217] on button "Next" at bounding box center [379, 217] width 16 height 16
click at [370, 194] on header at bounding box center [481, 191] width 276 height 6
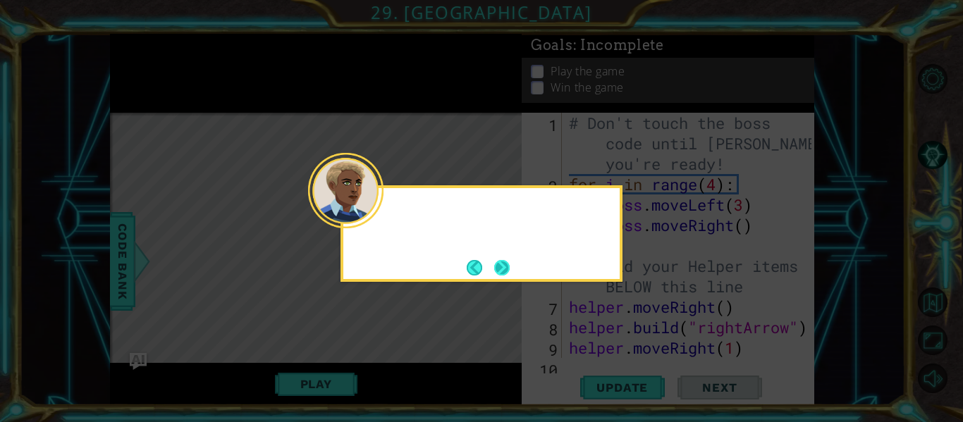
click at [370, 217] on div at bounding box center [345, 190] width 75 height 75
click at [516, 281] on div at bounding box center [481, 233] width 282 height 97
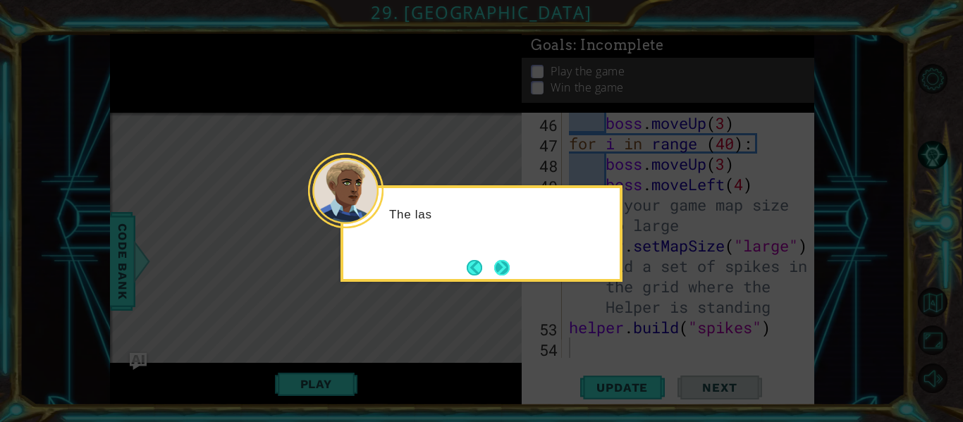
click at [498, 268] on button "Next" at bounding box center [502, 268] width 16 height 16
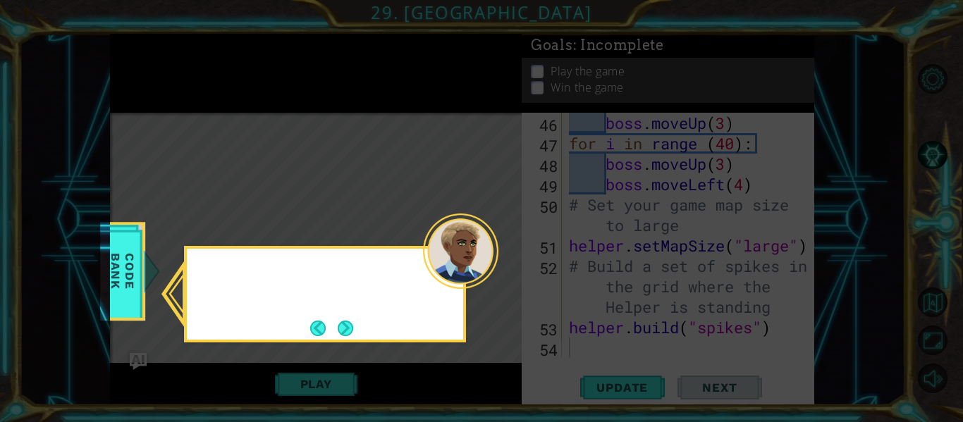
scroll to position [1022, 0]
click at [338, 326] on button "Next" at bounding box center [346, 329] width 16 height 16
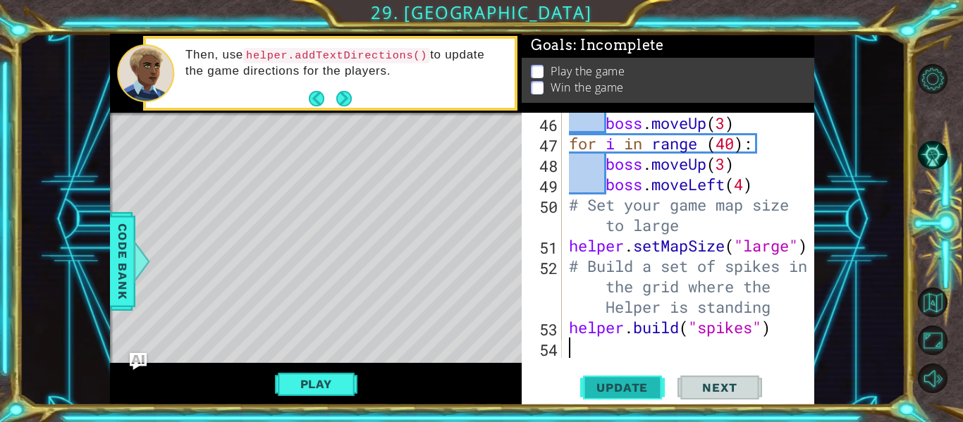
click at [633, 400] on button "Update" at bounding box center [622, 388] width 85 height 29
click at [299, 369] on div "Play" at bounding box center [316, 384] width 412 height 42
click at [313, 378] on button "Play" at bounding box center [316, 384] width 82 height 27
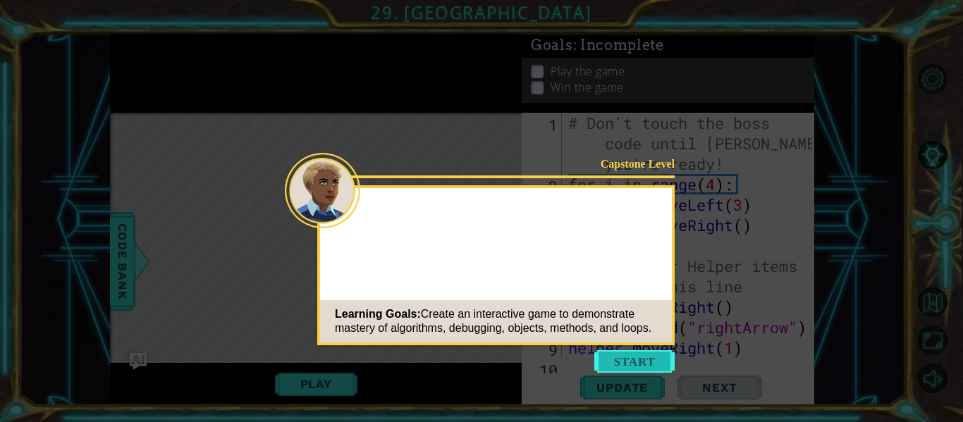
click at [639, 355] on button "Start" at bounding box center [634, 361] width 80 height 23
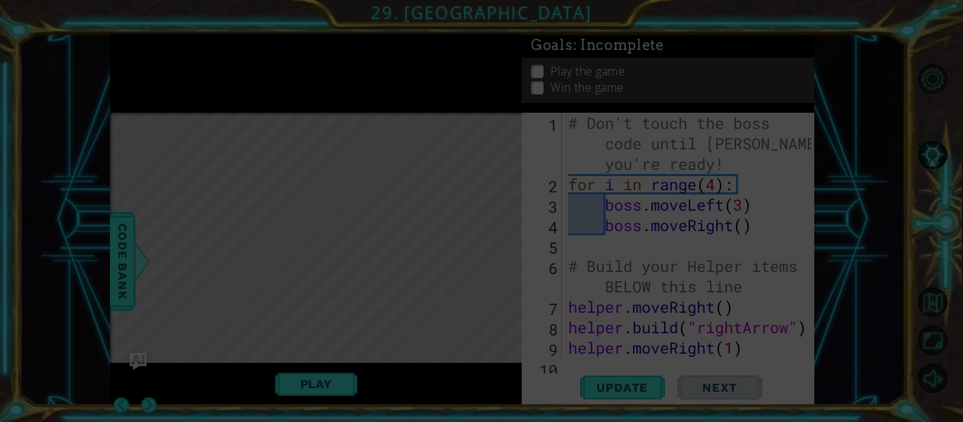
click at [218, 281] on icon at bounding box center [481, 211] width 963 height 422
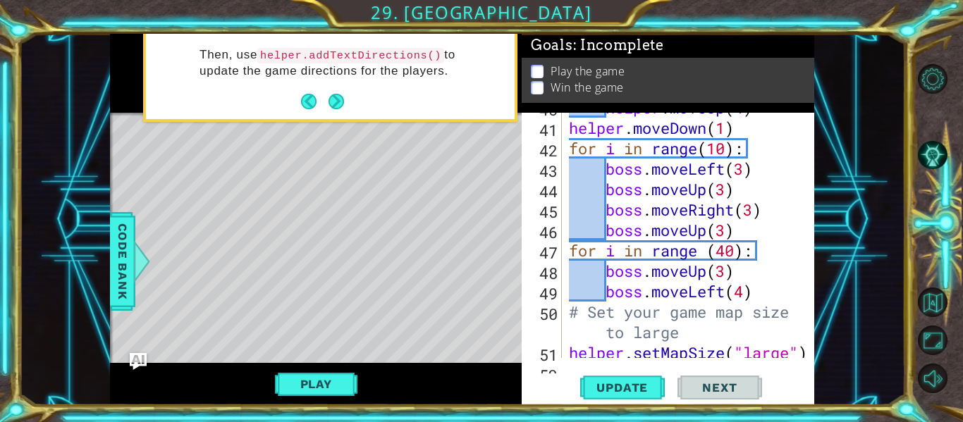
scroll to position [1022, 0]
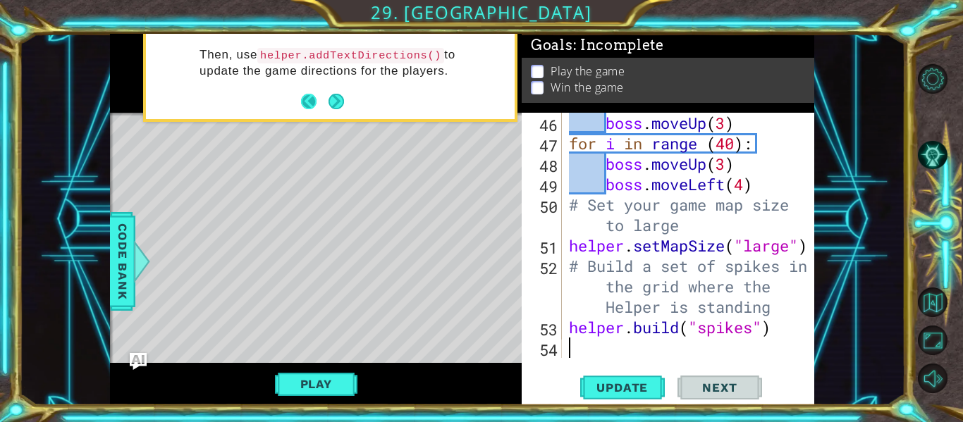
click at [309, 102] on button "Back" at bounding box center [314, 102] width 27 height 16
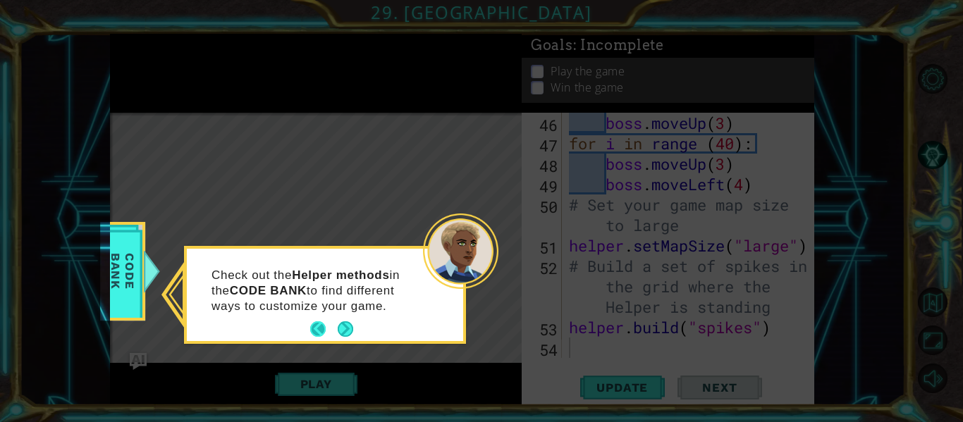
click at [310, 332] on button "Back" at bounding box center [323, 329] width 27 height 16
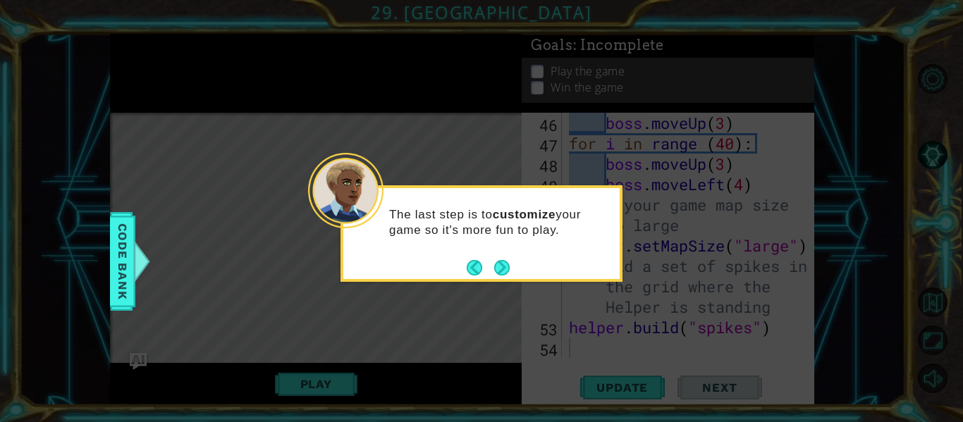
click at [451, 256] on div "The last step is to customize your game so it's more fun to play." at bounding box center [481, 229] width 276 height 71
click at [472, 267] on button "Back" at bounding box center [480, 268] width 27 height 16
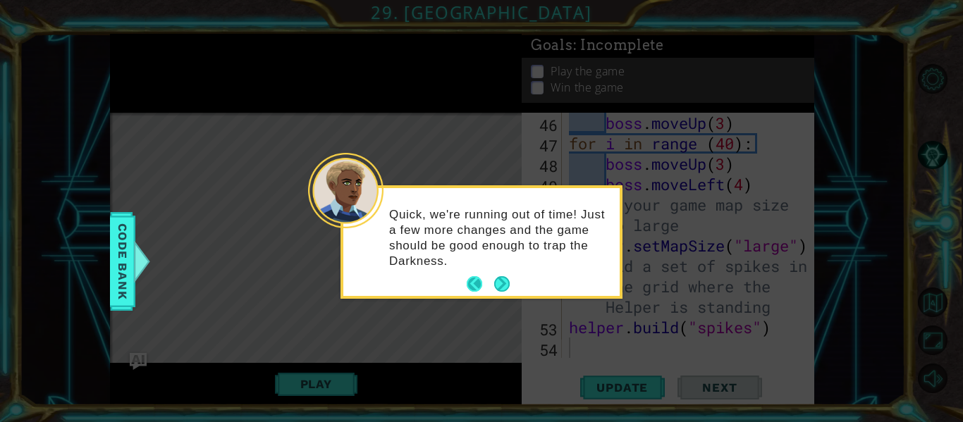
click at [472, 286] on button "Back" at bounding box center [480, 284] width 27 height 16
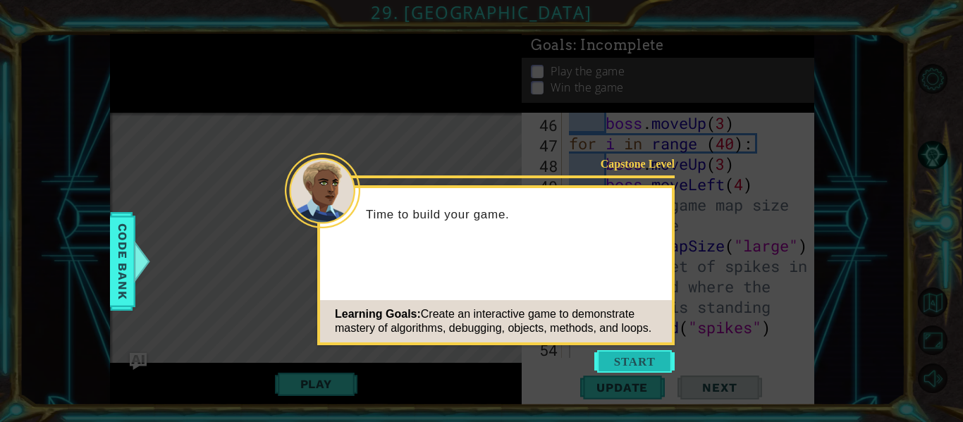
click at [631, 366] on button "Start" at bounding box center [634, 361] width 80 height 23
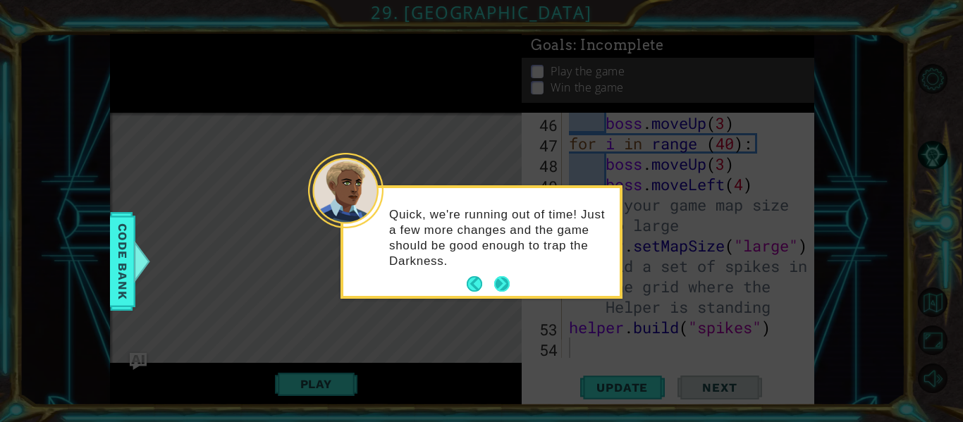
click at [499, 283] on button "Next" at bounding box center [502, 284] width 16 height 16
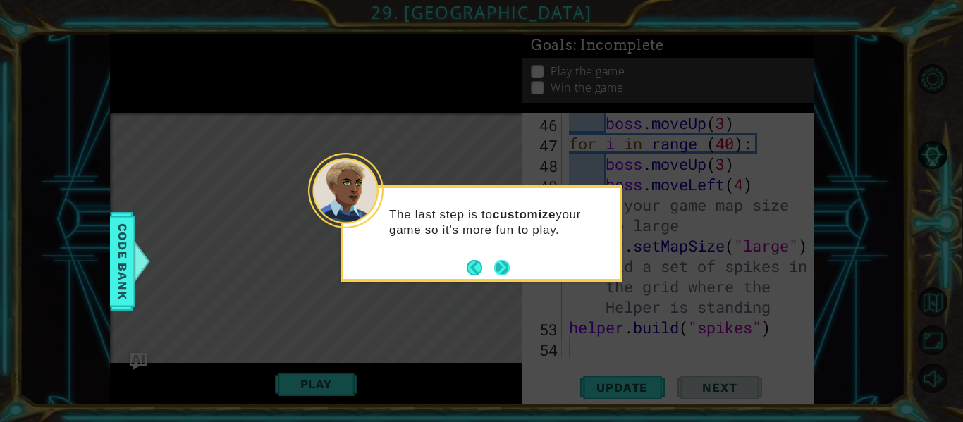
click at [499, 273] on button "Next" at bounding box center [502, 268] width 16 height 16
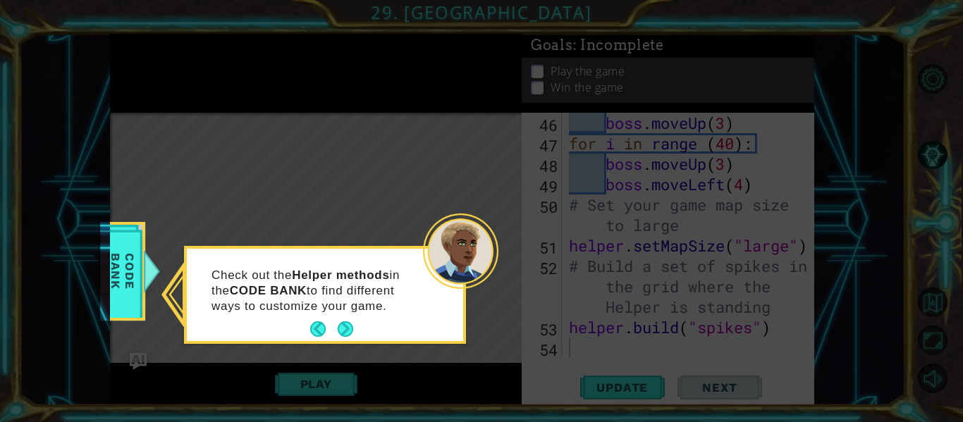
click at [503, 268] on icon at bounding box center [481, 211] width 963 height 422
click at [503, 267] on icon at bounding box center [481, 211] width 963 height 422
click at [365, 339] on div "Check out the Helper methods in the CODE BANK to find different ways to customi…" at bounding box center [325, 297] width 276 height 87
click at [353, 329] on button "Next" at bounding box center [346, 329] width 16 height 16
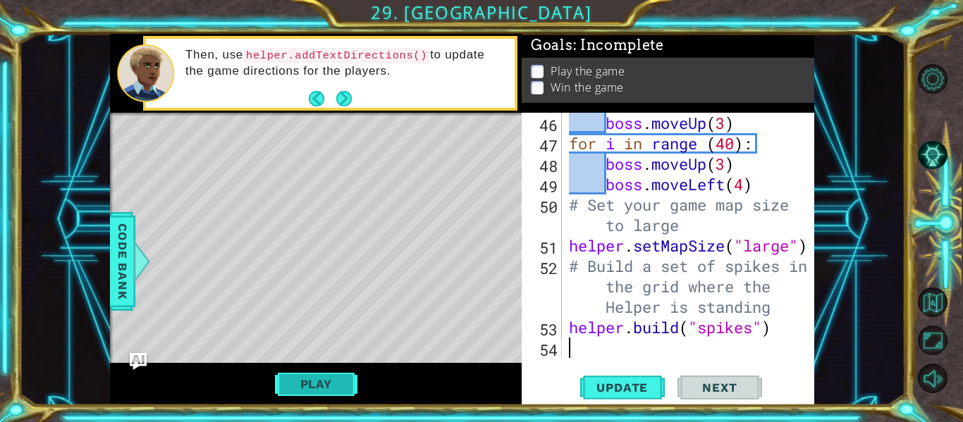
click at [334, 397] on button "Play" at bounding box center [316, 384] width 82 height 27
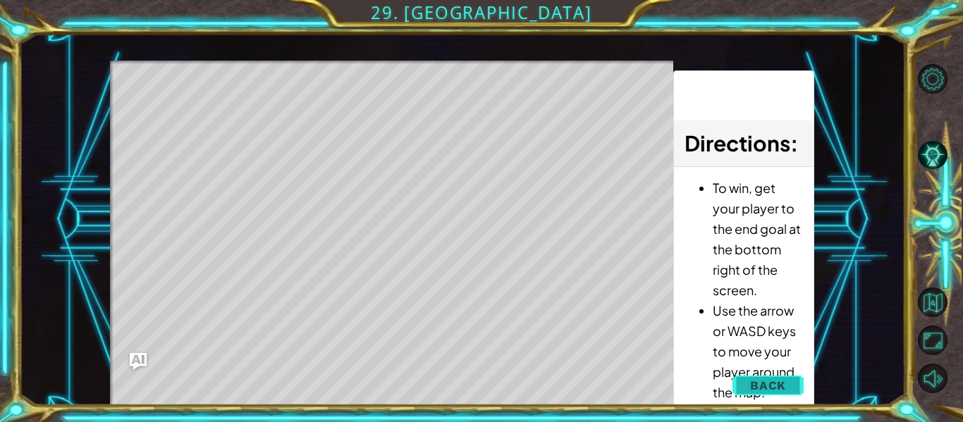
click at [777, 384] on span "Back" at bounding box center [768, 385] width 36 height 14
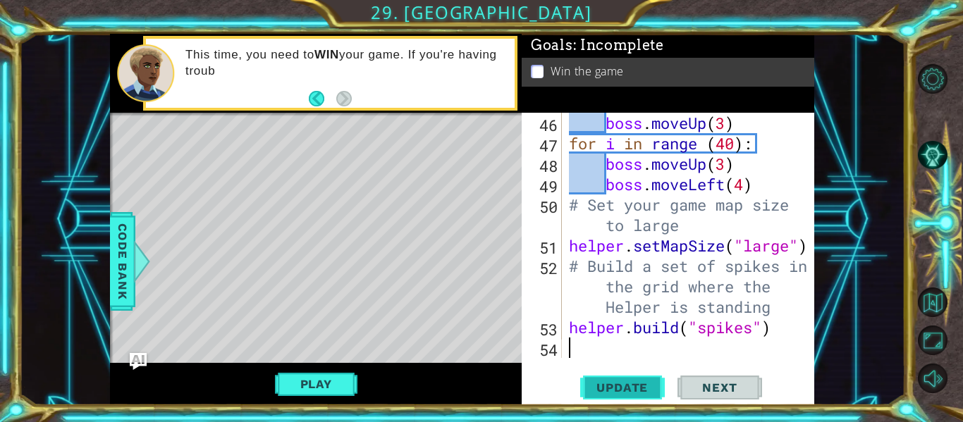
click at [640, 387] on span "Update" at bounding box center [622, 388] width 80 height 14
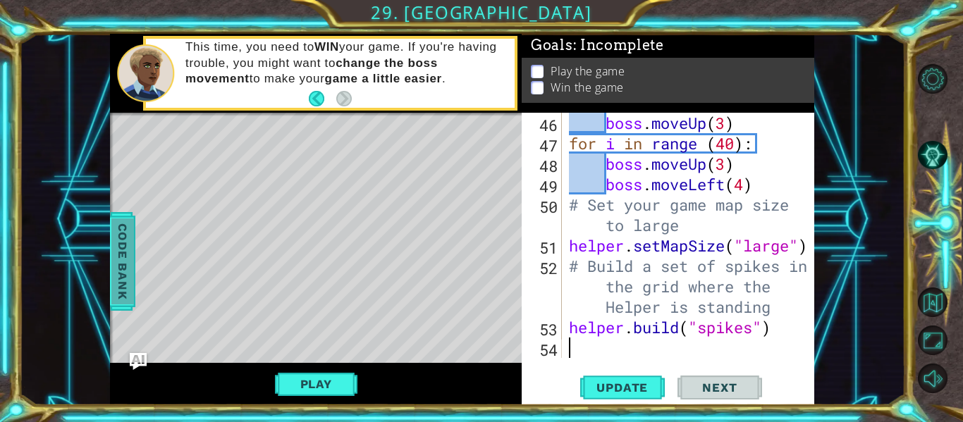
click at [123, 278] on span "Code Bank" at bounding box center [122, 261] width 23 height 86
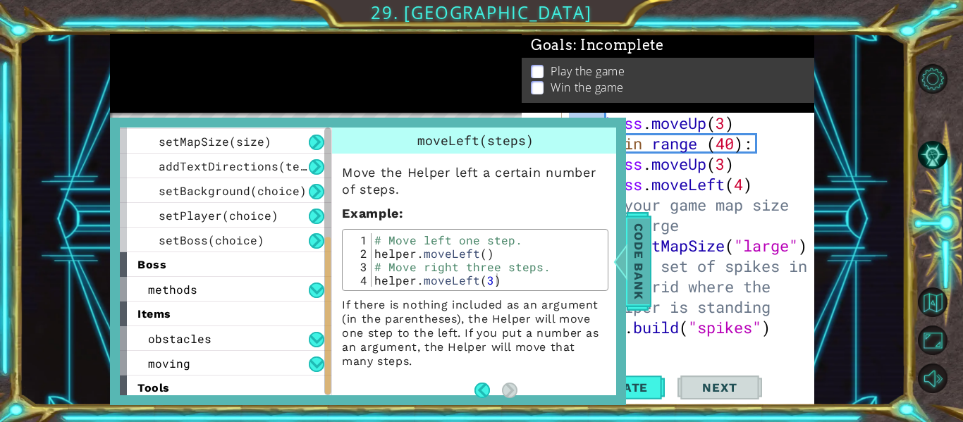
scroll to position [226, 0]
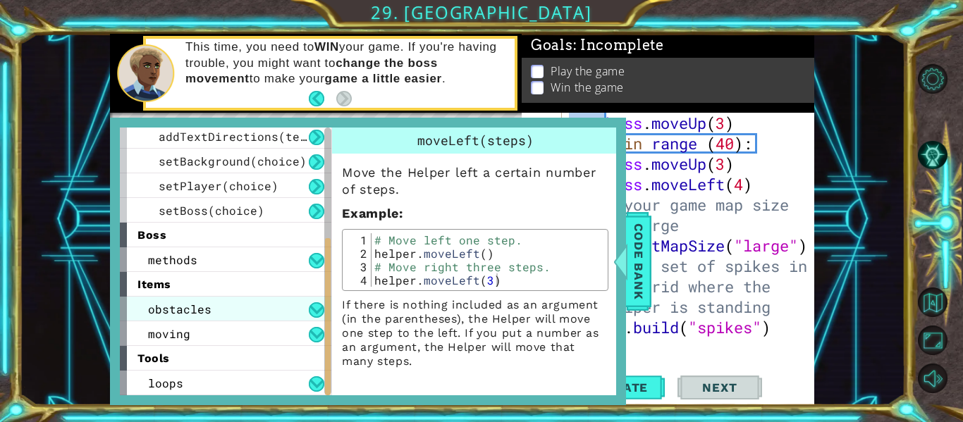
click at [171, 316] on span "obstacles" at bounding box center [179, 309] width 63 height 15
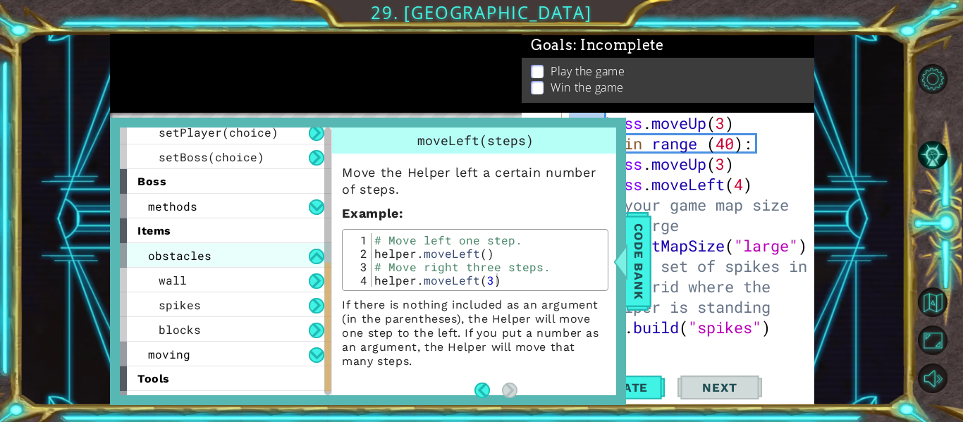
scroll to position [300, 0]
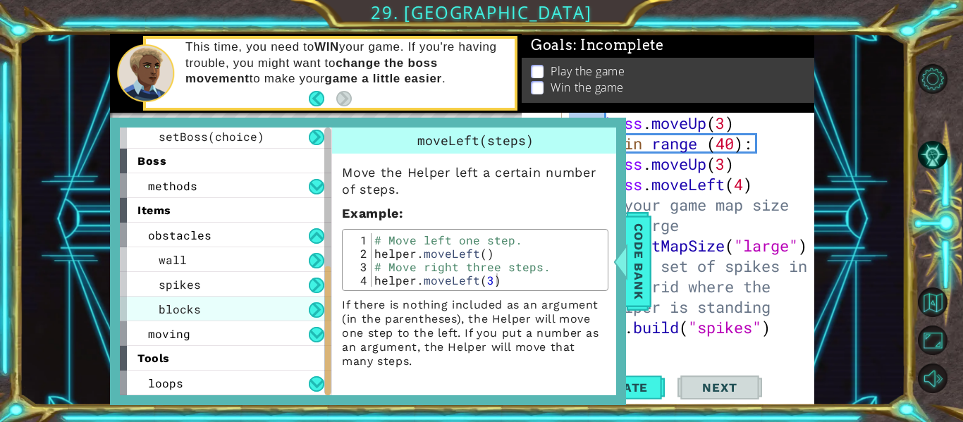
click at [230, 315] on div "blocks" at bounding box center [225, 309] width 211 height 25
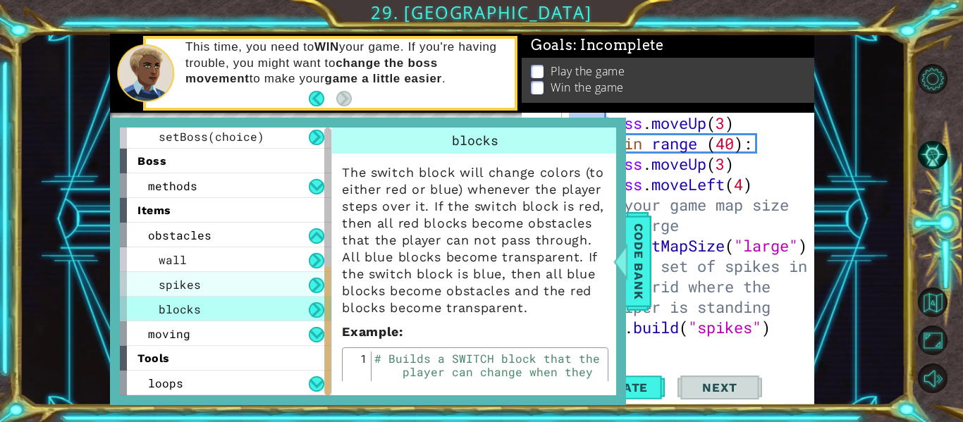
click at [252, 276] on div "spikes" at bounding box center [225, 284] width 211 height 25
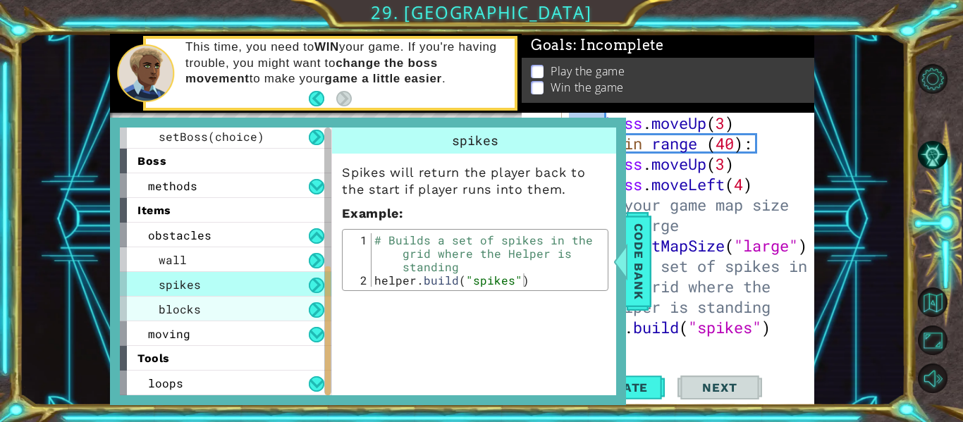
click at [272, 314] on div "blocks" at bounding box center [225, 309] width 211 height 25
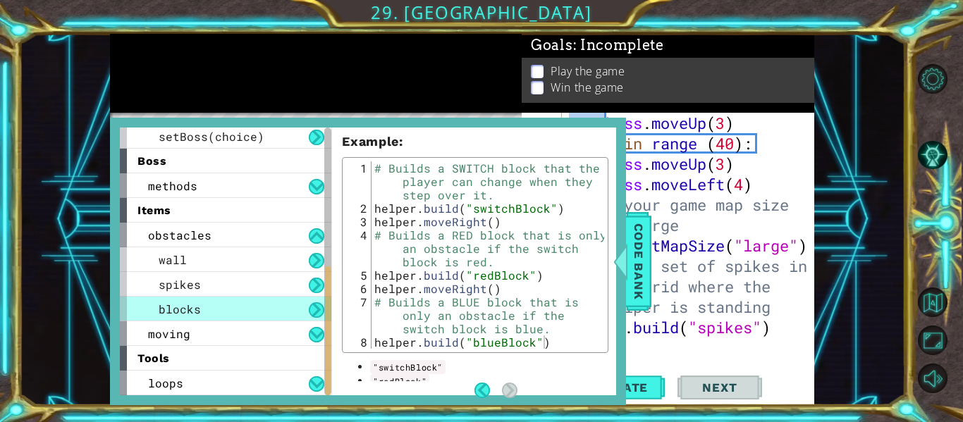
scroll to position [218, 0]
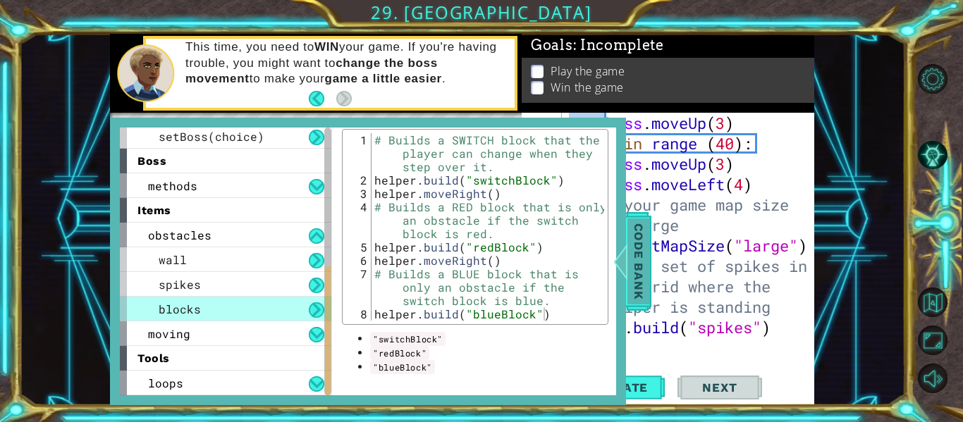
click at [646, 269] on span "Code Bank" at bounding box center [638, 261] width 23 height 86
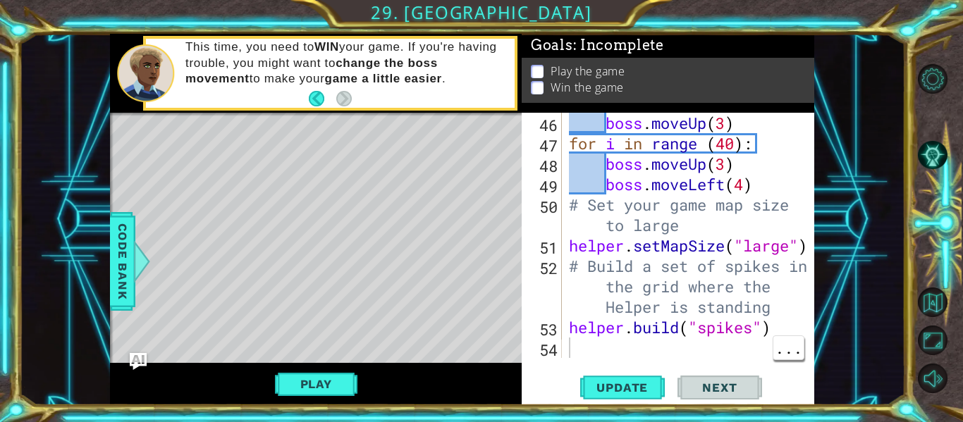
click at [572, 357] on div "boss . moveUp ( 3 ) for i in range ( 40 ) : boss . moveUp ( 3 ) boss . moveLeft…" at bounding box center [692, 256] width 252 height 286
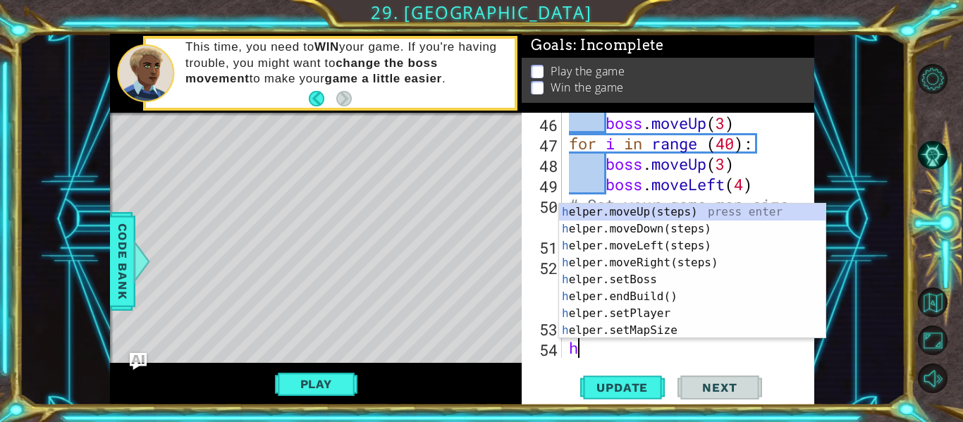
scroll to position [1042, 0]
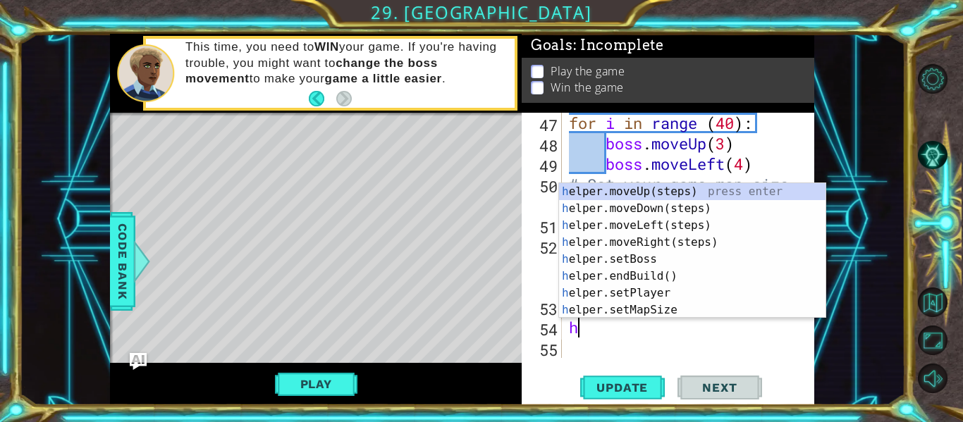
click at [866, 321] on div "1 ההההההההההההההההההההההההההההההההההההההההההההההההההההההההההההההההההההההההההההה…" at bounding box center [462, 219] width 886 height 371
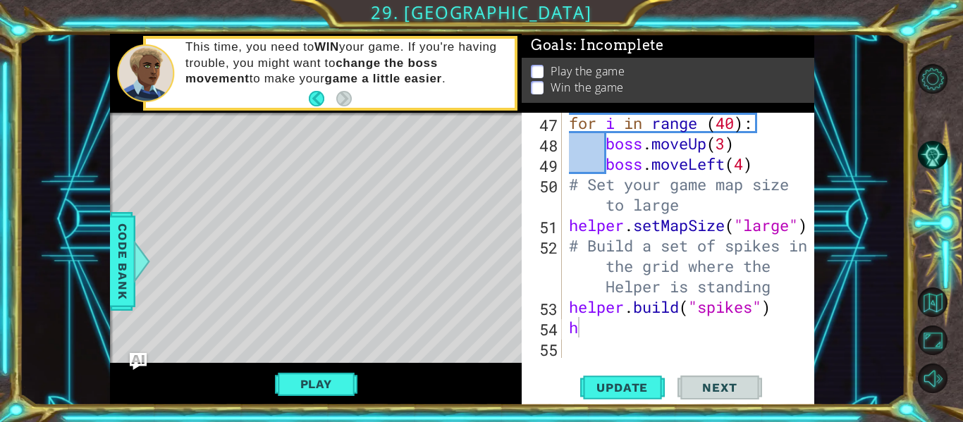
click at [584, 328] on div "for i in range ( 40 ) : boss . moveUp ( 3 ) boss . moveLeft ( 4 ) # Set your ga…" at bounding box center [692, 256] width 252 height 286
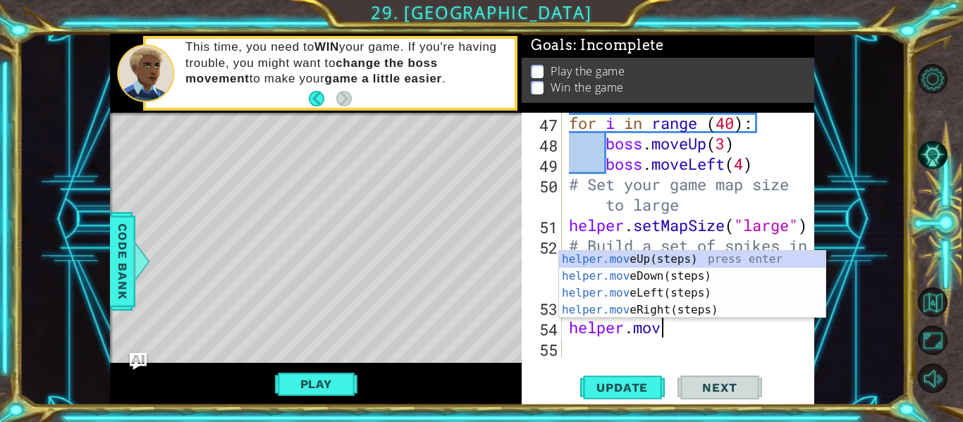
scroll to position [0, 4]
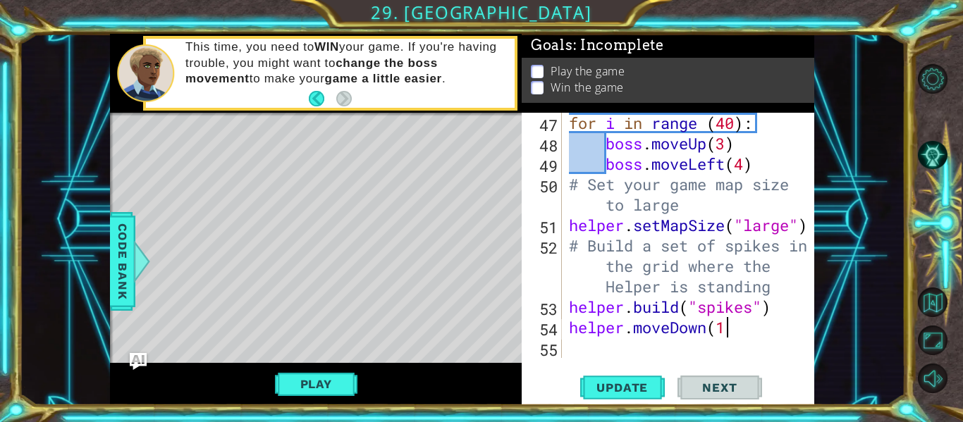
type textarea "helper.moveDown(1)"
click at [615, 340] on div "for i in range ( 40 ) : boss . moveUp ( 3 ) boss . moveLeft ( 4 ) # Set your ga…" at bounding box center [692, 256] width 252 height 286
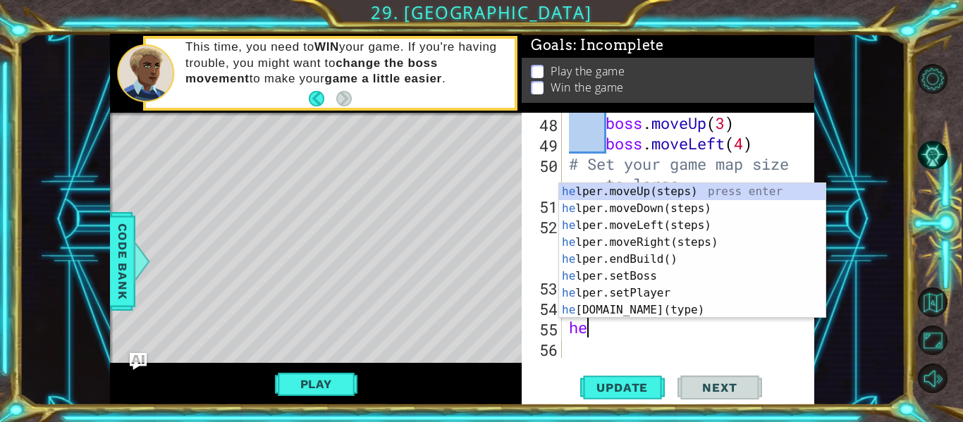
scroll to position [0, 0]
type textarea "h"
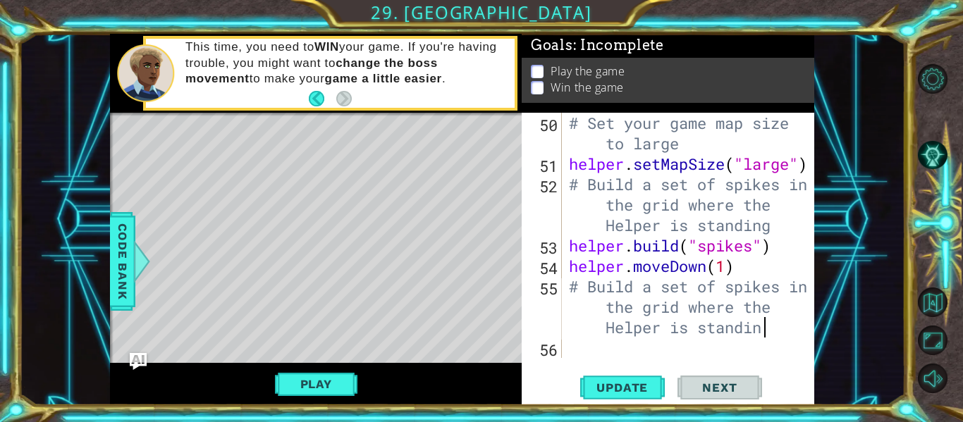
scroll to position [0, 26]
type textarea "# Build a set of spikes in the grid where the Helper is standing"
click at [584, 345] on div "# Set your game map size to large helper . setMapSize ( "large" ) # Build a set…" at bounding box center [692, 266] width 252 height 307
click at [649, 395] on span "Update" at bounding box center [622, 388] width 80 height 14
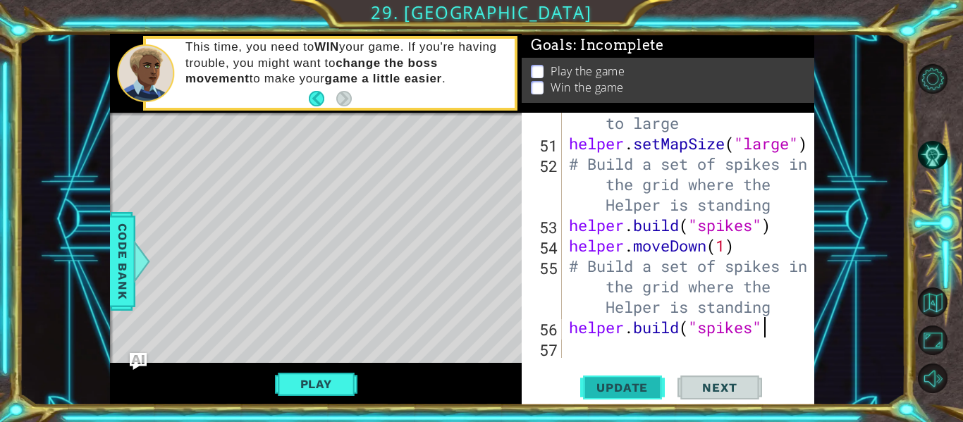
scroll to position [0, 8]
type textarea "helper.build("spikes")"
click at [583, 342] on div "# Set your game map size to large helper . setMapSize ( "large" ) # Build a set…" at bounding box center [692, 245] width 252 height 307
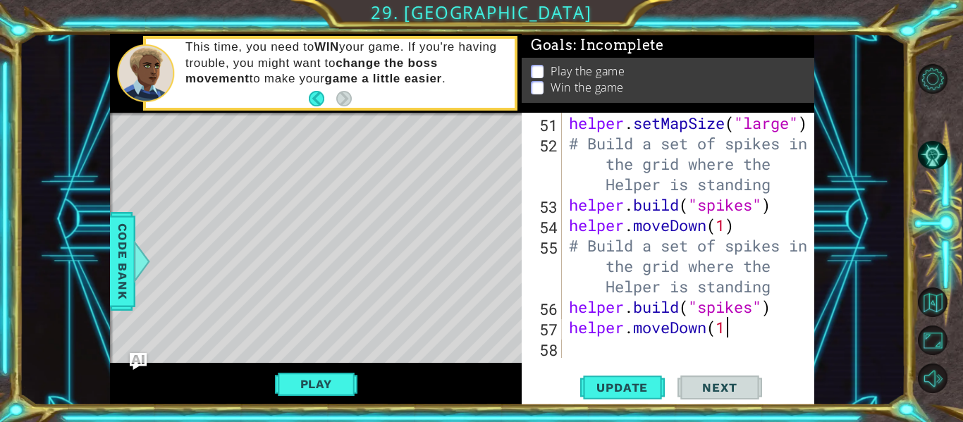
scroll to position [0, 7]
type textarea "helper.moveDown(1)"
click at [592, 355] on div "helper . setMapSize ( "large" ) # Build a set of spikes in the grid where the H…" at bounding box center [692, 256] width 252 height 286
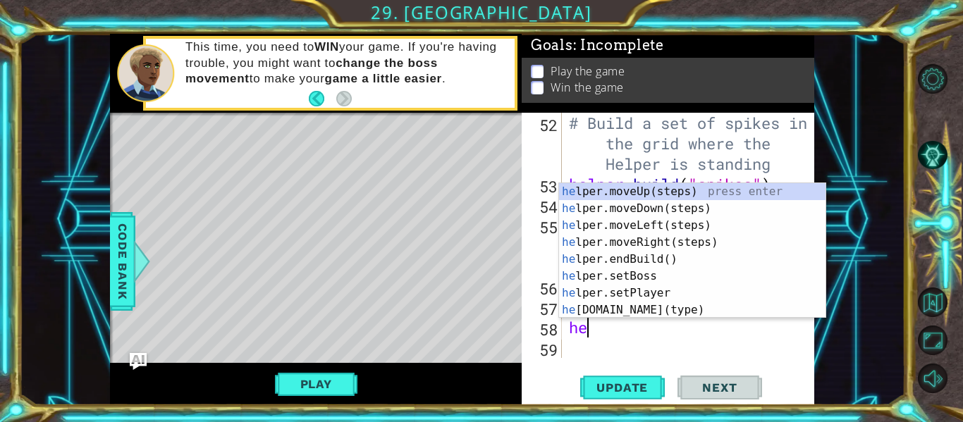
scroll to position [0, 0]
type textarea "h"
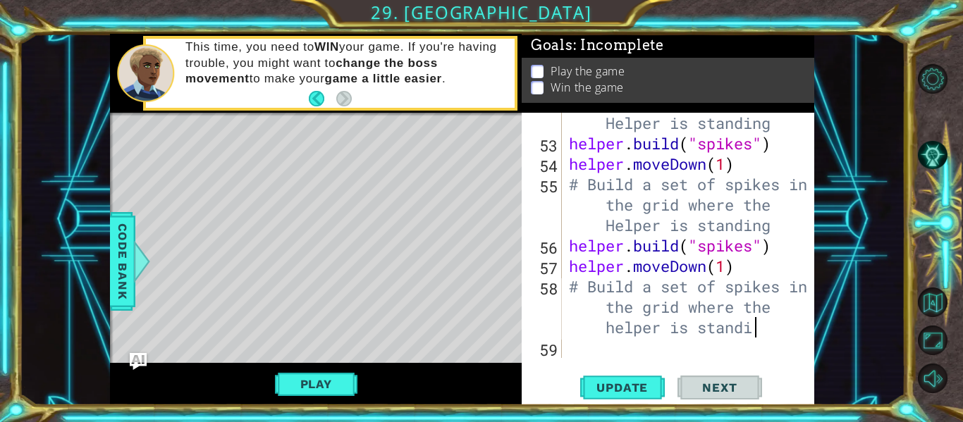
scroll to position [0, 26]
type textarea "# Build a set of spikes in the grid where the helper is standing"
click at [587, 355] on div "# Build a set of spikes in the grid where the Helper is standing helper . build…" at bounding box center [692, 235] width 252 height 327
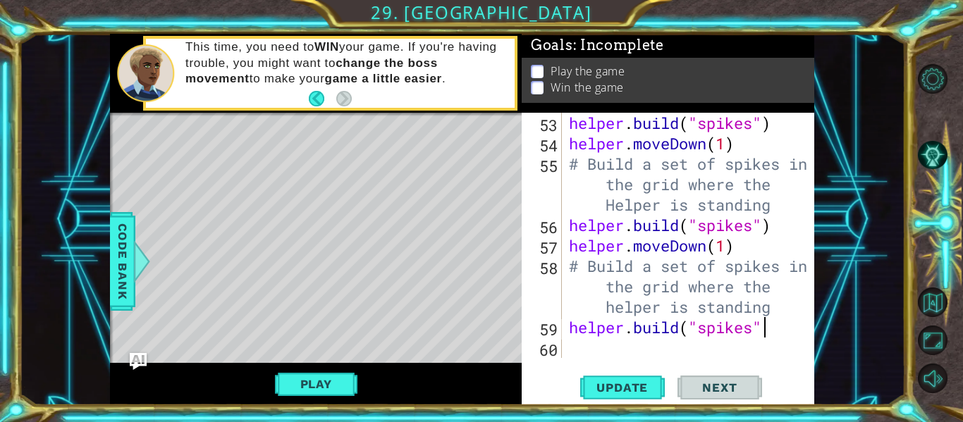
type textarea "helper.build("spikes")"
click at [586, 346] on div "helper . build ( "spikes" ) helper . moveDown ( 1 ) # Build a set of spikes in …" at bounding box center [692, 256] width 252 height 286
click at [627, 400] on button "Update" at bounding box center [622, 388] width 85 height 29
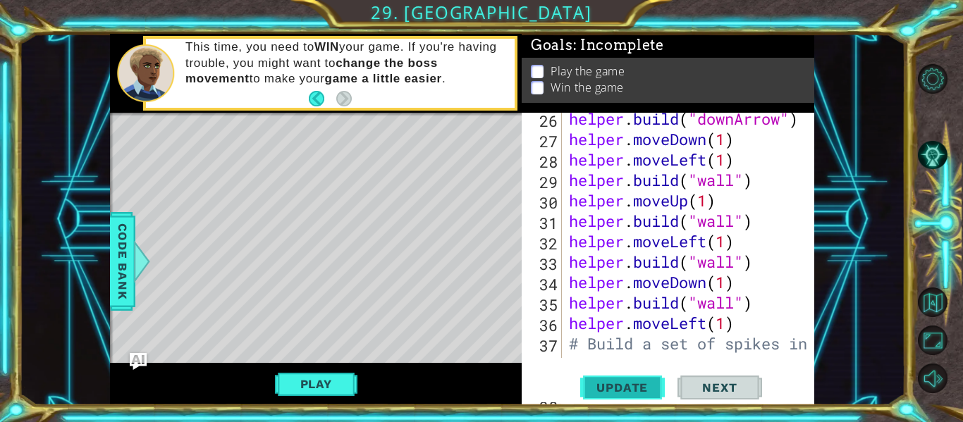
scroll to position [581, 0]
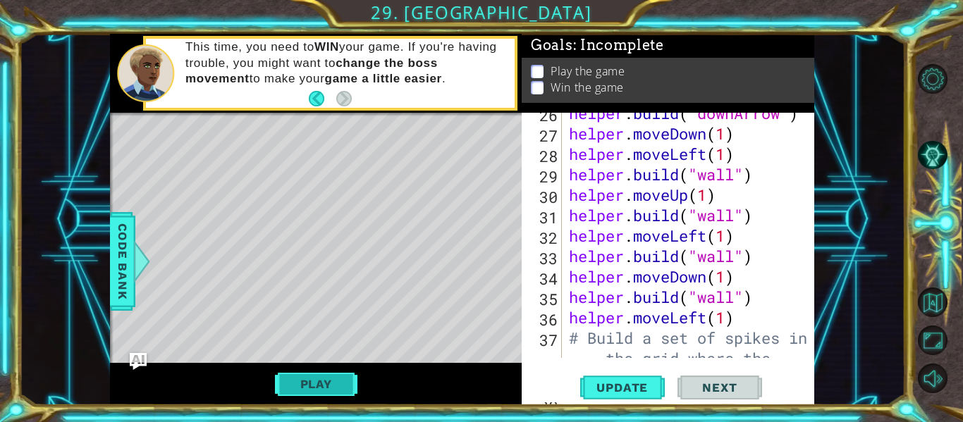
click at [354, 374] on button "Play" at bounding box center [316, 384] width 82 height 27
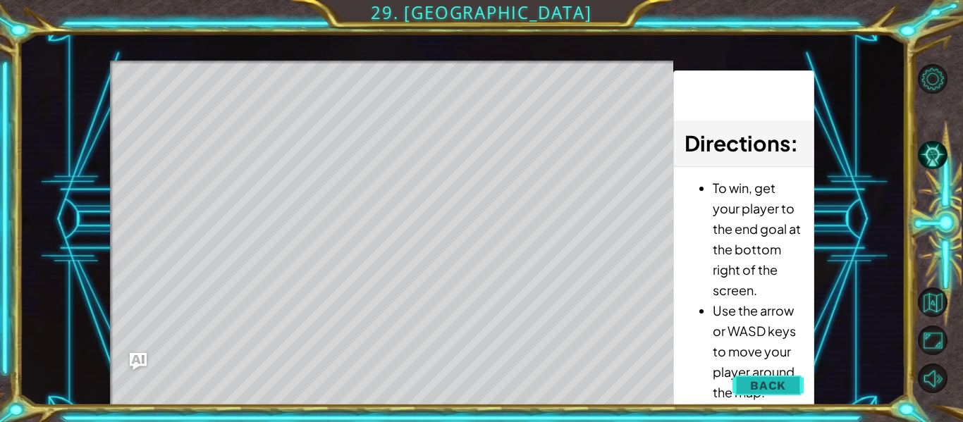
click at [766, 379] on span "Back" at bounding box center [768, 385] width 36 height 14
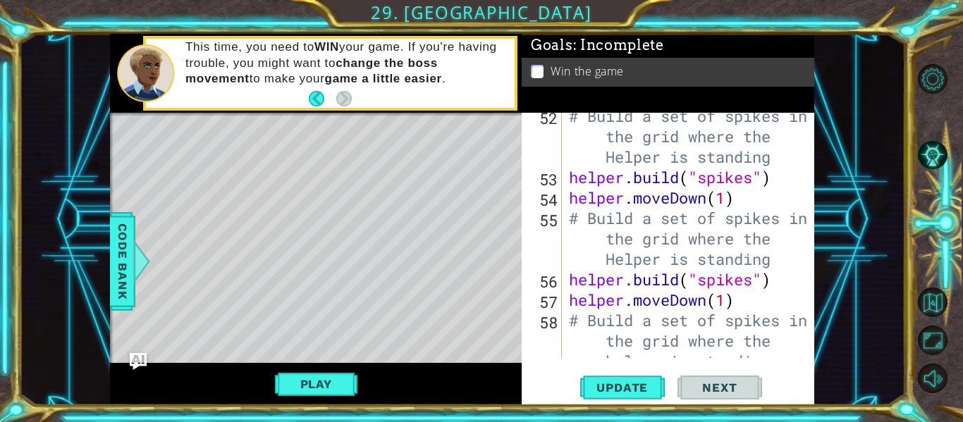
scroll to position [1226, 0]
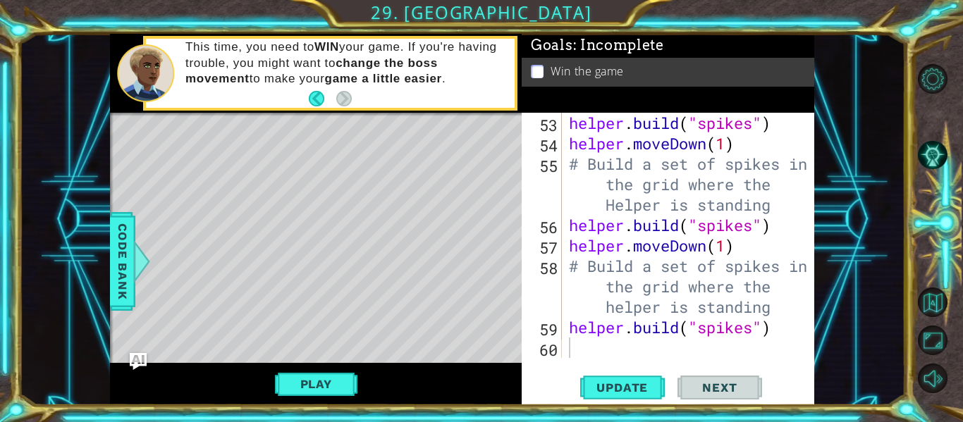
click at [0, 0] on span "..." at bounding box center [0, 0] width 0 height 0
click at [822, 278] on div "1 ההההההההההההההההההההההההההההההההההההההההההההההההההההההההההההההההההההההההההההה…" at bounding box center [462, 219] width 886 height 371
click at [582, 347] on div "helper . build ( "spikes" ) helper . moveDown ( 1 ) # Build a set of spikes in …" at bounding box center [692, 256] width 252 height 286
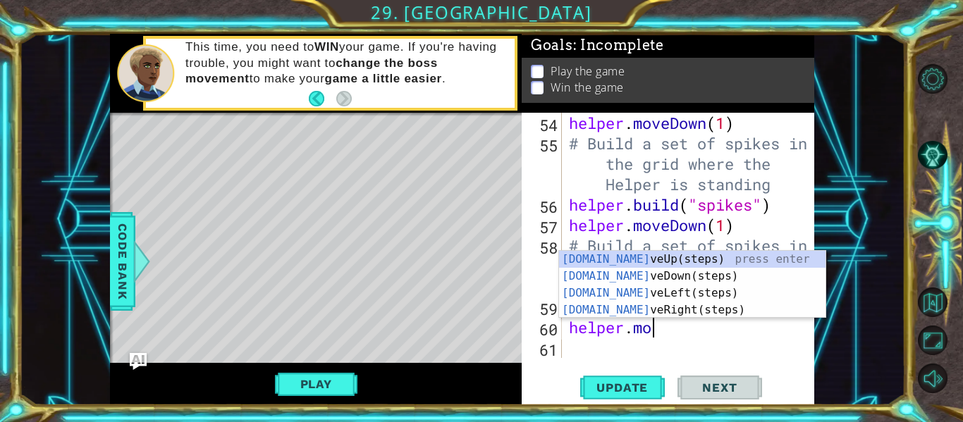
scroll to position [0, 4]
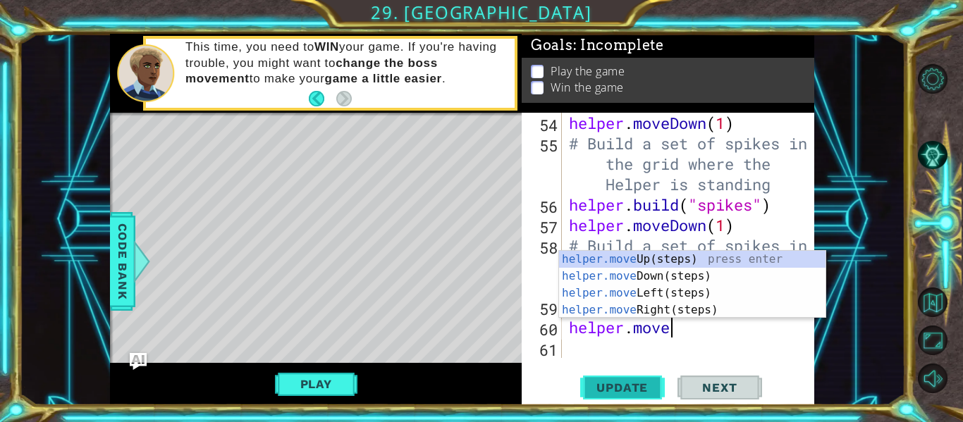
click at [639, 386] on span "Update" at bounding box center [622, 388] width 80 height 14
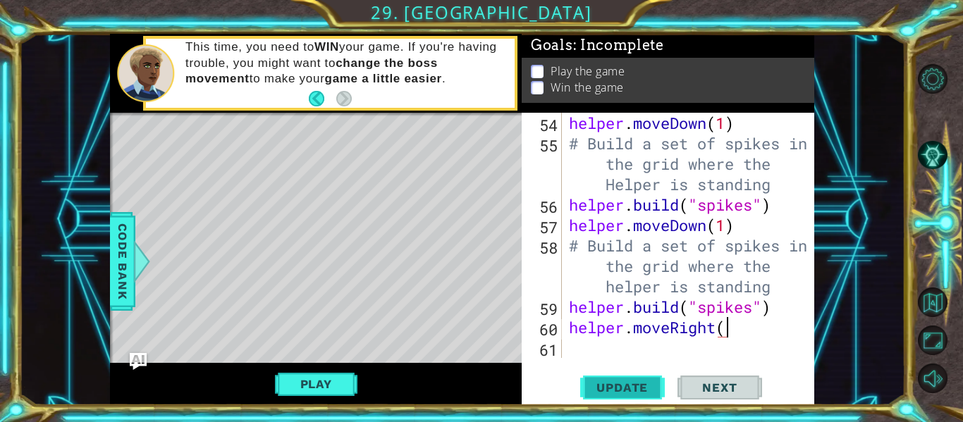
scroll to position [0, 7]
type textarea "helper.moveRight(1)"
click at [596, 353] on div "helper . moveDown ( 1 ) # Build a set of spikes in the grid where the Helper is…" at bounding box center [692, 256] width 252 height 286
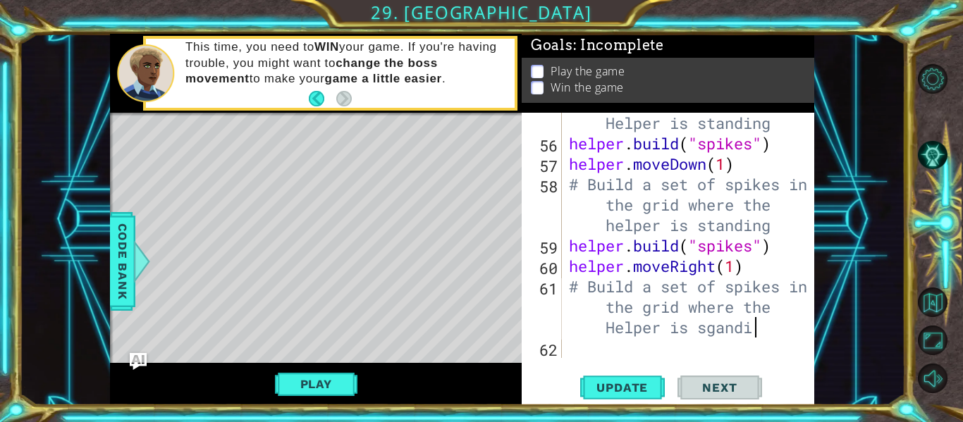
scroll to position [0, 26]
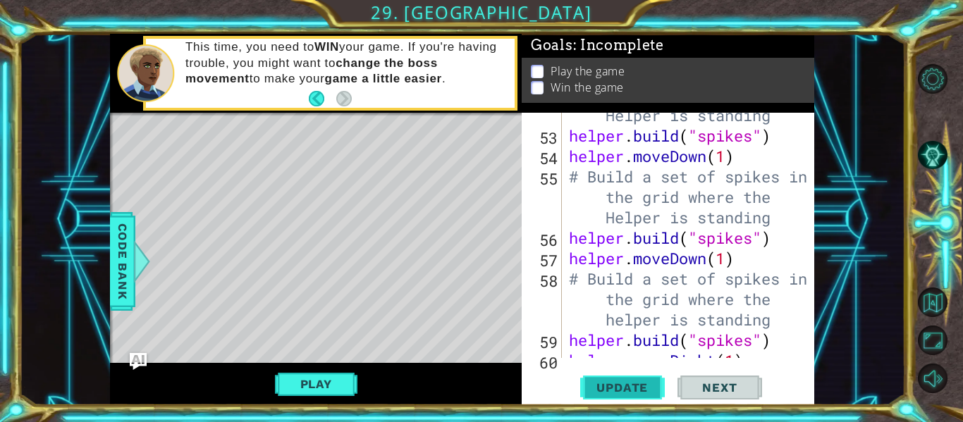
click at [647, 388] on span "Update" at bounding box center [622, 388] width 80 height 14
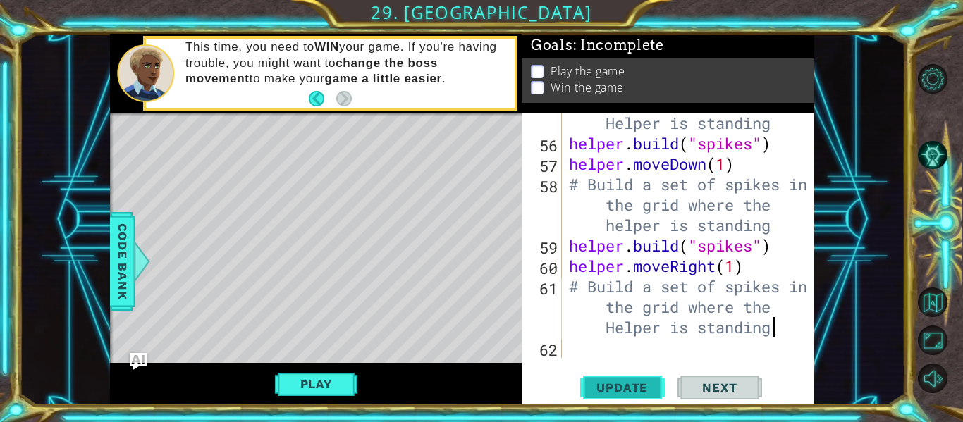
type textarea "# Build a set of spikes in the grid where the Helper is standing"
click at [579, 358] on div "# Build a set of spikes in the grid where the Helper is standing helper . build…" at bounding box center [692, 235] width 252 height 327
click at [779, 330] on div "# Build a set of spikes in the grid where the Helper is standing helper . build…" at bounding box center [692, 235] width 252 height 327
type textarea "# Build a set of spikes in the grid where the Helper is standing"
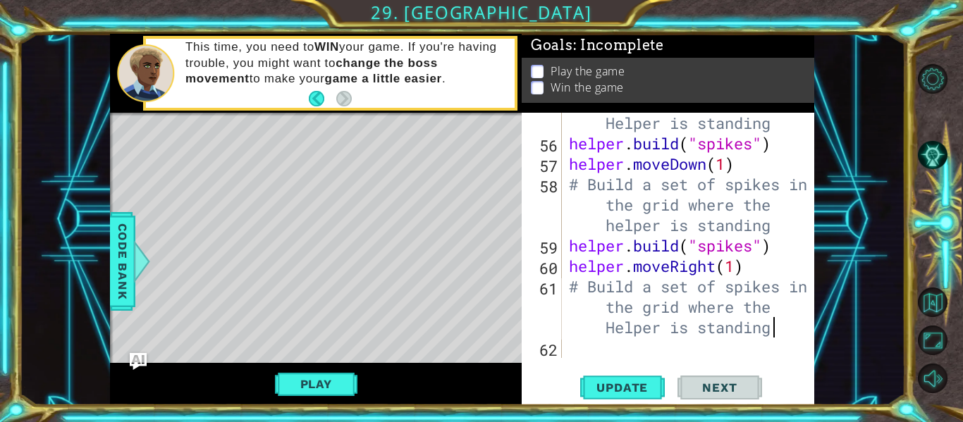
click at [572, 351] on div "# Build a set of spikes in the grid where the Helper is standing helper . build…" at bounding box center [692, 235] width 252 height 327
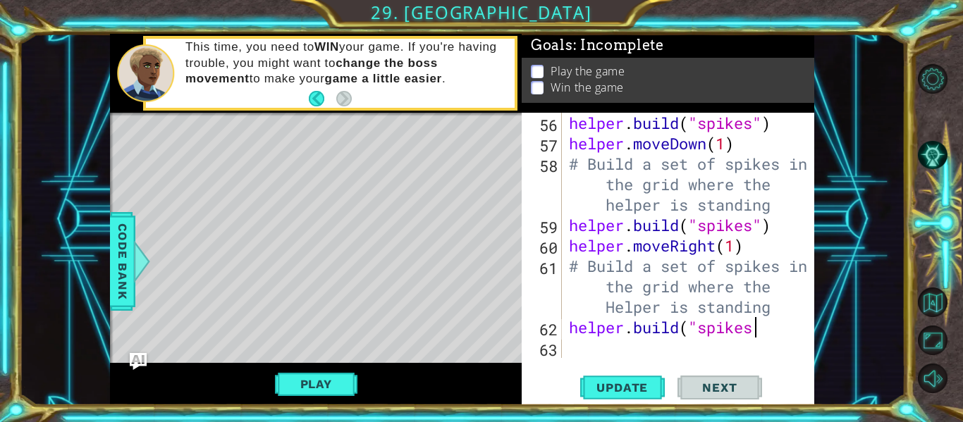
scroll to position [0, 8]
type textarea "helper.build("spikes")"
click at [597, 354] on div "helper . build ( "spikes" ) helper . moveDown ( 1 ) # Build a set of spikes in …" at bounding box center [692, 256] width 252 height 286
click at [639, 395] on button "Update" at bounding box center [622, 388] width 85 height 29
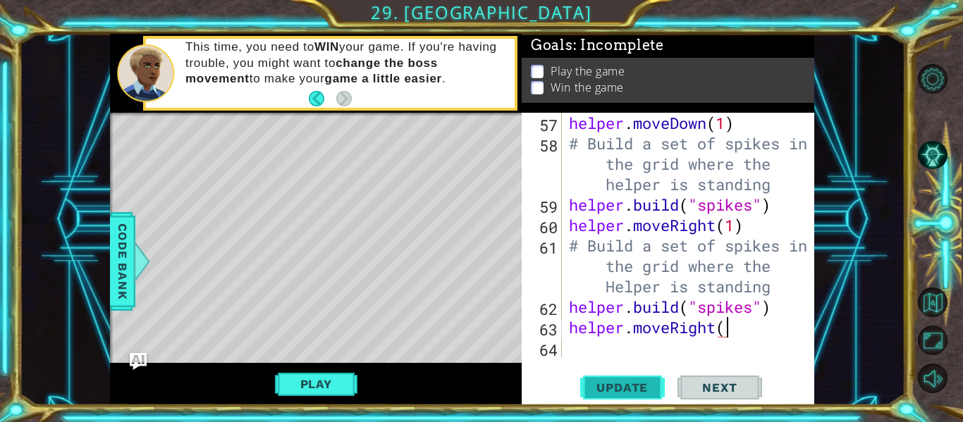
scroll to position [0, 7]
type textarea "helper.moveRight(1)"
click at [575, 349] on div "helper . moveDown ( 1 ) # Build a set of spikes in the grid where the helper is…" at bounding box center [692, 256] width 252 height 286
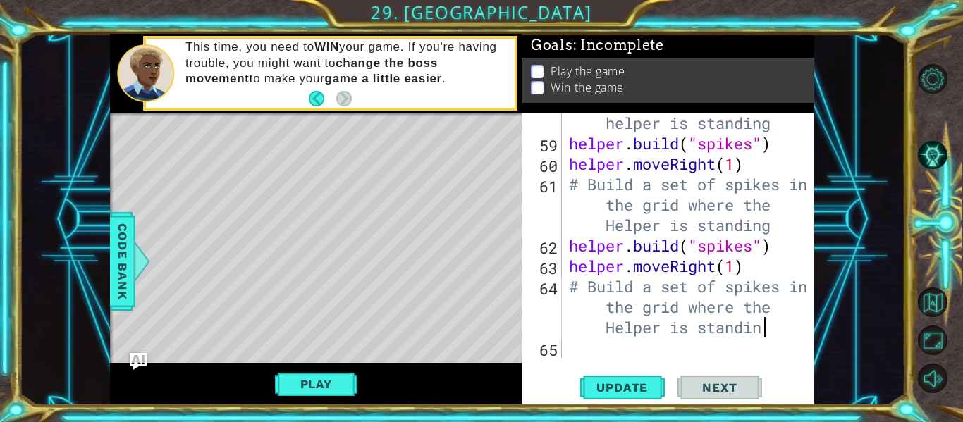
scroll to position [0, 26]
type textarea "# Build a set of spikes in the grid where the Helper is standing"
click at [579, 351] on div "# Build a set of spikes in the grid where the helper is standing helper . build…" at bounding box center [692, 235] width 252 height 327
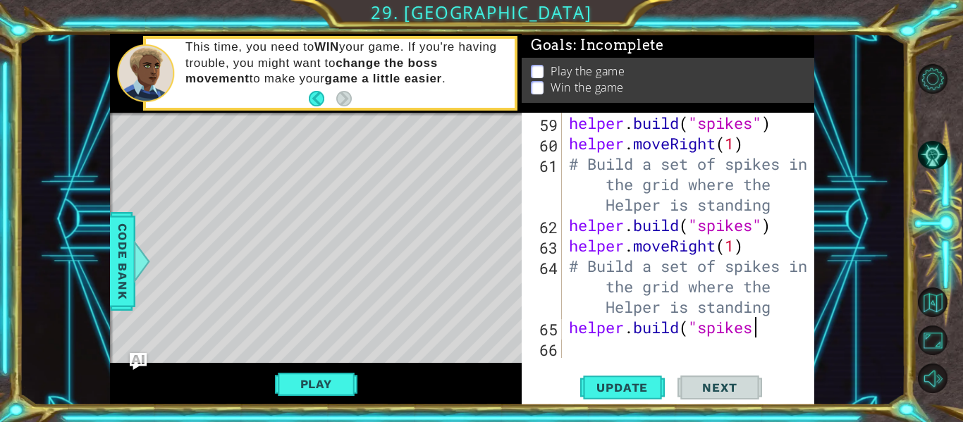
scroll to position [0, 8]
type textarea "helper.build("spikes")"
click at [589, 354] on div "helper . build ( "spikes" ) helper . moveRight ( 1 ) # Build a set of spikes in…" at bounding box center [692, 256] width 252 height 286
click at [638, 401] on button "Update" at bounding box center [622, 388] width 85 height 29
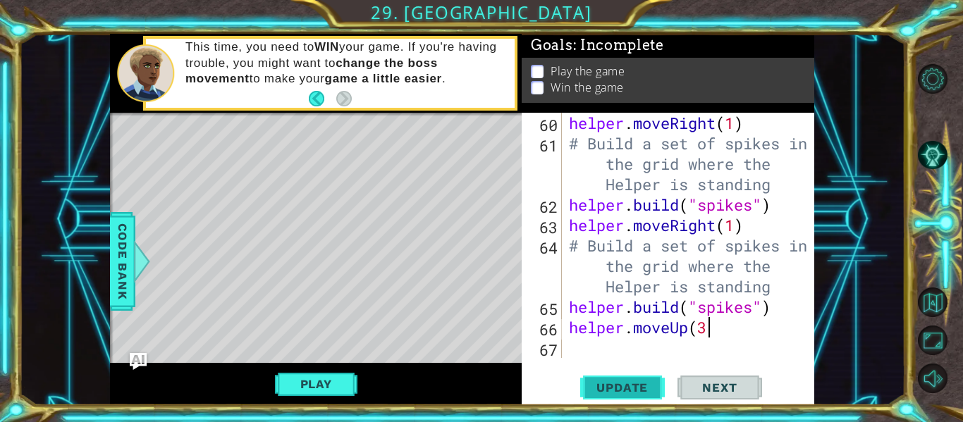
scroll to position [0, 6]
type textarea "helper.moveUp(3)"
click at [659, 393] on span "Update" at bounding box center [622, 388] width 80 height 14
click at [576, 346] on div "helper . moveRight ( 1 ) # Build a set of spikes in the grid where the Helper i…" at bounding box center [692, 256] width 252 height 286
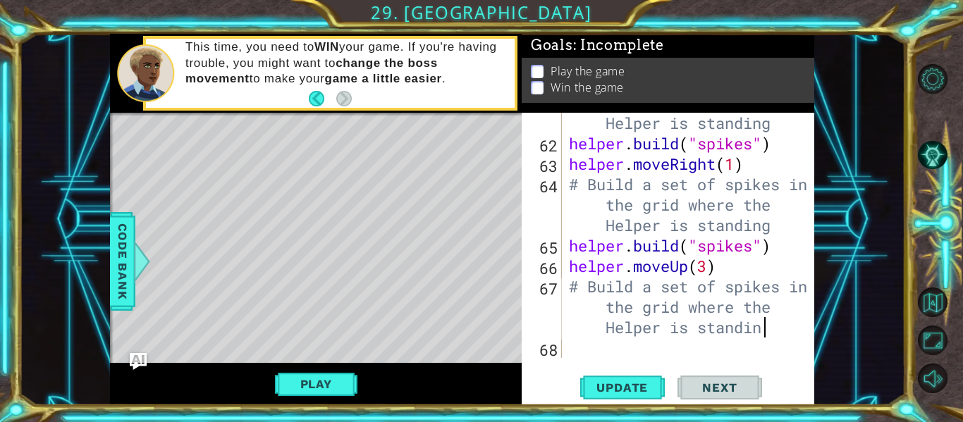
scroll to position [0, 26]
type textarea "# Build a set of spikes in the grid where the Helper is standing"
click at [591, 350] on div "# Build a set of spikes in the grid where the Helper is standing helper . build…" at bounding box center [692, 235] width 252 height 327
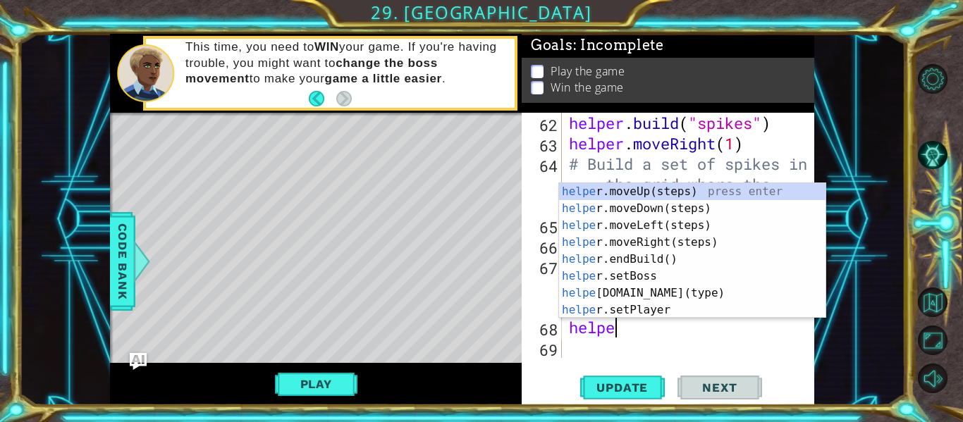
scroll to position [0, 2]
click at [885, 388] on div "1 ההההההההההההההההההההההההההההההההההההההההההההההההההההההההההההההההההההההההההההה…" at bounding box center [462, 219] width 886 height 371
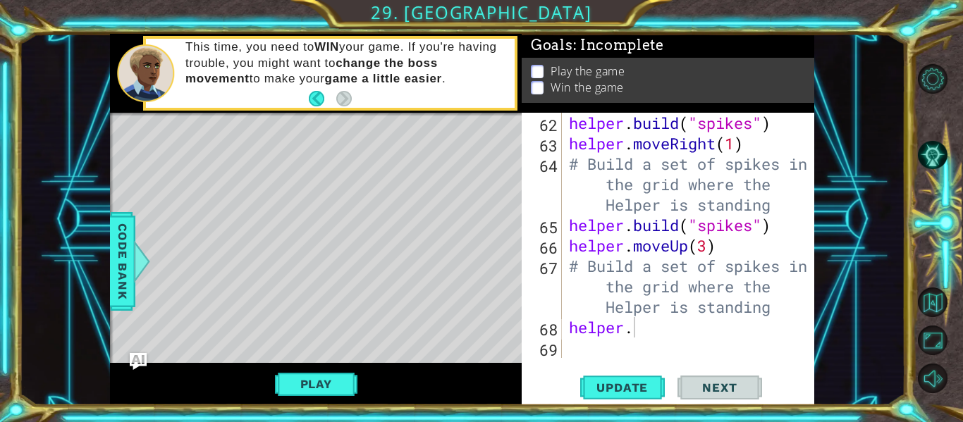
click at [642, 332] on div "helper . build ( "spikes" ) helper . moveRight ( 1 ) # Build a set of spikes in…" at bounding box center [692, 256] width 252 height 286
type textarea "helper.build("spikes")"
click at [586, 344] on div "helper . build ( "spikes" ) helper . moveRight ( 1 ) # Build a set of spikes in…" at bounding box center [692, 256] width 252 height 286
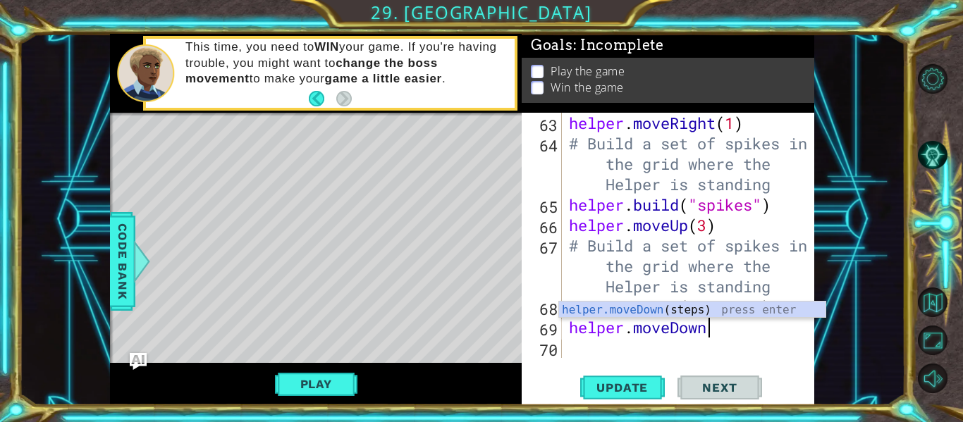
scroll to position [0, 6]
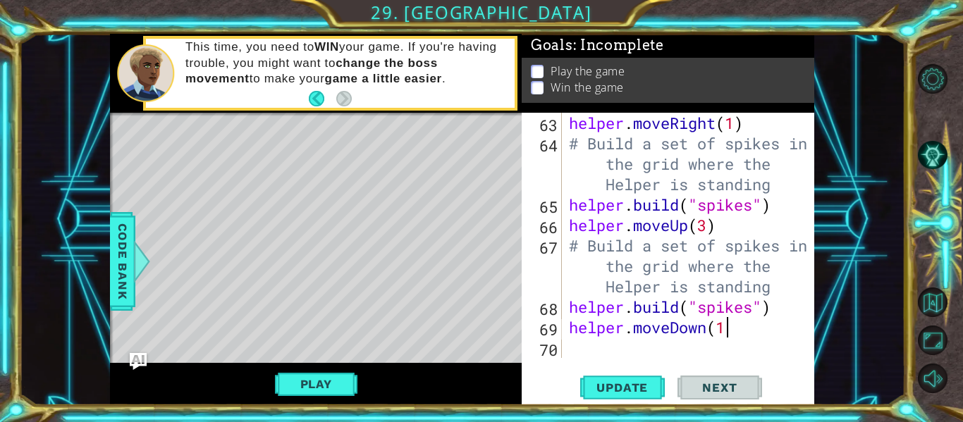
type textarea "helper.moveDown(1)"
click at [588, 332] on div "helper . moveRight ( 1 ) # Build a set of spikes in the grid where the Helper i…" at bounding box center [692, 256] width 252 height 286
click at [586, 351] on div "helper . moveRight ( 1 ) # Build a set of spikes in the grid where the Helper i…" at bounding box center [692, 256] width 252 height 286
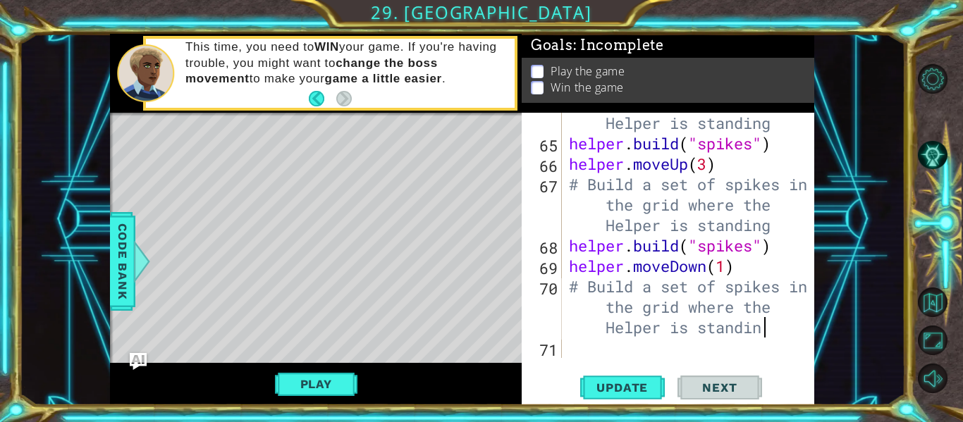
scroll to position [0, 26]
type textarea "# Build a set of spikes in the grid where the Helper is standing"
click at [581, 347] on div "# Build a set of spikes in the grid where the Helper is standing helper . build…" at bounding box center [692, 235] width 252 height 327
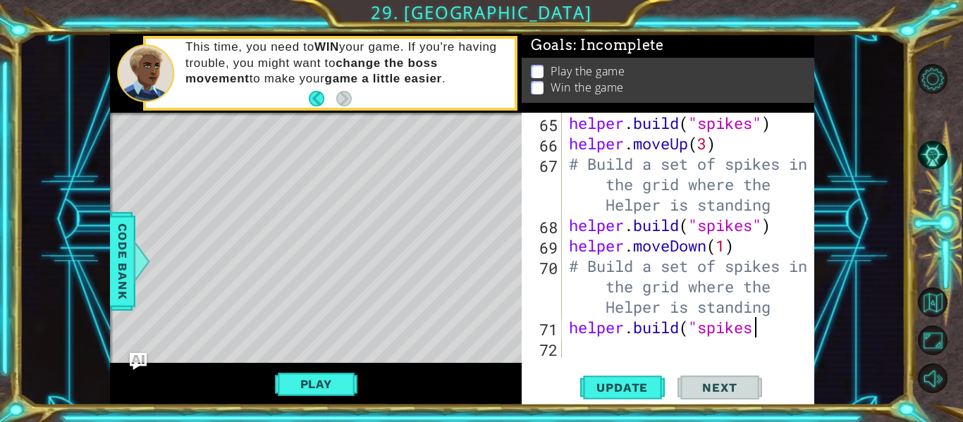
scroll to position [0, 8]
type textarea "helper.build("spikes")"
click at [596, 358] on div "helper . build ( "spikes" ) helper . moveUp ( 3 ) # Build a set of spikes in th…" at bounding box center [692, 256] width 252 height 286
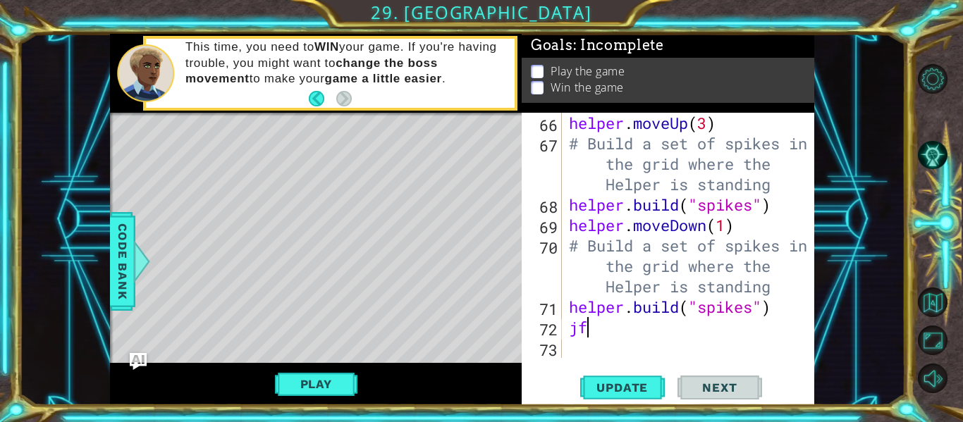
scroll to position [0, 0]
type textarea "j"
type textarea "helper.moveRight(1)"
click at [617, 340] on div "helper . moveUp ( 3 ) # Build a set of spikes in the grid where the Helper is s…" at bounding box center [692, 256] width 252 height 286
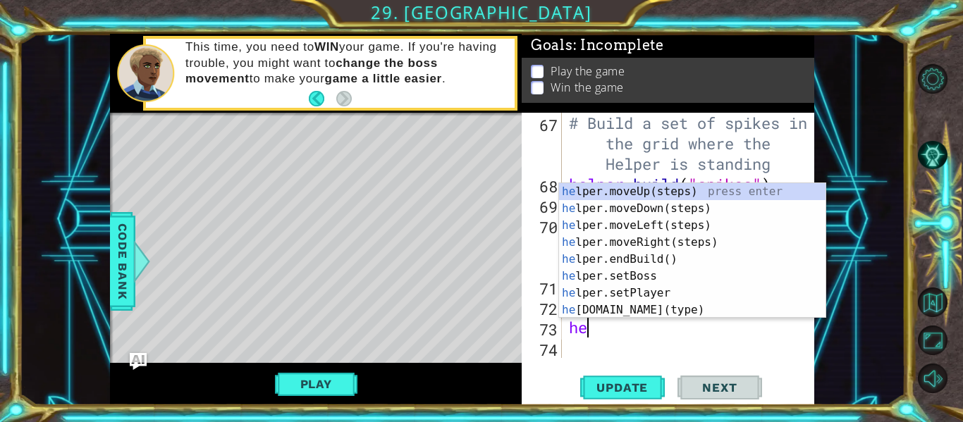
type textarea "h"
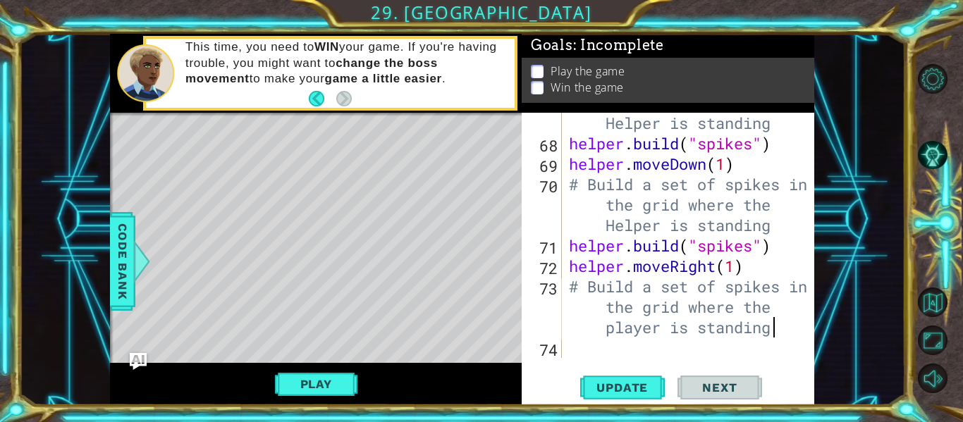
click at [633, 326] on div "# Build a set of spikes in the grid where the Helper is standing helper . build…" at bounding box center [692, 235] width 252 height 327
click at [665, 333] on div "# Build a set of spikes in the grid where the Helper is standing helper . build…" at bounding box center [692, 235] width 252 height 327
type textarea "# Build a set of spikes in the grid where the Helper is standing"
click at [578, 358] on div "# Build a set of spikes in the grid where the Helper is standing helper . build…" at bounding box center [692, 235] width 252 height 327
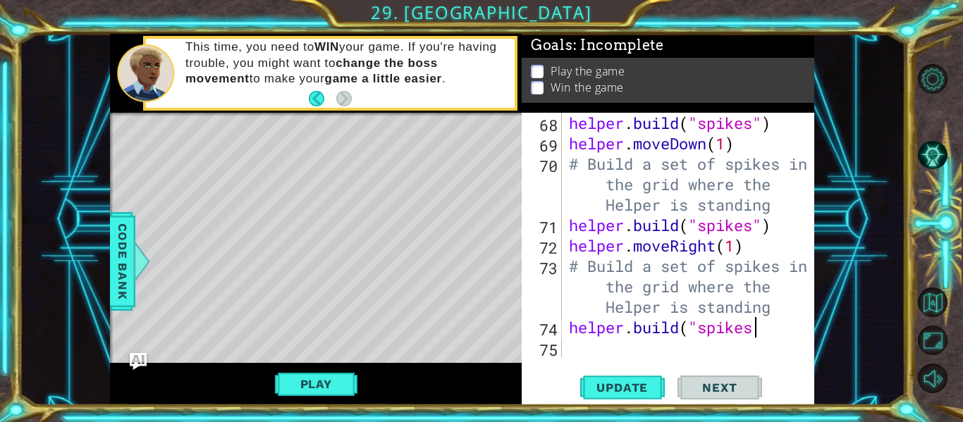
scroll to position [0, 8]
type textarea "helper.build("spikes")"
click at [592, 360] on div "helper.build("spikes") 68 69 70 71 72 73 74 75 helper . build ( "spikes" ) help…" at bounding box center [668, 259] width 292 height 292
click at [570, 376] on div "Update Next" at bounding box center [670, 388] width 292 height 29
click at [584, 362] on div "helper.build("spikes") 68 69 70 71 72 73 74 75 helper . build ( "spikes" ) help…" at bounding box center [668, 259] width 292 height 292
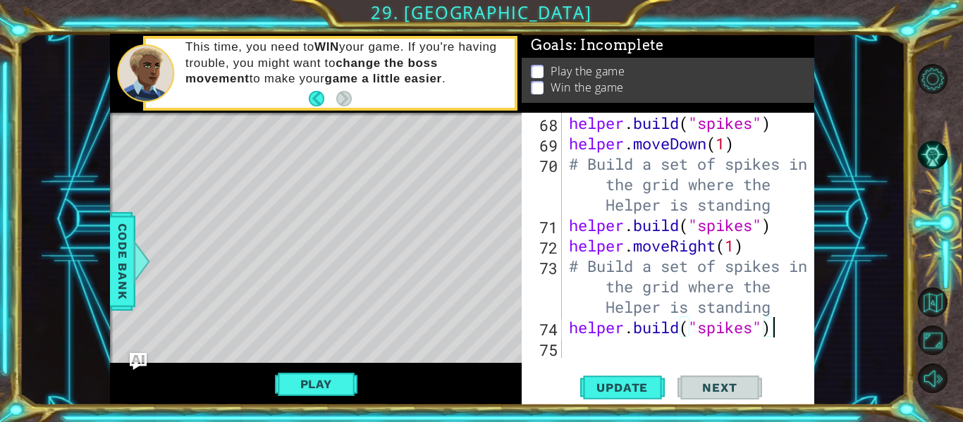
click at [582, 339] on div "helper . build ( "spikes" ) helper . moveDown ( 1 ) # Build a set of spikes in …" at bounding box center [692, 256] width 252 height 286
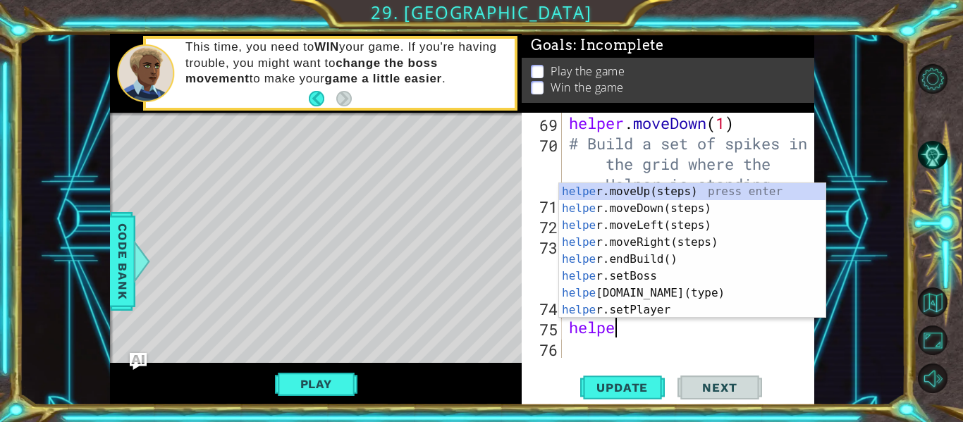
scroll to position [0, 2]
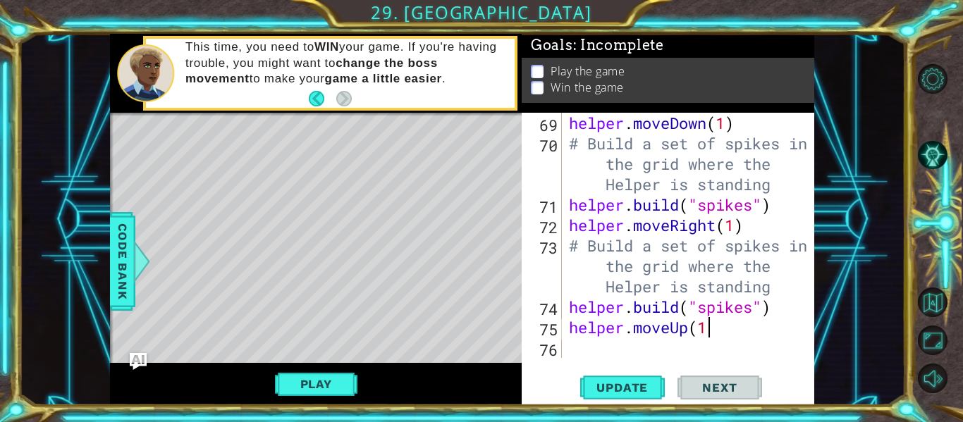
type textarea "helper.moveUp(1)"
click at [592, 352] on div "helper . moveDown ( 1 ) # Build a set of spikes in the grid where the Helper is…" at bounding box center [692, 256] width 252 height 286
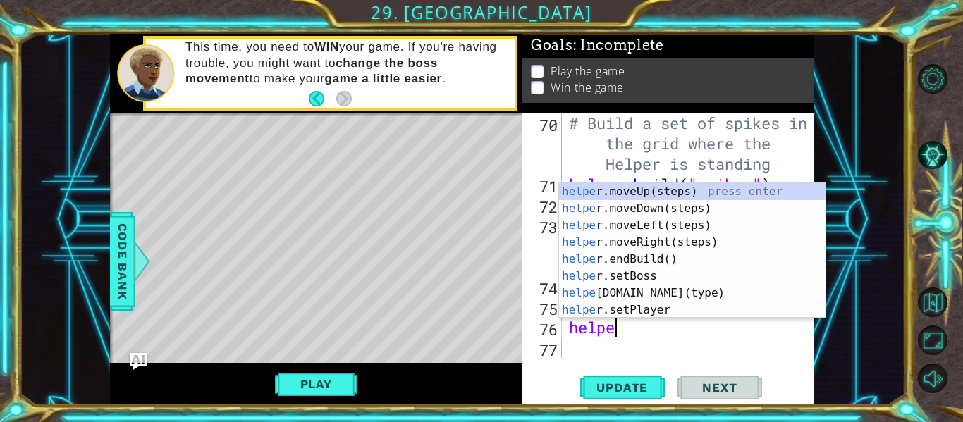
scroll to position [0, 1]
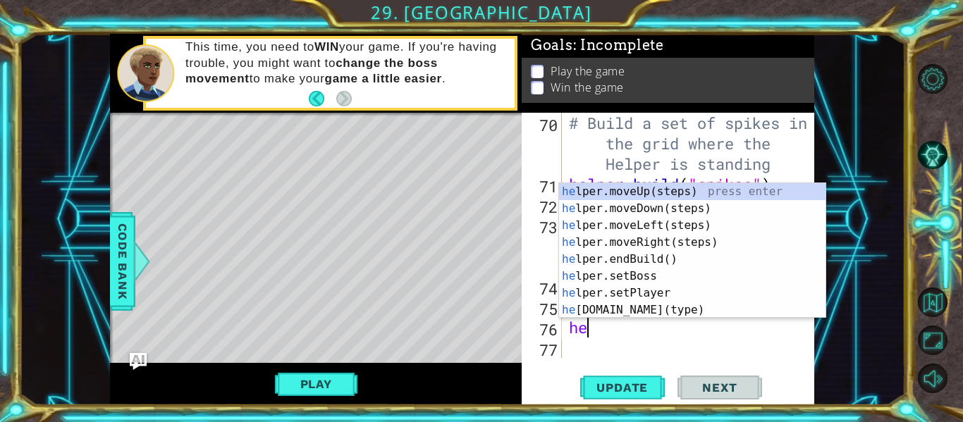
type textarea "h"
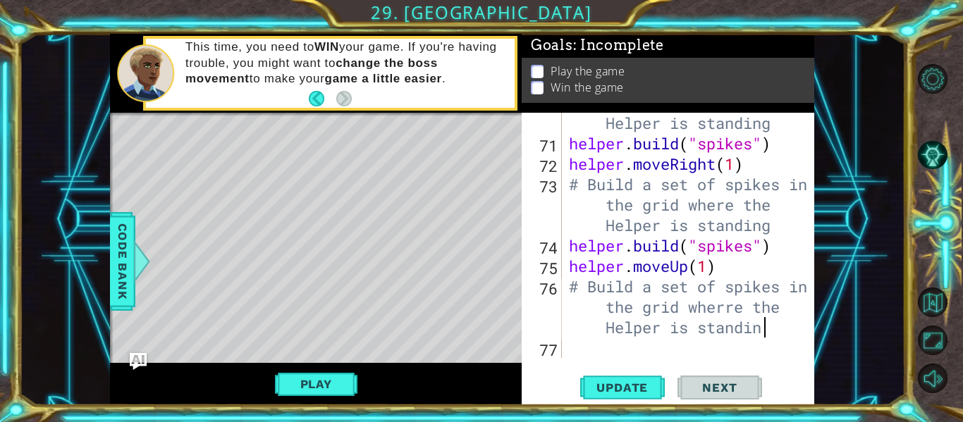
scroll to position [0, 27]
type textarea "# Build a set of spikes in the grid wherre the Helper is standing"
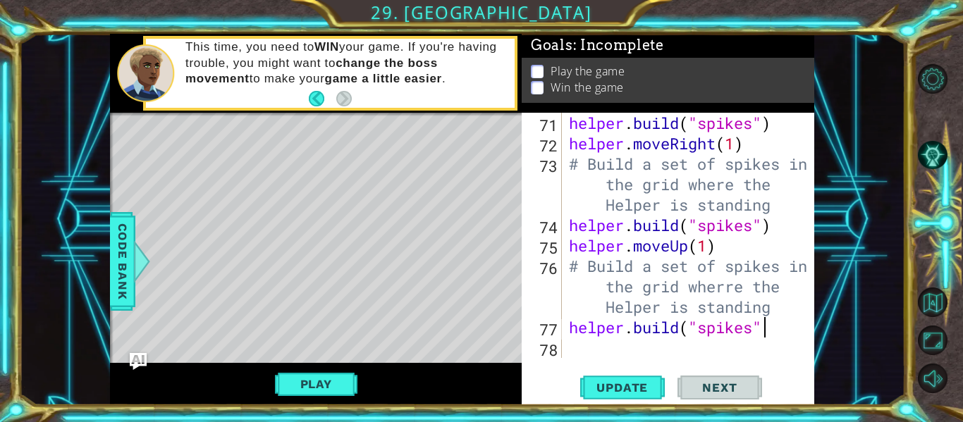
scroll to position [0, 9]
type textarea "helper.build("spikes")"
click at [604, 335] on div "helper . build ( "spikes" ) helper . moveRight ( 1 ) # Build a set of spikes in…" at bounding box center [692, 256] width 252 height 286
click at [576, 347] on div "helper . build ( "spikes" ) helper . moveRight ( 1 ) # Build a set of spikes in…" at bounding box center [692, 256] width 252 height 286
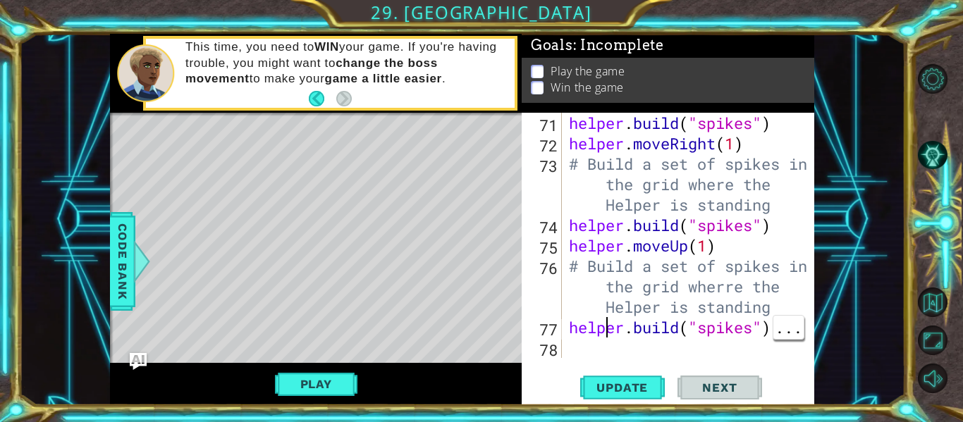
scroll to position [0, 0]
click at [642, 394] on span "Update" at bounding box center [622, 388] width 80 height 14
click at [142, 237] on div "Level Map" at bounding box center [435, 320] width 651 height 415
click at [118, 276] on span "Code Bank" at bounding box center [122, 261] width 23 height 86
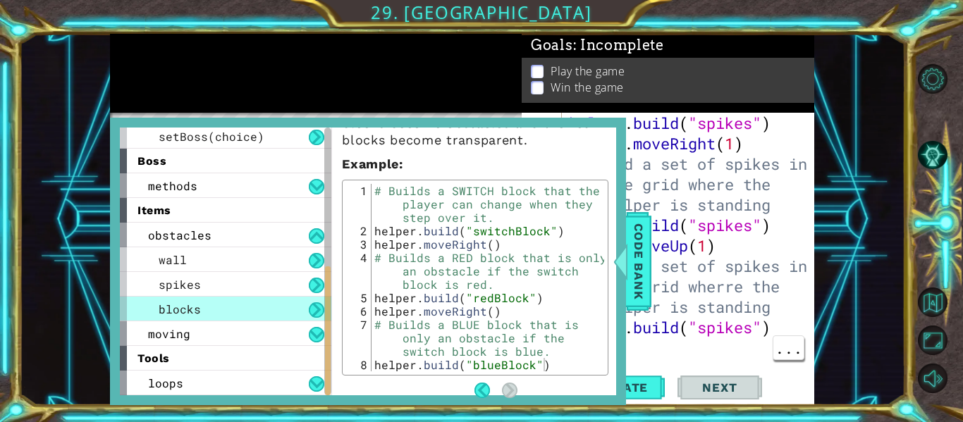
scroll to position [218, 0]
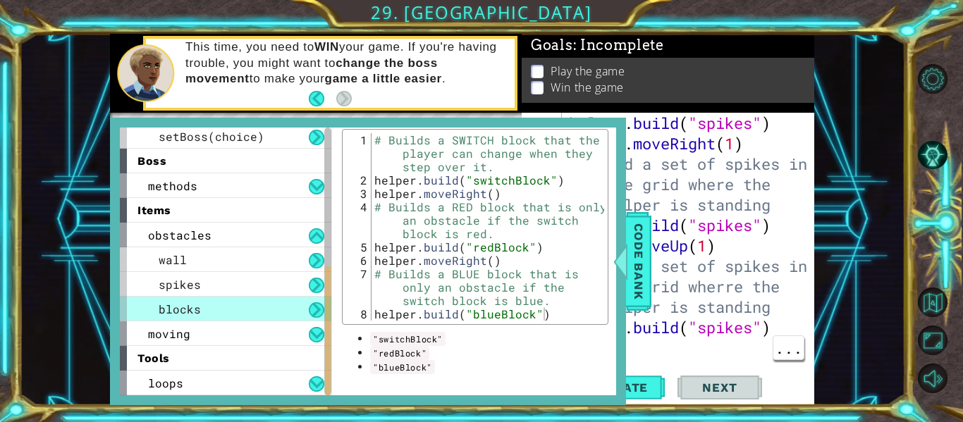
click at [628, 276] on div at bounding box center [621, 261] width 18 height 42
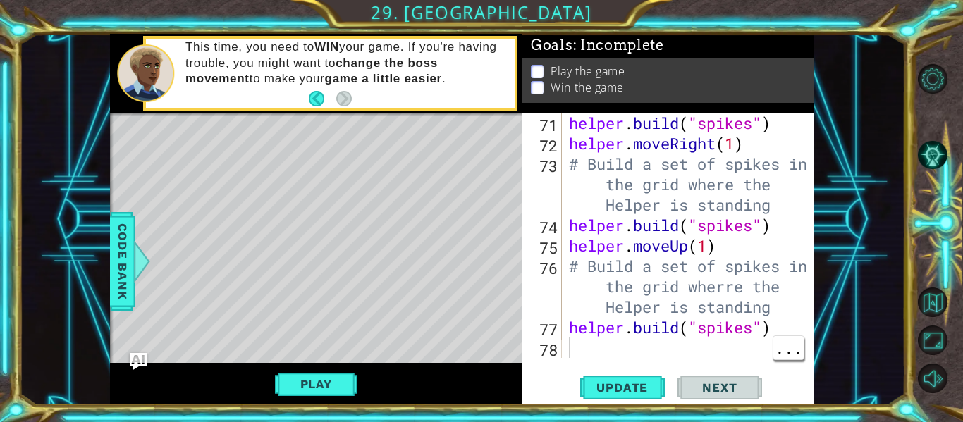
click at [589, 344] on div "helper . build ( "spikes" ) helper . moveRight ( 1 ) # Build a set of spikes in…" at bounding box center [692, 256] width 252 height 286
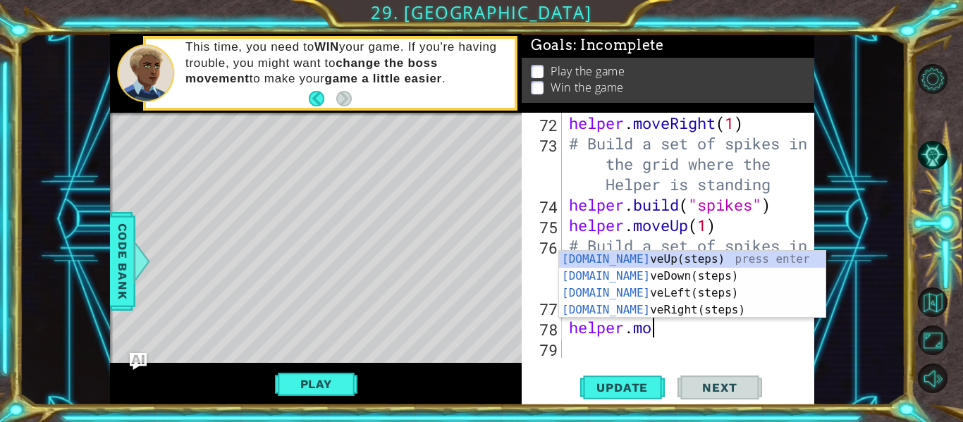
scroll to position [0, 4]
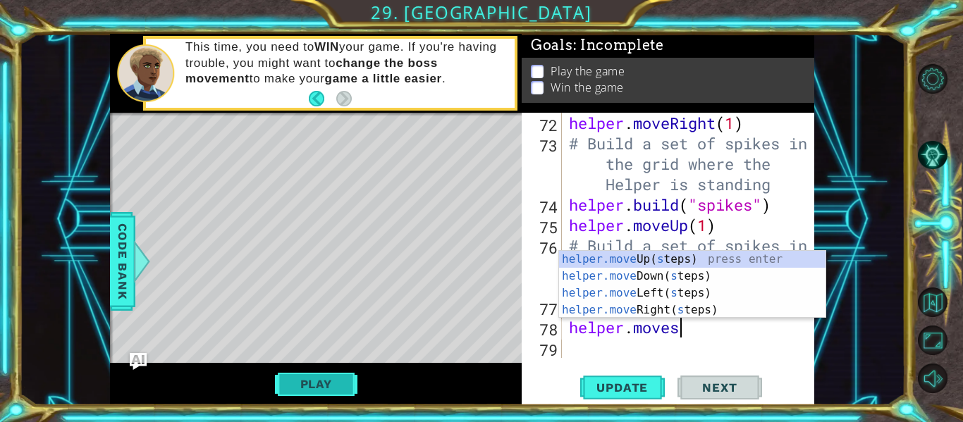
click at [329, 388] on button "Play" at bounding box center [316, 384] width 82 height 27
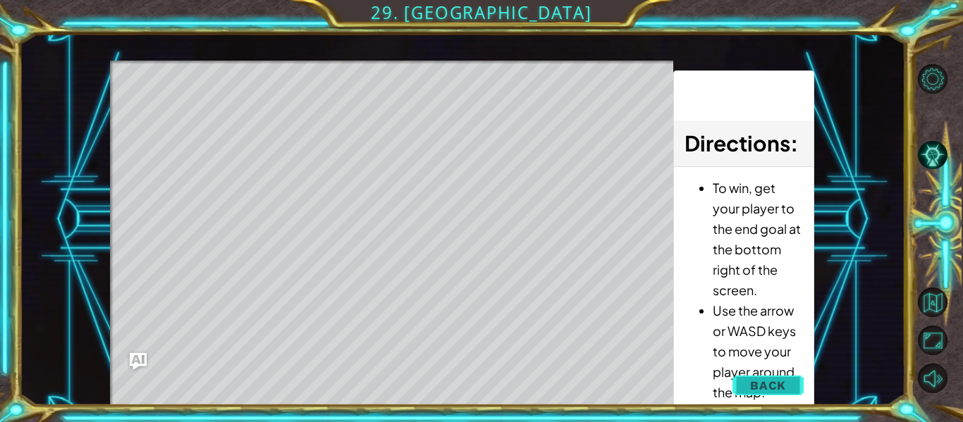
click at [760, 390] on span "Back" at bounding box center [768, 385] width 36 height 14
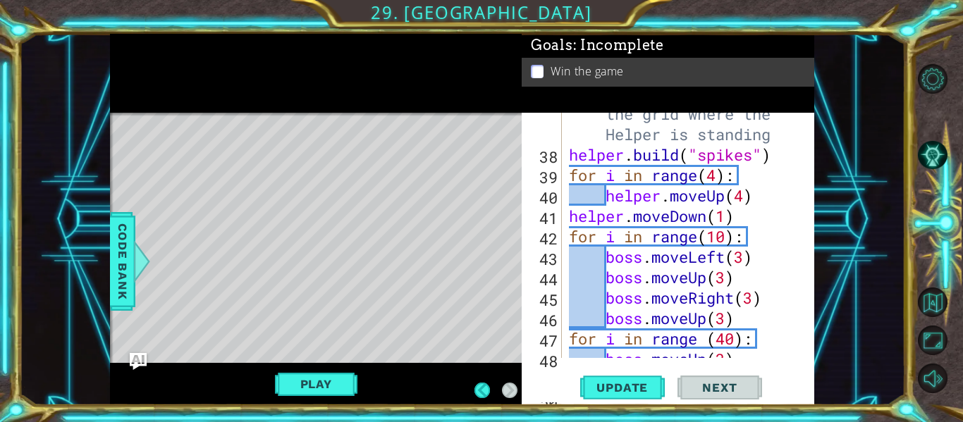
scroll to position [825, 0]
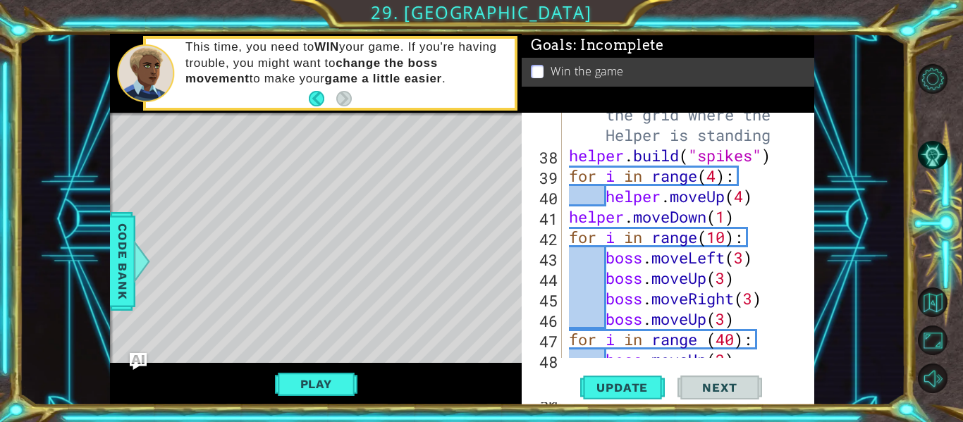
click at [721, 255] on div "# Build a set of spikes in the grid where the Helper is standing helper . build…" at bounding box center [692, 247] width 252 height 327
click at [644, 395] on button "Update" at bounding box center [622, 388] width 85 height 29
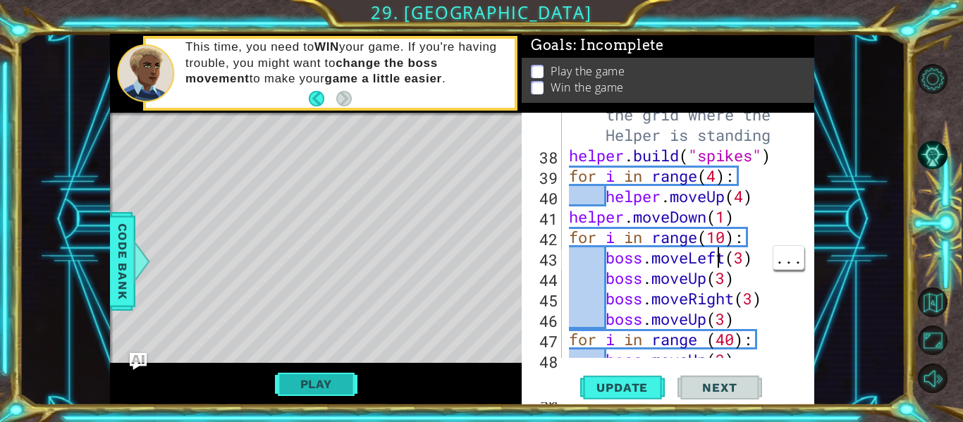
click at [344, 376] on button "Play" at bounding box center [316, 384] width 82 height 27
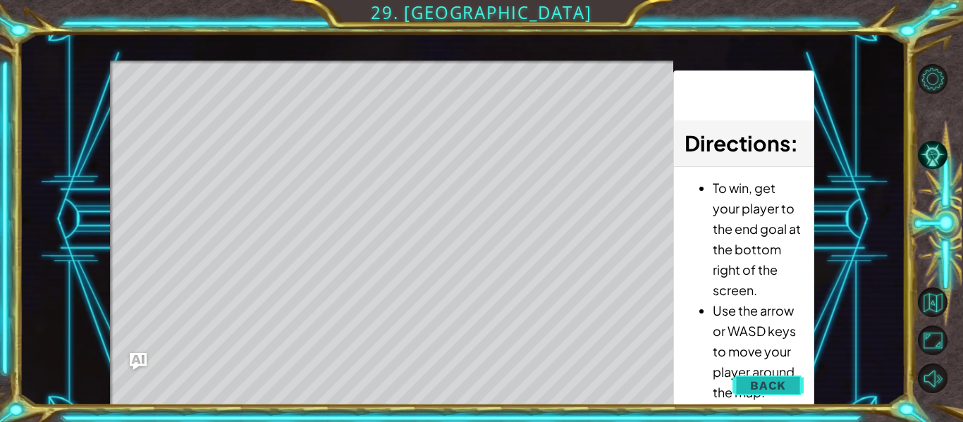
click at [772, 384] on span "Back" at bounding box center [768, 385] width 36 height 14
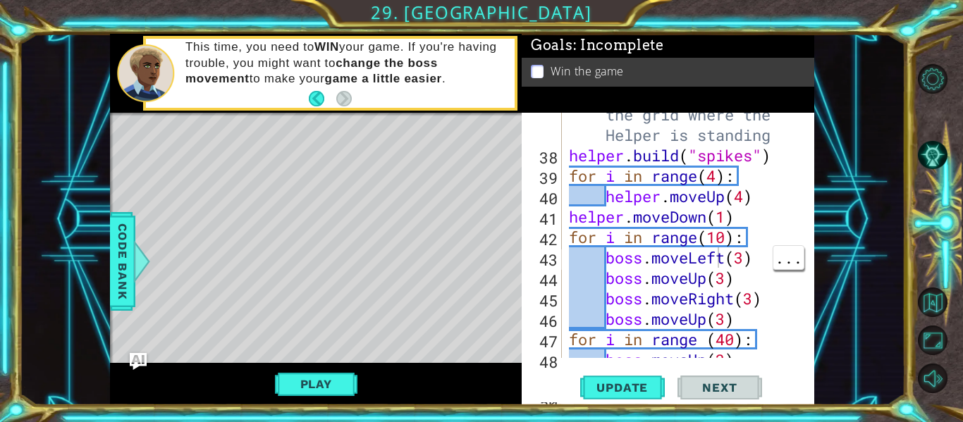
click at [737, 259] on div "# Build a set of spikes in the grid where the Helper is standing helper . build…" at bounding box center [692, 247] width 252 height 327
click at [748, 246] on div "# Build a set of spikes in the grid where the Helper is standing helper . build…" at bounding box center [692, 247] width 252 height 327
click at [752, 263] on div "# Build a set of spikes in the grid where the Helper is standing helper . build…" at bounding box center [692, 247] width 252 height 327
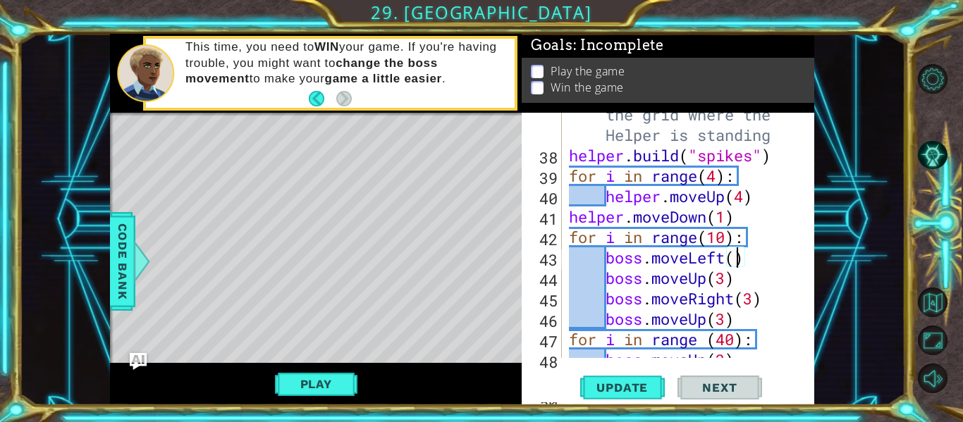
scroll to position [0, 8]
click at [723, 281] on div "# Build a set of spikes in the grid where the Helper is standing helper . build…" at bounding box center [692, 247] width 252 height 327
click at [648, 395] on button "Update" at bounding box center [622, 388] width 85 height 29
click at [756, 298] on div "# Build a set of spikes in the grid where the Helper is standing helper . build…" at bounding box center [692, 247] width 252 height 327
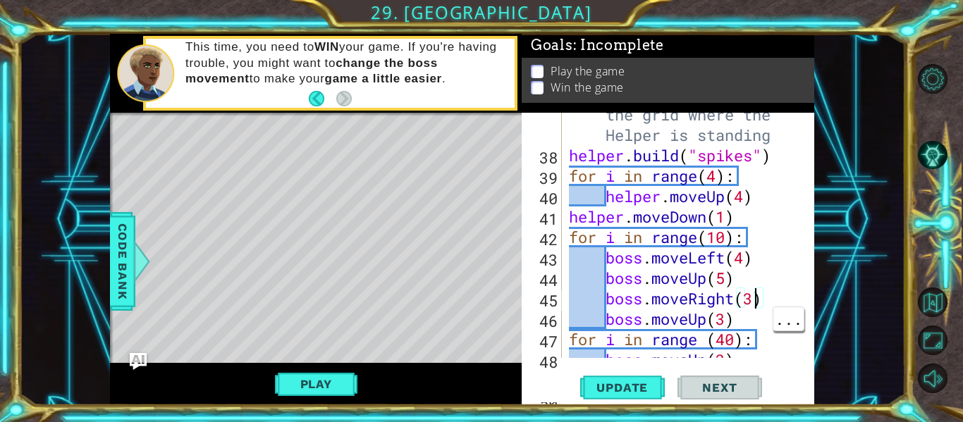
click at [724, 322] on div "# Build a set of spikes in the grid where the Helper is standing helper . build…" at bounding box center [692, 247] width 252 height 327
click at [695, 326] on div "# Build a set of spikes in the grid where the Helper is standing helper . build…" at bounding box center [692, 247] width 252 height 327
click at [708, 319] on div "# Build a set of spikes in the grid where the Helper is standing helper . build…" at bounding box center [692, 247] width 252 height 327
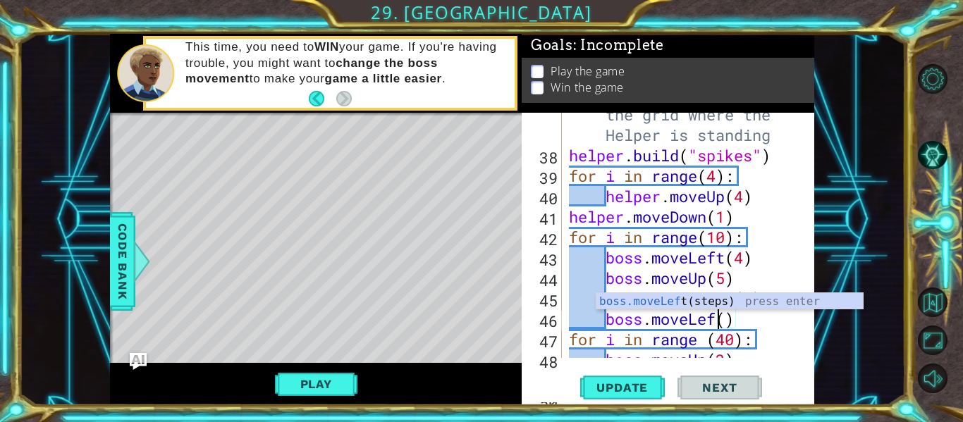
scroll to position [0, 7]
click at [743, 312] on div "# Build a set of spikes in the grid where the Helper is standing helper . build…" at bounding box center [692, 247] width 252 height 327
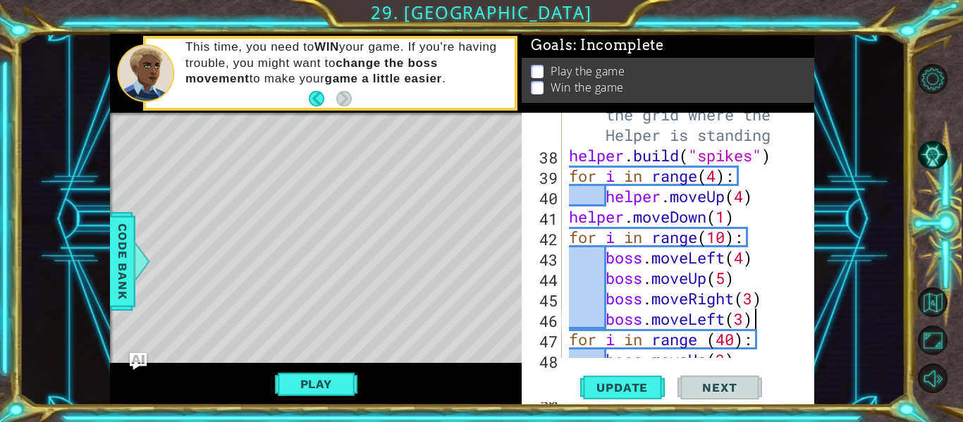
scroll to position [0, 8]
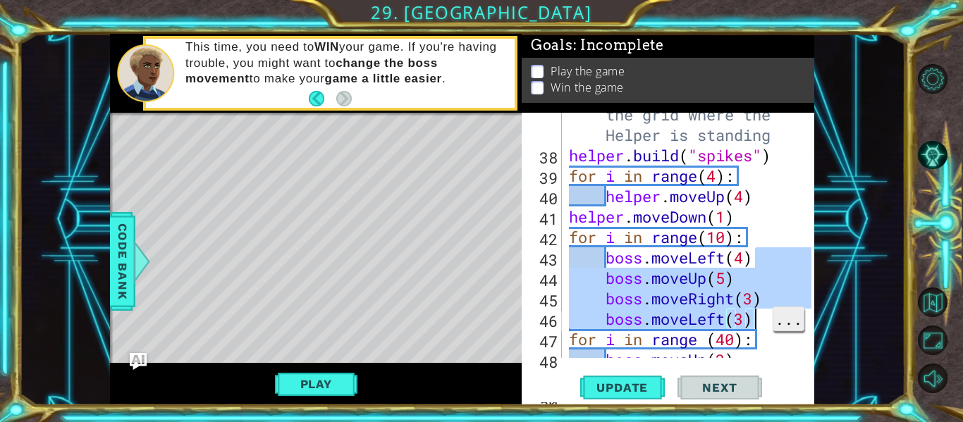
click at [789, 331] on span "..." at bounding box center [788, 318] width 30 height 23
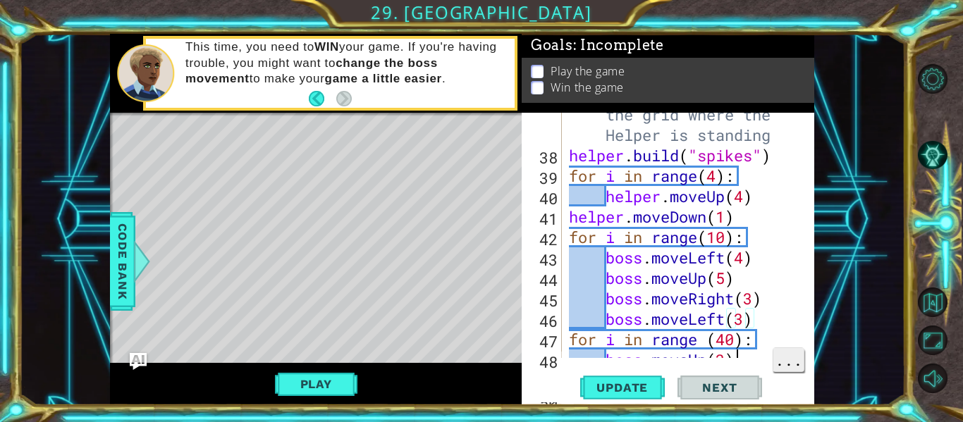
scroll to position [0, 7]
click at [765, 324] on div "# Build a set of spikes in the grid where the Helper is standing helper . build…" at bounding box center [692, 247] width 252 height 327
type textarea "boss.moveLeft(3)"
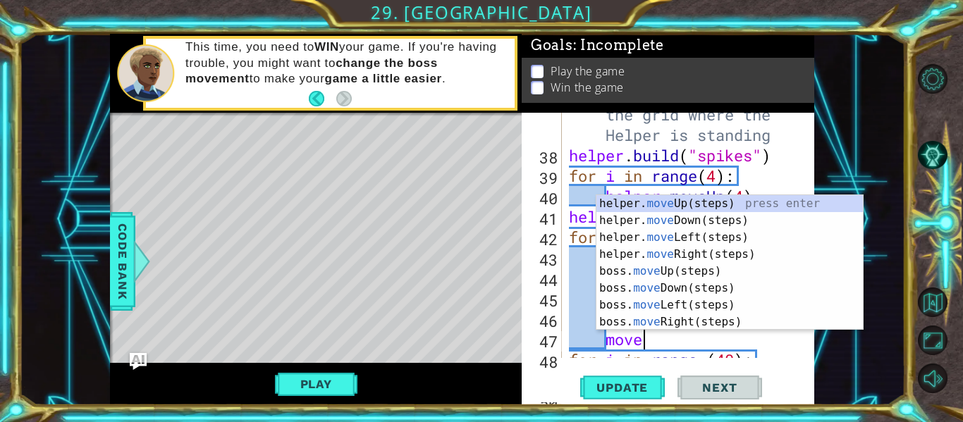
scroll to position [0, 3]
type textarea "m"
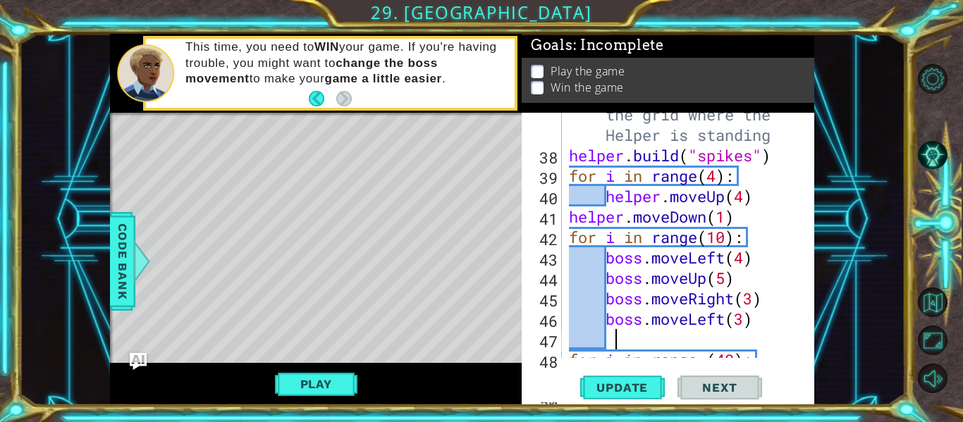
type textarea "o"
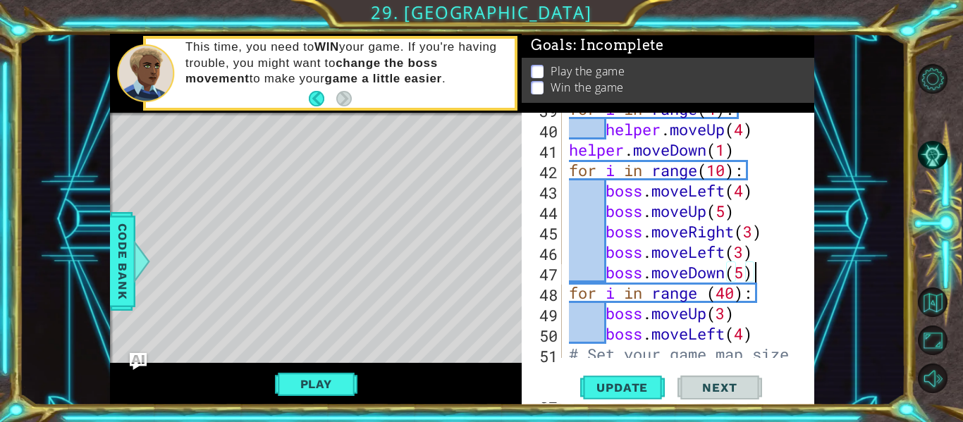
scroll to position [893, 0]
click at [648, 391] on span "Update" at bounding box center [622, 388] width 80 height 14
click at [350, 383] on button "Play" at bounding box center [316, 384] width 82 height 27
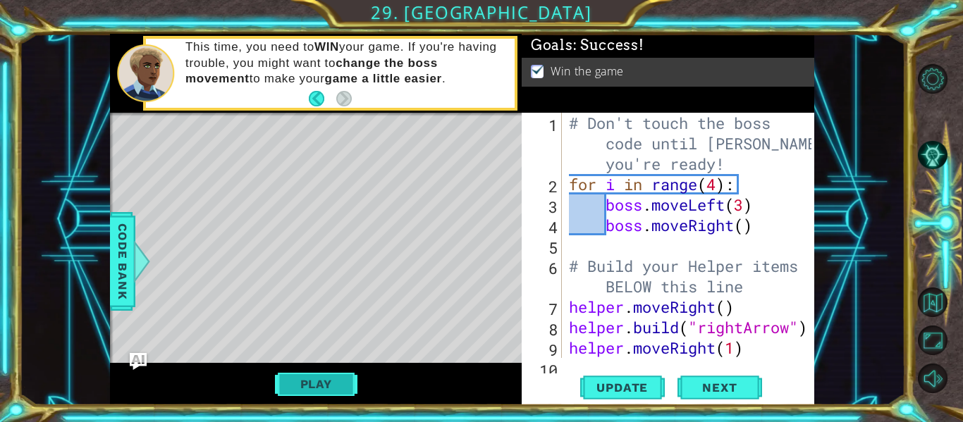
scroll to position [0, 0]
click at [725, 198] on div "# Don't touch the boss code until Vega says you're ready! for i in range ( 4 ) …" at bounding box center [692, 276] width 252 height 327
click at [713, 173] on div "# Don't touch the boss code until Vega says you're ready! for i in range ( 4 ) …" at bounding box center [692, 276] width 252 height 327
click at [724, 186] on div "# Don't touch the boss code until Vega says you're ready! for i in range ( 4 ) …" at bounding box center [692, 276] width 252 height 327
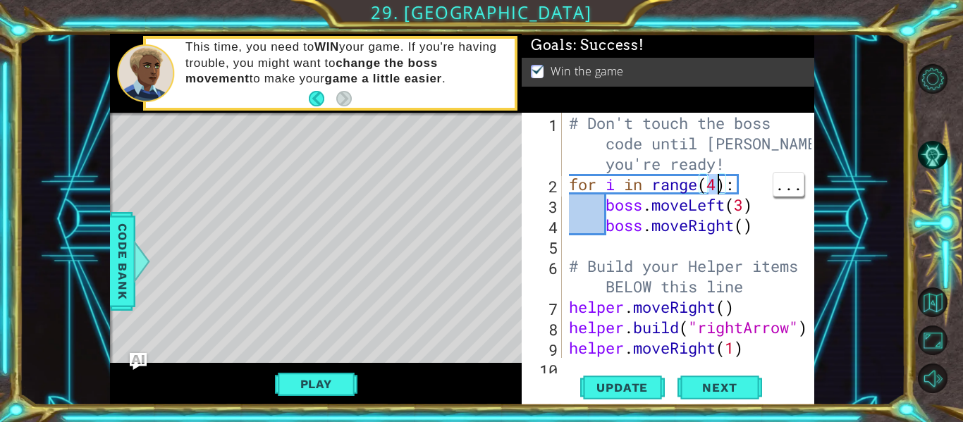
click at [756, 223] on div "# Don't touch the boss code until Vega says you're ready! for i in range ( 4 ) …" at bounding box center [692, 276] width 252 height 327
click at [739, 230] on div "# Don't touch the boss code until Vega says you're ready! for i in range ( 4 ) …" at bounding box center [692, 276] width 252 height 327
type textarea "boss.moveRight()"
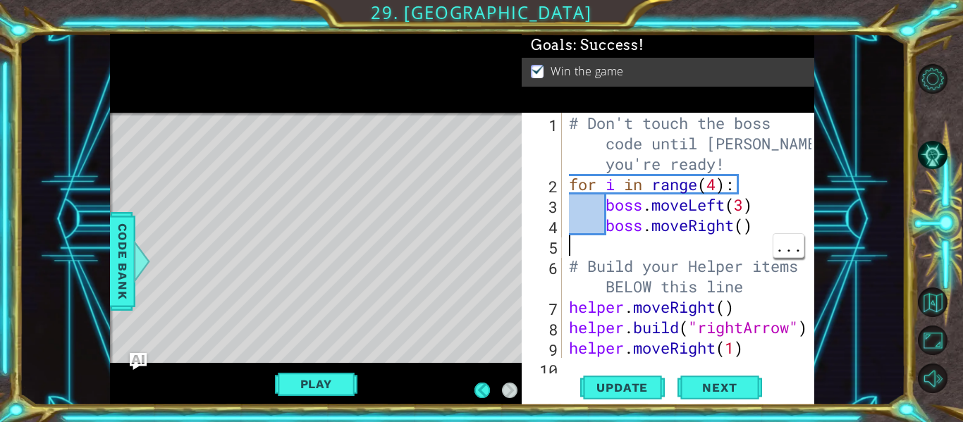
scroll to position [0, 0]
type textarea "boss.moveRight()"
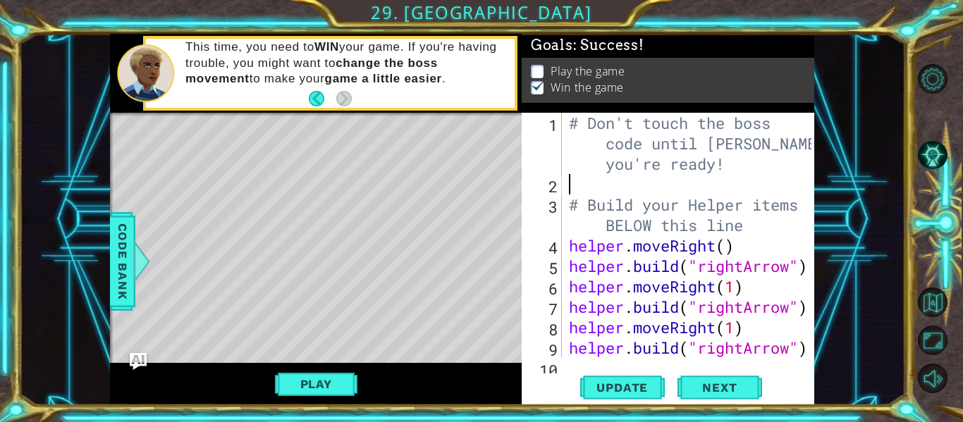
type textarea "\"
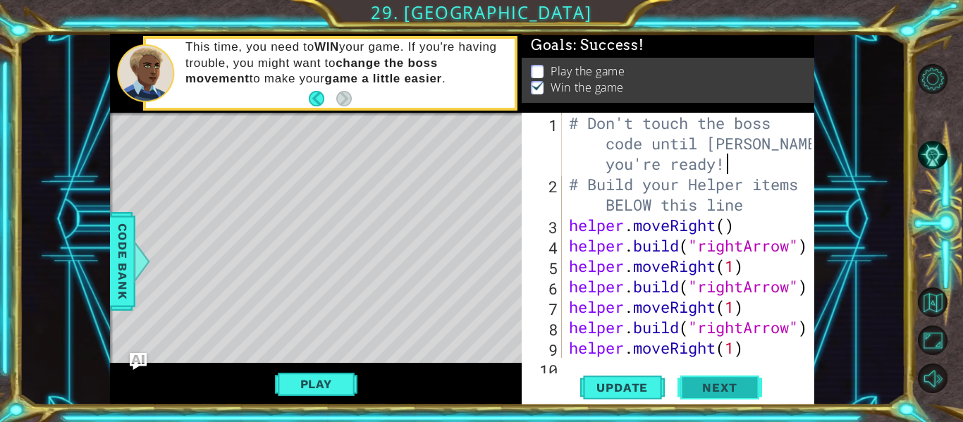
click at [741, 394] on span "Next" at bounding box center [719, 388] width 63 height 14
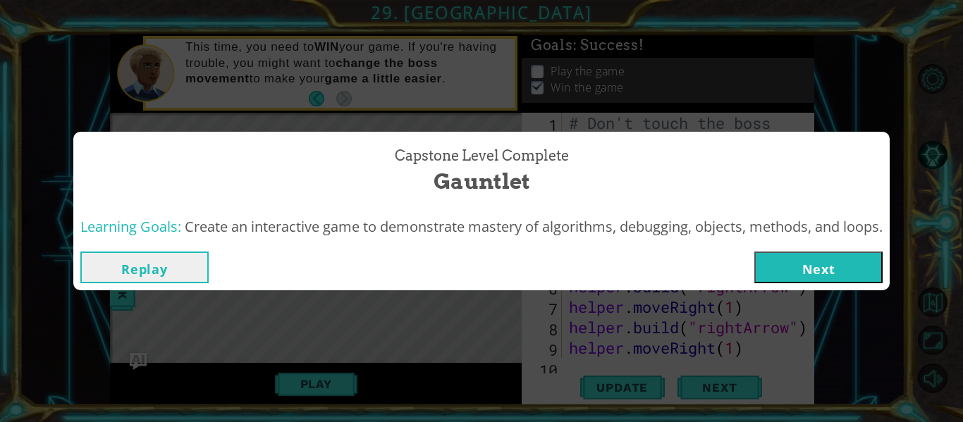
click at [168, 271] on button "Replay" at bounding box center [144, 268] width 128 height 32
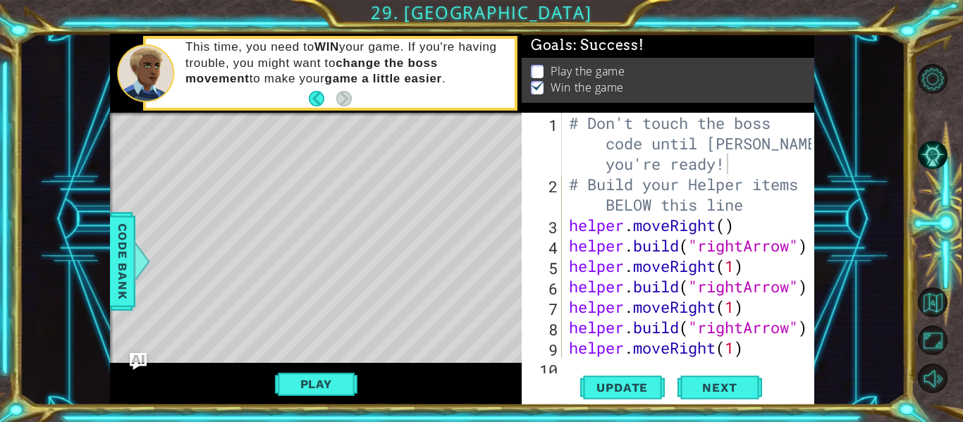
scroll to position [0, 23]
click at [340, 386] on button "Play" at bounding box center [316, 384] width 82 height 27
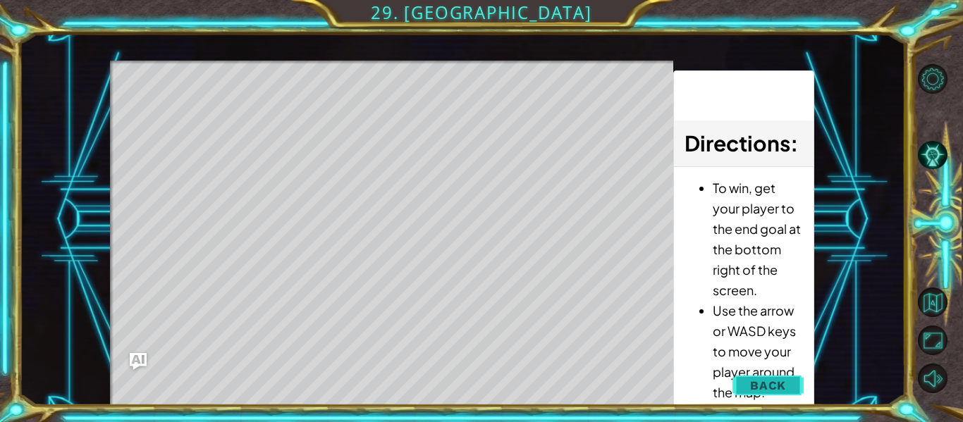
click at [774, 389] on span "Back" at bounding box center [768, 385] width 36 height 14
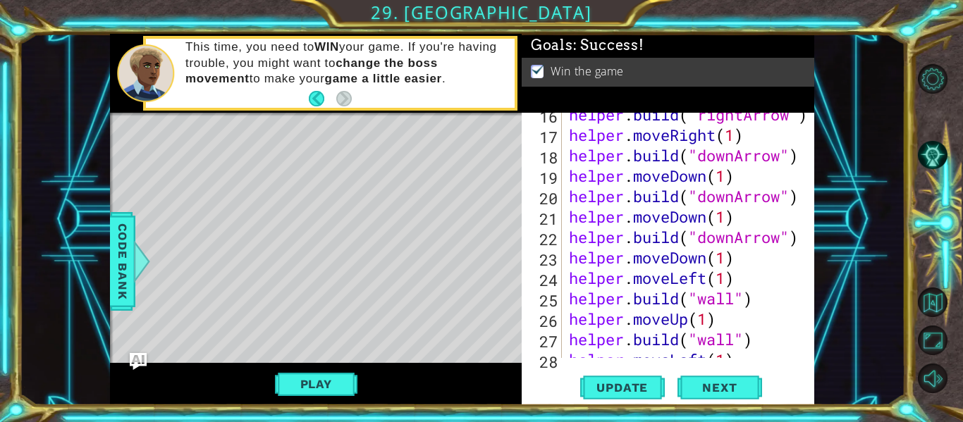
scroll to position [376, 0]
click at [646, 390] on span "Update" at bounding box center [622, 388] width 80 height 14
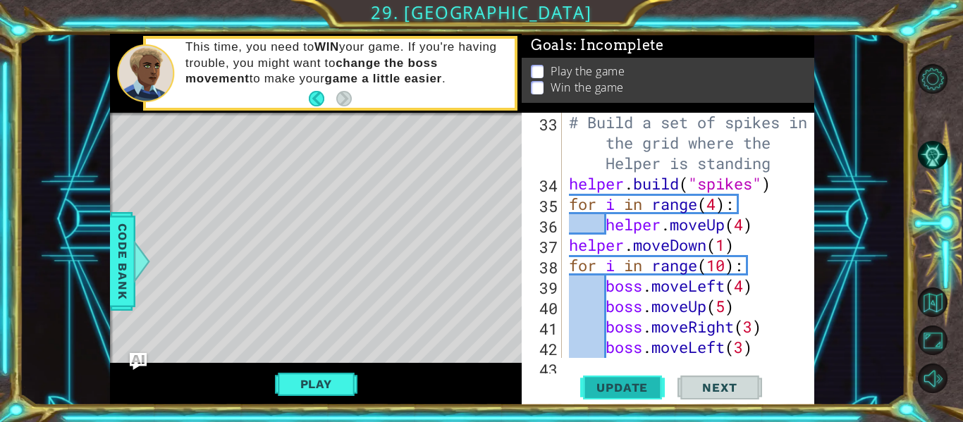
scroll to position [715, 0]
click at [744, 281] on div "# Build a set of spikes in the grid where the Helper is standing helper . build…" at bounding box center [692, 275] width 252 height 327
click at [326, 391] on button "Play" at bounding box center [316, 384] width 82 height 27
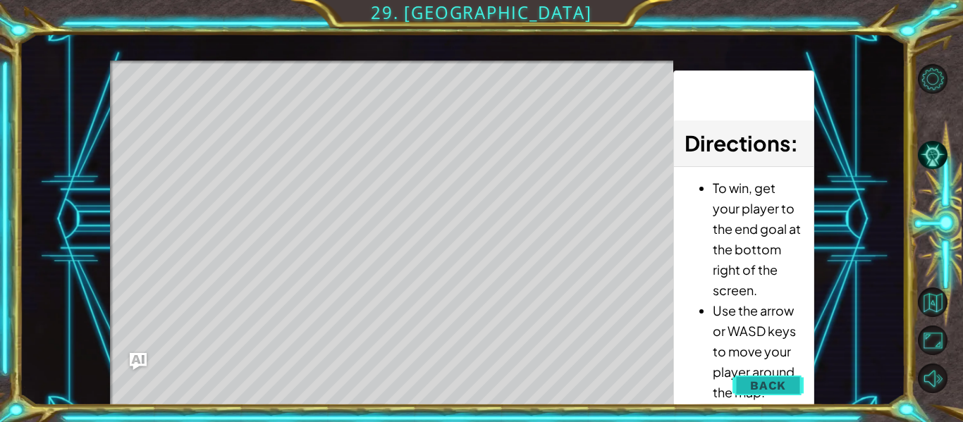
click at [777, 386] on span "Back" at bounding box center [768, 385] width 36 height 14
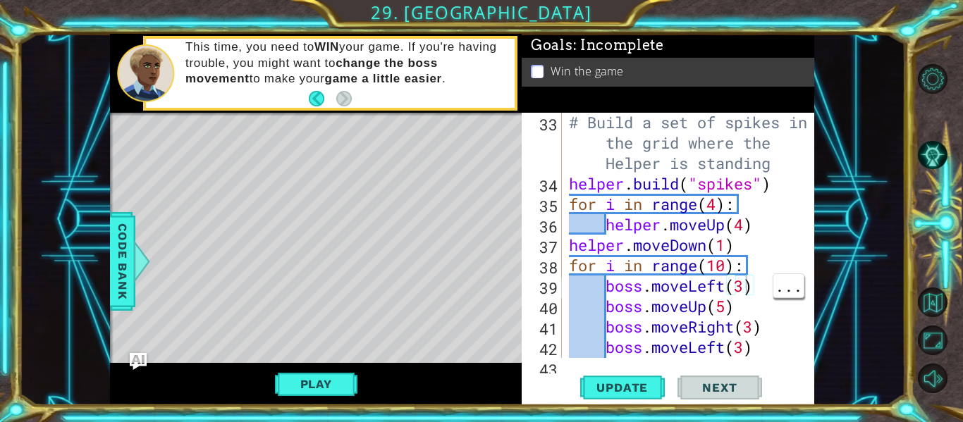
click at [735, 290] on div "# Build a set of spikes in the grid where the Helper is standing helper . build…" at bounding box center [692, 275] width 252 height 327
click at [744, 288] on div "# Build a set of spikes in the grid where the Helper is standing helper . build…" at bounding box center [692, 275] width 252 height 327
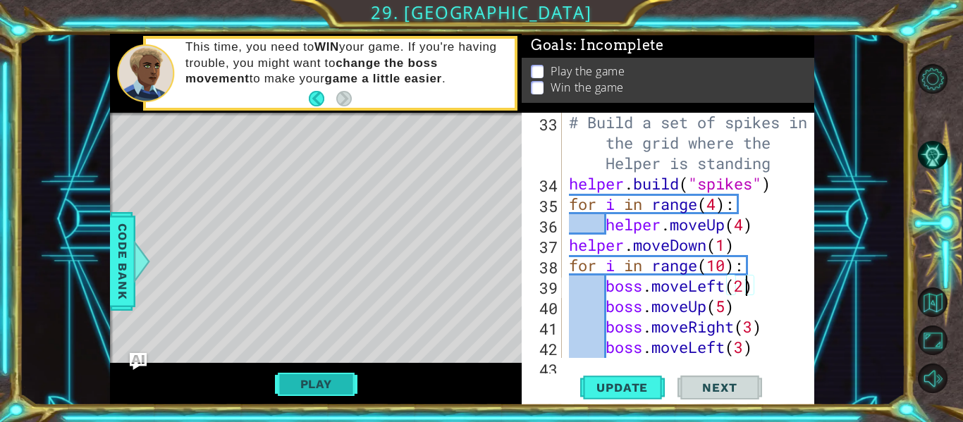
click at [343, 387] on button "Play" at bounding box center [316, 384] width 82 height 27
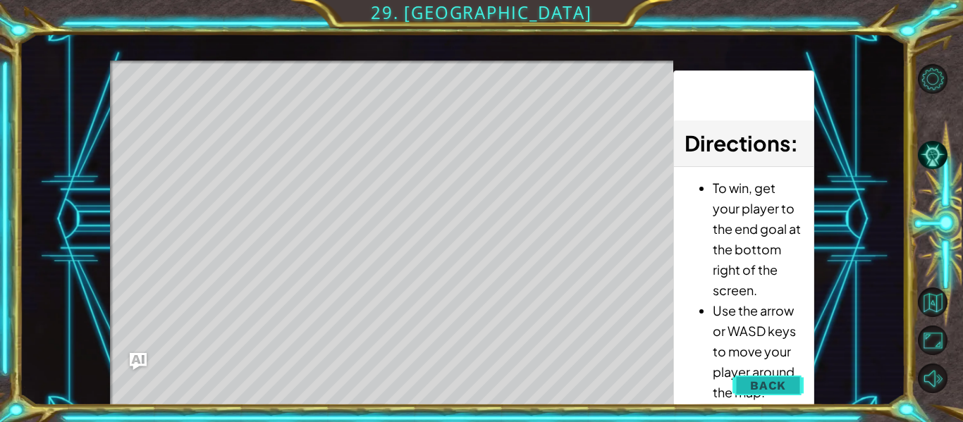
click at [767, 380] on span "Back" at bounding box center [768, 385] width 36 height 14
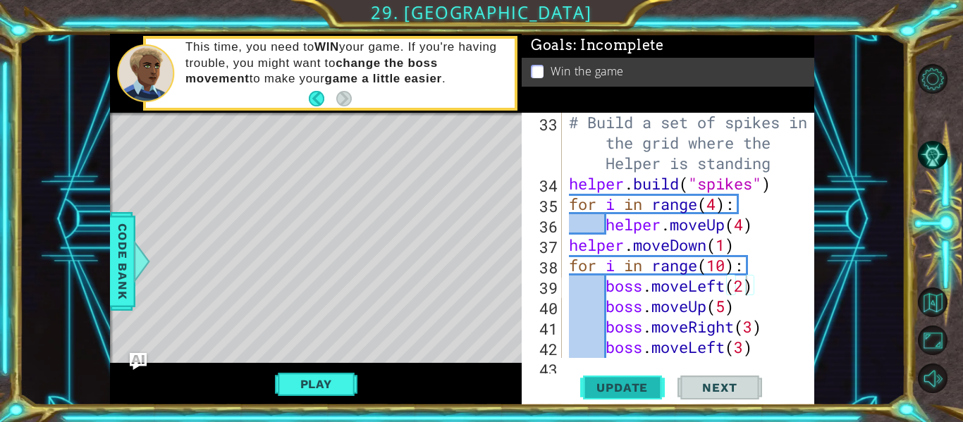
click at [641, 392] on span "Update" at bounding box center [622, 388] width 80 height 14
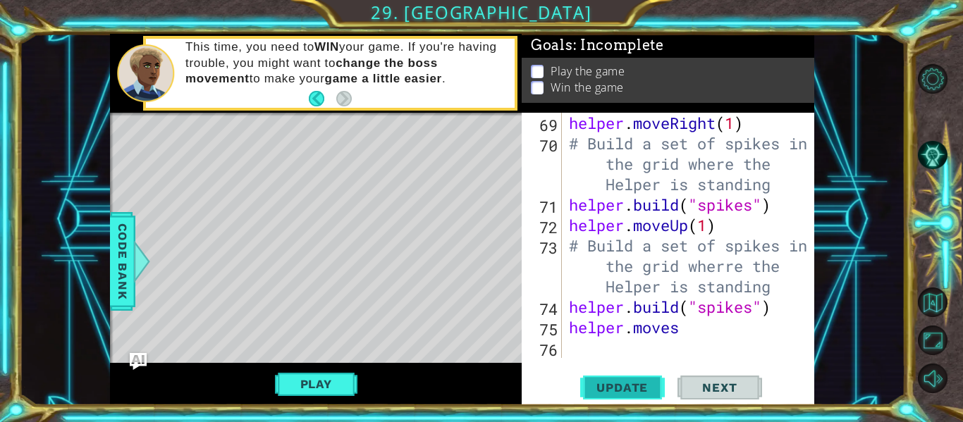
scroll to position [1799, 0]
click at [701, 332] on div "helper . moveRight ( 1 ) # Build a set of spikes in the grid where the Helper i…" at bounding box center [688, 235] width 245 height 245
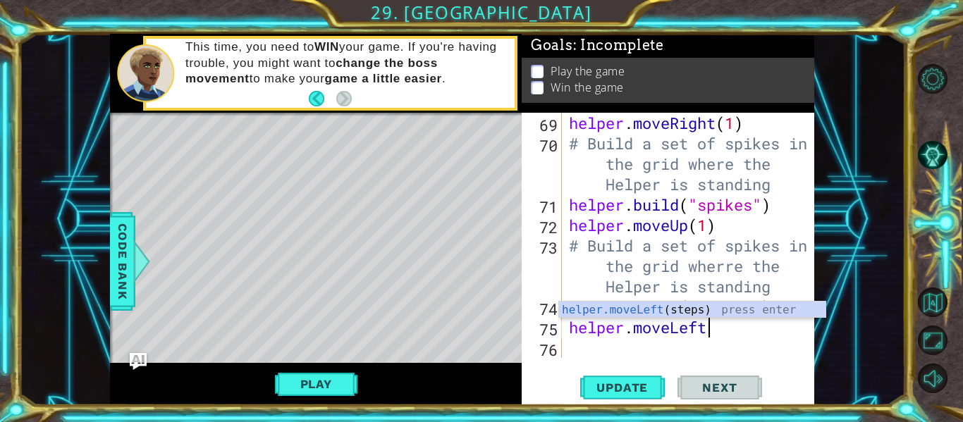
scroll to position [0, 6]
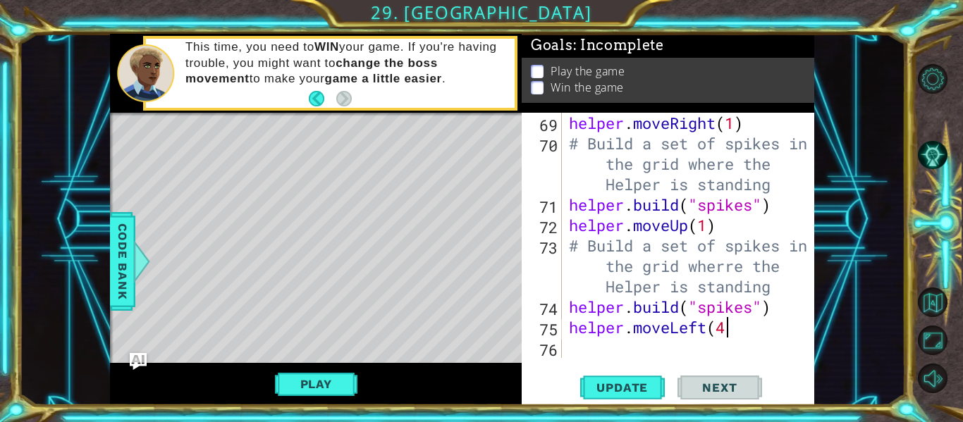
type textarea "helper.moveLeft(4)"
click at [591, 353] on div "helper . moveRight ( 1 ) # Build a set of spikes in the grid where the Helper i…" at bounding box center [692, 256] width 252 height 286
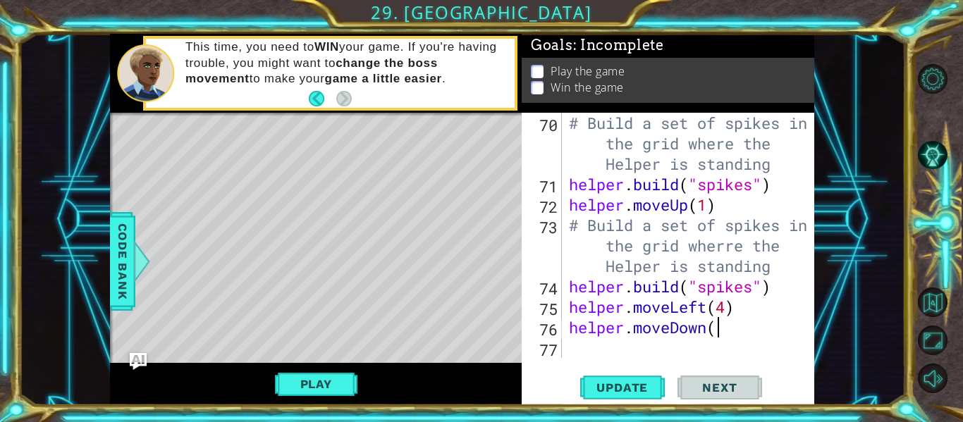
scroll to position [0, 6]
type textarea "helper.moveDown(1)"
click at [580, 345] on div "# Build a set of spikes in the grid where the Helper is standing helper . build…" at bounding box center [692, 276] width 252 height 327
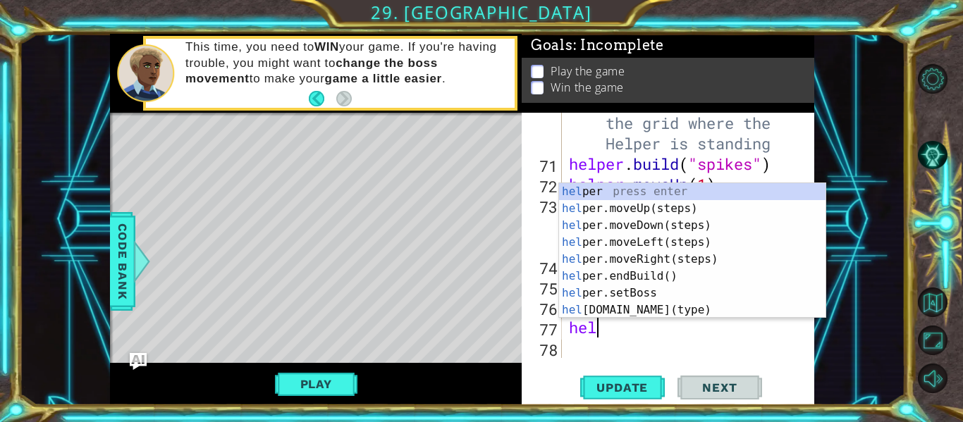
scroll to position [0, 0]
type textarea "h"
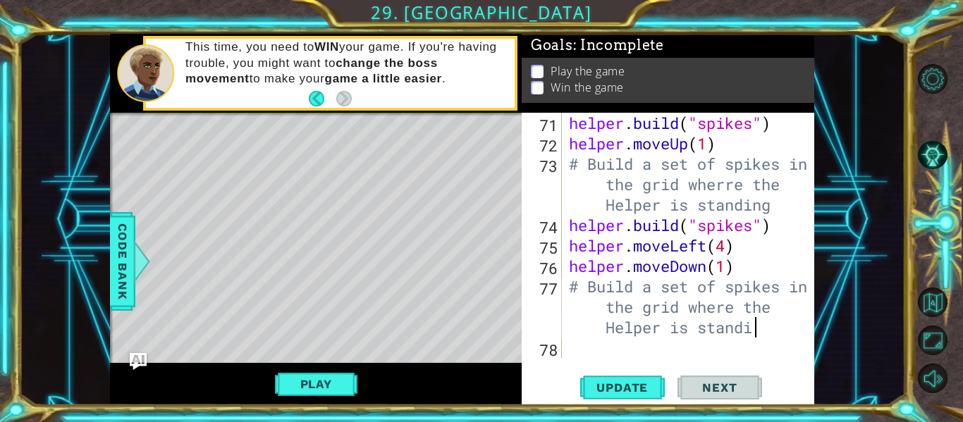
scroll to position [0, 26]
type textarea "# Build a set of spikes in the grid where the Helper is standing"
click at [598, 351] on div "helper . build ( "spikes" ) helper . moveUp ( 1 ) # Build a set of spikes in th…" at bounding box center [692, 256] width 252 height 286
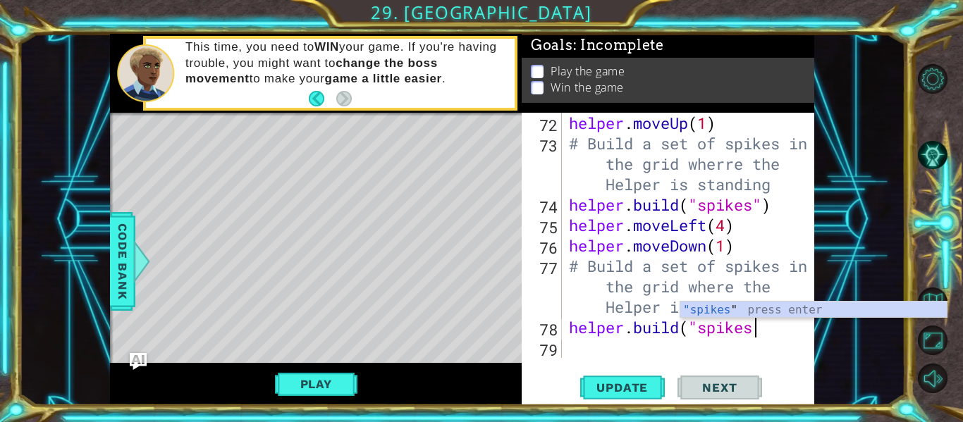
scroll to position [0, 8]
type textarea "helper.build("spikes")"
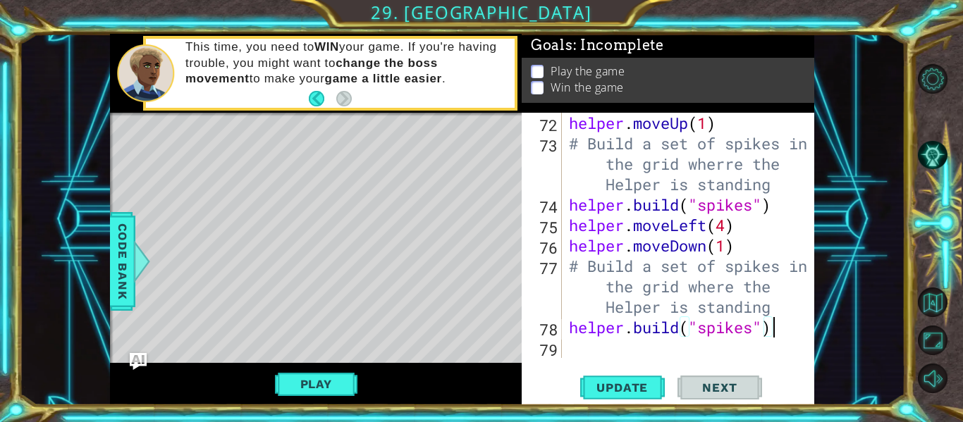
click at [604, 355] on div "helper . moveUp ( 1 ) # Build a set of spikes in the grid wherre the Helper is …" at bounding box center [692, 256] width 252 height 286
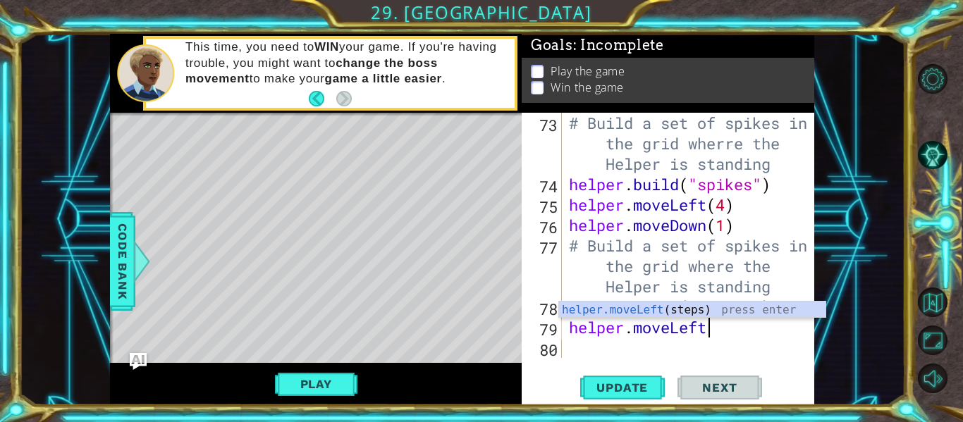
scroll to position [0, 6]
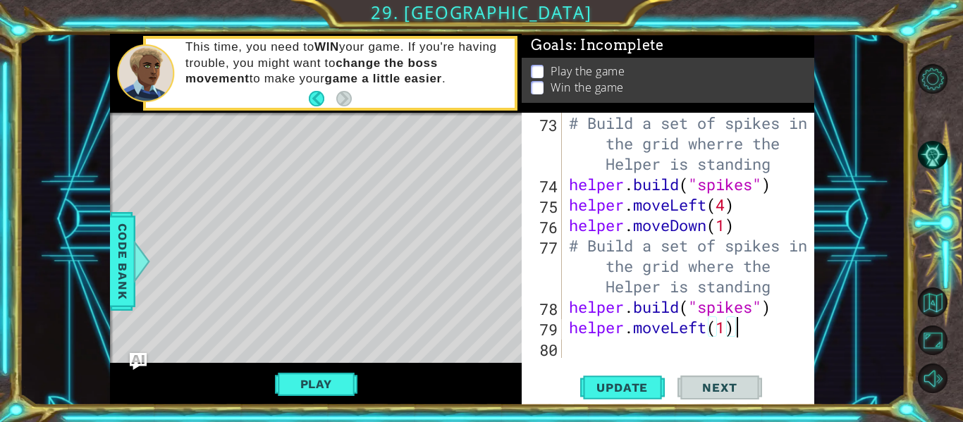
type textarea "helper.moveLeft(1)"
click at [582, 359] on div "helper.moveLeft(1) 73 74 75 76 77 78 79 80 # Build a set of spikes in the grid …" at bounding box center [668, 259] width 292 height 292
click at [585, 353] on div "# Build a set of spikes in the grid wherre the Helper is standing helper . buil…" at bounding box center [692, 276] width 252 height 327
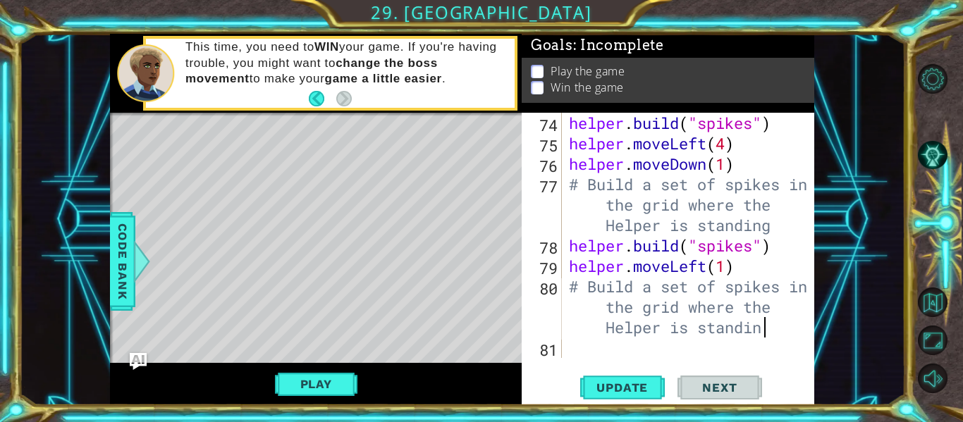
type textarea "# Build a set of spikes in the grid where the Helper is standing"
click at [583, 355] on div "helper . build ( "spikes" ) helper . moveLeft ( 4 ) helper . moveDown ( 1 ) # B…" at bounding box center [692, 256] width 252 height 286
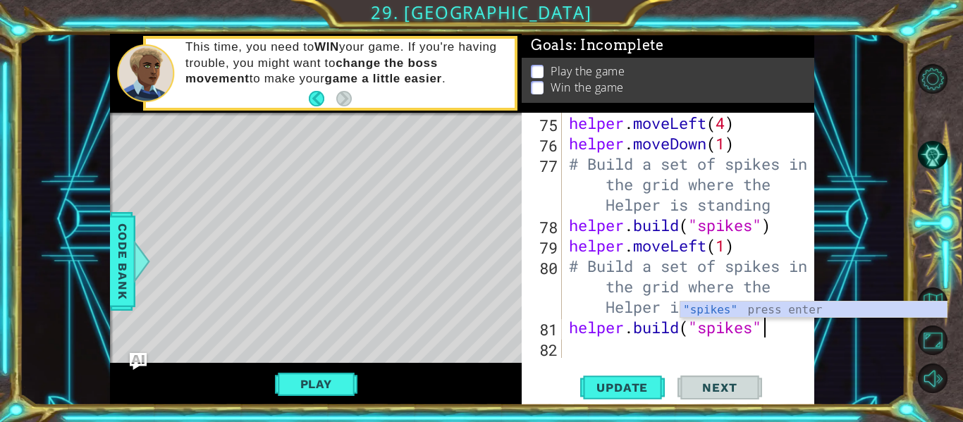
type textarea "helper.build("spikes")"
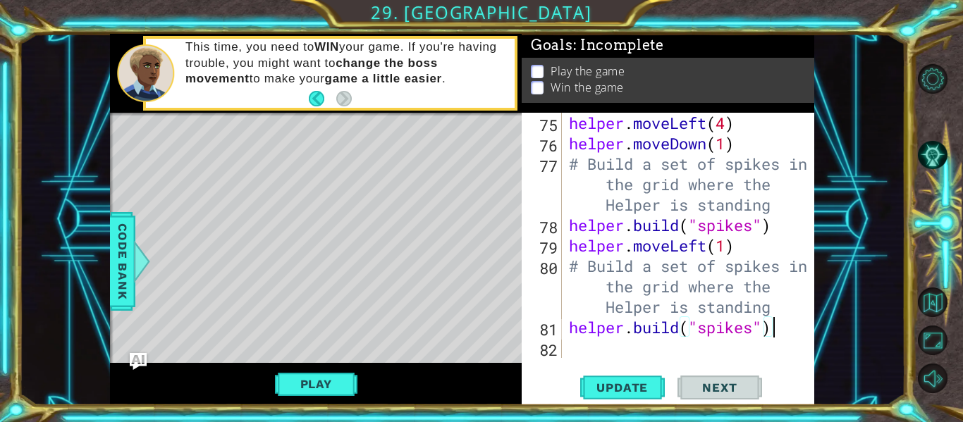
click at [585, 353] on div "helper . moveLeft ( 4 ) helper . moveDown ( 1 ) # Build a set of spikes in the …" at bounding box center [692, 256] width 252 height 286
type textarea "h"
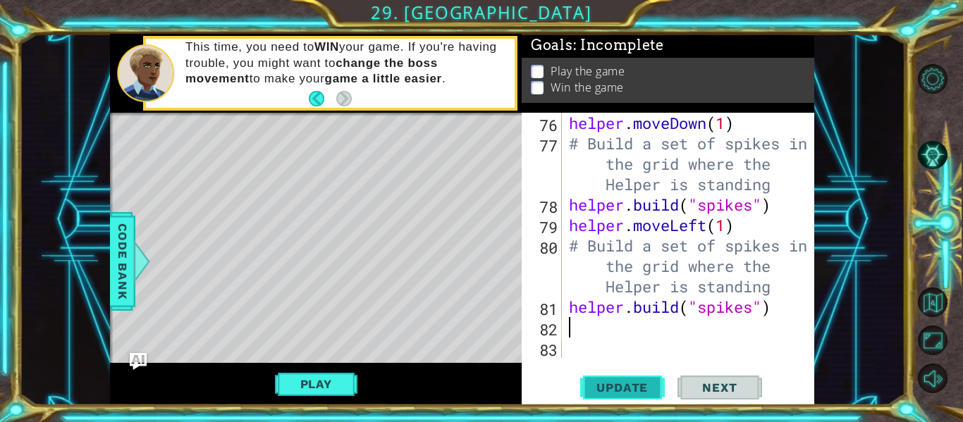
click at [600, 391] on span "Update" at bounding box center [622, 388] width 80 height 14
type textarea "helper.moveLeft(1)"
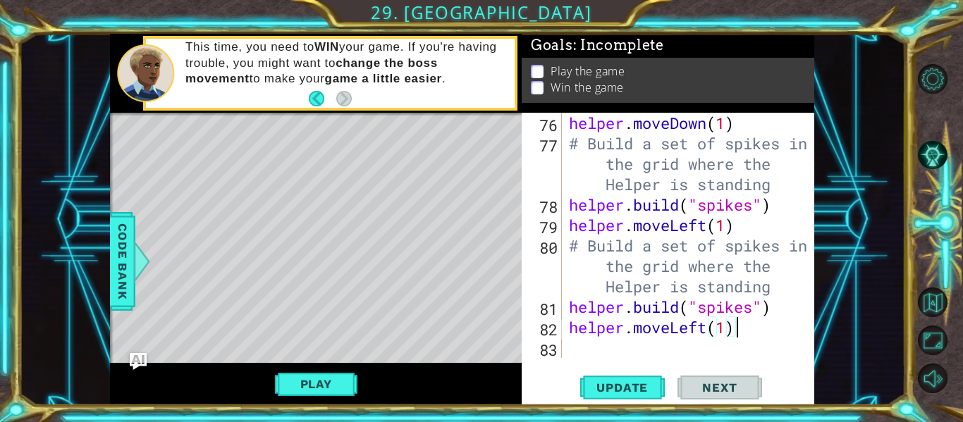
click at [584, 350] on div "helper . moveDown ( 1 ) # Build a set of spikes in the grid where the Helper is…" at bounding box center [692, 256] width 252 height 286
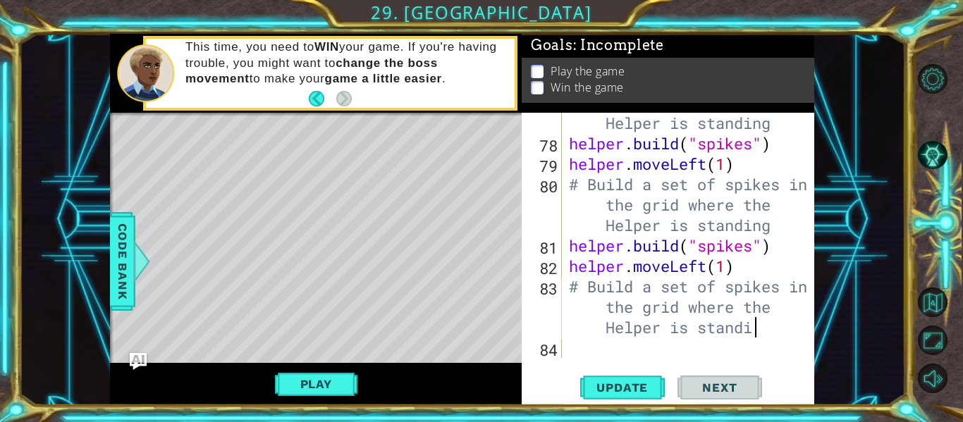
scroll to position [0, 26]
type textarea "# Build a set of spikes in the grid where the Helper is standing"
click at [584, 354] on div "# Build a set of spikes in the grid where the Helper is standing helper . build…" at bounding box center [692, 235] width 252 height 327
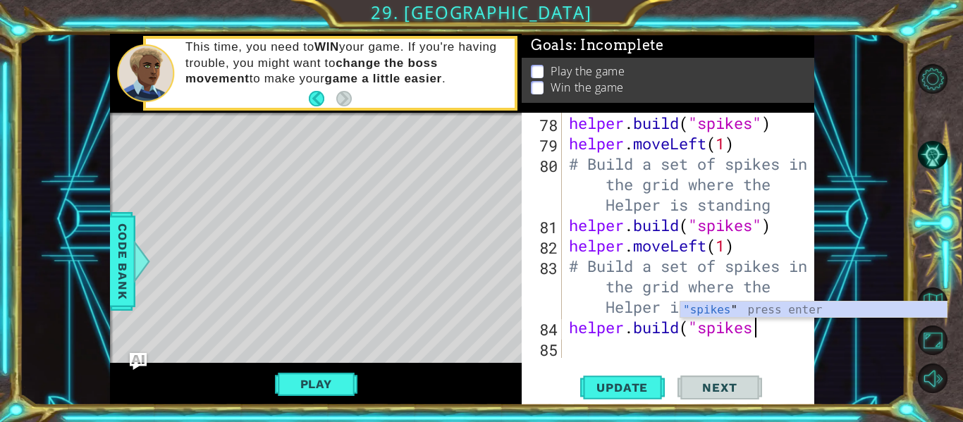
scroll to position [0, 8]
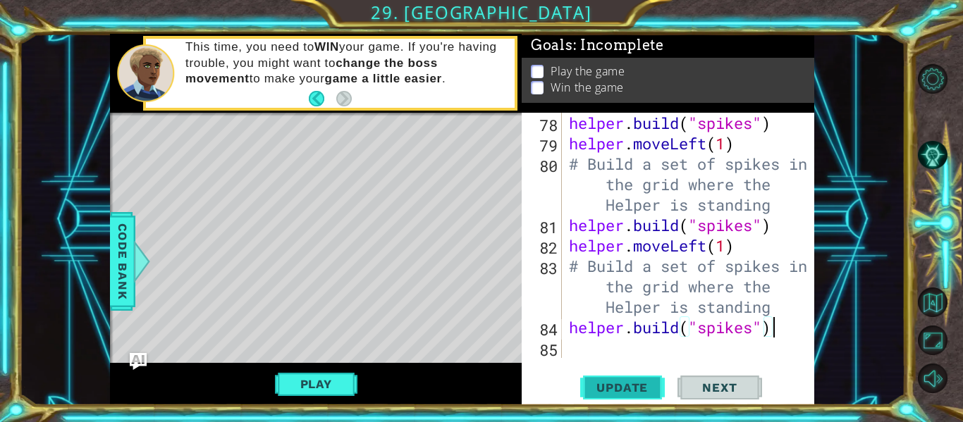
type textarea "helper.build("spikes")"
click at [641, 386] on span "Update" at bounding box center [622, 388] width 80 height 14
click at [316, 378] on button "Play" at bounding box center [316, 384] width 82 height 27
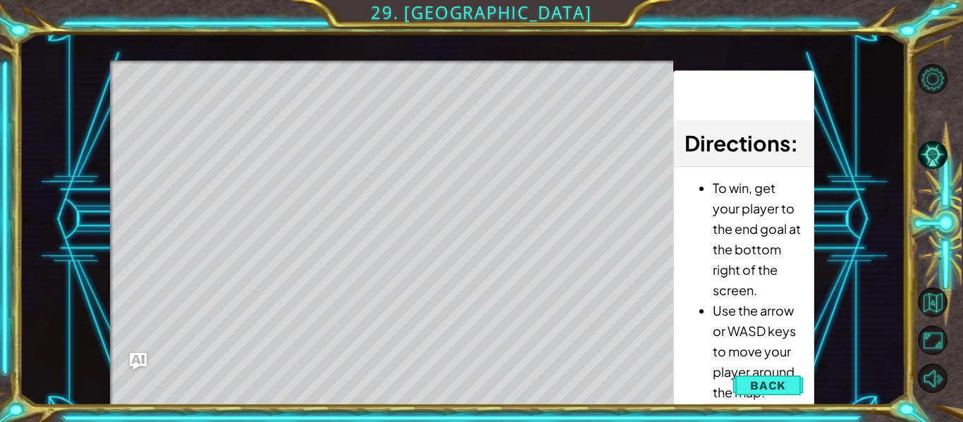
click at [670, 333] on div "Level Map" at bounding box center [435, 268] width 651 height 415
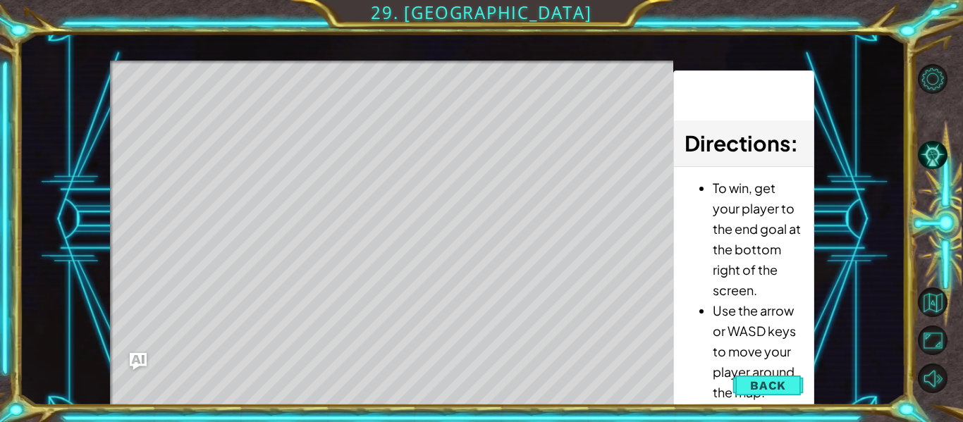
click at [670, 333] on div "Level Map" at bounding box center [435, 268] width 651 height 415
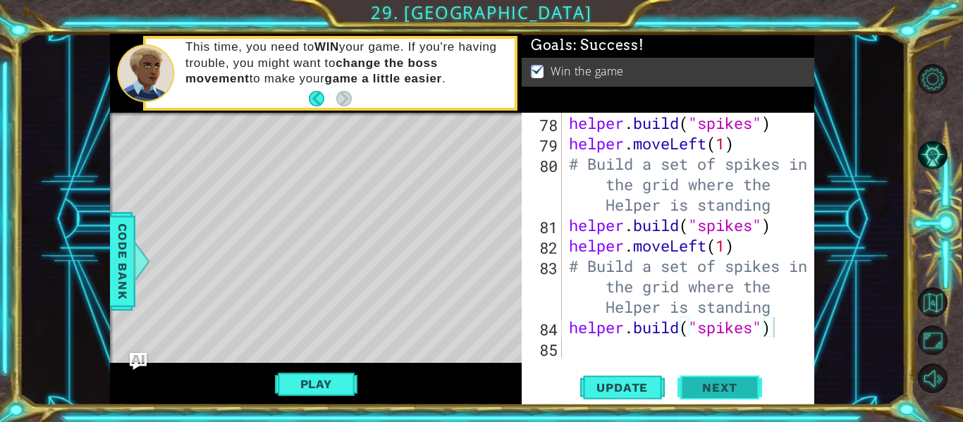
click at [737, 400] on button "Next" at bounding box center [719, 388] width 85 height 29
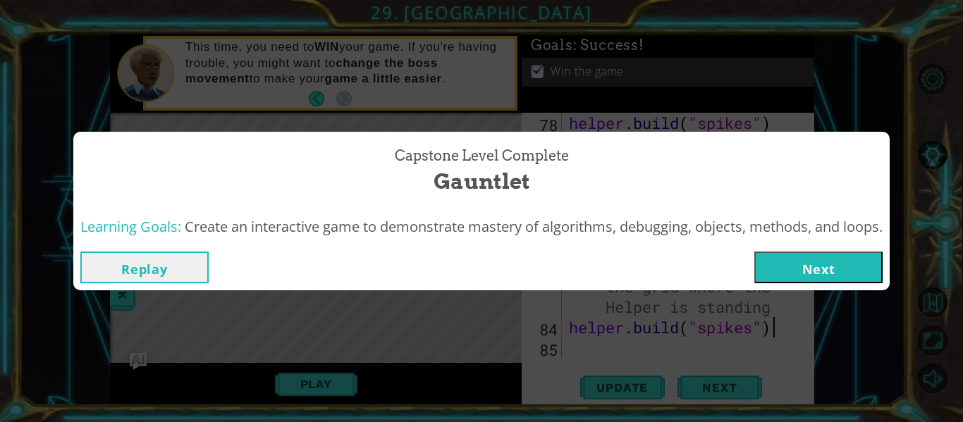
click at [811, 279] on button "Next" at bounding box center [818, 268] width 128 height 32
click at [850, 251] on body "1 ההההההההההההההההההההההההההההההההההההההההההההההההההההההההההההההההההההההההההההה…" at bounding box center [481, 211] width 963 height 422
click at [861, 269] on body "1 ההההההההההההההההההההההההההההההההההההההההההההההההההההההההההההההההההההההההההההה…" at bounding box center [481, 211] width 963 height 422
click at [815, 286] on body "1 ההההההההההההההההההההההההההההההההההההההההההההההההההההההההההההההההההההההההההההה…" at bounding box center [481, 211] width 963 height 422
click at [808, 264] on body "1 ההההההההההההההההההההההההההההההההההההההההההההההההההההההההההההההההההההההההההההה…" at bounding box center [481, 211] width 963 height 422
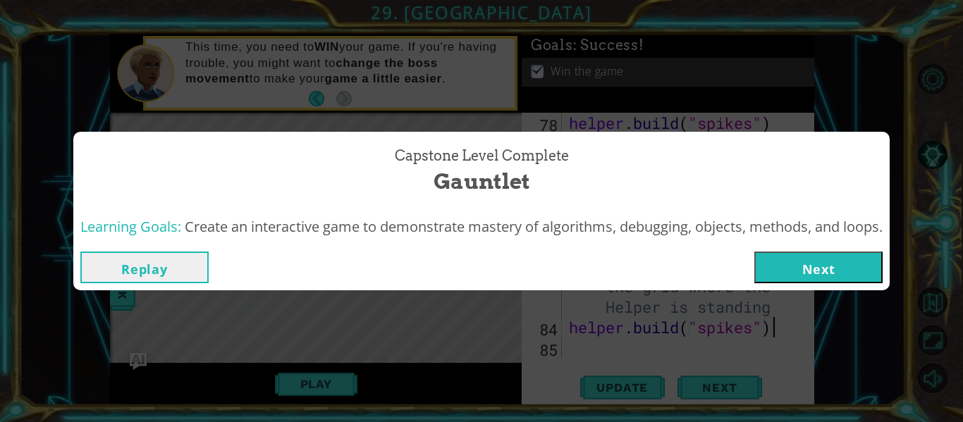
click at [818, 275] on body "1 ההההההההההההההההההההההההההההההההההההההההההההההההההההההההההההההההההההההההההההה…" at bounding box center [481, 211] width 963 height 422
click at [846, 279] on body "1 ההההההההההההההההההההההההההההההההההההההההההההההההההההההההההההההההההההההההההההה…" at bounding box center [481, 211] width 963 height 422
click at [856, 278] on body "1 ההההההההההההההההההההההההההההההההההההההההההההההההההההההההההההההההההההההההההההה…" at bounding box center [481, 211] width 963 height 422
click at [855, 273] on body "1 ההההההההההההההההההההההההההההההההההההההההההההההההההההההההההההההההההההההההההההה…" at bounding box center [481, 211] width 963 height 422
click at [857, 264] on body "1 ההההההההההההההההההההההההההההההההההההההההההההההההההההההההההההההההההההההההההההה…" at bounding box center [481, 211] width 963 height 422
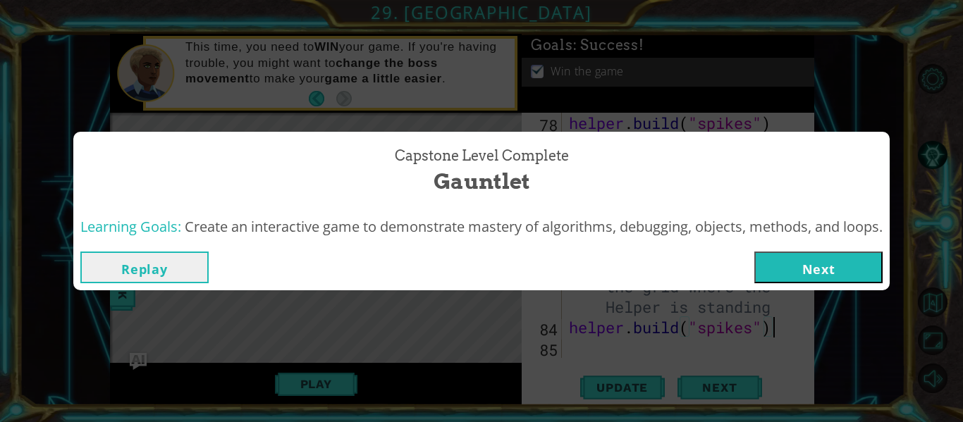
click at [859, 264] on body "1 ההההההההההההההההההההההההההההההההההההההההההההההההההההההההההההההההההההההההההההה…" at bounding box center [481, 211] width 963 height 422
click at [836, 269] on body "1 ההההההההההההההההההההההההההההההההההההההההההההההההההההההההההההההההההההההההההההה…" at bounding box center [481, 211] width 963 height 422
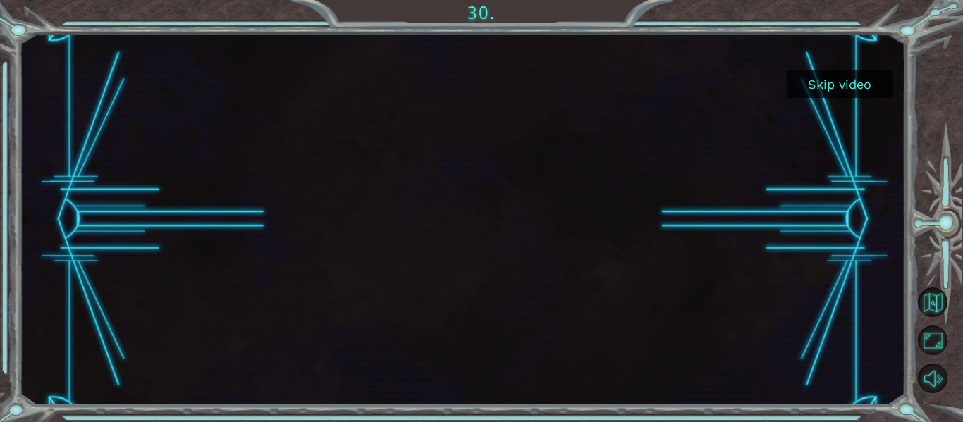
click at [830, 89] on button "Skip video" at bounding box center [840, 83] width 106 height 27
click at [826, 81] on button "Skip video" at bounding box center [840, 83] width 106 height 27
click at [828, 82] on button "Skip video" at bounding box center [840, 83] width 106 height 27
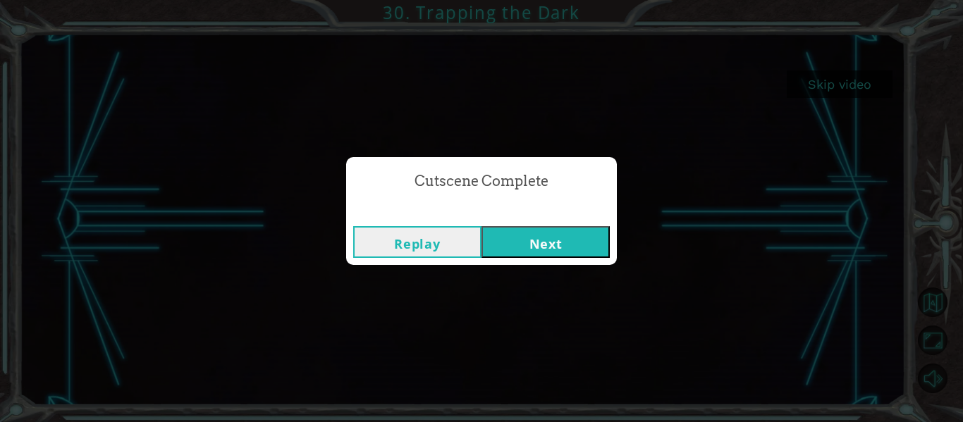
click at [591, 254] on button "Next" at bounding box center [545, 242] width 128 height 32
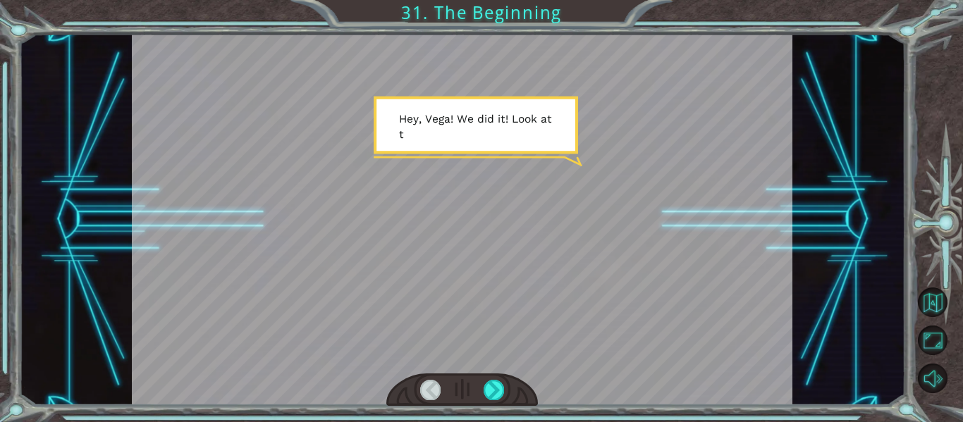
click at [495, 395] on div at bounding box center [493, 390] width 20 height 20
click at [495, 387] on div at bounding box center [493, 390] width 20 height 20
click at [503, 393] on div at bounding box center [493, 390] width 20 height 20
click at [498, 390] on div at bounding box center [493, 390] width 20 height 20
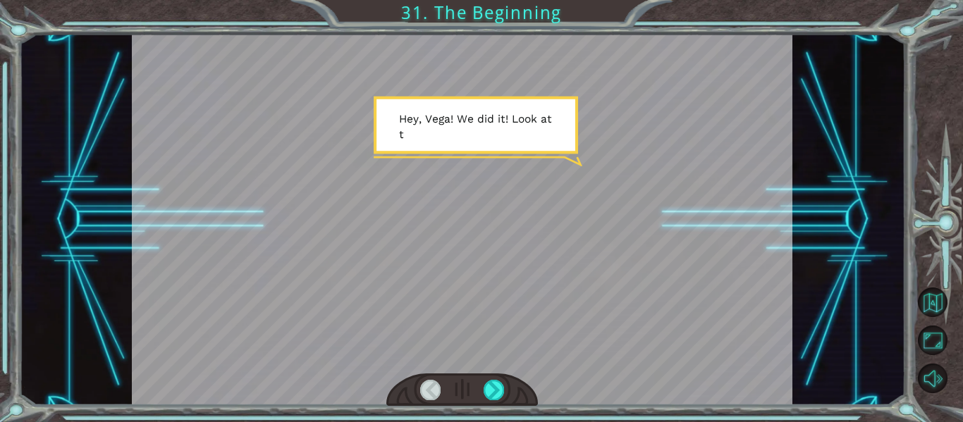
click at [498, 390] on div at bounding box center [493, 390] width 20 height 20
click at [497, 390] on div at bounding box center [493, 390] width 20 height 20
